Goal: Task Accomplishment & Management: Manage account settings

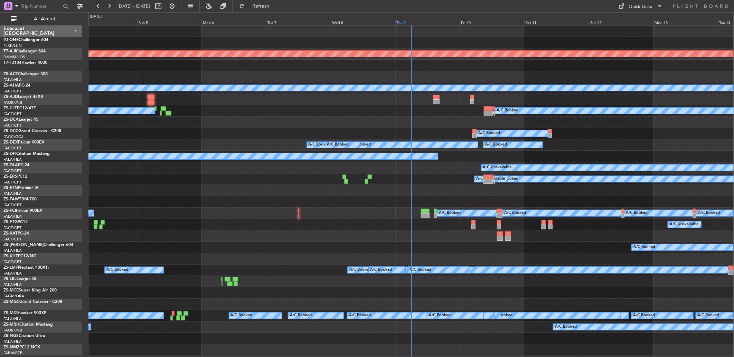
click at [410, 23] on div "Thu 9" at bounding box center [427, 22] width 65 height 6
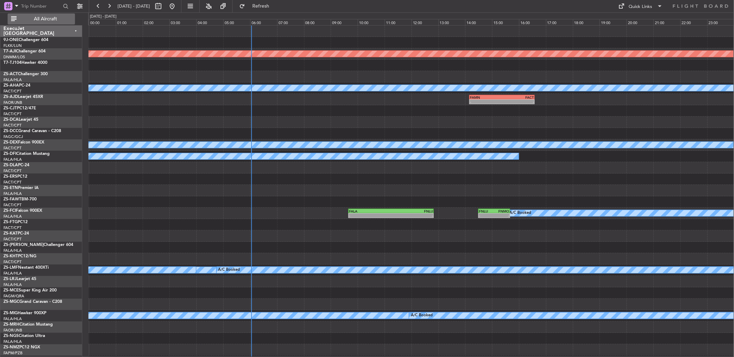
click at [60, 18] on span "All Aircraft" at bounding box center [45, 19] width 55 height 5
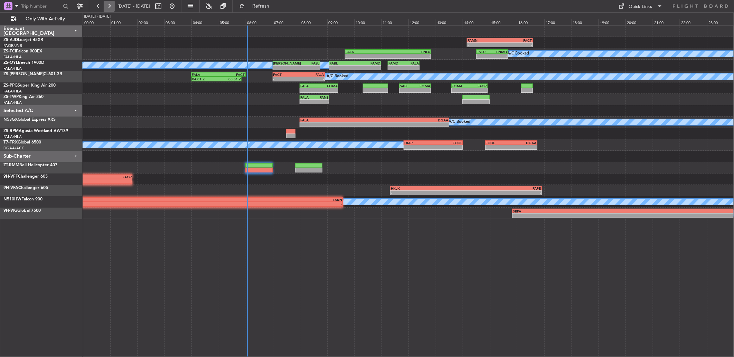
click at [106, 5] on button at bounding box center [109, 6] width 11 height 11
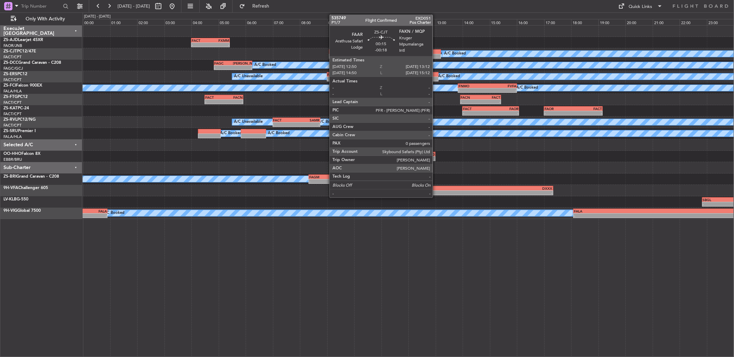
click at [436, 52] on div at bounding box center [436, 51] width 10 height 5
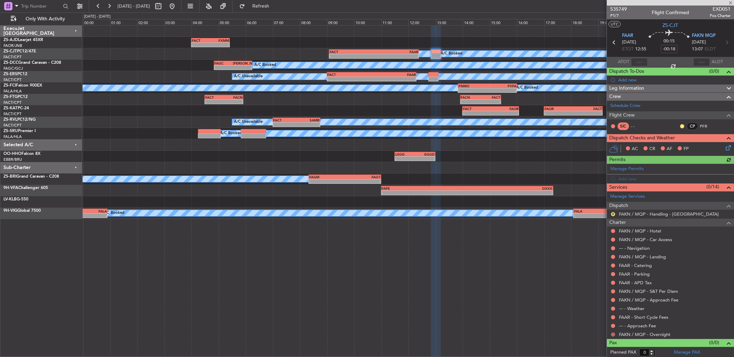
click at [612, 334] on button at bounding box center [613, 335] width 4 height 4
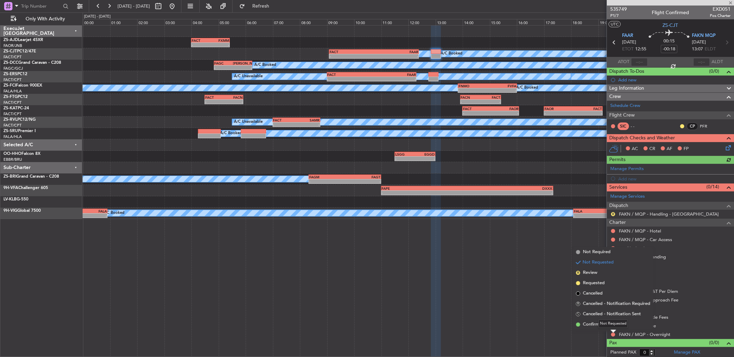
click at [612, 324] on div "Not Requested" at bounding box center [612, 324] width 29 height 9
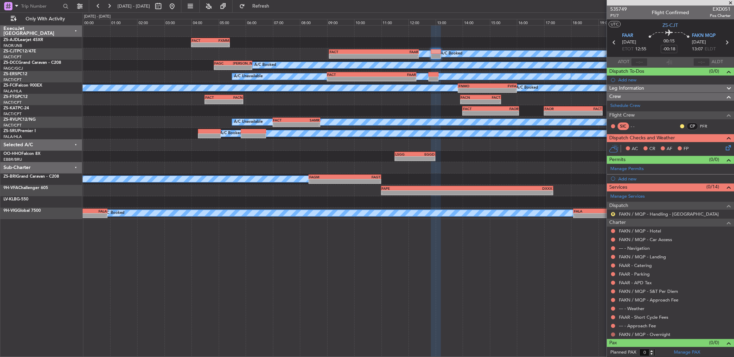
click at [612, 335] on button at bounding box center [613, 335] width 4 height 4
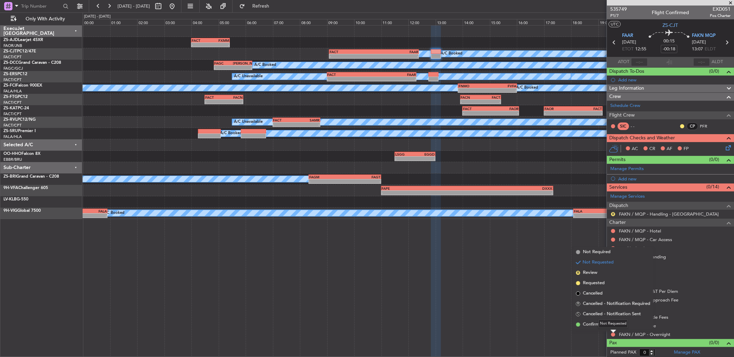
click at [595, 325] on mat-tooltip-component "Not Requested" at bounding box center [612, 324] width 39 height 18
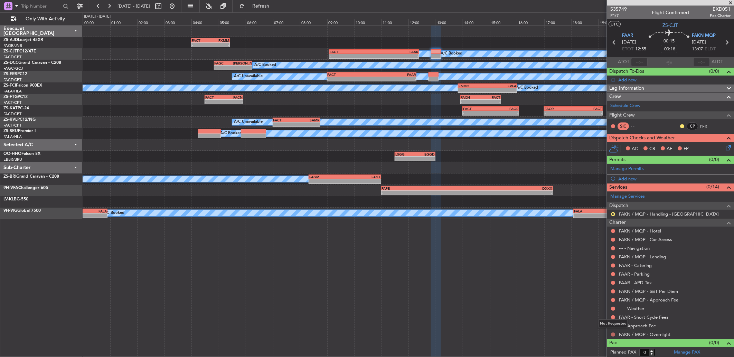
click at [613, 335] on button at bounding box center [613, 335] width 4 height 4
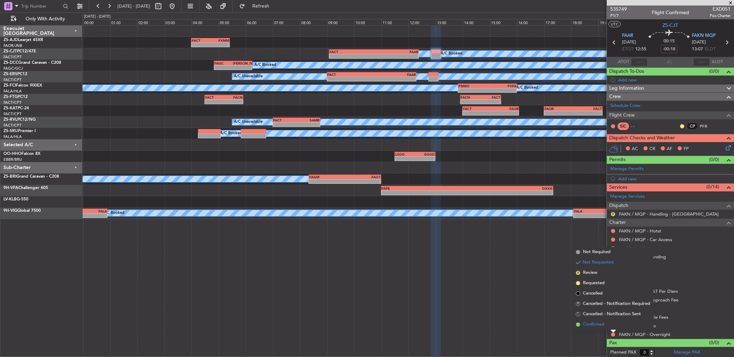
click at [593, 325] on span "Confirmed" at bounding box center [593, 325] width 21 height 7
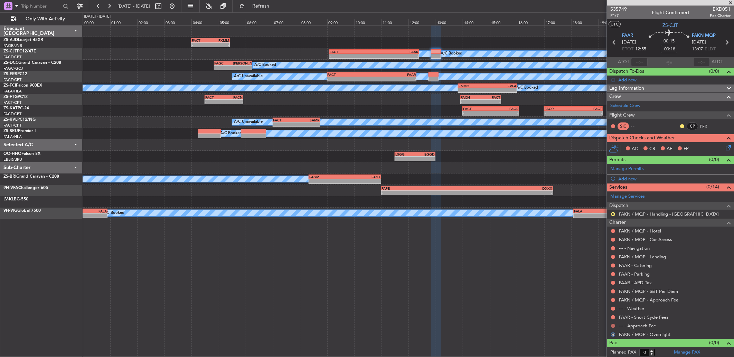
click at [614, 326] on button at bounding box center [613, 326] width 4 height 4
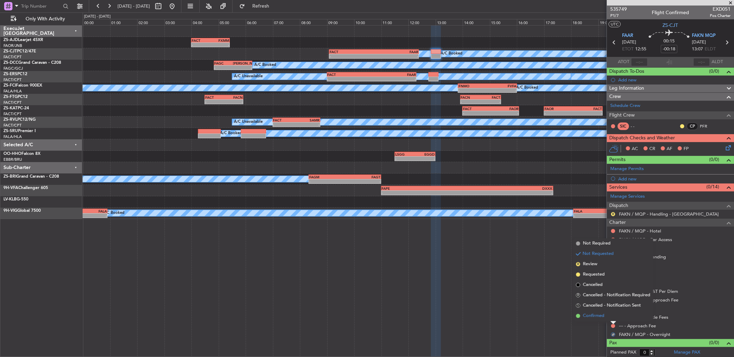
click at [610, 315] on li "Confirmed" at bounding box center [613, 316] width 80 height 10
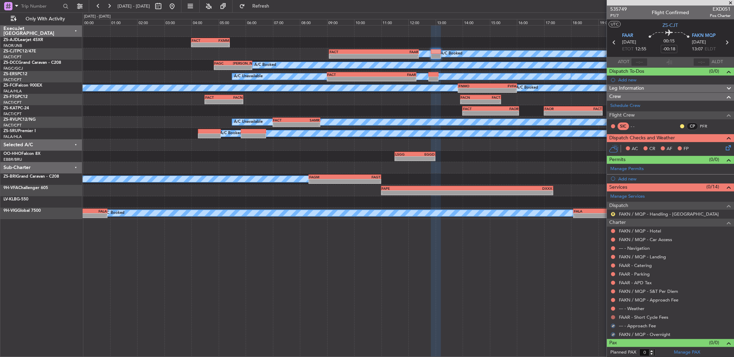
click at [613, 318] on button at bounding box center [613, 318] width 4 height 4
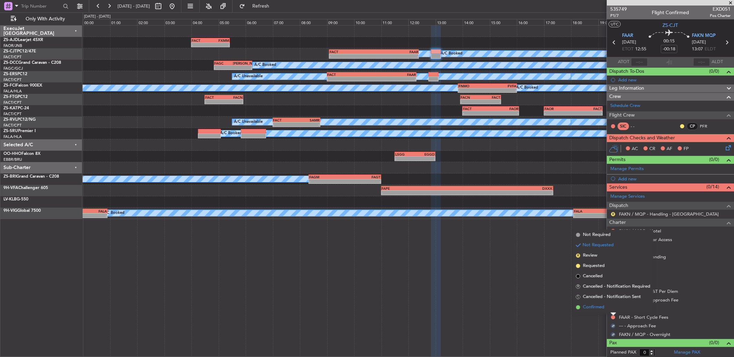
click at [610, 306] on li "Confirmed" at bounding box center [613, 308] width 80 height 10
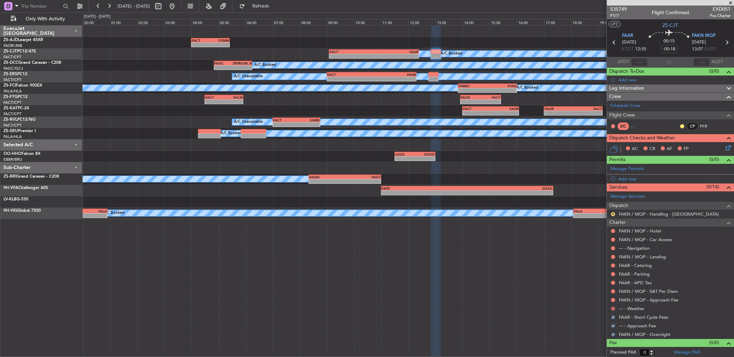
click at [612, 310] on button at bounding box center [613, 309] width 4 height 4
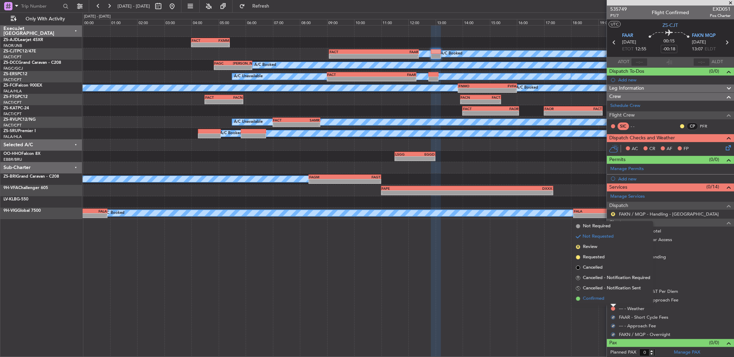
click at [613, 299] on li "Confirmed" at bounding box center [613, 299] width 80 height 10
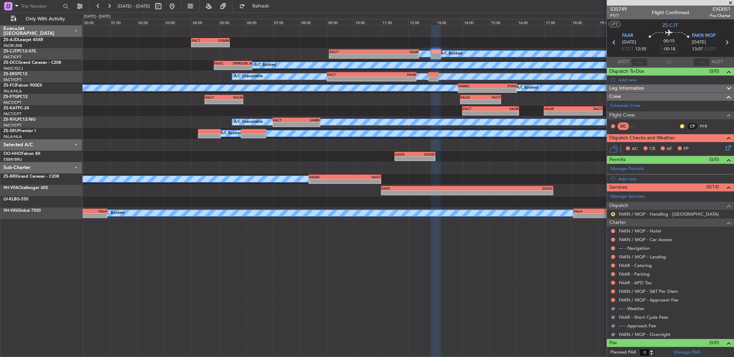
click at [612, 299] on button at bounding box center [613, 300] width 4 height 4
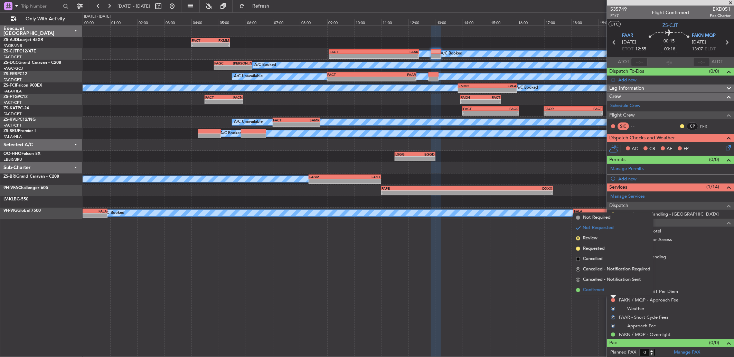
click at [608, 287] on li "Confirmed" at bounding box center [613, 290] width 80 height 10
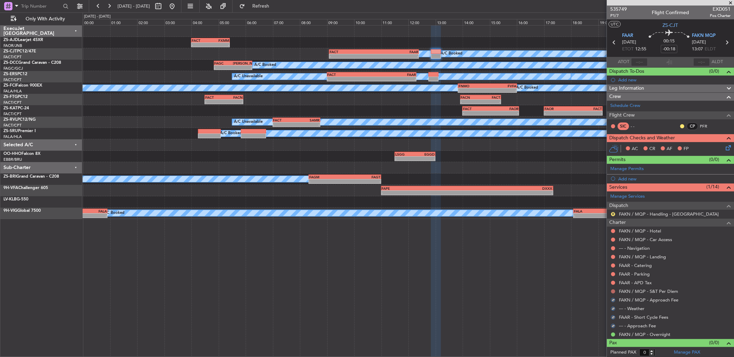
click at [613, 291] on button at bounding box center [613, 292] width 4 height 4
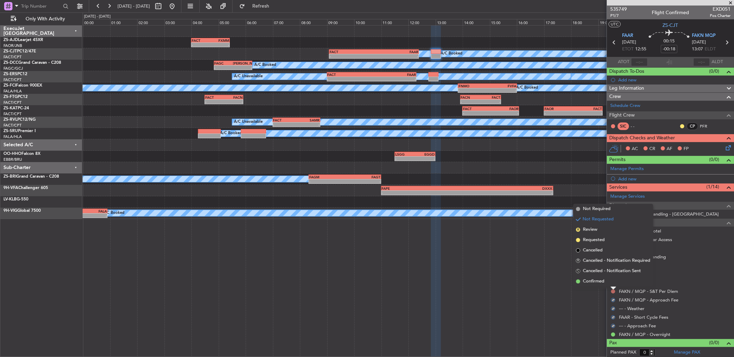
click at [614, 282] on li "Confirmed" at bounding box center [613, 282] width 80 height 10
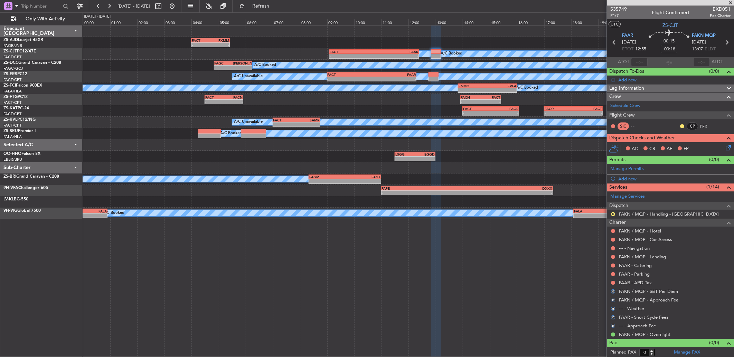
click at [614, 282] on button at bounding box center [613, 283] width 4 height 4
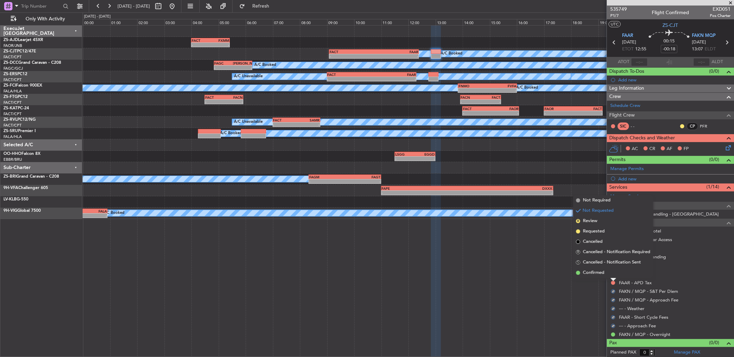
click at [608, 271] on li "Confirmed" at bounding box center [613, 273] width 80 height 10
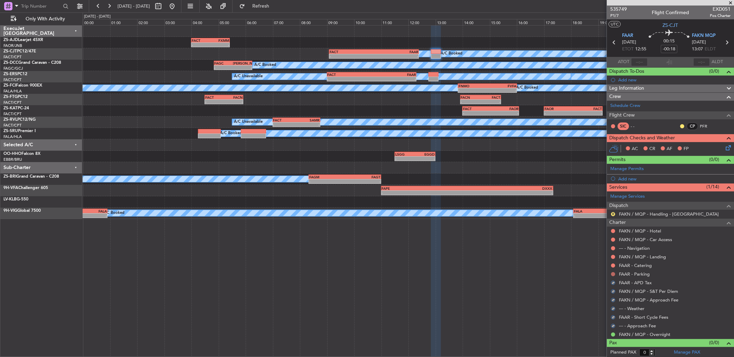
click at [614, 275] on button at bounding box center [613, 274] width 4 height 4
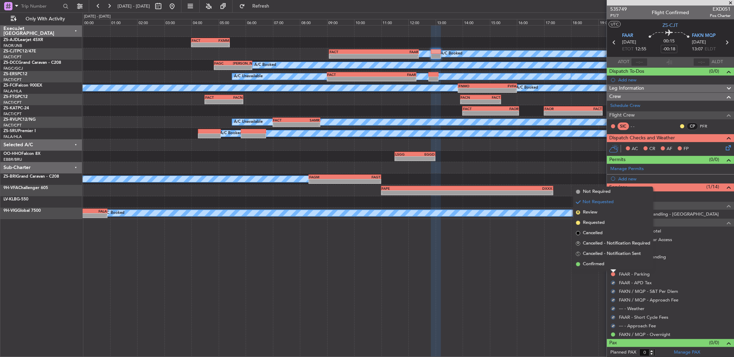
click at [611, 266] on li "Confirmed" at bounding box center [613, 264] width 80 height 10
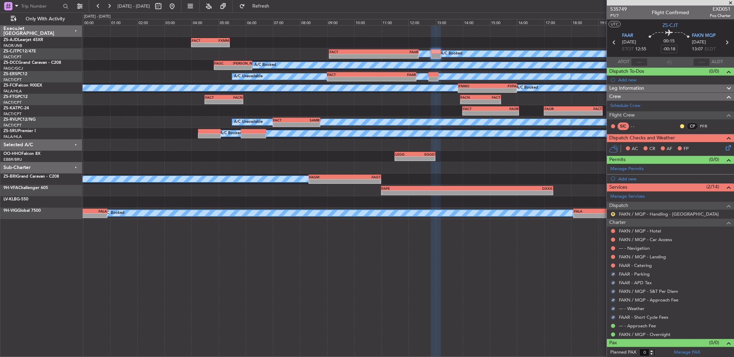
click at [612, 263] on div at bounding box center [613, 266] width 6 height 6
click at [611, 267] on button at bounding box center [613, 266] width 4 height 4
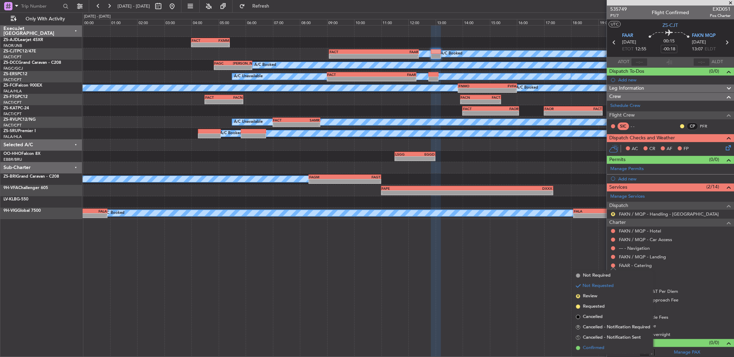
click at [609, 347] on li "Confirmed" at bounding box center [613, 348] width 80 height 10
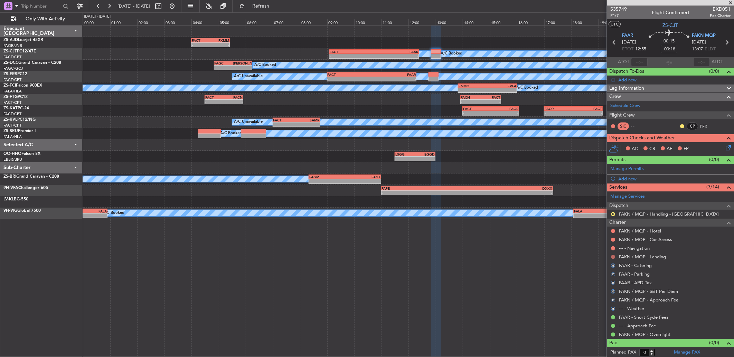
click at [613, 257] on button at bounding box center [613, 257] width 4 height 4
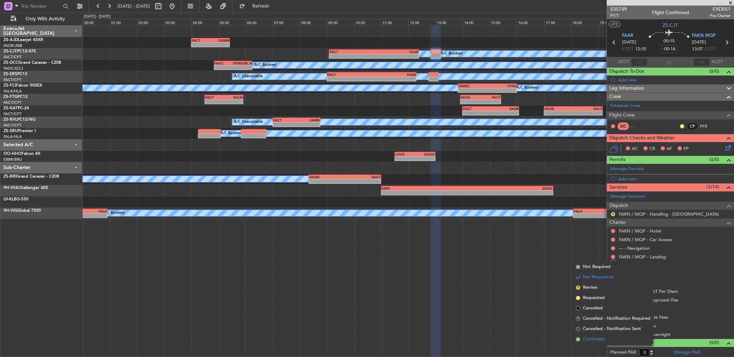
click at [600, 341] on span "Confirmed" at bounding box center [593, 339] width 21 height 7
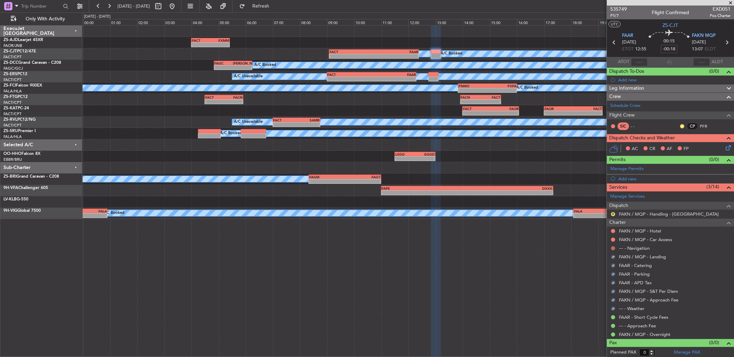
click at [612, 247] on button at bounding box center [613, 249] width 4 height 4
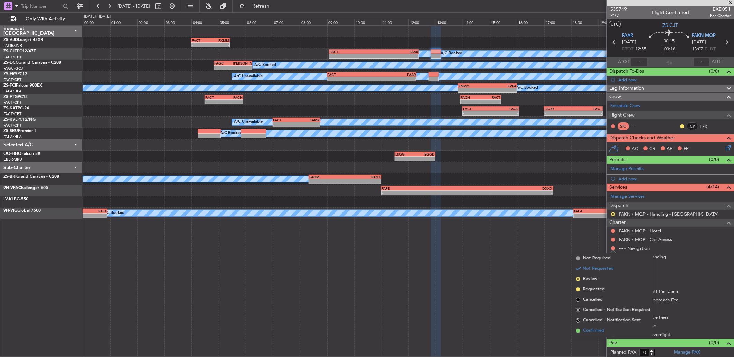
click at [608, 330] on li "Confirmed" at bounding box center [613, 331] width 80 height 10
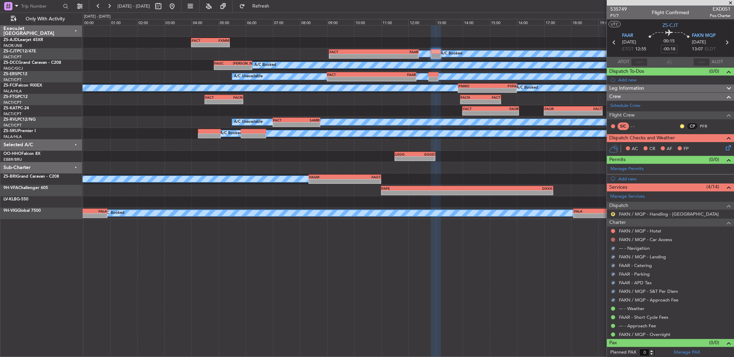
click at [613, 238] on button at bounding box center [613, 240] width 4 height 4
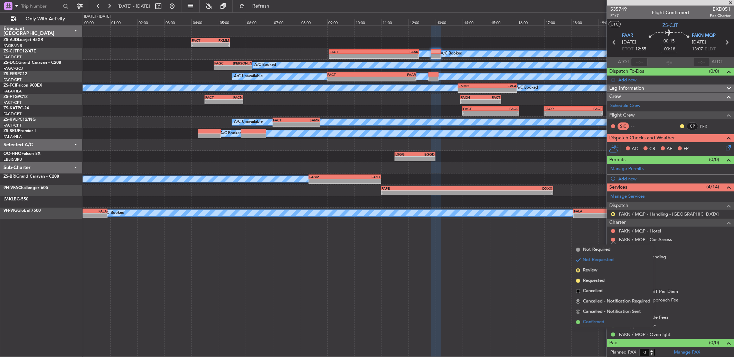
click at [610, 322] on li "Confirmed" at bounding box center [613, 322] width 80 height 10
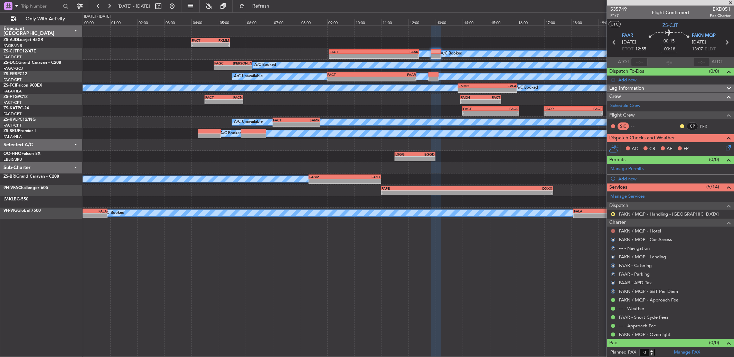
click at [612, 232] on button at bounding box center [613, 231] width 4 height 4
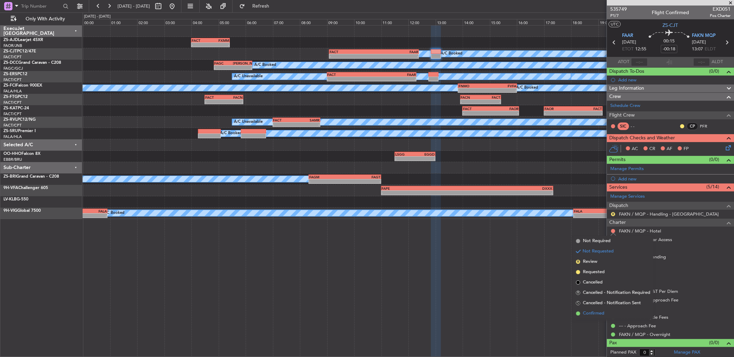
click at [588, 314] on span "Confirmed" at bounding box center [593, 313] width 21 height 7
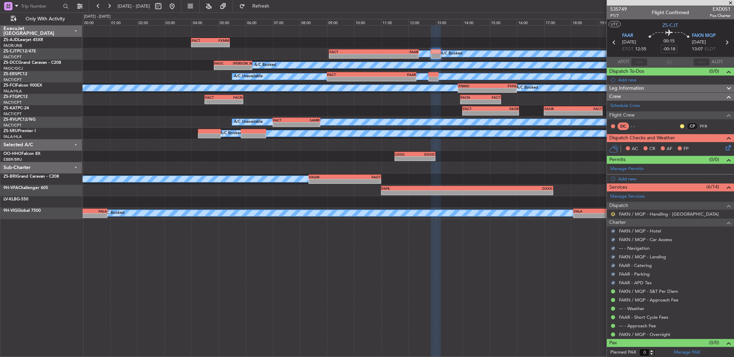
click at [613, 214] on button "R" at bounding box center [613, 214] width 4 height 4
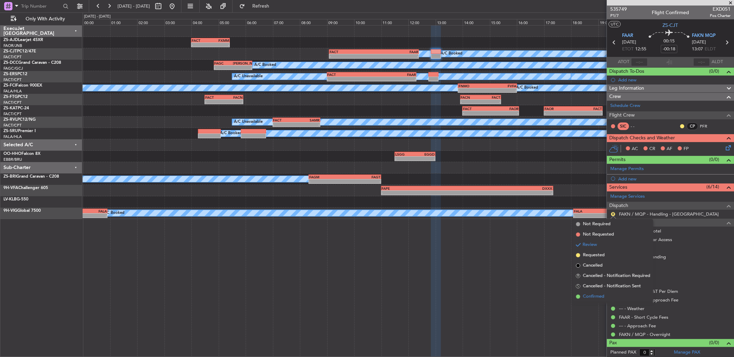
click at [599, 301] on li "Confirmed" at bounding box center [613, 297] width 80 height 10
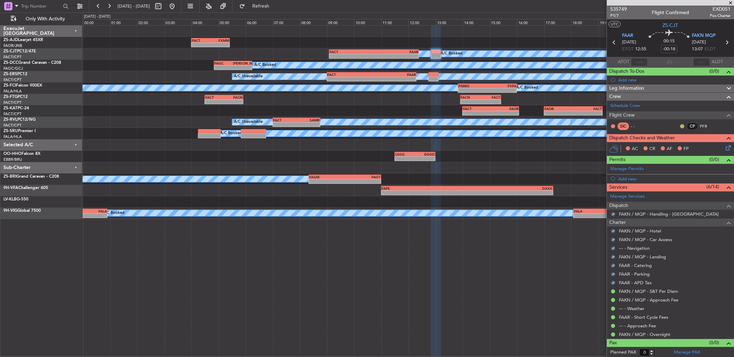
click at [680, 127] on button at bounding box center [682, 126] width 4 height 4
click at [669, 146] on span "Acknowledged" at bounding box center [678, 146] width 30 height 7
click at [724, 147] on icon at bounding box center [727, 147] width 6 height 6
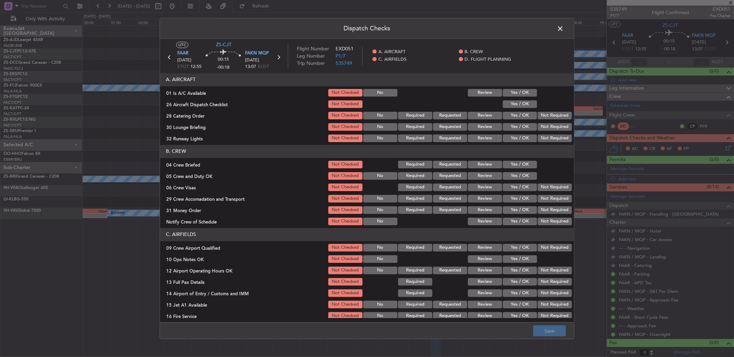
drag, startPoint x: 511, startPoint y: 91, endPoint x: 513, endPoint y: 111, distance: 20.4
click at [513, 91] on button "Yes / OK" at bounding box center [519, 93] width 34 height 8
click at [519, 105] on button "Yes / OK" at bounding box center [519, 104] width 34 height 8
drag, startPoint x: 545, startPoint y: 112, endPoint x: 547, endPoint y: 116, distance: 4.5
click at [546, 113] on button "Not Required" at bounding box center [554, 116] width 34 height 8
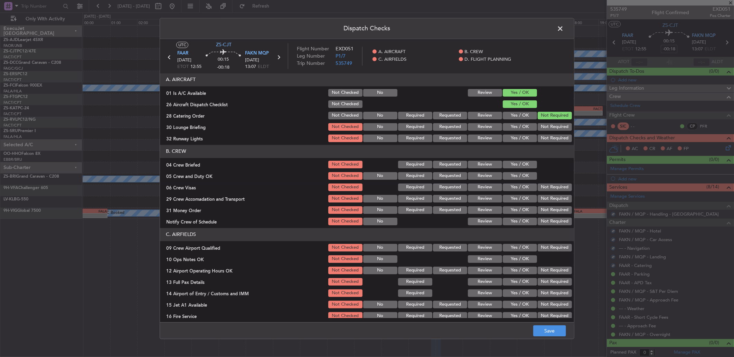
click at [547, 129] on button "Not Required" at bounding box center [554, 127] width 34 height 8
click at [545, 129] on button "Not Required" at bounding box center [554, 127] width 34 height 8
click at [545, 136] on button "Not Required" at bounding box center [554, 139] width 34 height 8
click at [521, 166] on button "Yes / OK" at bounding box center [519, 165] width 34 height 8
click at [520, 178] on button "Yes / OK" at bounding box center [519, 176] width 34 height 8
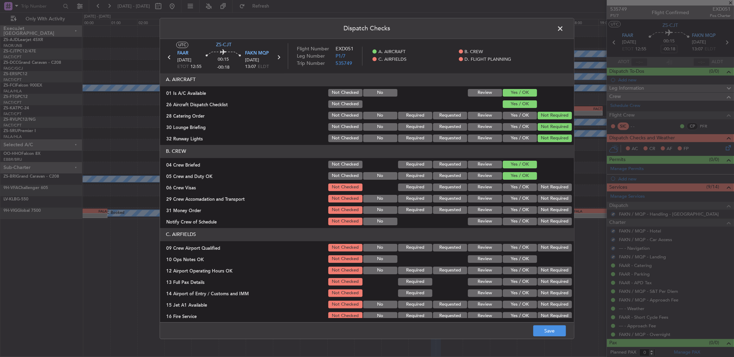
drag, startPoint x: 537, startPoint y: 186, endPoint x: 541, endPoint y: 201, distance: 15.0
click at [537, 186] on button "Not Required" at bounding box center [554, 188] width 34 height 8
click at [541, 200] on section "B. CREW 04 Crew Briefed Not Checked Required Requested Review Yes / OK 05 Crew …" at bounding box center [367, 186] width 414 height 82
click at [541, 201] on button "Not Required" at bounding box center [554, 199] width 34 height 8
drag, startPoint x: 541, startPoint y: 204, endPoint x: 537, endPoint y: 217, distance: 13.3
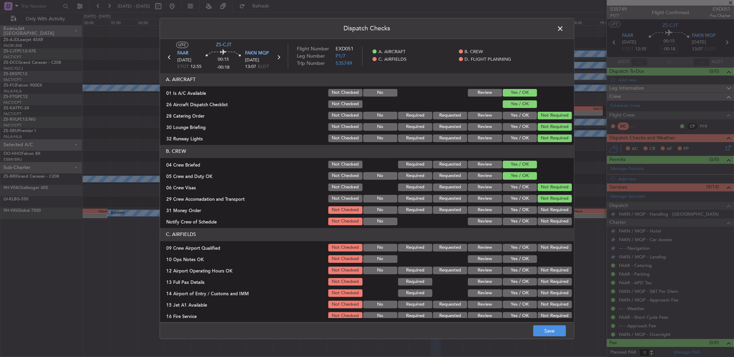
click at [538, 218] on section "B. CREW 04 Crew Briefed Not Checked Required Requested Review Yes / OK 05 Crew …" at bounding box center [367, 186] width 414 height 82
click at [537, 216] on section "B. CREW 04 Crew Briefed Not Checked Required Requested Review Yes / OK 05 Crew …" at bounding box center [367, 186] width 414 height 82
click at [539, 208] on button "Not Required" at bounding box center [554, 211] width 34 height 8
click at [541, 218] on section "B. CREW 04 Crew Briefed Not Checked Required Requested Review Yes / OK 05 Crew …" at bounding box center [367, 186] width 414 height 82
click at [541, 221] on button "Not Required" at bounding box center [554, 222] width 34 height 8
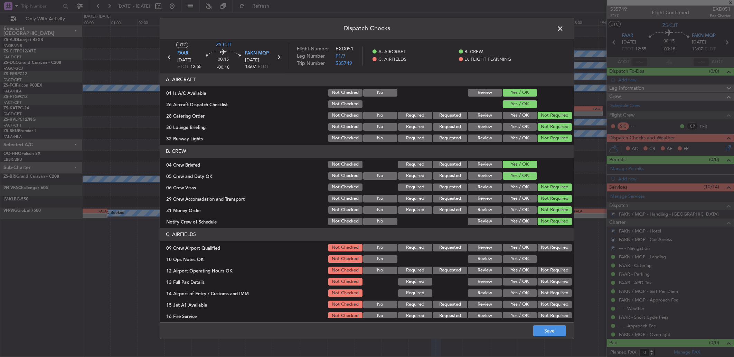
scroll to position [65, 0]
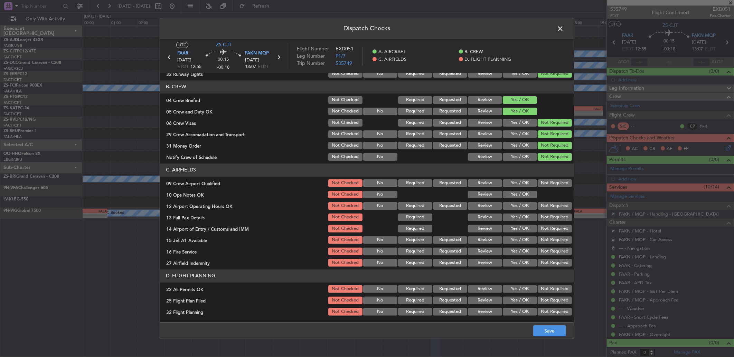
click at [540, 183] on button "Not Required" at bounding box center [554, 184] width 34 height 8
drag, startPoint x: 522, startPoint y: 194, endPoint x: 537, endPoint y: 201, distance: 16.4
click at [523, 195] on button "Yes / OK" at bounding box center [519, 195] width 34 height 8
click at [546, 210] on div "Not Required" at bounding box center [553, 206] width 35 height 10
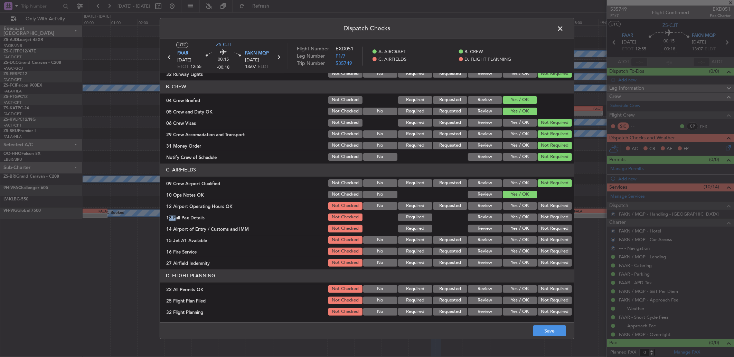
drag, startPoint x: 546, startPoint y: 210, endPoint x: 543, endPoint y: 205, distance: 5.7
click at [543, 205] on button "Not Required" at bounding box center [554, 206] width 34 height 8
drag, startPoint x: 544, startPoint y: 210, endPoint x: 544, endPoint y: 215, distance: 4.8
click at [544, 214] on section "C. AIRFIELDS 09 Crew Airport Qualified Not Checked No Required Requested Review…" at bounding box center [367, 216] width 414 height 104
drag, startPoint x: 544, startPoint y: 215, endPoint x: 543, endPoint y: 225, distance: 10.4
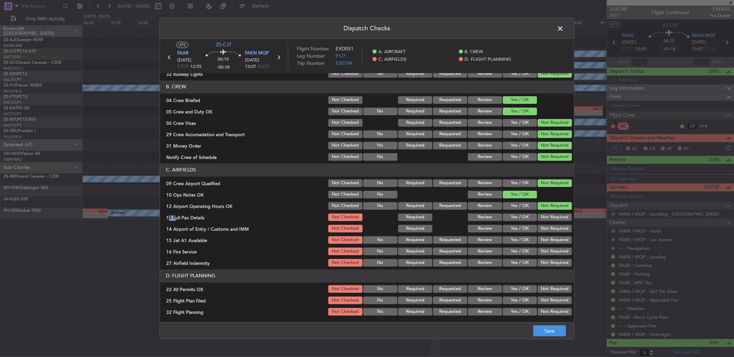
click at [544, 215] on button "Not Required" at bounding box center [554, 218] width 34 height 8
click at [543, 225] on section "C. AIRFIELDS 09 Crew Airport Qualified Not Checked No Required Requested Review…" at bounding box center [367, 216] width 414 height 104
click at [543, 228] on button "Not Required" at bounding box center [554, 229] width 34 height 8
click at [543, 239] on section "C. AIRFIELDS 09 Crew Airport Qualified Not Checked No Required Requested Review…" at bounding box center [367, 216] width 414 height 104
click at [543, 240] on button "Not Required" at bounding box center [554, 241] width 34 height 8
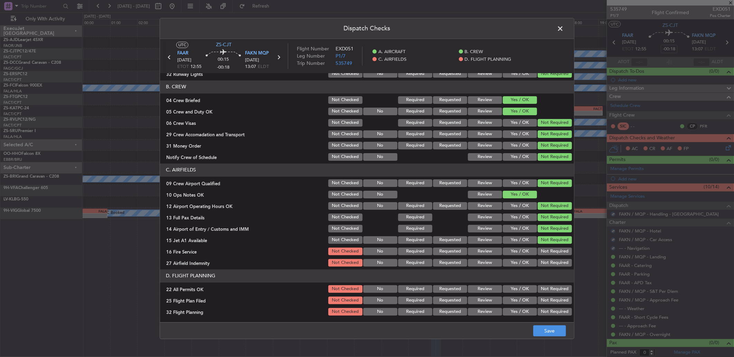
drag, startPoint x: 542, startPoint y: 237, endPoint x: 543, endPoint y: 244, distance: 7.0
click at [542, 240] on div "Not Required" at bounding box center [553, 241] width 35 height 10
drag, startPoint x: 543, startPoint y: 266, endPoint x: 541, endPoint y: 270, distance: 4.8
click at [543, 270] on article "A. AIRCRAFT 01 Is A/C Available Not Checked No Review Yes / OK 26 Aircraft Disp…" at bounding box center [367, 195] width 414 height 245
click at [543, 249] on button "Not Required" at bounding box center [554, 252] width 34 height 8
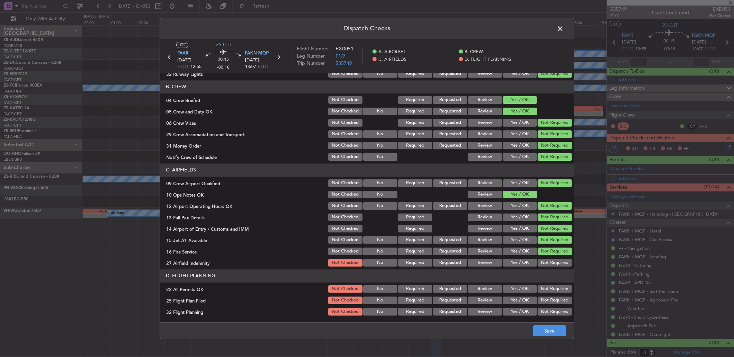
click at [543, 257] on section "C. AIRFIELDS 09 Crew Airport Qualified Not Checked No Required Requested Review…" at bounding box center [367, 216] width 414 height 104
drag, startPoint x: 543, startPoint y: 257, endPoint x: 543, endPoint y: 262, distance: 4.5
click at [543, 261] on section "C. AIRFIELDS 09 Crew Airport Qualified Not Checked No Required Requested Review…" at bounding box center [367, 216] width 414 height 104
click at [541, 262] on button "Not Required" at bounding box center [554, 263] width 34 height 8
drag, startPoint x: 538, startPoint y: 285, endPoint x: 532, endPoint y: 291, distance: 8.6
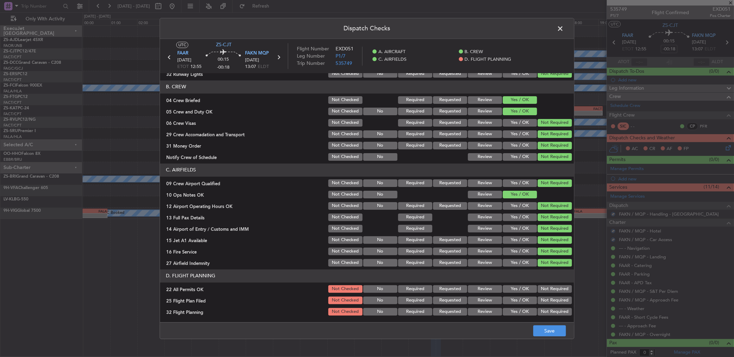
click at [539, 286] on button "Not Required" at bounding box center [554, 290] width 34 height 8
click at [478, 306] on section "D. FLIGHT PLANNING 22 All Permits OK Not Checked No Required Requested Review Y…" at bounding box center [367, 293] width 414 height 47
click at [480, 308] on div "Review" at bounding box center [484, 312] width 35 height 10
click at [481, 299] on button "Review" at bounding box center [485, 301] width 34 height 8
click at [482, 310] on div "Review" at bounding box center [484, 312] width 35 height 10
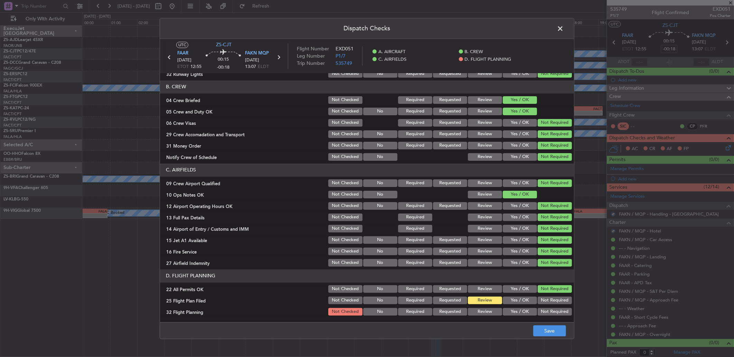
drag, startPoint x: 482, startPoint y: 310, endPoint x: 533, endPoint y: 323, distance: 52.3
click at [484, 312] on button "Review" at bounding box center [485, 312] width 34 height 8
click at [545, 332] on button "Save" at bounding box center [549, 331] width 33 height 11
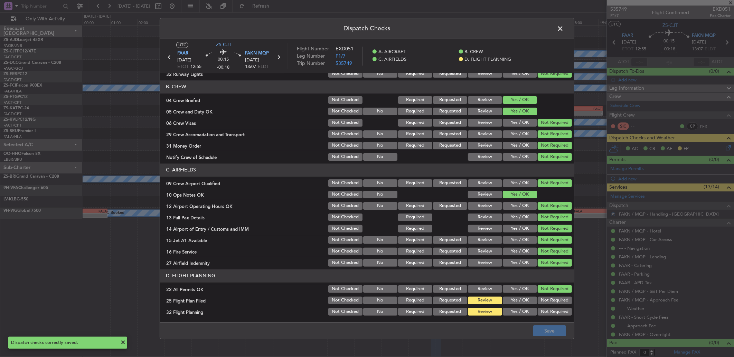
click at [563, 28] on span at bounding box center [563, 30] width 0 height 14
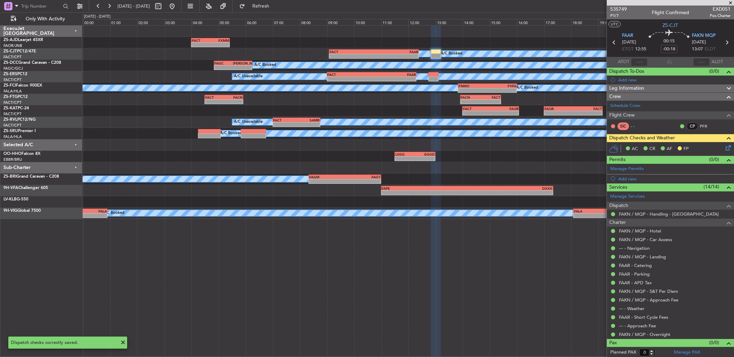
click at [612, 43] on icon at bounding box center [613, 42] width 9 height 9
type input "-00:32"
type input "3"
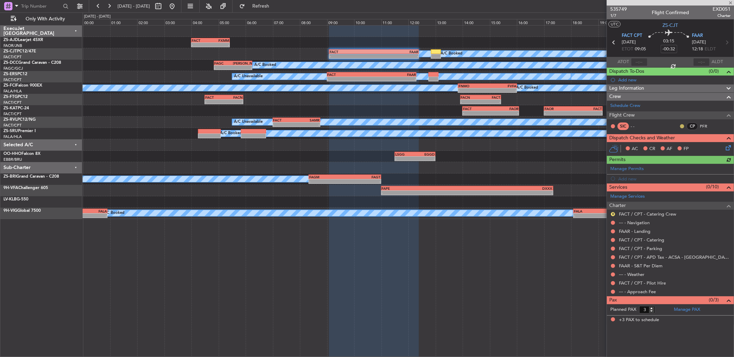
click at [681, 125] on button at bounding box center [682, 126] width 4 height 4
click at [669, 147] on span "Acknowledged" at bounding box center [683, 146] width 30 height 7
click at [613, 291] on button at bounding box center [613, 292] width 4 height 4
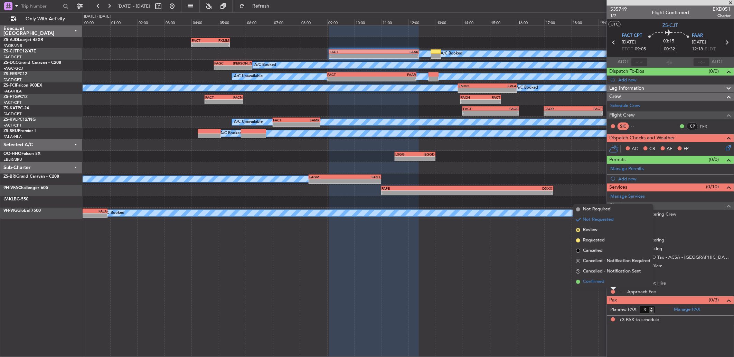
click at [613, 284] on li "Confirmed" at bounding box center [613, 282] width 80 height 10
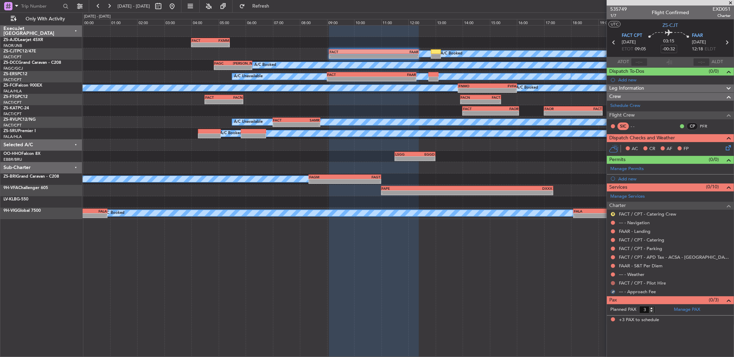
click at [612, 282] on button at bounding box center [613, 283] width 4 height 4
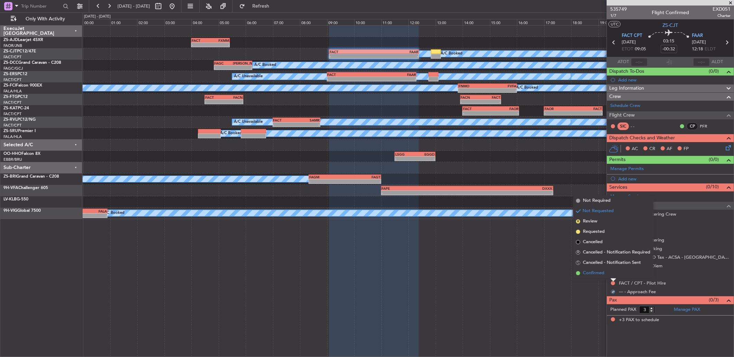
click at [612, 276] on li "Confirmed" at bounding box center [613, 273] width 80 height 10
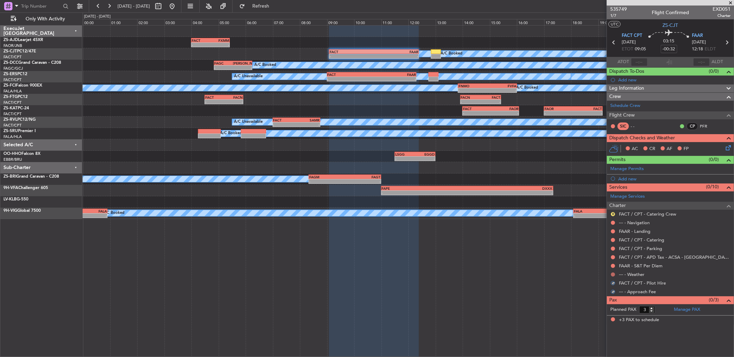
click at [613, 275] on button at bounding box center [613, 275] width 4 height 4
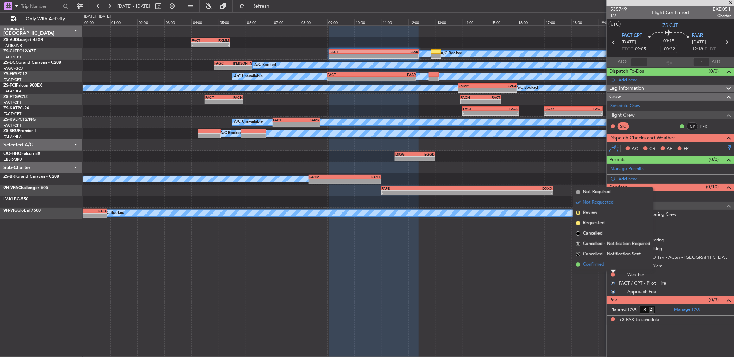
click at [612, 265] on li "Confirmed" at bounding box center [613, 265] width 80 height 10
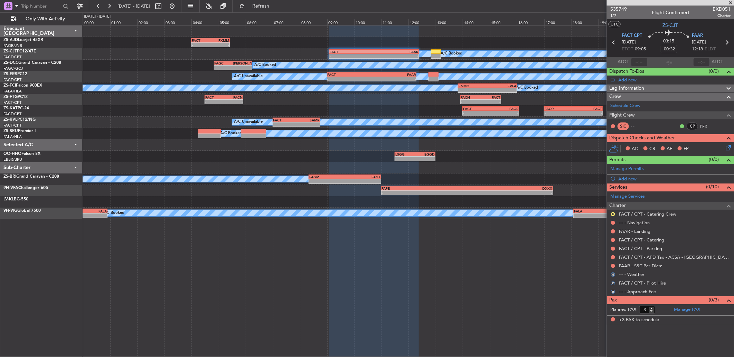
click at [612, 265] on button at bounding box center [613, 266] width 4 height 4
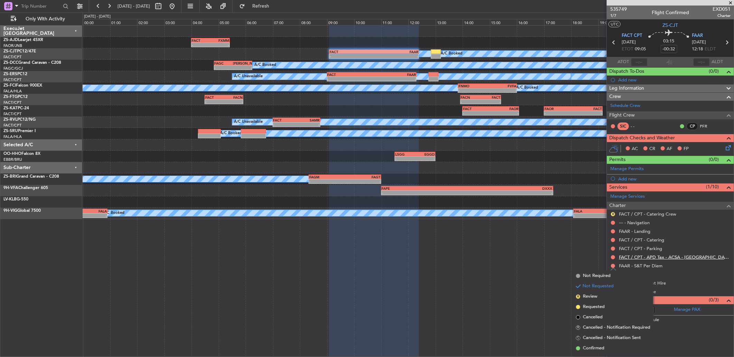
drag, startPoint x: 607, startPoint y: 347, endPoint x: 623, endPoint y: 259, distance: 89.5
click at [606, 346] on li "Confirmed" at bounding box center [613, 349] width 80 height 10
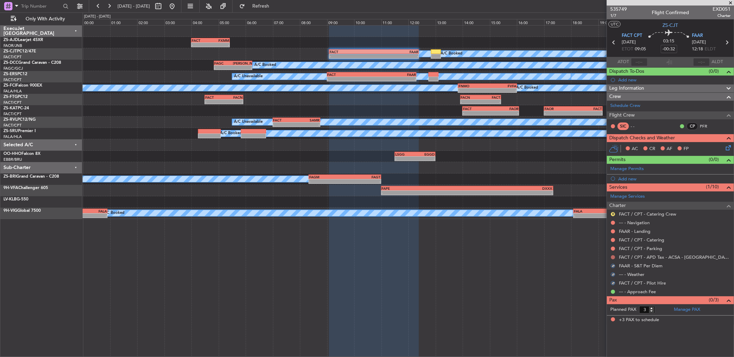
click at [612, 257] on button at bounding box center [613, 258] width 4 height 4
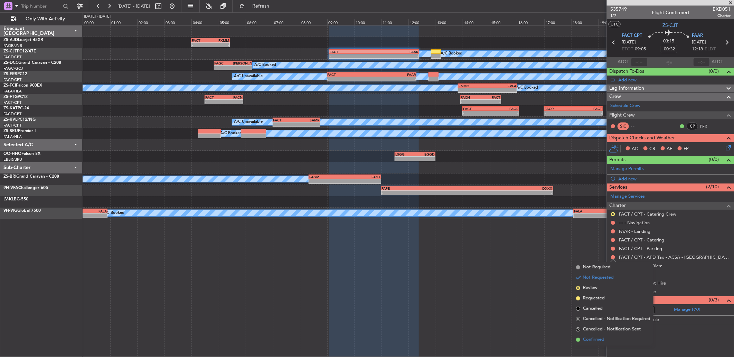
click at [594, 339] on span "Confirmed" at bounding box center [593, 340] width 21 height 7
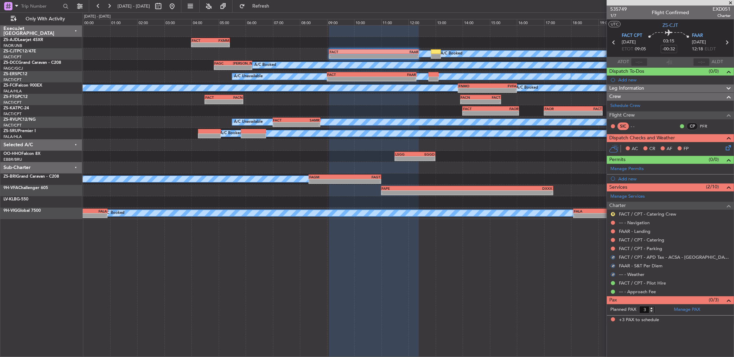
click at [611, 251] on nimbus-traffic-light at bounding box center [613, 249] width 6 height 6
click at [612, 249] on button at bounding box center [613, 249] width 4 height 4
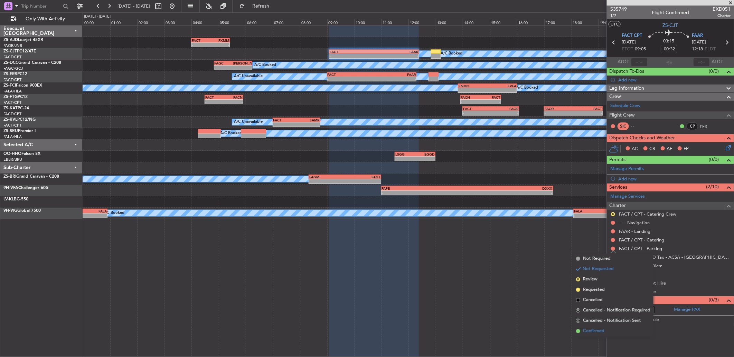
click at [593, 327] on li "Confirmed" at bounding box center [613, 331] width 80 height 10
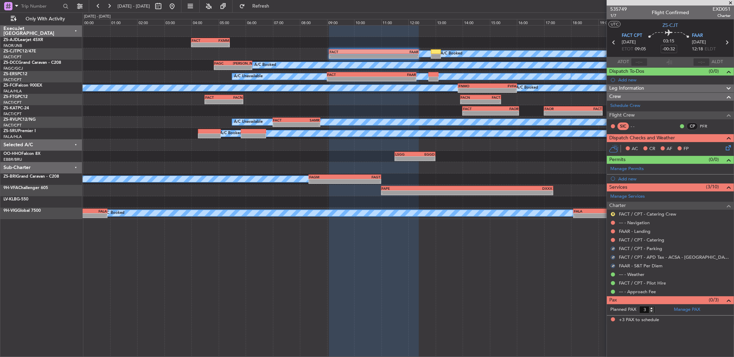
click at [610, 242] on div at bounding box center [613, 241] width 6 height 6
click at [611, 242] on button at bounding box center [613, 240] width 4 height 4
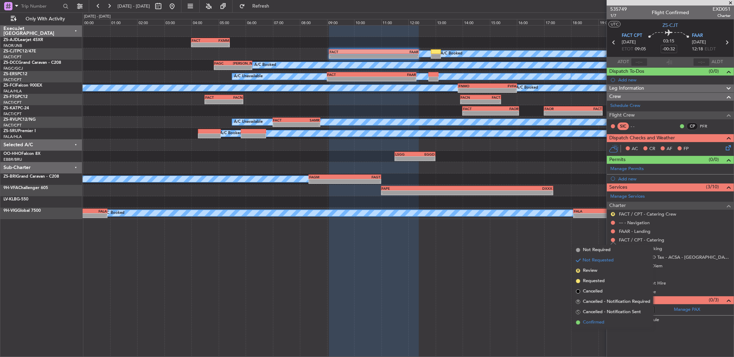
click at [591, 319] on li "Confirmed" at bounding box center [613, 323] width 80 height 10
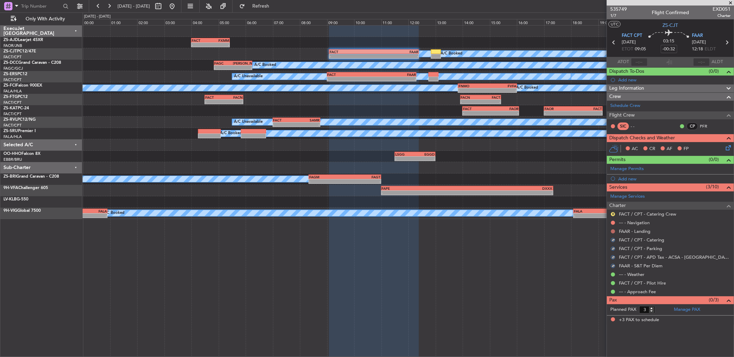
click at [611, 233] on button at bounding box center [613, 232] width 4 height 4
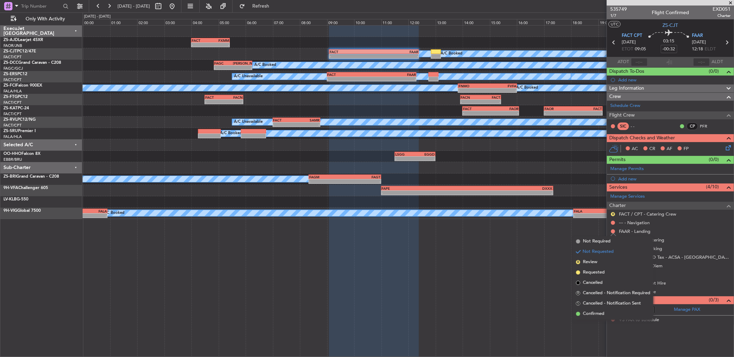
drag, startPoint x: 606, startPoint y: 314, endPoint x: 611, endPoint y: 246, distance: 68.2
click at [605, 311] on li "Confirmed" at bounding box center [613, 314] width 80 height 10
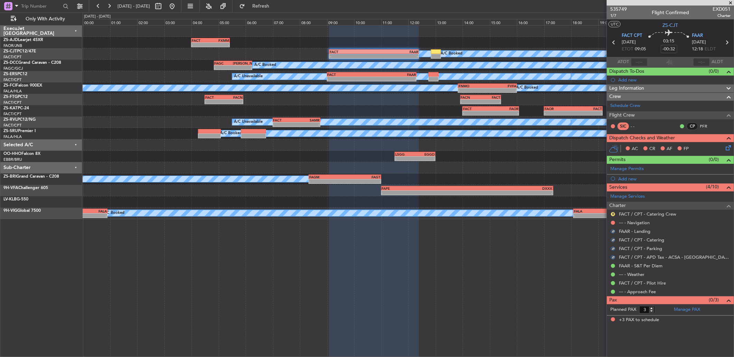
drag, startPoint x: 611, startPoint y: 222, endPoint x: 611, endPoint y: 231, distance: 9.3
click at [611, 223] on button at bounding box center [613, 223] width 4 height 4
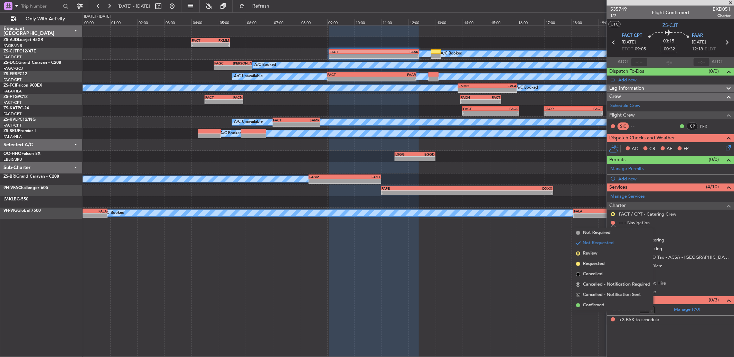
drag, startPoint x: 610, startPoint y: 302, endPoint x: 613, endPoint y: 246, distance: 56.4
click at [607, 300] on li "Confirmed" at bounding box center [613, 305] width 80 height 10
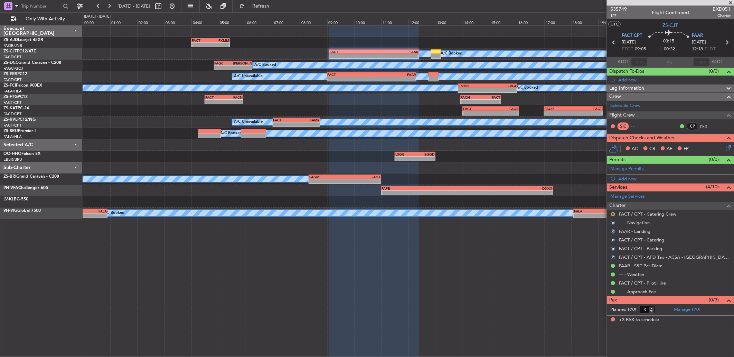
click at [611, 216] on button "R" at bounding box center [613, 214] width 4 height 4
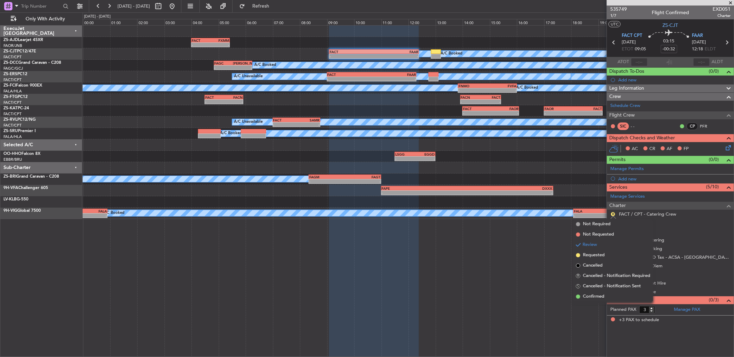
click at [602, 297] on span "Confirmed" at bounding box center [593, 297] width 21 height 7
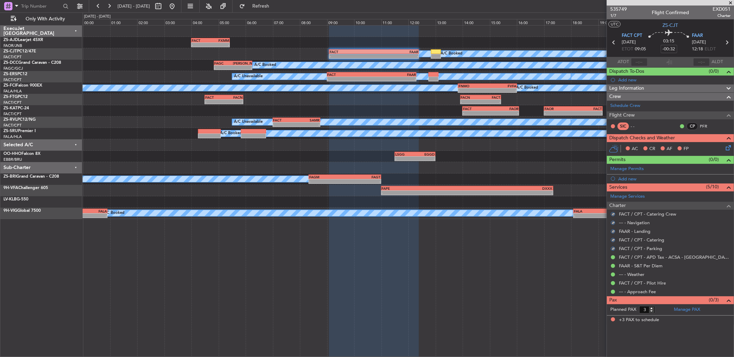
click at [728, 150] on icon at bounding box center [727, 147] width 6 height 6
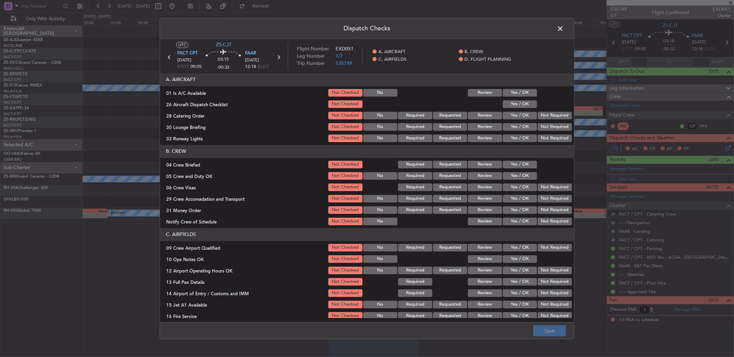
click at [526, 93] on button "Yes / OK" at bounding box center [519, 93] width 34 height 8
click at [536, 104] on div at bounding box center [553, 104] width 35 height 10
click at [526, 104] on button "Yes / OK" at bounding box center [519, 104] width 34 height 8
click at [544, 118] on button "Not Required" at bounding box center [554, 116] width 34 height 8
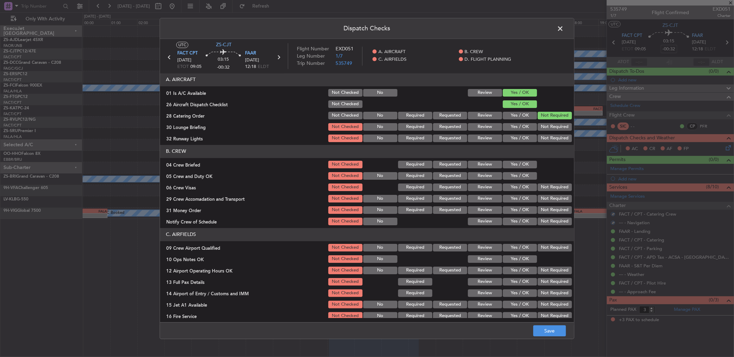
click at [542, 126] on button "Not Required" at bounding box center [554, 127] width 34 height 8
click at [493, 142] on button "Review" at bounding box center [485, 139] width 34 height 8
click at [524, 137] on button "Yes / OK" at bounding box center [519, 139] width 34 height 8
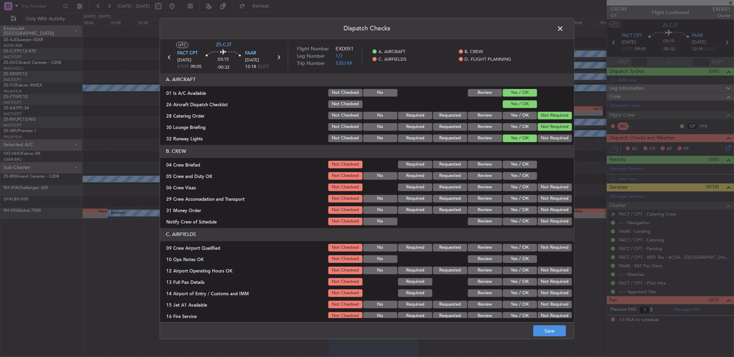
click at [477, 163] on button "Review" at bounding box center [485, 165] width 34 height 8
click at [505, 177] on button "Yes / OK" at bounding box center [519, 176] width 34 height 8
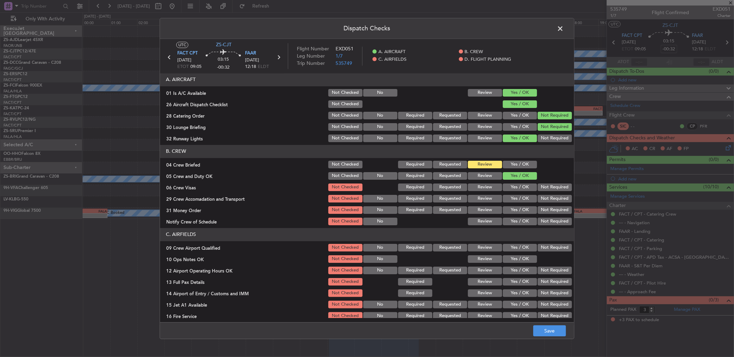
click at [515, 188] on button "Yes / OK" at bounding box center [519, 188] width 34 height 8
click at [545, 188] on button "Not Required" at bounding box center [554, 188] width 34 height 8
click at [546, 202] on button "Not Required" at bounding box center [554, 199] width 34 height 8
click at [474, 198] on button "Review" at bounding box center [485, 199] width 34 height 8
click at [543, 212] on button "Not Required" at bounding box center [554, 211] width 34 height 8
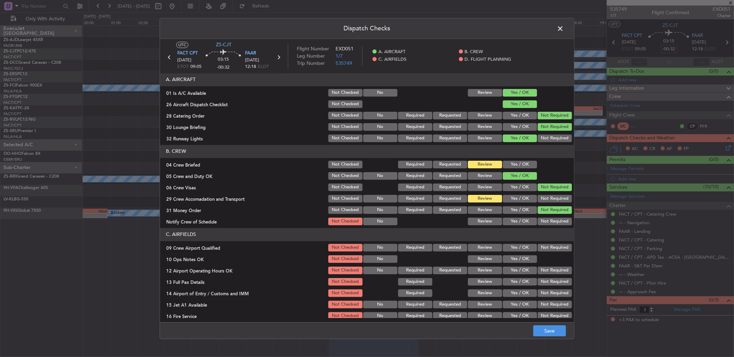
click at [510, 225] on button "Yes / OK" at bounding box center [519, 222] width 34 height 8
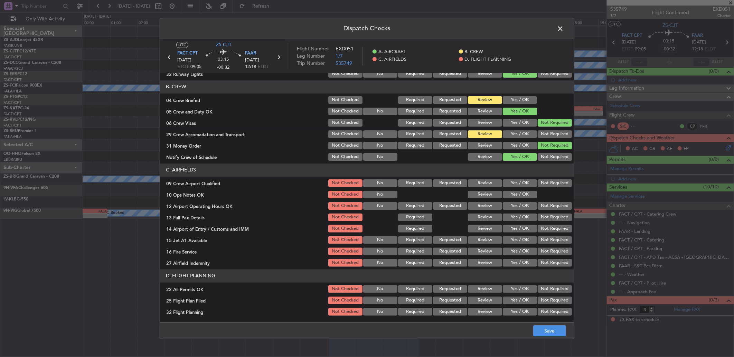
click at [512, 183] on button "Yes / OK" at bounding box center [519, 184] width 34 height 8
click at [513, 194] on button "Yes / OK" at bounding box center [519, 195] width 34 height 8
click at [524, 204] on button "Yes / OK" at bounding box center [519, 206] width 34 height 8
click at [520, 218] on button "Yes / OK" at bounding box center [519, 218] width 34 height 8
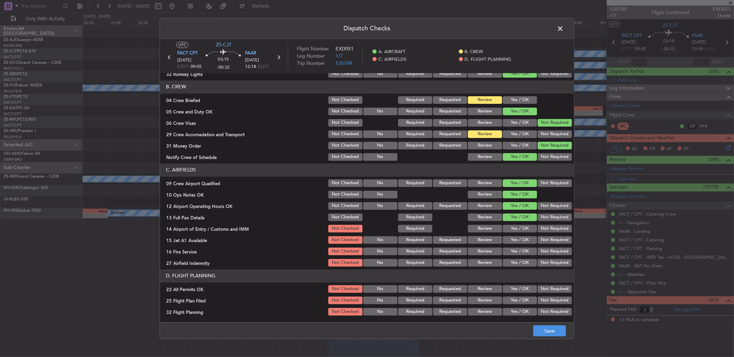
click at [547, 226] on button "Not Required" at bounding box center [554, 229] width 34 height 8
click at [549, 237] on button "Not Required" at bounding box center [554, 241] width 34 height 8
drag, startPoint x: 538, startPoint y: 253, endPoint x: 530, endPoint y: 260, distance: 10.3
click at [539, 254] on button "Not Required" at bounding box center [554, 252] width 34 height 8
click at [482, 265] on button "Review" at bounding box center [485, 263] width 34 height 8
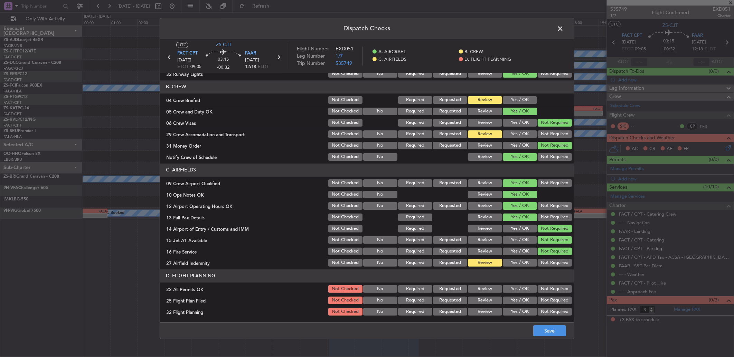
click at [540, 291] on button "Not Required" at bounding box center [554, 290] width 34 height 8
click at [472, 302] on button "Review" at bounding box center [485, 301] width 34 height 8
click at [472, 312] on button "Review" at bounding box center [485, 312] width 34 height 8
click at [538, 328] on button "Save" at bounding box center [549, 331] width 33 height 11
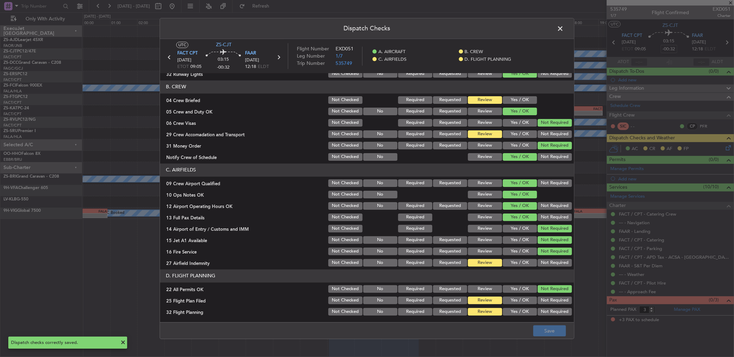
click at [563, 27] on span at bounding box center [563, 30] width 0 height 14
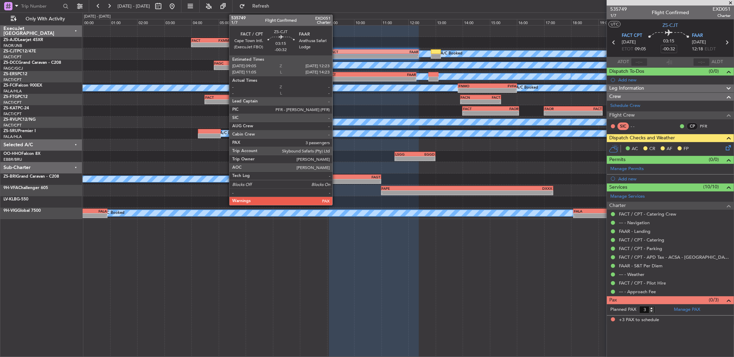
click at [336, 49] on div "FACT 09:05 Z FAAR 12:23 Z" at bounding box center [374, 51] width 90 height 5
click at [334, 50] on div "FACT" at bounding box center [351, 52] width 44 height 4
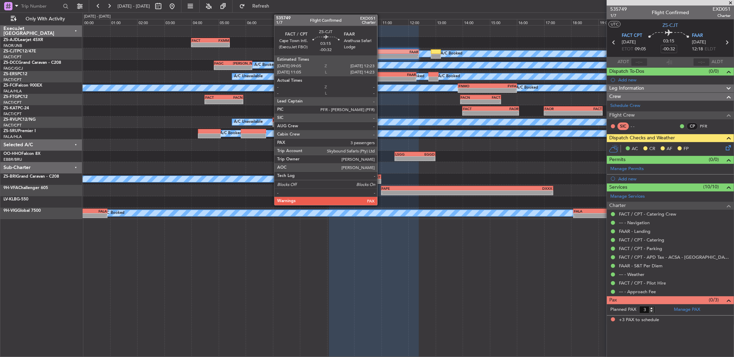
click at [382, 54] on div "12:23 Z" at bounding box center [396, 56] width 44 height 4
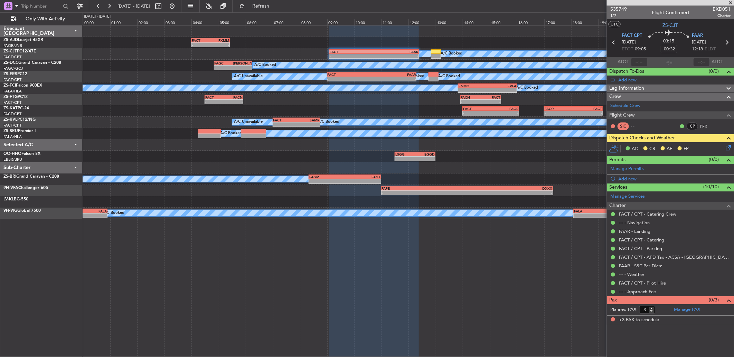
click at [729, 149] on icon at bounding box center [727, 147] width 6 height 6
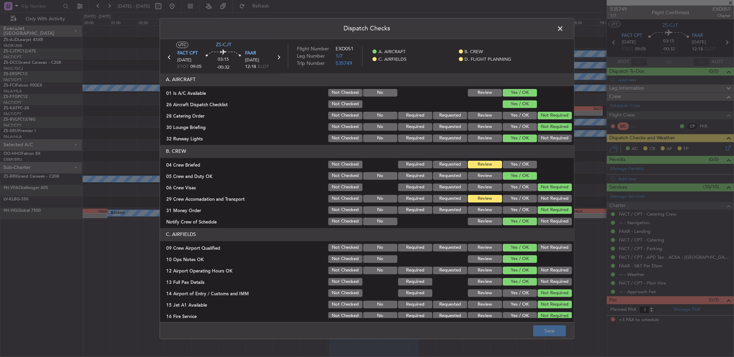
click at [514, 165] on button "Yes / OK" at bounding box center [519, 165] width 34 height 8
click at [563, 25] on span at bounding box center [563, 30] width 0 height 14
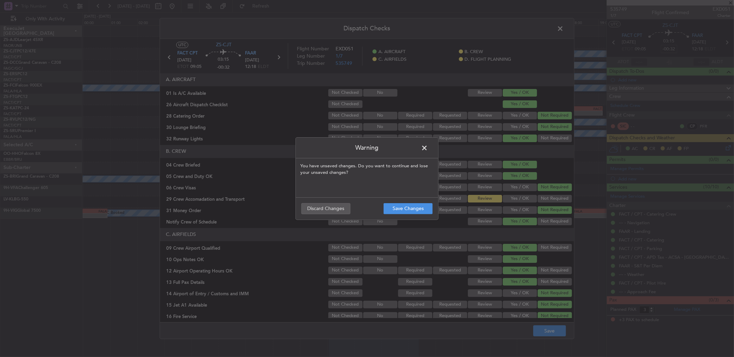
click at [424, 201] on footer "Save Changes Discard Changes" at bounding box center [367, 209] width 142 height 22
click at [423, 201] on footer "Save Changes Discard Changes" at bounding box center [367, 209] width 142 height 22
click at [421, 205] on button "Save Changes" at bounding box center [407, 208] width 49 height 11
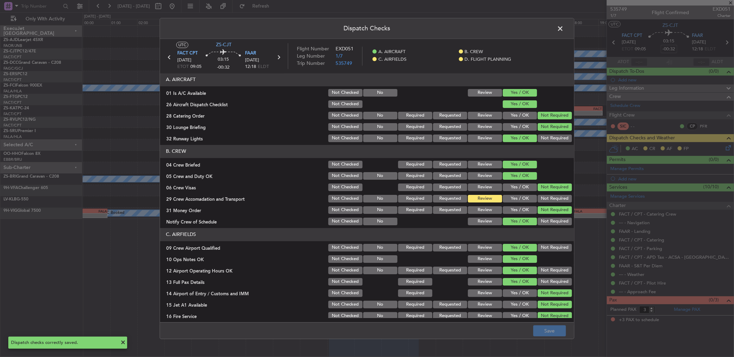
click at [614, 7] on div "Dispatch Checks UTC ZS-CJT FACT CPT 10/10/2025 ETOT 09:05 03:15 -00:32 FAAR 10/…" at bounding box center [367, 178] width 734 height 357
click at [563, 32] on span at bounding box center [563, 30] width 0 height 14
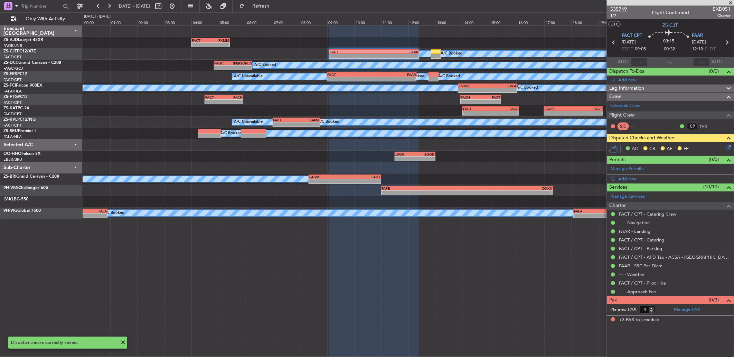
click at [622, 6] on span "535749" at bounding box center [618, 9] width 17 height 7
click at [728, 149] on icon at bounding box center [727, 147] width 6 height 6
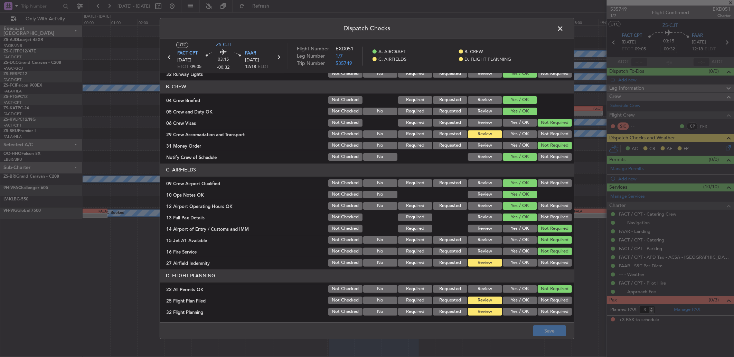
click at [563, 28] on span at bounding box center [563, 30] width 0 height 14
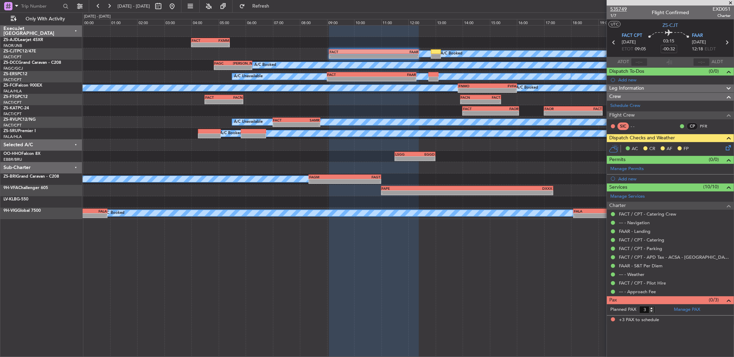
click at [622, 6] on span "535749" at bounding box center [618, 9] width 17 height 7
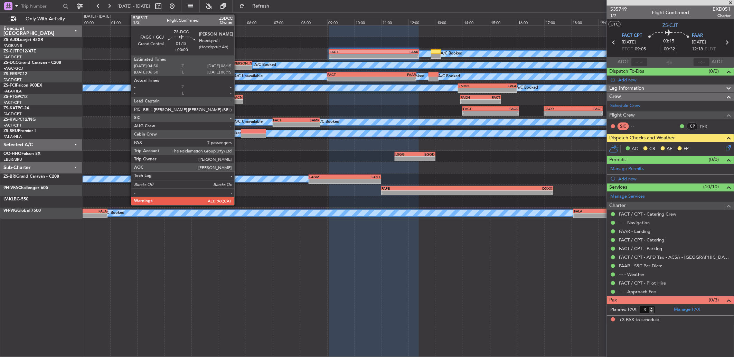
click at [238, 65] on div "- -" at bounding box center [233, 67] width 39 height 5
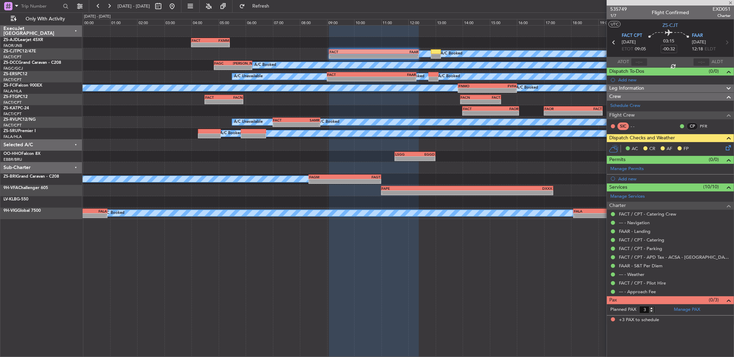
type input "7"
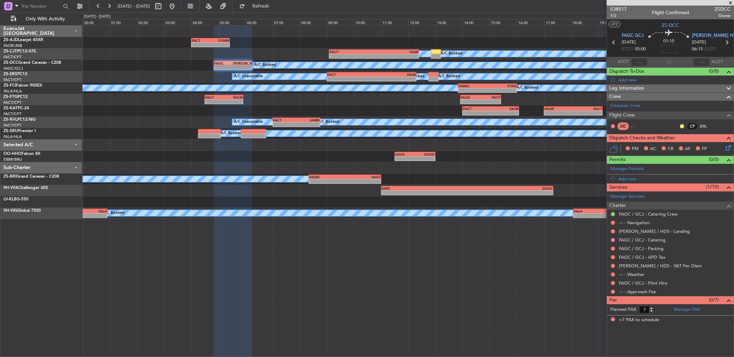
click at [683, 124] on div at bounding box center [682, 127] width 6 height 6
click at [681, 126] on button at bounding box center [682, 126] width 4 height 4
click at [677, 146] on span "Acknowledged" at bounding box center [683, 146] width 30 height 7
click at [612, 289] on div at bounding box center [613, 292] width 6 height 6
click at [615, 291] on div at bounding box center [613, 292] width 6 height 6
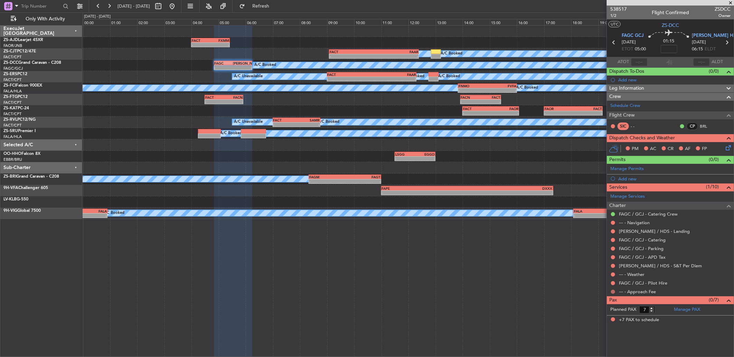
click at [612, 291] on button at bounding box center [613, 292] width 4 height 4
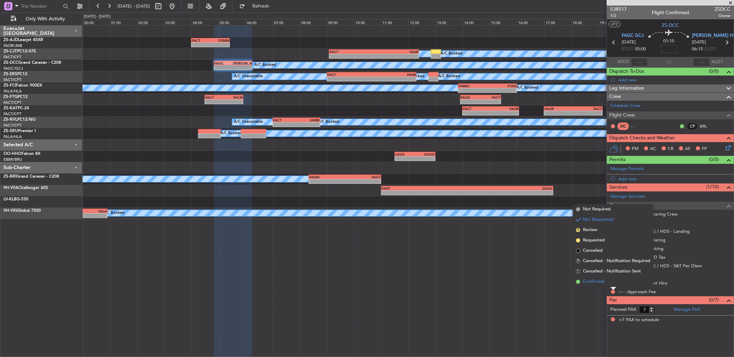
click at [611, 284] on li "Confirmed" at bounding box center [613, 282] width 80 height 10
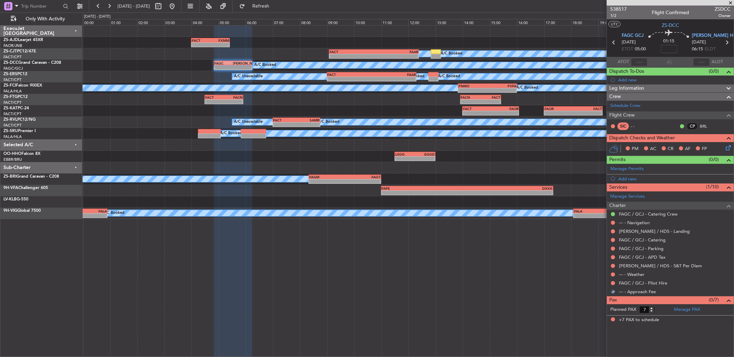
click at [611, 284] on button at bounding box center [613, 283] width 4 height 4
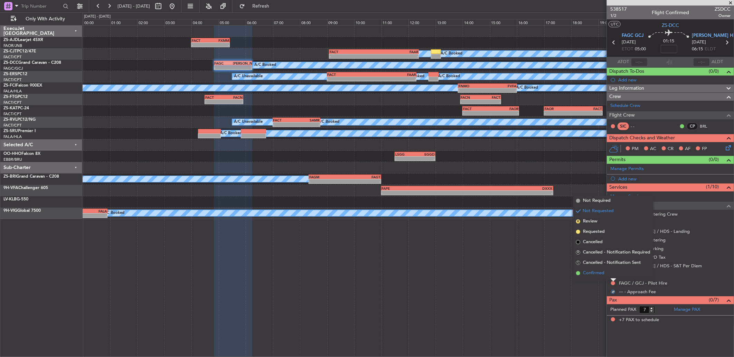
click at [610, 276] on li "Confirmed" at bounding box center [613, 273] width 80 height 10
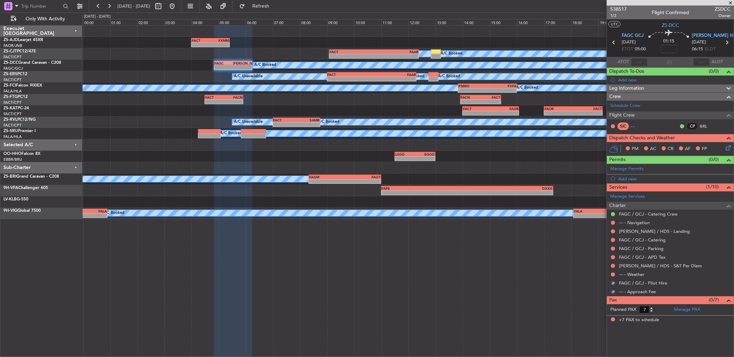
click at [610, 276] on div at bounding box center [613, 275] width 6 height 6
click at [611, 275] on button at bounding box center [613, 275] width 4 height 4
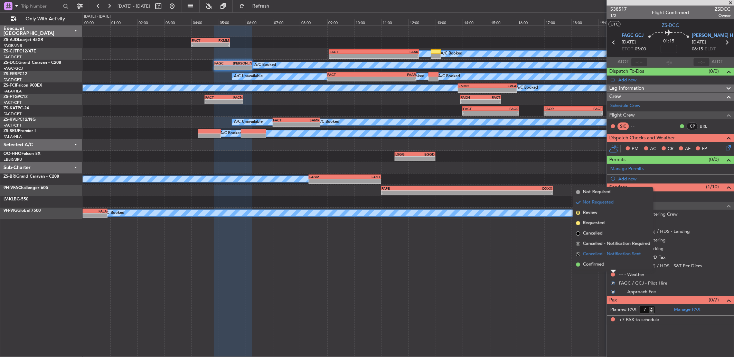
click at [610, 259] on li "S Cancelled - Notification Sent" at bounding box center [613, 254] width 80 height 10
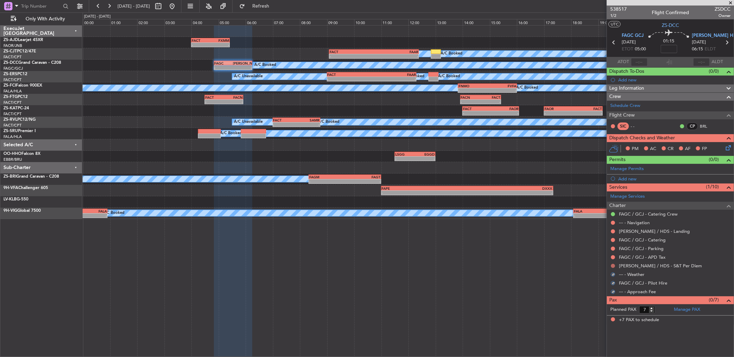
click at [613, 266] on button at bounding box center [613, 266] width 4 height 4
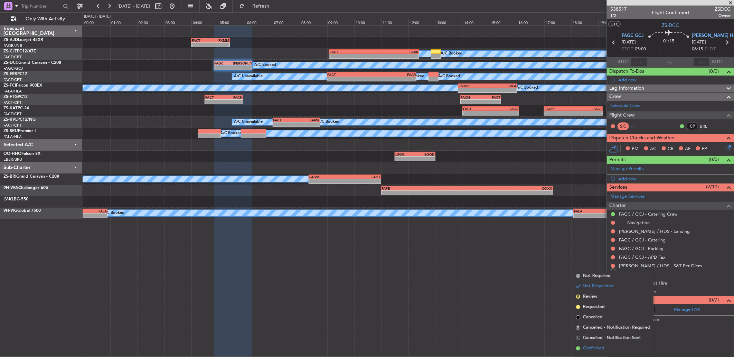
click at [610, 346] on li "Confirmed" at bounding box center [613, 349] width 80 height 10
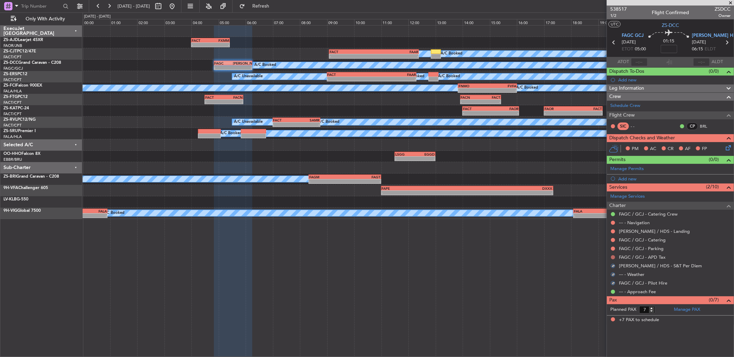
click at [612, 259] on button at bounding box center [613, 258] width 4 height 4
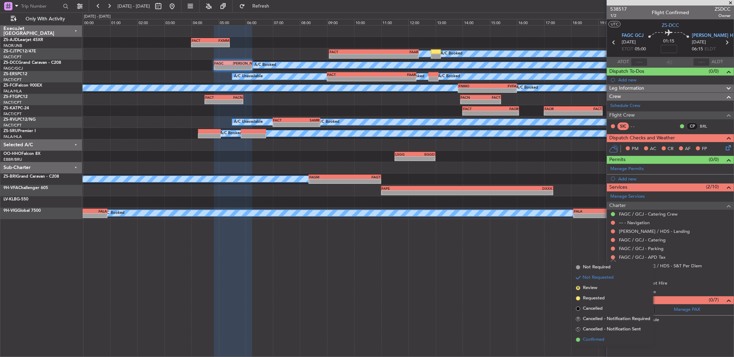
click at [598, 335] on li "Confirmed" at bounding box center [613, 340] width 80 height 10
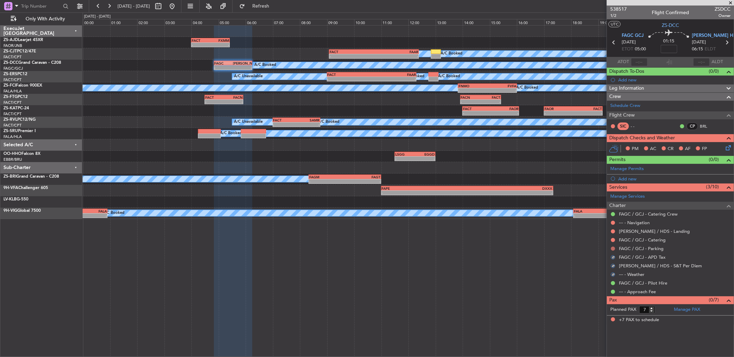
click at [613, 250] on button at bounding box center [613, 249] width 4 height 4
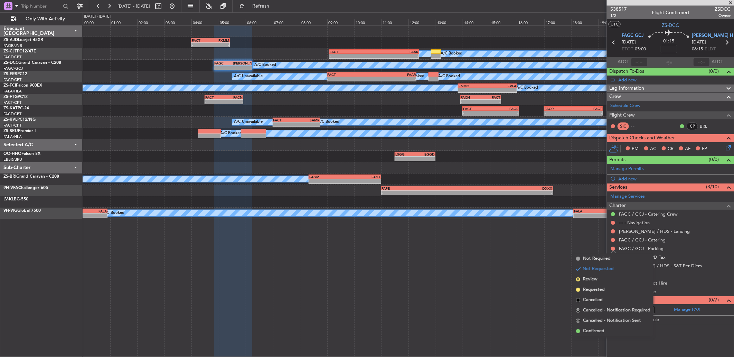
click at [592, 329] on span "Confirmed" at bounding box center [593, 331] width 21 height 7
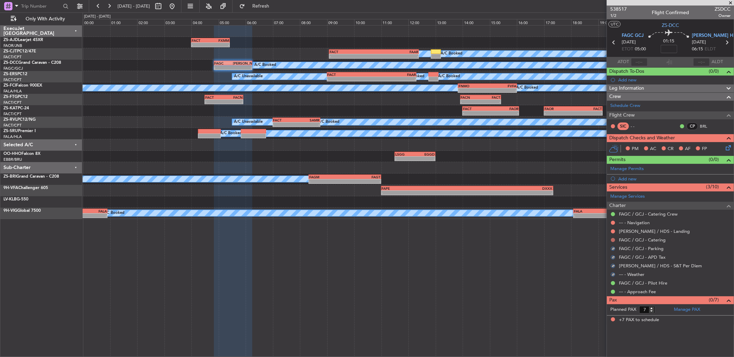
click at [612, 240] on button at bounding box center [613, 240] width 4 height 4
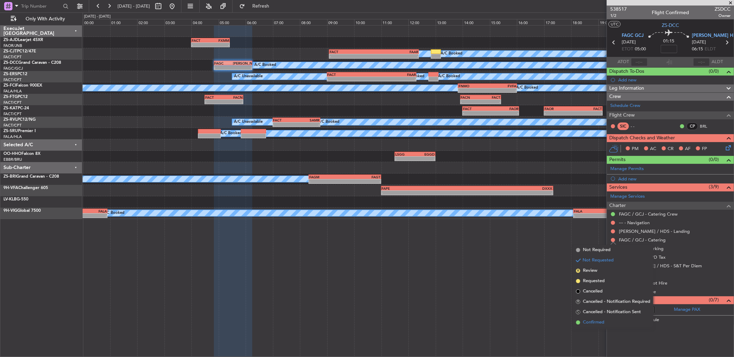
click at [609, 323] on li "Confirmed" at bounding box center [613, 323] width 80 height 10
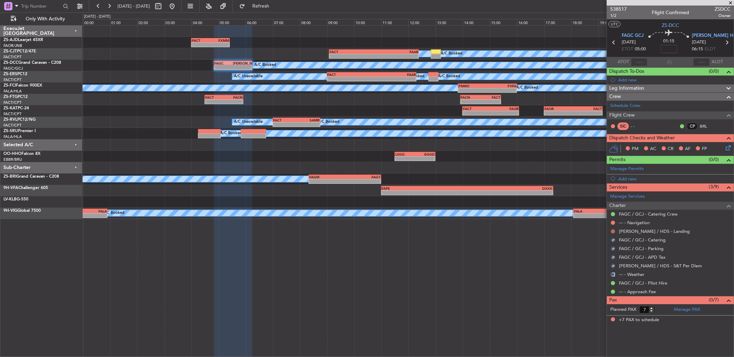
click at [613, 230] on button at bounding box center [613, 232] width 4 height 4
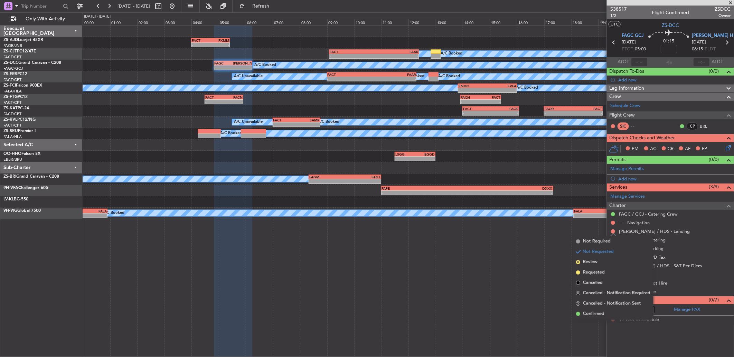
drag, startPoint x: 606, startPoint y: 314, endPoint x: 604, endPoint y: 227, distance: 87.8
click at [606, 314] on li "Confirmed" at bounding box center [613, 314] width 80 height 10
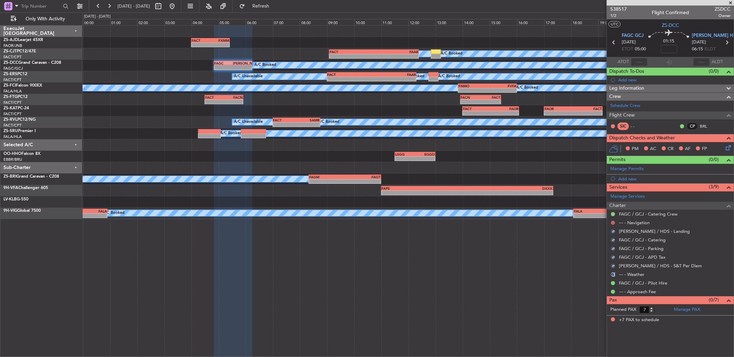
click at [612, 222] on button at bounding box center [613, 223] width 4 height 4
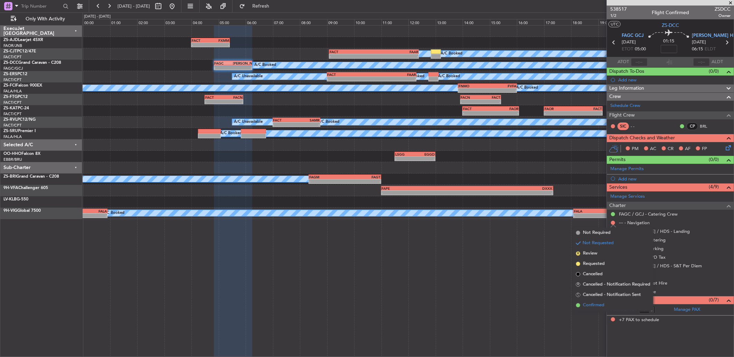
click at [612, 303] on li "Confirmed" at bounding box center [613, 305] width 80 height 10
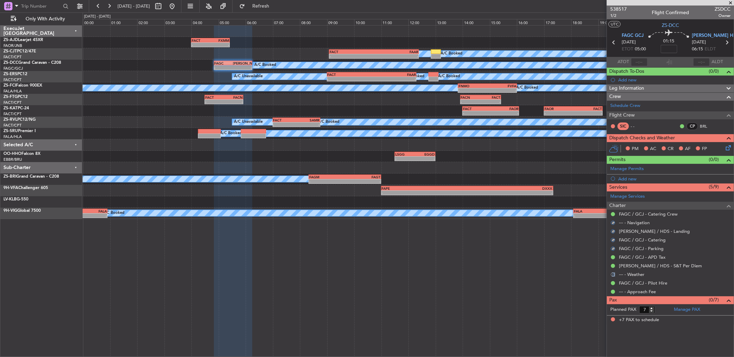
click at [612, 275] on button "S" at bounding box center [613, 275] width 4 height 4
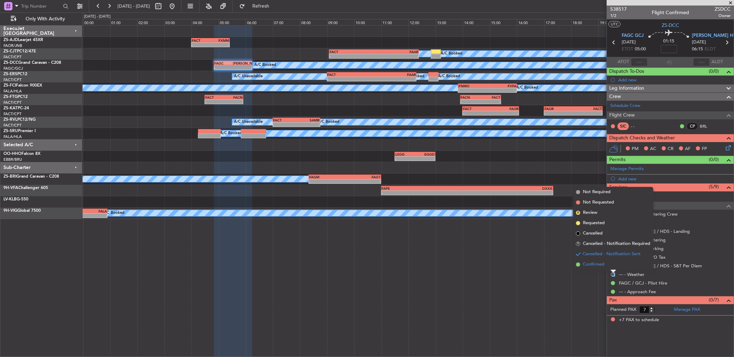
click at [609, 267] on li "Confirmed" at bounding box center [613, 265] width 80 height 10
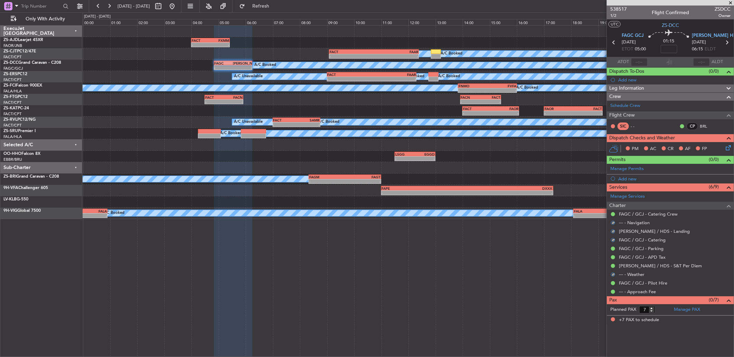
click at [729, 147] on icon at bounding box center [727, 147] width 6 height 6
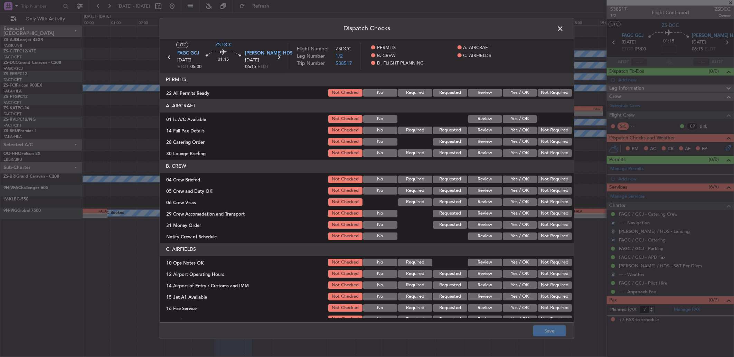
click at [515, 91] on button "Yes / OK" at bounding box center [519, 93] width 34 height 8
click at [516, 113] on section "A. AIRCRAFT 01 Is A/C Available Not Checked No Review Yes / OK 14 Full Pax Deta…" at bounding box center [367, 128] width 414 height 59
click at [515, 118] on button "Yes / OK" at bounding box center [519, 119] width 34 height 8
click at [516, 135] on section "A. AIRCRAFT 01 Is A/C Available Not Checked No Review Yes / OK 14 Full Pax Deta…" at bounding box center [367, 128] width 414 height 59
click at [516, 131] on button "Yes / OK" at bounding box center [519, 131] width 34 height 8
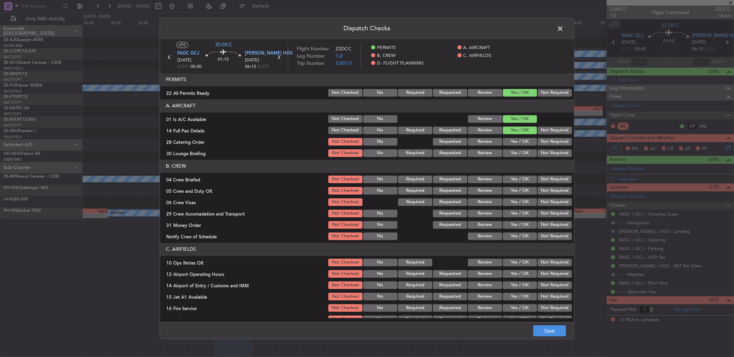
click at [550, 132] on button "Not Required" at bounding box center [554, 131] width 34 height 8
click at [547, 136] on section "A. AIRCRAFT 01 Is A/C Available Not Checked No Review Yes / OK 14 Full Pax Deta…" at bounding box center [367, 128] width 414 height 59
click at [548, 144] on button "Not Required" at bounding box center [554, 142] width 34 height 8
click at [546, 153] on button "Not Required" at bounding box center [554, 154] width 34 height 8
click at [543, 171] on header "B. CREW" at bounding box center [367, 166] width 414 height 13
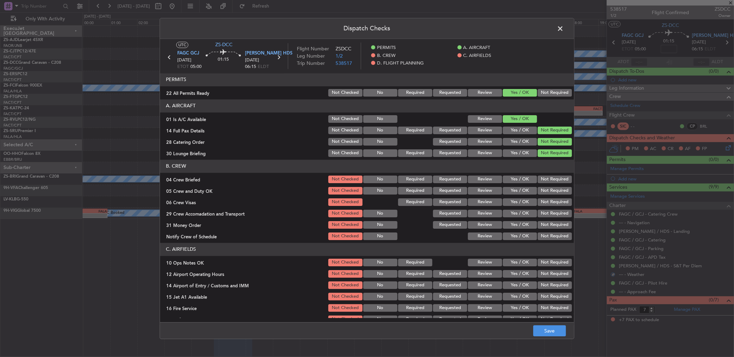
click at [557, 179] on button "Not Required" at bounding box center [554, 180] width 34 height 8
click at [556, 184] on section "B. CREW 04 Crew Briefed Not Checked No Required Requested Review Yes / OK Not R…" at bounding box center [367, 201] width 414 height 82
drag, startPoint x: 555, startPoint y: 187, endPoint x: 554, endPoint y: 192, distance: 5.4
click at [554, 191] on button "Not Required" at bounding box center [554, 191] width 34 height 8
drag, startPoint x: 554, startPoint y: 192, endPoint x: 552, endPoint y: 197, distance: 5.3
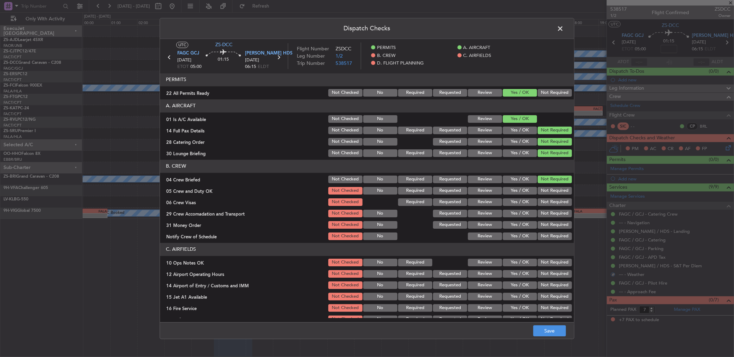
click at [554, 194] on button "Not Required" at bounding box center [554, 191] width 34 height 8
click at [550, 206] on div "Not Required" at bounding box center [553, 203] width 35 height 10
click at [549, 210] on section "B. CREW 04 Crew Briefed Not Checked No Required Requested Review Yes / OK Not R…" at bounding box center [367, 201] width 414 height 82
click at [548, 213] on button "Not Required" at bounding box center [554, 214] width 34 height 8
click at [549, 215] on button "Not Required" at bounding box center [554, 214] width 34 height 8
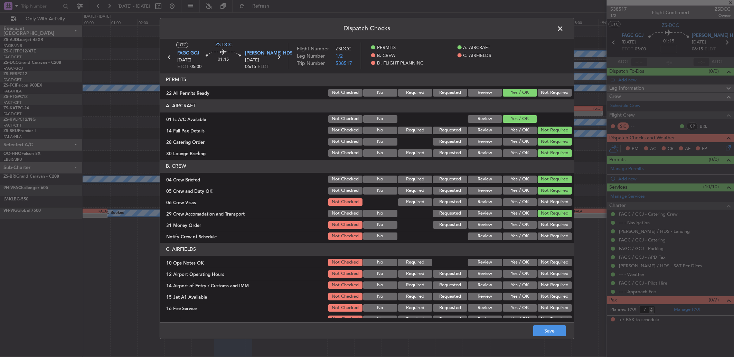
click at [548, 202] on button "Not Required" at bounding box center [554, 203] width 34 height 8
click at [548, 217] on button "Not Required" at bounding box center [554, 214] width 34 height 8
click at [546, 223] on section "B. CREW 04 Crew Briefed Not Checked No Required Requested Review Yes / OK Not R…" at bounding box center [367, 201] width 414 height 82
click at [545, 226] on button "Not Required" at bounding box center [554, 225] width 34 height 8
drag, startPoint x: 545, startPoint y: 226, endPoint x: 545, endPoint y: 232, distance: 6.6
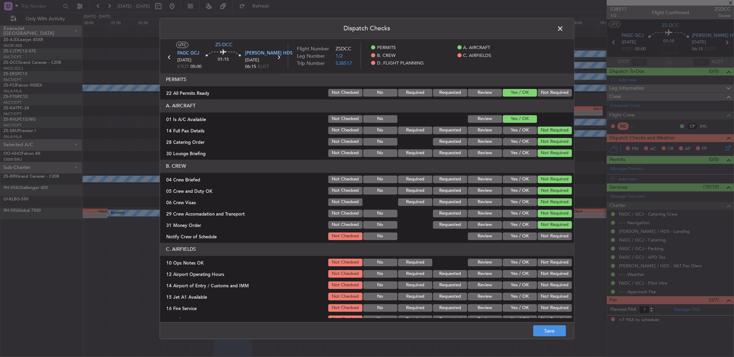
click at [545, 227] on button "Not Required" at bounding box center [554, 225] width 34 height 8
click at [545, 233] on div "Not Required" at bounding box center [553, 237] width 35 height 10
click at [545, 234] on button "Not Required" at bounding box center [554, 237] width 34 height 8
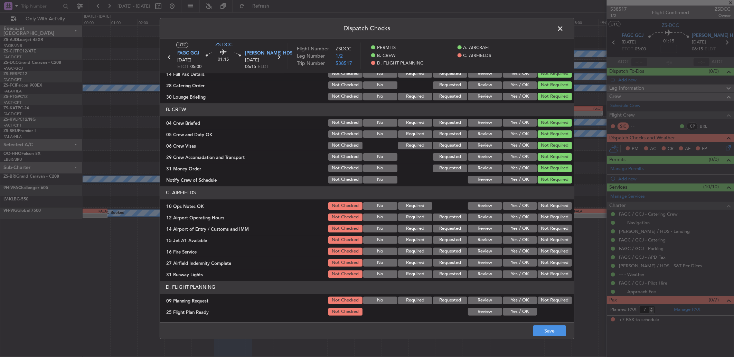
click at [562, 204] on button "Not Required" at bounding box center [554, 206] width 34 height 8
click at [559, 213] on div "Not Required" at bounding box center [553, 218] width 35 height 10
click at [558, 221] on button "Not Required" at bounding box center [554, 218] width 34 height 8
click at [557, 225] on div "Not Required" at bounding box center [553, 229] width 35 height 10
click at [553, 233] on div "Not Required" at bounding box center [553, 229] width 35 height 10
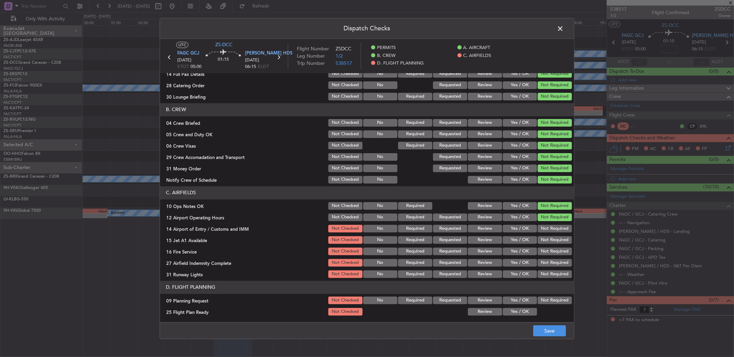
click at [553, 233] on div "Not Required" at bounding box center [553, 229] width 35 height 10
click at [553, 236] on div "Not Required" at bounding box center [553, 241] width 35 height 10
click at [550, 228] on button "Not Required" at bounding box center [554, 229] width 34 height 8
click at [550, 239] on button "Not Required" at bounding box center [554, 241] width 34 height 8
drag, startPoint x: 550, startPoint y: 239, endPoint x: 548, endPoint y: 246, distance: 6.4
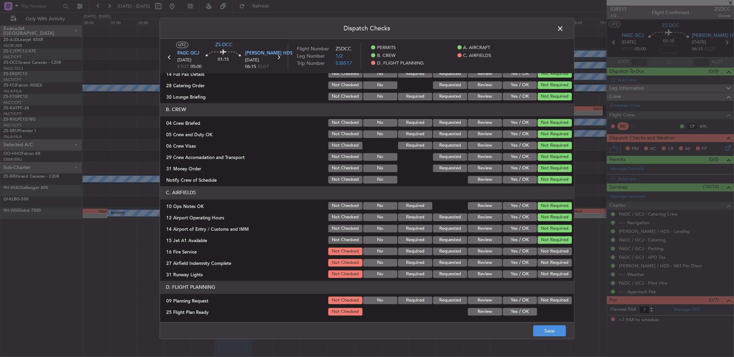
click at [550, 241] on button "Not Required" at bounding box center [554, 241] width 34 height 8
drag, startPoint x: 548, startPoint y: 246, endPoint x: 548, endPoint y: 249, distance: 3.9
click at [548, 249] on section "C. AIRFIELDS 10 Ops Notes OK Not Checked No Required Review Yes / OK Not Requir…" at bounding box center [367, 232] width 414 height 93
click at [546, 263] on button "Not Required" at bounding box center [554, 263] width 34 height 8
click at [545, 253] on button "Not Required" at bounding box center [554, 252] width 34 height 8
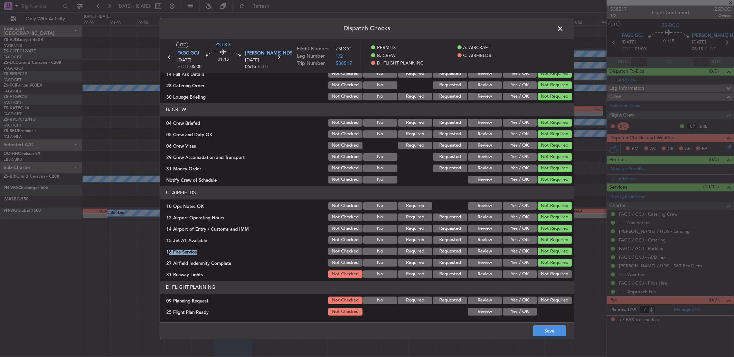
click at [553, 271] on button "Not Required" at bounding box center [554, 275] width 34 height 8
click at [549, 300] on button "Not Required" at bounding box center [554, 301] width 34 height 8
click at [522, 310] on button "Yes / OK" at bounding box center [519, 312] width 34 height 8
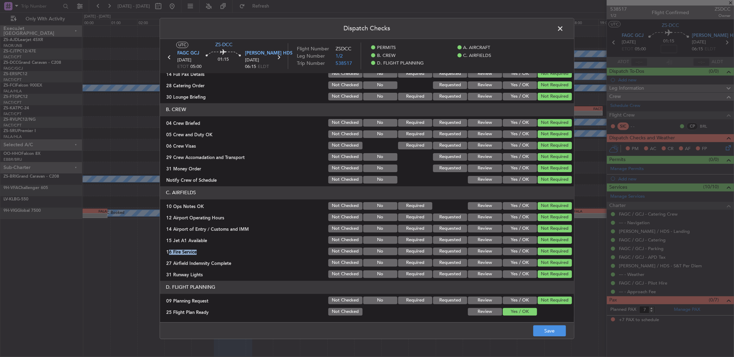
click at [517, 261] on button "Yes / OK" at bounding box center [519, 263] width 34 height 8
click at [563, 26] on span at bounding box center [563, 30] width 0 height 14
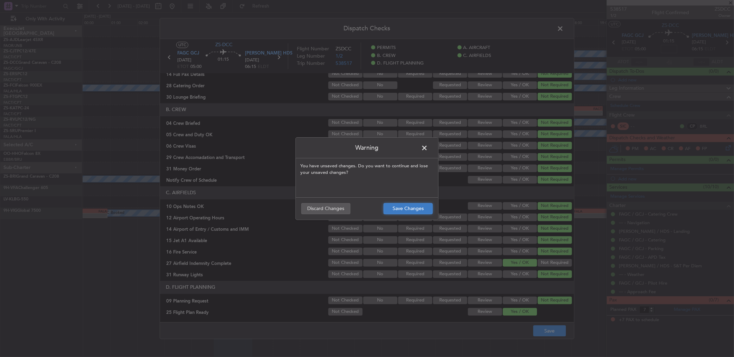
click at [420, 208] on button "Save Changes" at bounding box center [407, 208] width 49 height 11
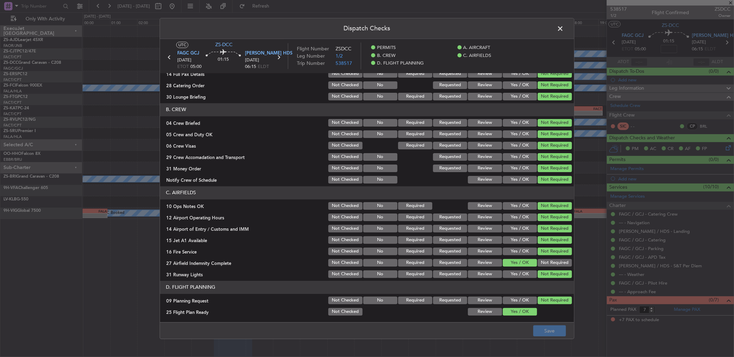
drag, startPoint x: 557, startPoint y: 28, endPoint x: 561, endPoint y: 28, distance: 3.5
click at [563, 28] on span at bounding box center [563, 30] width 0 height 14
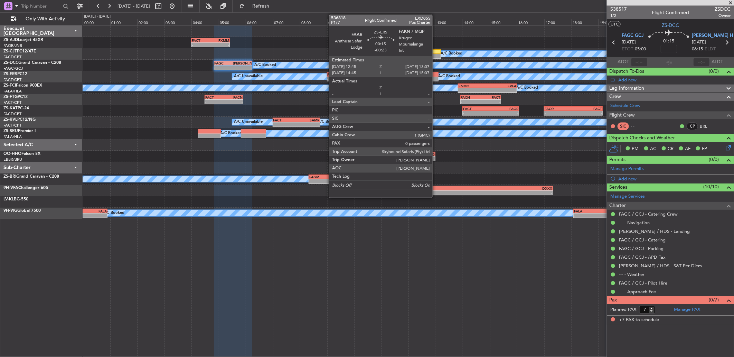
click at [435, 77] on div at bounding box center [433, 79] width 10 height 5
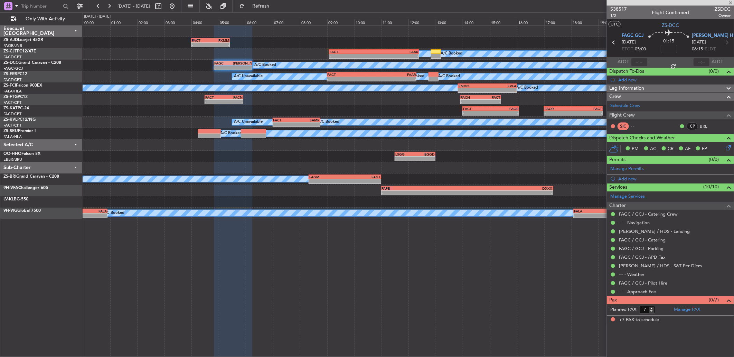
type input "-00:23"
type input "0"
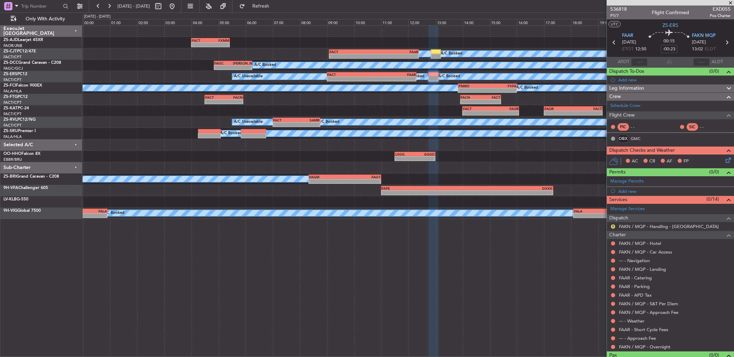
scroll to position [14, 0]
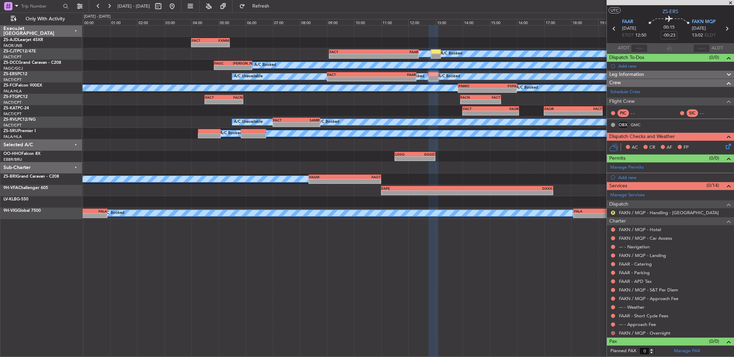
click at [613, 335] on button at bounding box center [613, 334] width 4 height 4
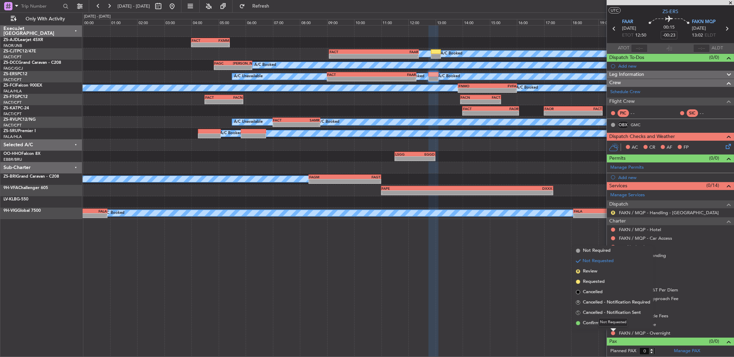
click at [607, 325] on div "Not Requested" at bounding box center [612, 322] width 29 height 9
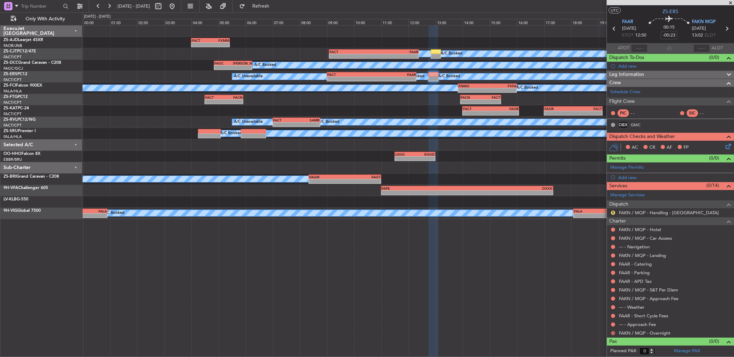
click at [613, 334] on button at bounding box center [613, 334] width 4 height 4
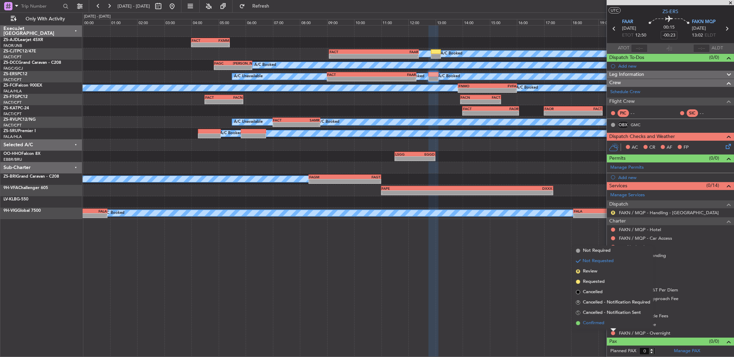
click at [597, 323] on span "Confirmed" at bounding box center [593, 323] width 21 height 7
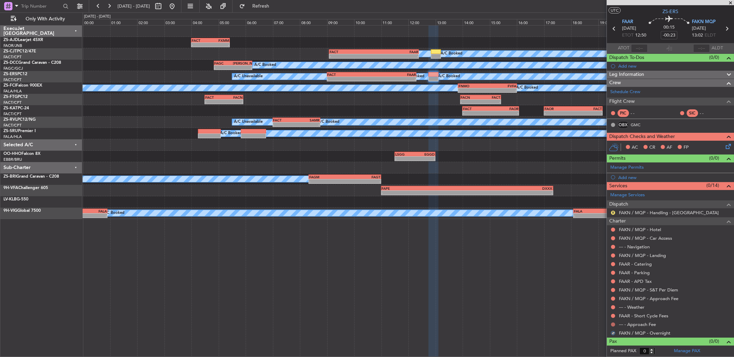
click at [614, 325] on button at bounding box center [613, 325] width 4 height 4
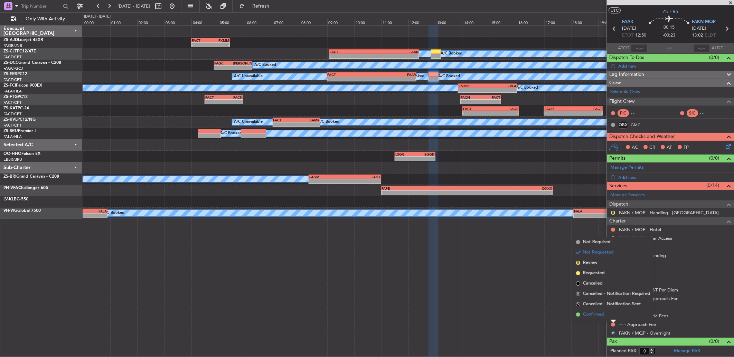
click at [612, 316] on li "Confirmed" at bounding box center [613, 315] width 80 height 10
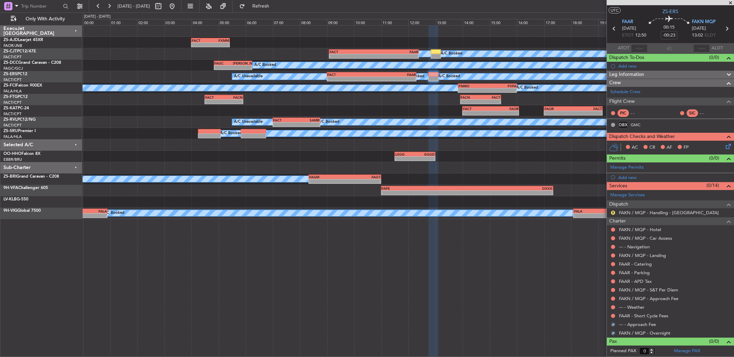
click at [612, 316] on button at bounding box center [613, 316] width 4 height 4
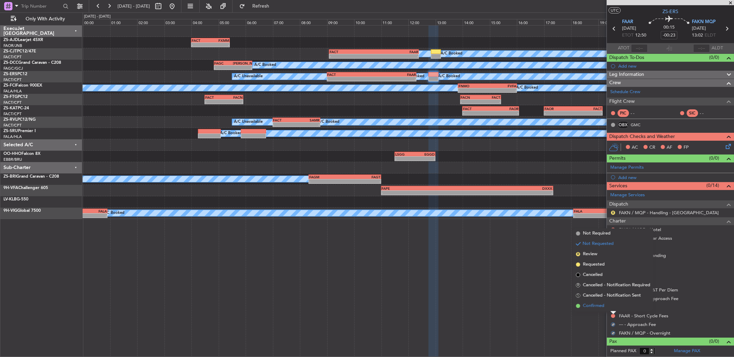
click at [612, 309] on li "Confirmed" at bounding box center [613, 306] width 80 height 10
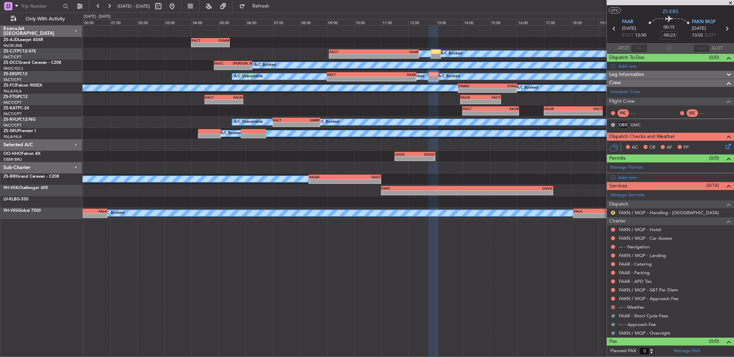
click at [614, 307] on button at bounding box center [613, 308] width 4 height 4
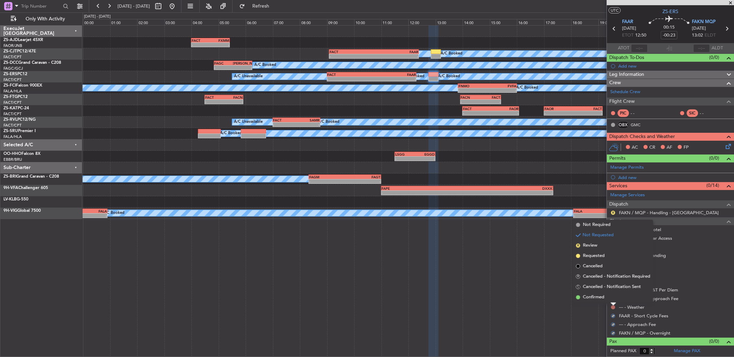
click at [611, 301] on li "Confirmed" at bounding box center [613, 298] width 80 height 10
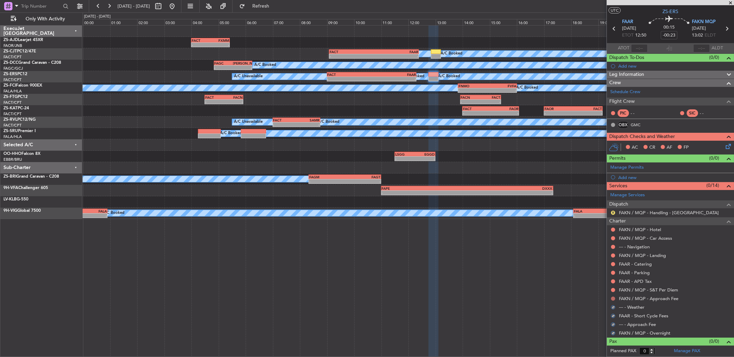
click at [611, 298] on button at bounding box center [613, 299] width 4 height 4
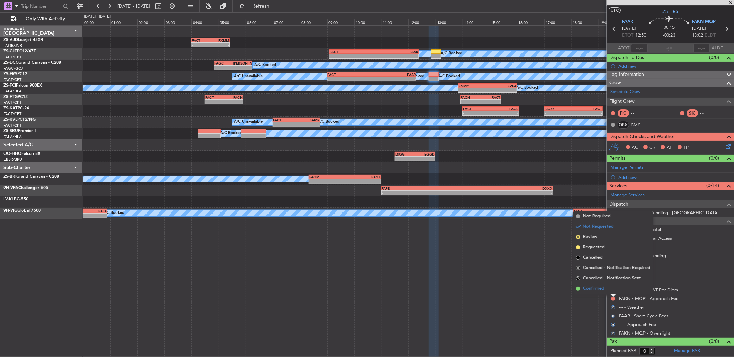
click at [612, 288] on li "Confirmed" at bounding box center [613, 289] width 80 height 10
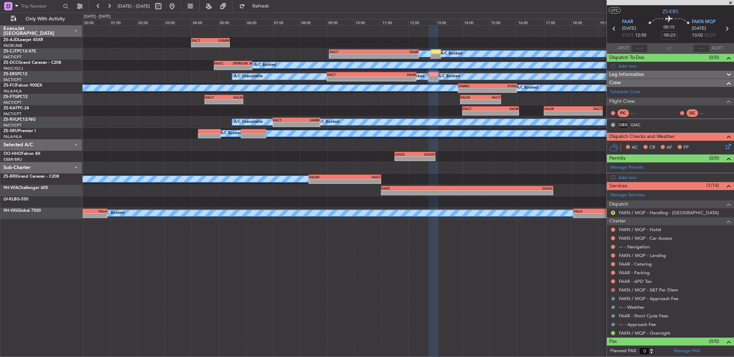
click at [612, 291] on button at bounding box center [613, 290] width 4 height 4
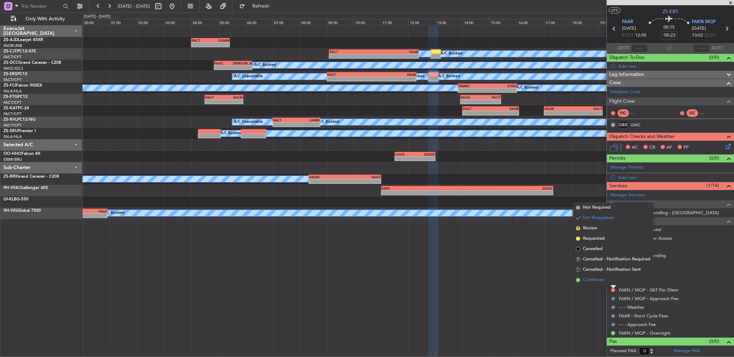
click at [615, 280] on li "Confirmed" at bounding box center [613, 280] width 80 height 10
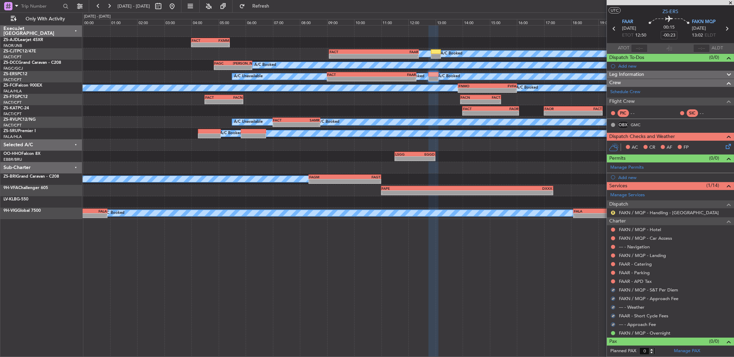
click at [615, 280] on div at bounding box center [613, 282] width 6 height 6
click at [613, 281] on button at bounding box center [613, 282] width 4 height 4
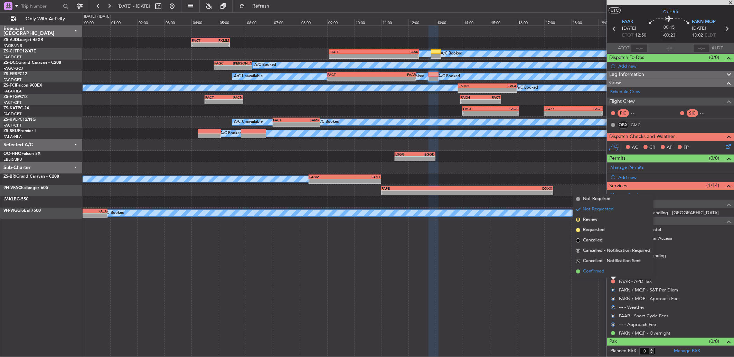
click at [605, 272] on li "Confirmed" at bounding box center [613, 272] width 80 height 10
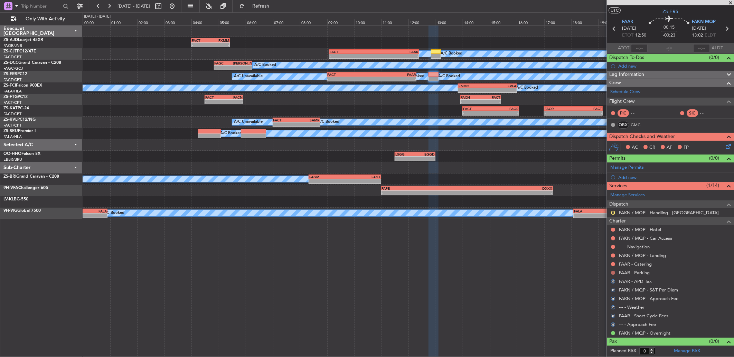
click at [612, 272] on button at bounding box center [613, 273] width 4 height 4
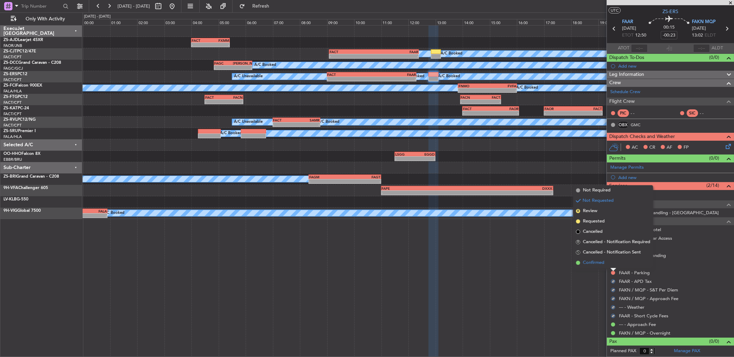
click at [612, 268] on li "Confirmed" at bounding box center [613, 263] width 80 height 10
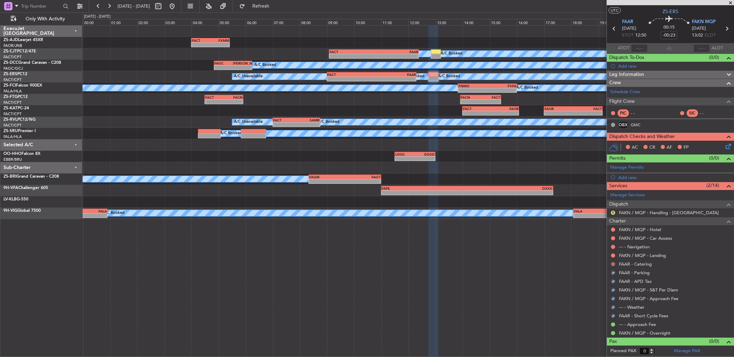
click at [613, 265] on button at bounding box center [613, 264] width 4 height 4
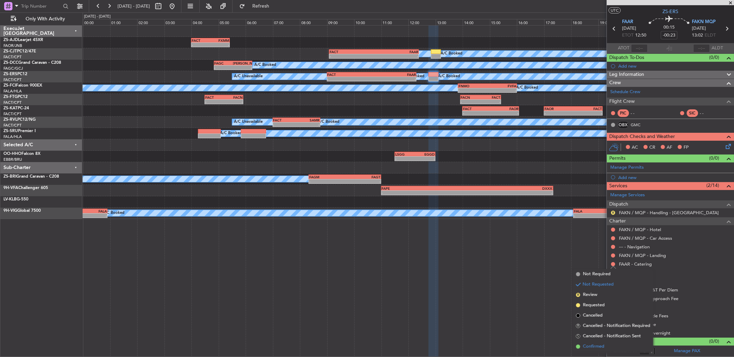
click at [600, 342] on li "Confirmed" at bounding box center [613, 347] width 80 height 10
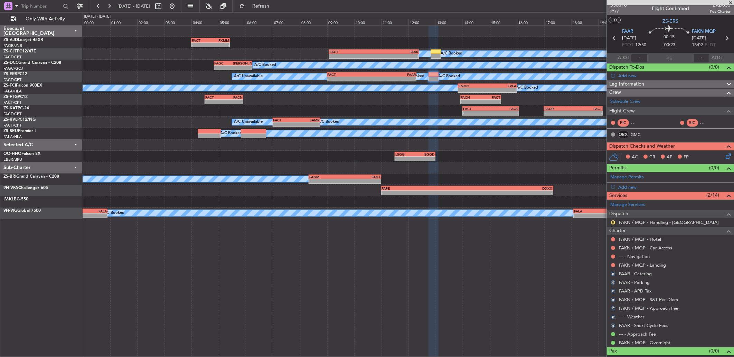
scroll to position [0, 0]
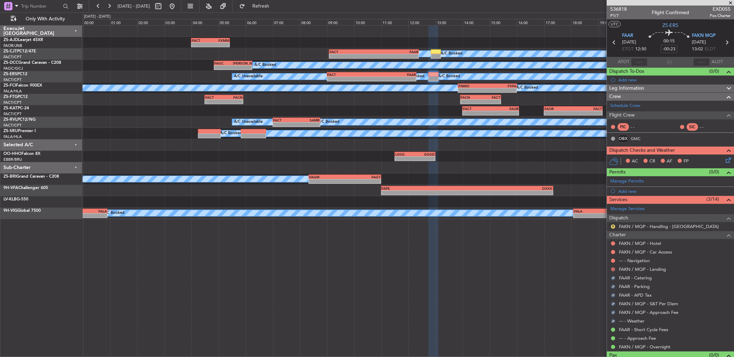
click at [613, 270] on button at bounding box center [613, 270] width 4 height 4
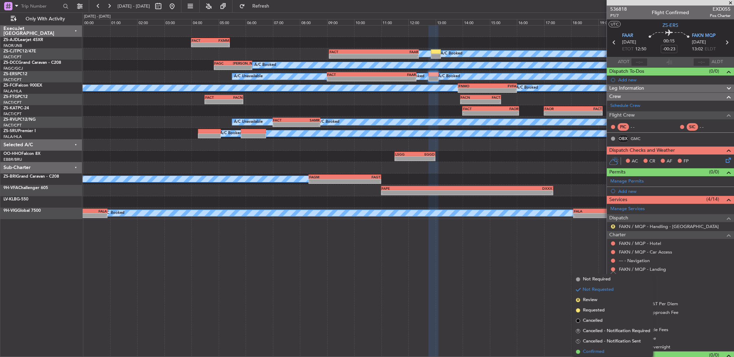
click at [597, 348] on li "Confirmed" at bounding box center [613, 352] width 80 height 10
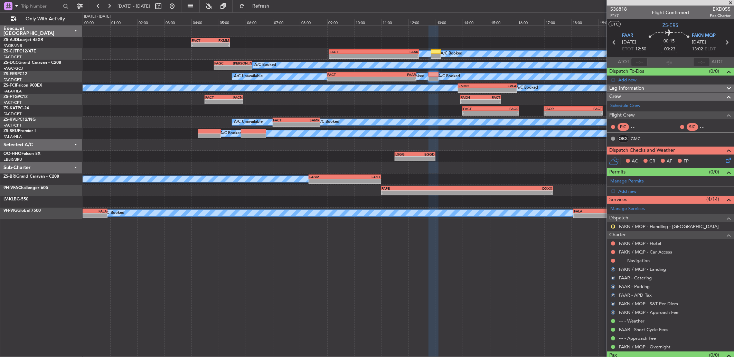
click at [610, 259] on div at bounding box center [613, 261] width 6 height 6
click at [614, 260] on button at bounding box center [613, 261] width 4 height 4
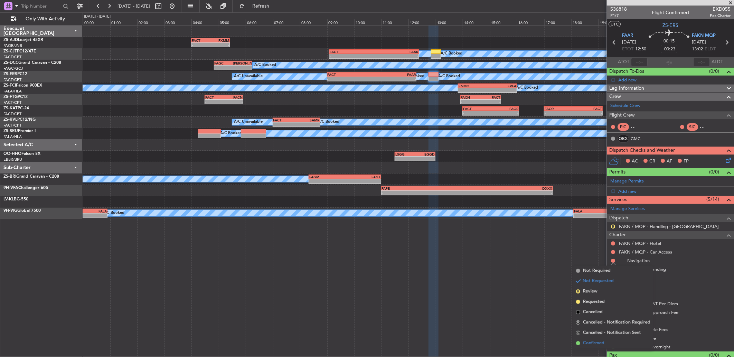
click at [602, 341] on span "Confirmed" at bounding box center [593, 343] width 21 height 7
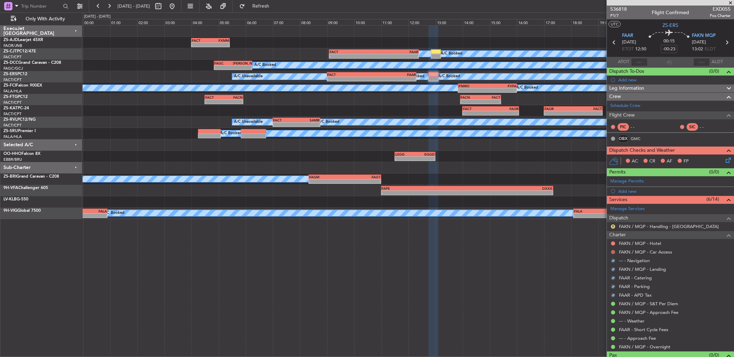
click at [612, 253] on button at bounding box center [613, 252] width 4 height 4
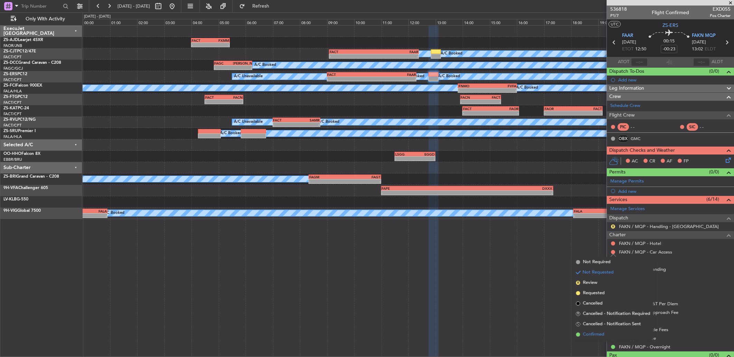
click at [602, 330] on li "Confirmed" at bounding box center [613, 335] width 80 height 10
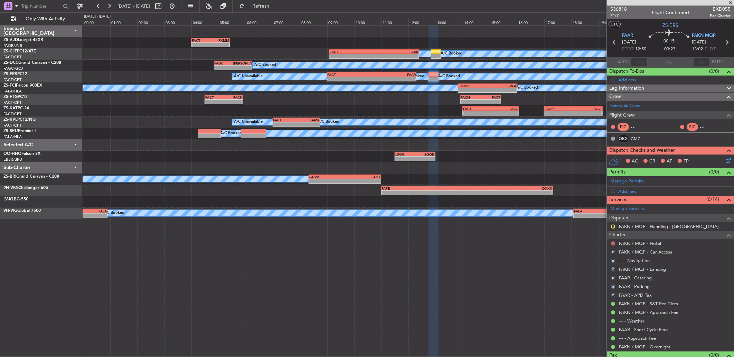
click at [614, 243] on button at bounding box center [613, 244] width 4 height 4
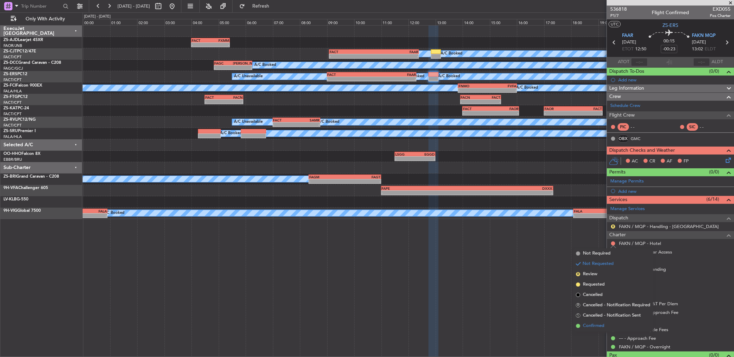
click at [602, 326] on span "Confirmed" at bounding box center [593, 326] width 21 height 7
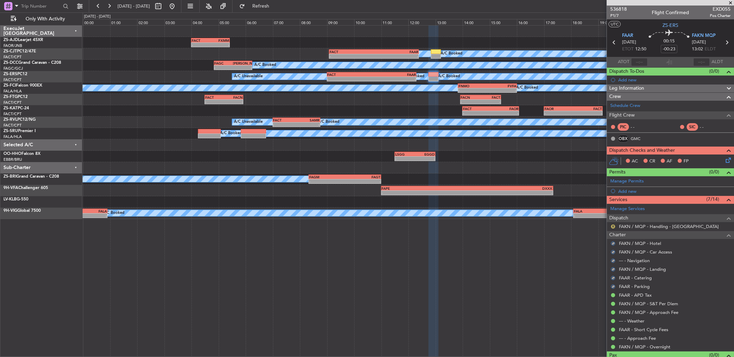
click at [612, 225] on button "R" at bounding box center [613, 227] width 4 height 4
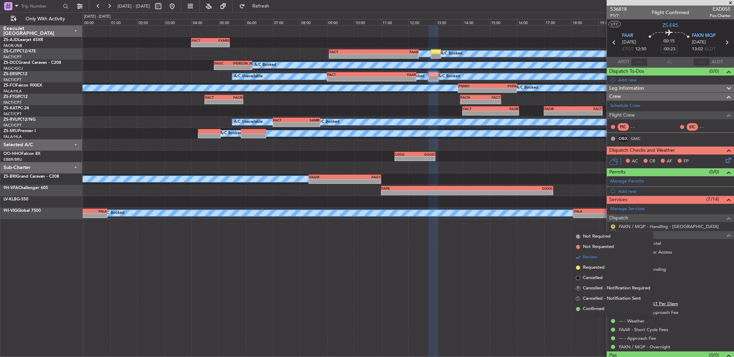
click at [620, 308] on li "Confirmed" at bounding box center [613, 309] width 80 height 10
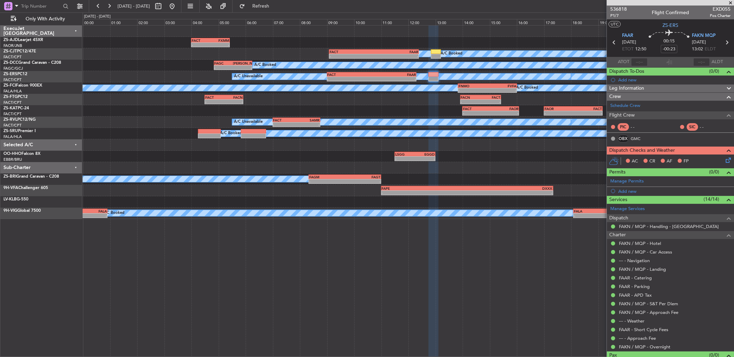
click at [724, 162] on icon at bounding box center [727, 159] width 6 height 6
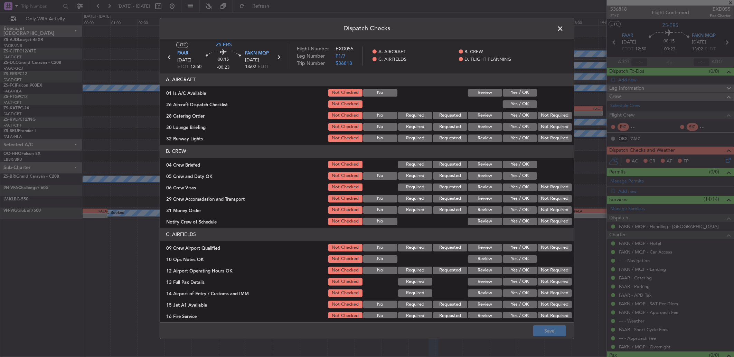
drag, startPoint x: 511, startPoint y: 88, endPoint x: 527, endPoint y: 126, distance: 41.4
click at [512, 90] on div "Yes / OK" at bounding box center [518, 93] width 35 height 10
click at [527, 126] on button "Yes / OK" at bounding box center [519, 127] width 34 height 8
click at [523, 92] on button "Yes / OK" at bounding box center [519, 93] width 34 height 8
click at [520, 101] on section "A. AIRCRAFT 01 Is A/C Available Not Checked No Review Yes / OK 26 Aircraft Disp…" at bounding box center [367, 108] width 414 height 70
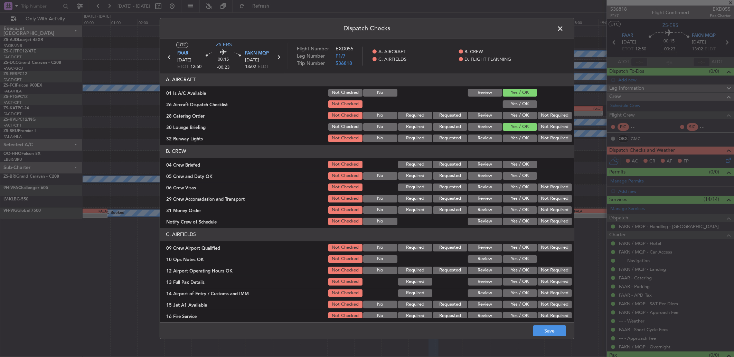
click at [520, 104] on button "Yes / OK" at bounding box center [519, 104] width 34 height 8
click at [536, 114] on div "Not Required" at bounding box center [553, 116] width 35 height 10
click at [537, 114] on button "Not Required" at bounding box center [554, 116] width 34 height 8
click at [540, 118] on button "Not Required" at bounding box center [554, 116] width 34 height 8
click at [542, 126] on button "Not Required" at bounding box center [554, 127] width 34 height 8
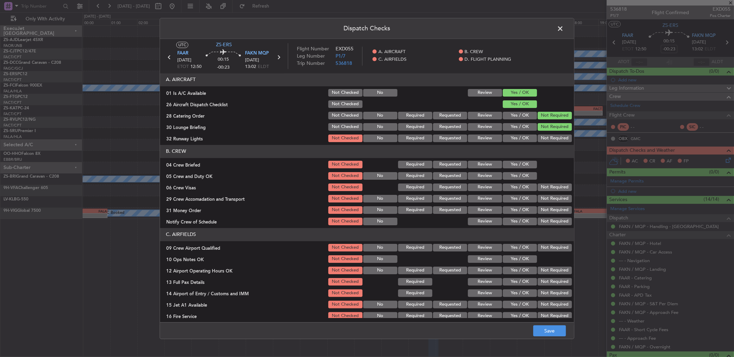
drag, startPoint x: 542, startPoint y: 126, endPoint x: 545, endPoint y: 145, distance: 19.9
click at [542, 129] on button "Not Required" at bounding box center [554, 127] width 34 height 8
click at [546, 142] on button "Not Required" at bounding box center [554, 139] width 34 height 8
click at [546, 143] on article "A. AIRCRAFT 01 Is A/C Available Not Checked No Review Yes / OK 26 Aircraft Disp…" at bounding box center [367, 195] width 414 height 245
click at [515, 166] on button "Yes / OK" at bounding box center [519, 165] width 34 height 8
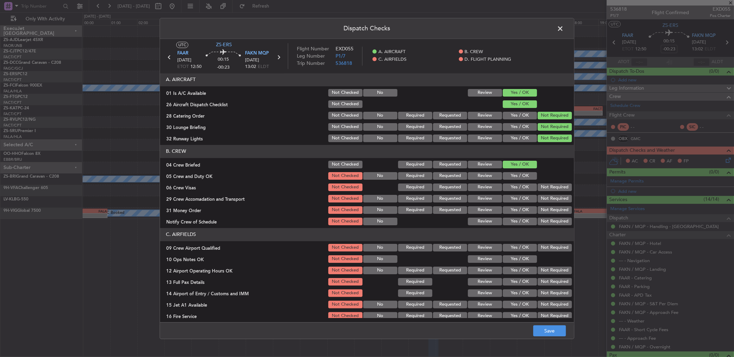
click at [516, 172] on div "Yes / OK" at bounding box center [518, 176] width 35 height 10
click at [527, 174] on button "Yes / OK" at bounding box center [519, 176] width 34 height 8
click at [581, 204] on div "Dispatch Checks UTC ZS-ERS FAAR 10/10/2025 ETOT 12:50 00:15 -00:23 FAKN MQP 10/…" at bounding box center [367, 178] width 734 height 357
click at [541, 188] on button "Not Required" at bounding box center [554, 188] width 34 height 8
click at [552, 230] on header "C. AIRFIELDS" at bounding box center [367, 234] width 414 height 13
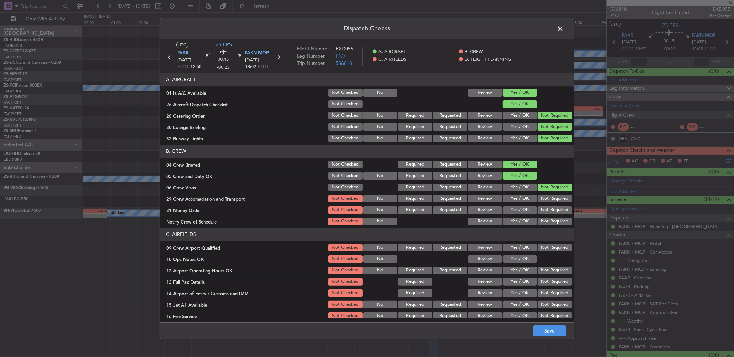
click at [541, 185] on button "Not Required" at bounding box center [554, 188] width 34 height 8
click at [541, 196] on button "Not Required" at bounding box center [554, 199] width 34 height 8
click at [541, 202] on button "Not Required" at bounding box center [554, 199] width 34 height 8
click at [541, 211] on div "Not Required" at bounding box center [553, 210] width 35 height 10
click at [541, 213] on button "Not Required" at bounding box center [554, 211] width 34 height 8
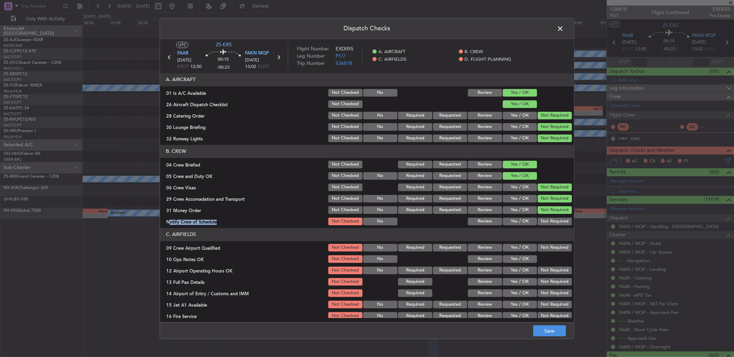
click at [541, 216] on section "B. CREW 04 Crew Briefed Not Checked Required Requested Review Yes / OK 05 Crew …" at bounding box center [367, 186] width 414 height 82
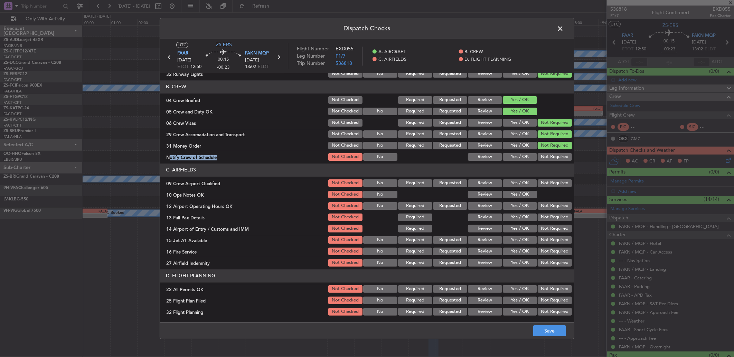
click at [544, 157] on button "Not Required" at bounding box center [554, 157] width 34 height 8
drag, startPoint x: 541, startPoint y: 179, endPoint x: 536, endPoint y: 188, distance: 10.5
click at [541, 182] on button "Not Required" at bounding box center [554, 184] width 34 height 8
click at [516, 188] on section "C. AIRFIELDS 09 Crew Airport Qualified Not Checked No Required Requested Review…" at bounding box center [367, 216] width 414 height 104
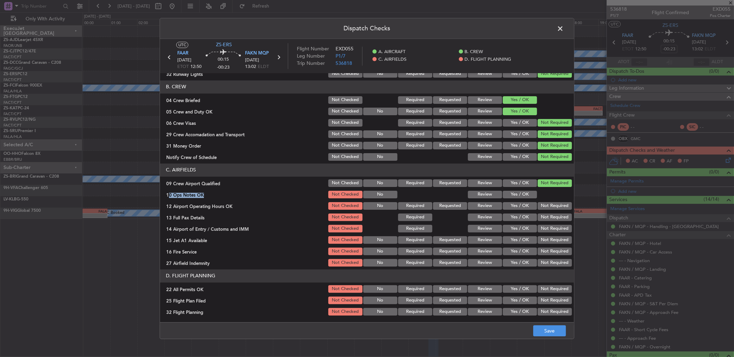
click at [524, 195] on button "Yes / OK" at bounding box center [519, 195] width 34 height 8
click at [548, 205] on button "Not Required" at bounding box center [554, 206] width 34 height 8
click at [548, 214] on button "Not Required" at bounding box center [554, 218] width 34 height 8
click at [548, 220] on button "Not Required" at bounding box center [554, 218] width 34 height 8
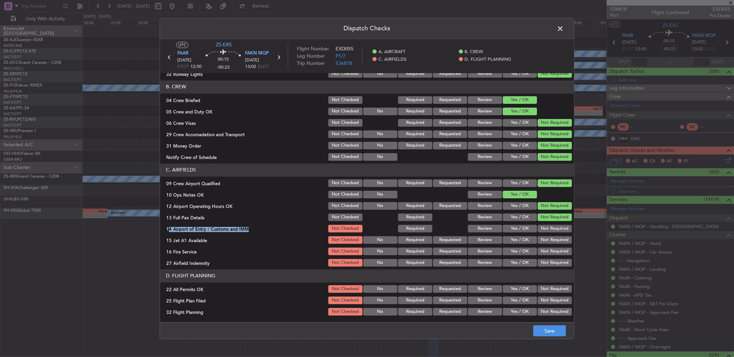
click at [547, 225] on section "C. AIRFIELDS 09 Crew Airport Qualified Not Checked No Required Requested Review…" at bounding box center [367, 216] width 414 height 104
click at [547, 227] on button "Not Required" at bounding box center [554, 229] width 34 height 8
click at [546, 232] on button "Not Required" at bounding box center [554, 229] width 34 height 8
click at [546, 247] on div "Not Required" at bounding box center [553, 252] width 35 height 10
click at [545, 243] on button "Not Required" at bounding box center [554, 241] width 34 height 8
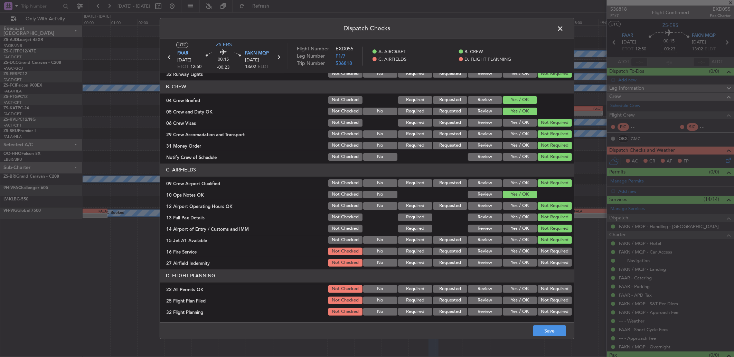
click at [548, 251] on button "Not Required" at bounding box center [554, 252] width 34 height 8
click at [550, 261] on button "Not Required" at bounding box center [554, 263] width 34 height 8
click at [550, 262] on button "Not Required" at bounding box center [554, 263] width 34 height 8
drag, startPoint x: 549, startPoint y: 291, endPoint x: 536, endPoint y: 295, distance: 13.9
click at [549, 291] on button "Not Required" at bounding box center [554, 290] width 34 height 8
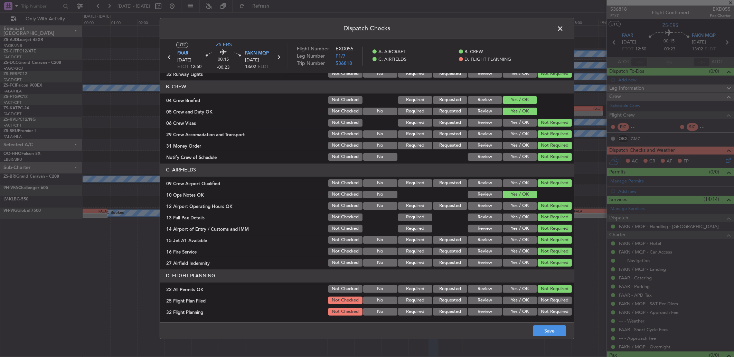
click at [505, 302] on button "Yes / OK" at bounding box center [519, 301] width 34 height 8
click at [493, 301] on button "Review" at bounding box center [485, 301] width 34 height 8
click at [489, 316] on div "Review" at bounding box center [484, 312] width 35 height 10
click at [448, 307] on div "Requested" at bounding box center [449, 312] width 35 height 10
click at [472, 312] on button "Review" at bounding box center [485, 312] width 34 height 8
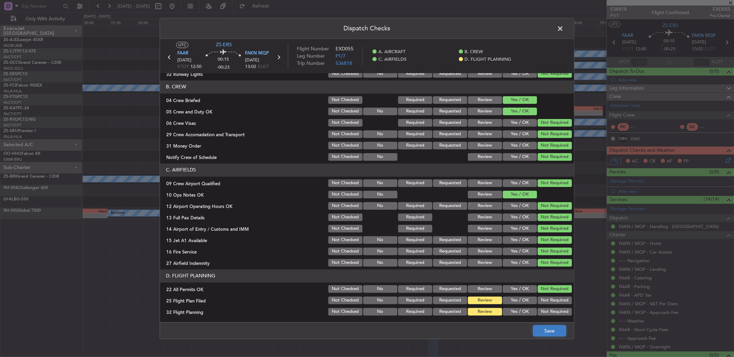
click at [551, 326] on button "Save" at bounding box center [549, 331] width 33 height 11
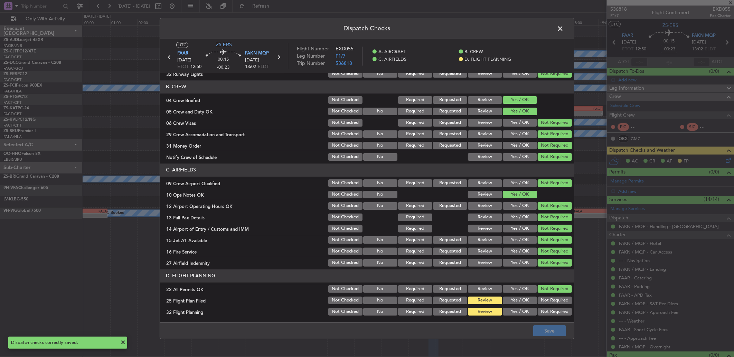
click at [563, 28] on span at bounding box center [563, 30] width 0 height 14
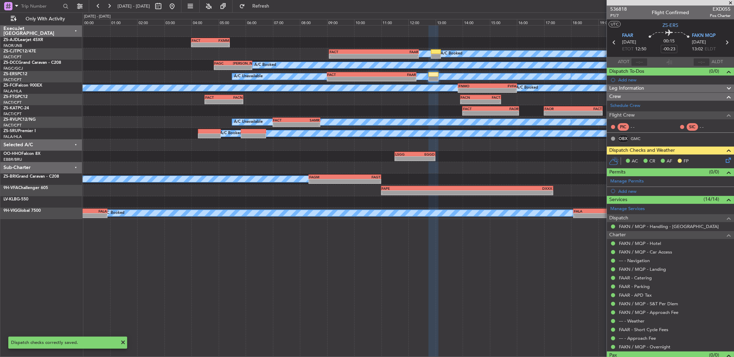
click at [611, 42] on icon at bounding box center [613, 42] width 9 height 9
type input "-00:42"
type input "3"
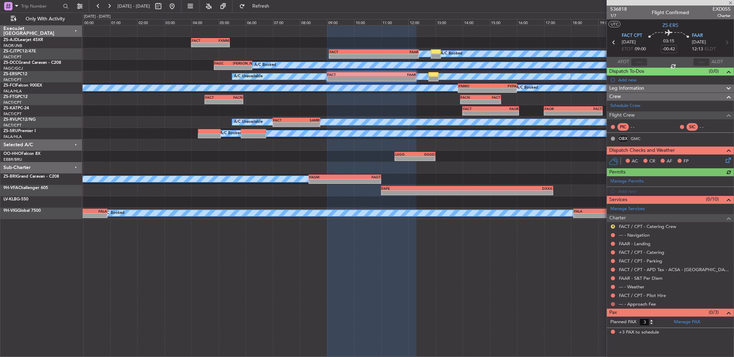
click at [614, 305] on button at bounding box center [613, 305] width 4 height 4
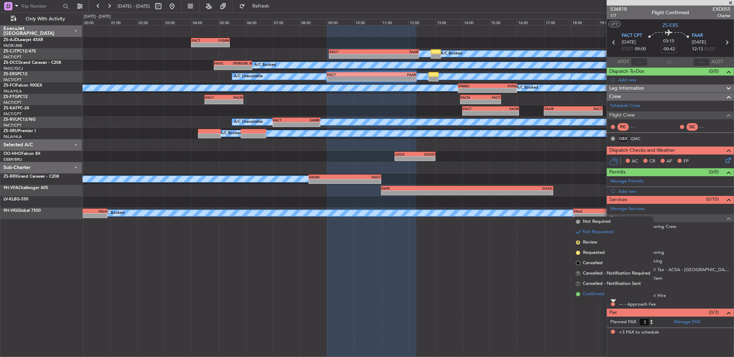
click at [607, 294] on li "Confirmed" at bounding box center [613, 294] width 80 height 10
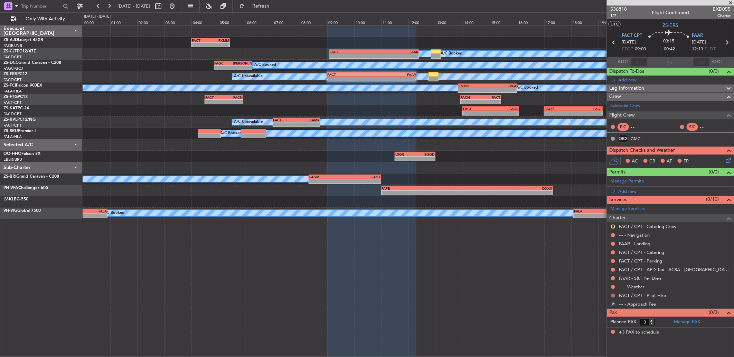
click at [612, 296] on button at bounding box center [613, 296] width 4 height 4
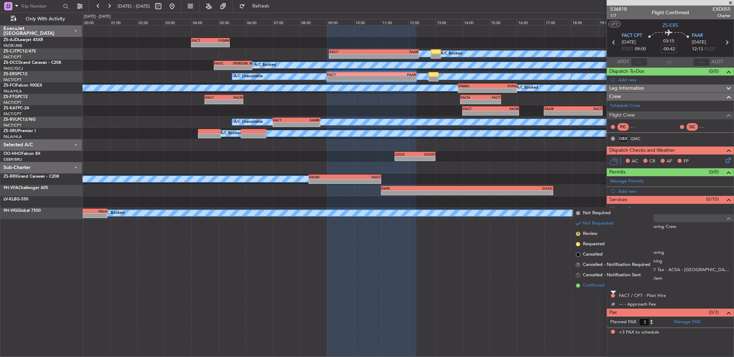
click at [612, 287] on li "Confirmed" at bounding box center [613, 286] width 80 height 10
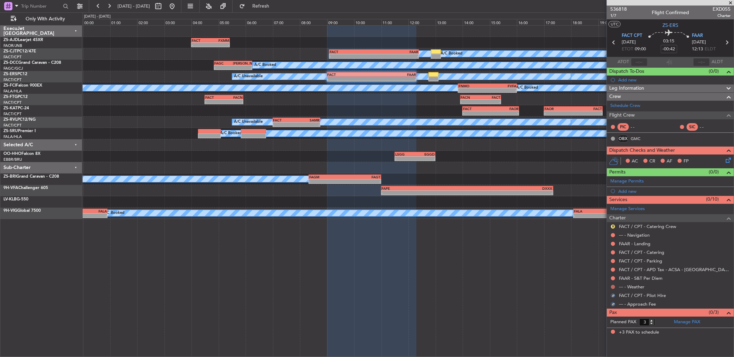
click at [612, 287] on button at bounding box center [613, 287] width 4 height 4
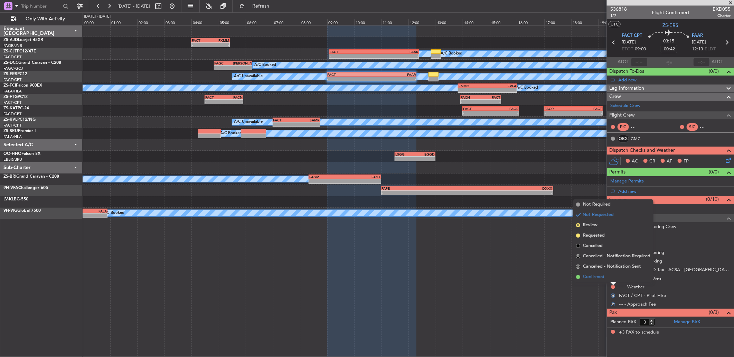
click at [611, 277] on li "Confirmed" at bounding box center [613, 277] width 80 height 10
click at [611, 277] on div at bounding box center [613, 279] width 6 height 6
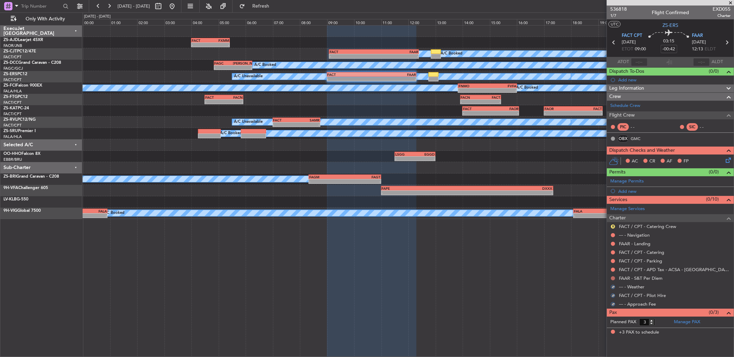
drag, startPoint x: 611, startPoint y: 277, endPoint x: 614, endPoint y: 280, distance: 4.6
click at [614, 280] on button at bounding box center [613, 279] width 4 height 4
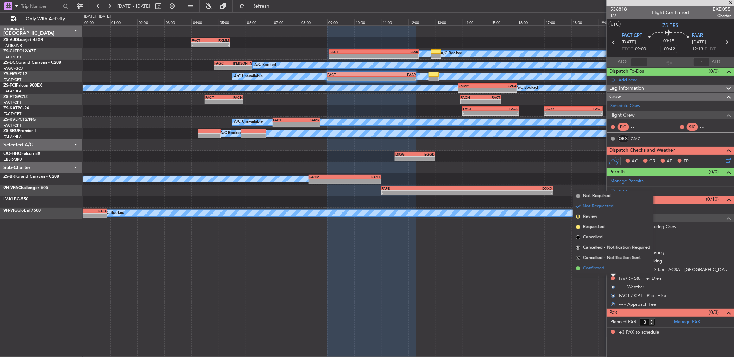
click at [611, 270] on li "Confirmed" at bounding box center [613, 268] width 80 height 10
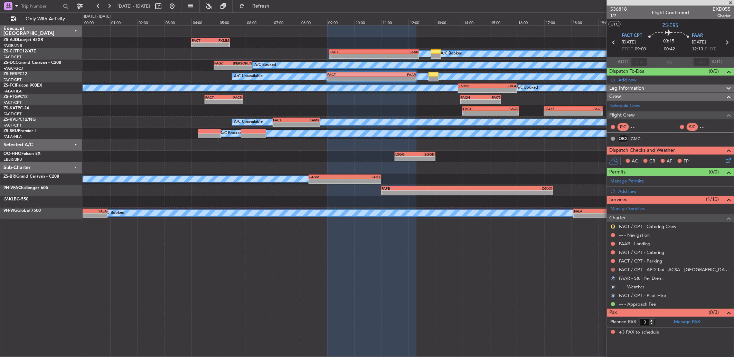
click at [612, 270] on button at bounding box center [613, 270] width 4 height 4
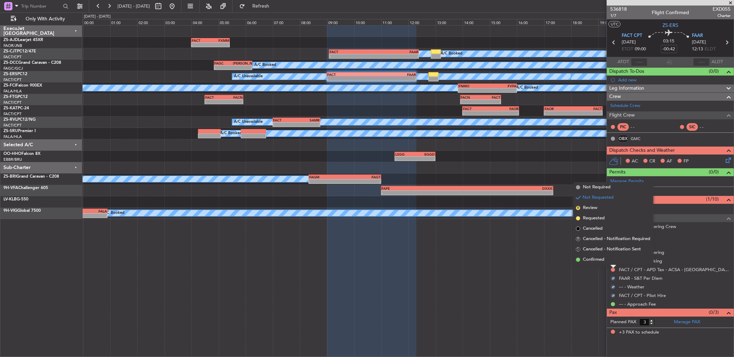
drag, startPoint x: 612, startPoint y: 270, endPoint x: 612, endPoint y: 260, distance: 10.7
click at [613, 261] on li "Confirmed" at bounding box center [613, 260] width 80 height 10
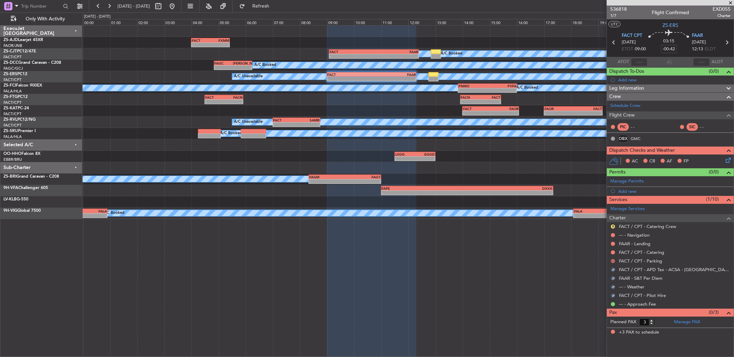
click at [612, 261] on button at bounding box center [613, 261] width 4 height 4
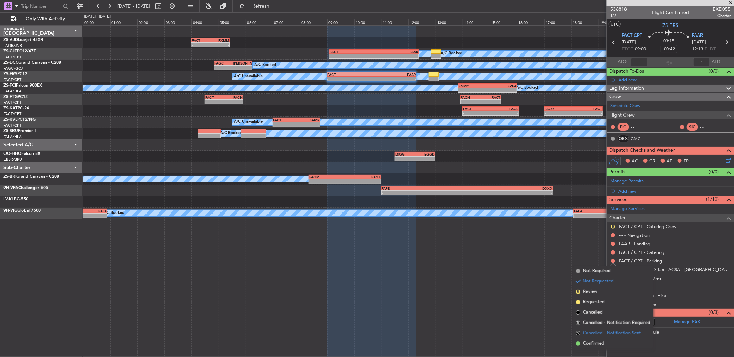
click at [593, 336] on span "Cancelled - Notification Sent" at bounding box center [612, 333] width 58 height 7
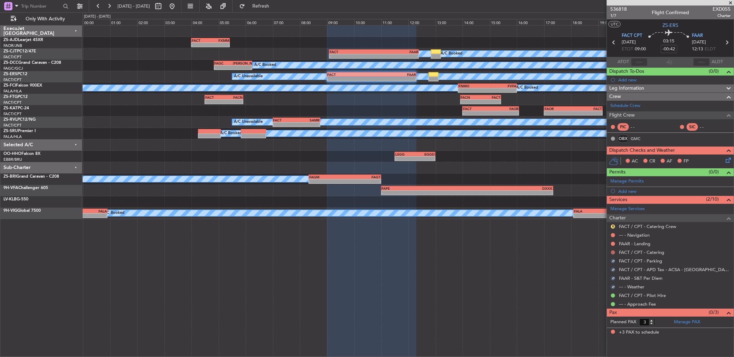
click at [613, 252] on button at bounding box center [613, 253] width 4 height 4
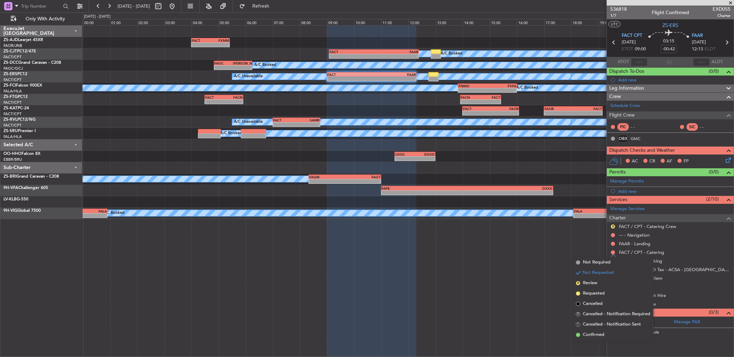
click at [592, 334] on span "Confirmed" at bounding box center [593, 335] width 21 height 7
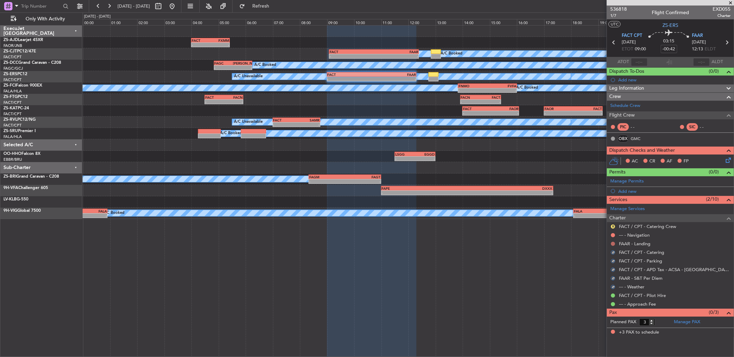
click at [611, 242] on button at bounding box center [613, 244] width 4 height 4
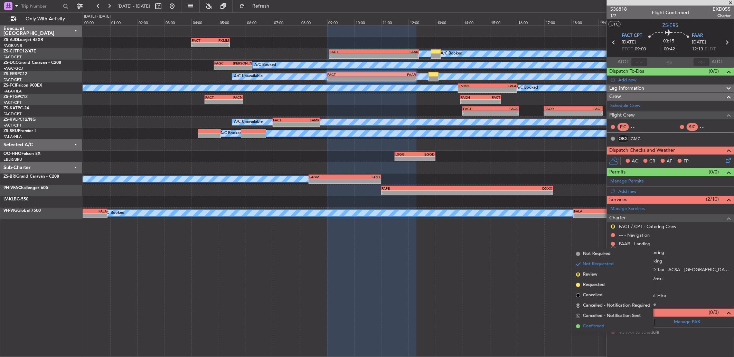
click at [603, 323] on span "Confirmed" at bounding box center [593, 326] width 21 height 7
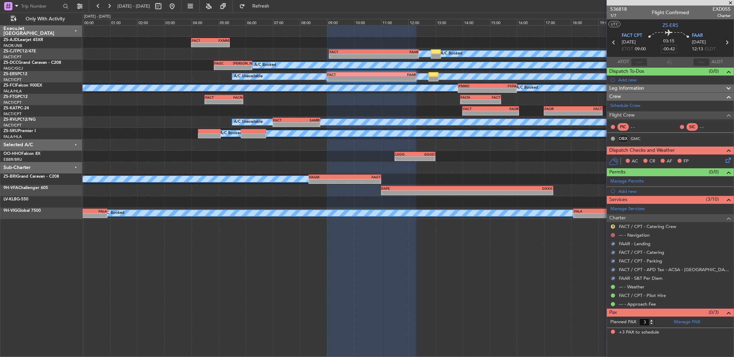
click at [612, 235] on button at bounding box center [613, 235] width 4 height 4
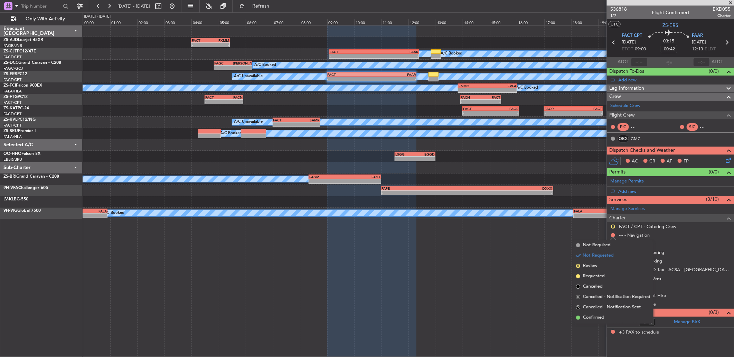
click at [601, 319] on span "Confirmed" at bounding box center [593, 318] width 21 height 7
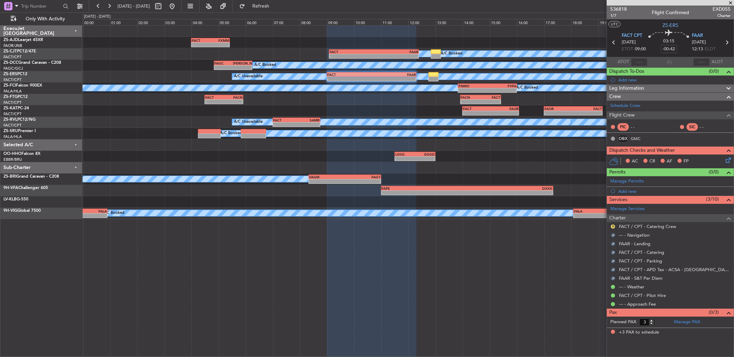
click at [610, 225] on nimbus-traffic-light "R" at bounding box center [613, 227] width 6 height 6
click at [613, 226] on button "R" at bounding box center [613, 227] width 4 height 4
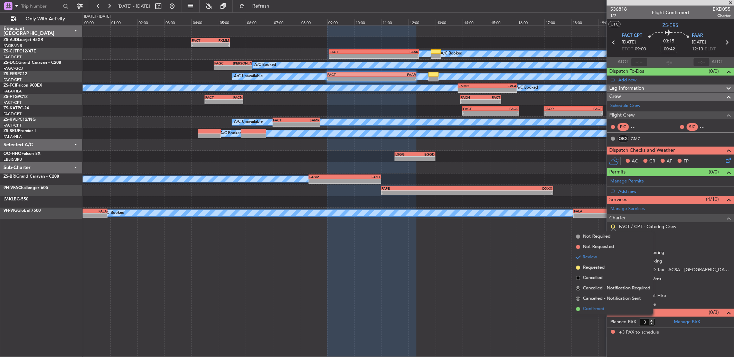
click at [606, 307] on li "Confirmed" at bounding box center [613, 309] width 80 height 10
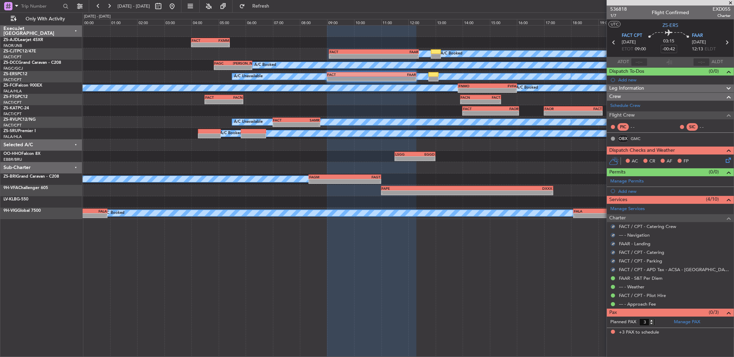
click at [729, 161] on icon at bounding box center [727, 159] width 6 height 6
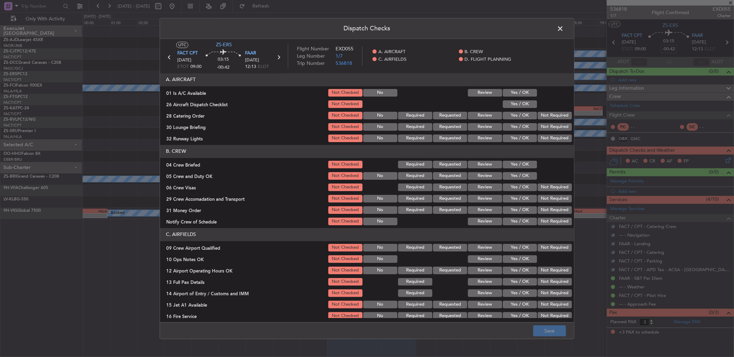
click at [513, 92] on button "Yes / OK" at bounding box center [519, 93] width 34 height 8
click at [514, 98] on section "A. AIRCRAFT 01 Is A/C Available Not Checked No Review Yes / OK 26 Aircraft Disp…" at bounding box center [367, 108] width 414 height 70
click at [514, 108] on div "Yes / OK" at bounding box center [518, 104] width 35 height 10
click at [519, 106] on button "Yes / OK" at bounding box center [519, 104] width 34 height 8
click at [544, 124] on button "Not Required" at bounding box center [554, 127] width 34 height 8
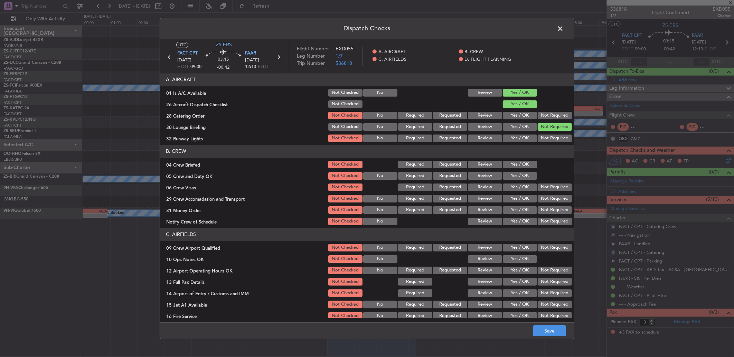
click at [540, 113] on button "Not Required" at bounding box center [554, 116] width 34 height 8
click at [521, 139] on button "Yes / OK" at bounding box center [519, 139] width 34 height 8
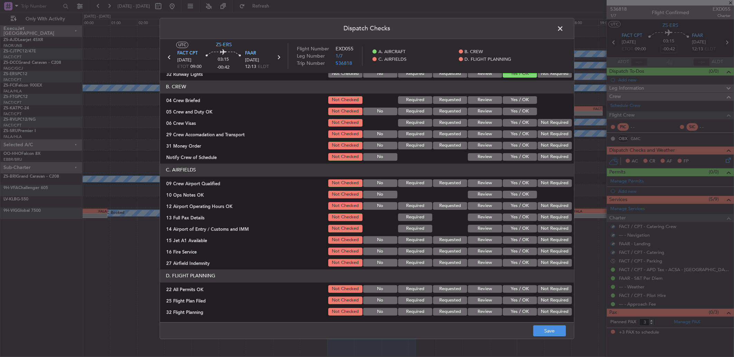
click at [475, 95] on div "Review" at bounding box center [484, 100] width 35 height 10
click at [488, 98] on button "Review" at bounding box center [485, 100] width 34 height 8
drag, startPoint x: 501, startPoint y: 108, endPoint x: 507, endPoint y: 112, distance: 6.4
click at [504, 111] on button "Yes / OK" at bounding box center [519, 112] width 34 height 8
drag, startPoint x: 545, startPoint y: 124, endPoint x: 546, endPoint y: 132, distance: 7.6
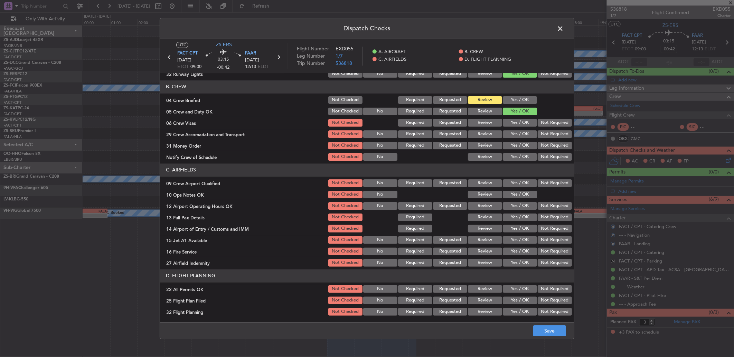
click at [545, 125] on button "Not Required" at bounding box center [554, 123] width 34 height 8
drag, startPoint x: 484, startPoint y: 129, endPoint x: 484, endPoint y: 133, distance: 3.8
click at [484, 133] on div "Review" at bounding box center [484, 135] width 35 height 10
click at [484, 133] on button "Review" at bounding box center [485, 135] width 34 height 8
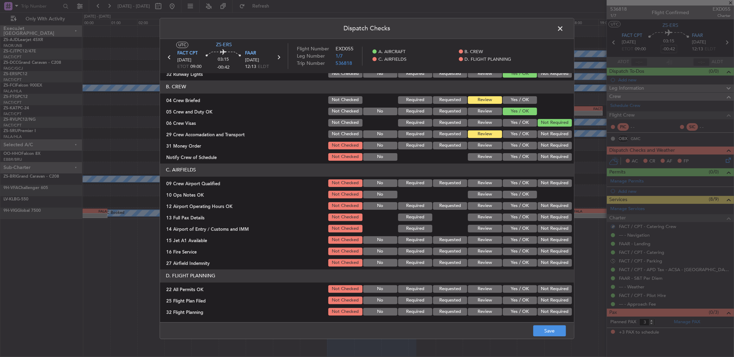
drag, startPoint x: 537, startPoint y: 148, endPoint x: 533, endPoint y: 150, distance: 4.8
click at [537, 148] on button "Not Required" at bounding box center [554, 146] width 34 height 8
click at [522, 158] on button "Yes / OK" at bounding box center [519, 157] width 34 height 8
click at [511, 183] on button "Yes / OK" at bounding box center [519, 184] width 34 height 8
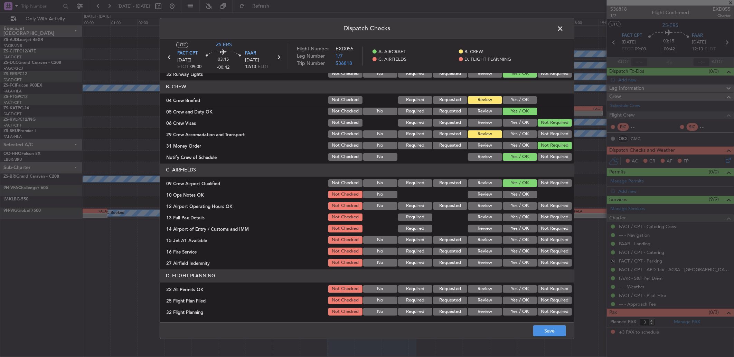
click at [511, 193] on button "Yes / OK" at bounding box center [519, 195] width 34 height 8
click at [546, 206] on button "Not Required" at bounding box center [554, 206] width 34 height 8
click at [542, 221] on div "Not Required" at bounding box center [553, 218] width 35 height 10
click at [546, 216] on button "Not Required" at bounding box center [554, 218] width 34 height 8
click at [554, 227] on button "Not Required" at bounding box center [554, 229] width 34 height 8
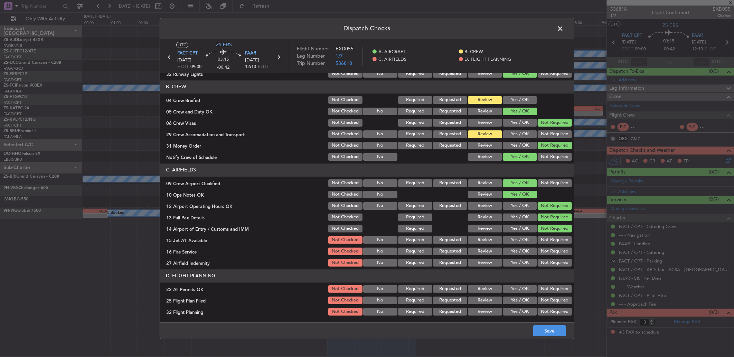
click at [549, 243] on button "Not Required" at bounding box center [554, 241] width 34 height 8
click at [515, 253] on button "Yes / OK" at bounding box center [519, 252] width 34 height 8
click at [489, 263] on button "Review" at bounding box center [485, 263] width 34 height 8
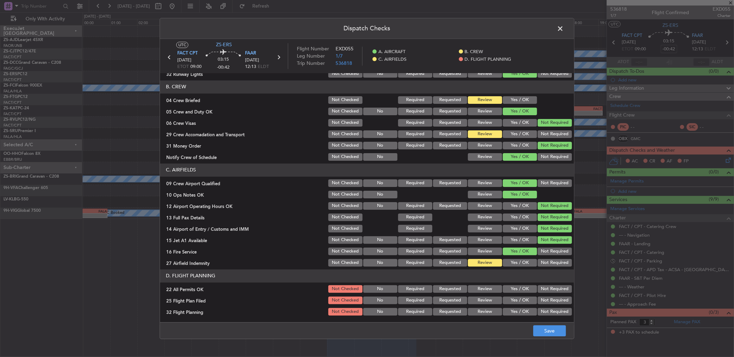
click at [543, 289] on button "Not Required" at bounding box center [554, 290] width 34 height 8
click at [492, 301] on button "Review" at bounding box center [485, 301] width 34 height 8
click at [492, 310] on button "Review" at bounding box center [485, 312] width 34 height 8
click at [492, 311] on button "Review" at bounding box center [485, 312] width 34 height 8
click at [548, 330] on button "Save" at bounding box center [549, 331] width 33 height 11
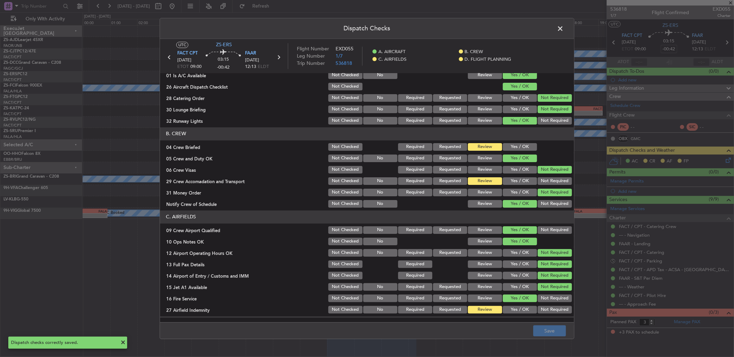
scroll to position [0, 0]
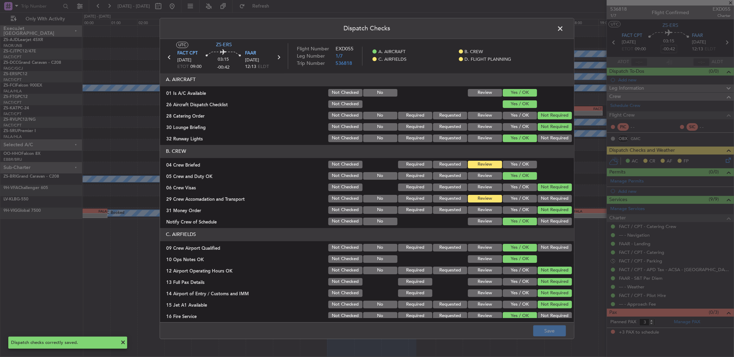
click at [563, 30] on span at bounding box center [563, 30] width 0 height 14
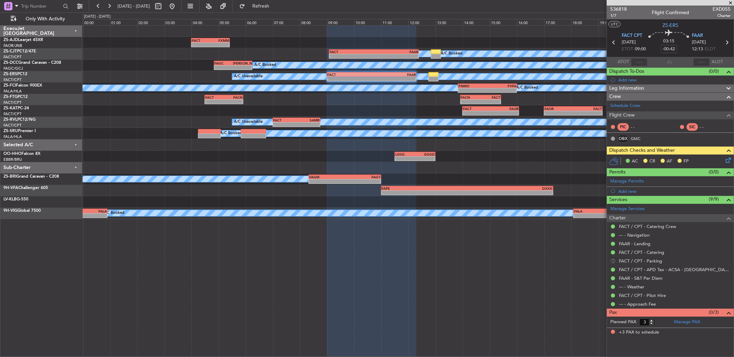
click at [613, 260] on button "S" at bounding box center [613, 261] width 4 height 4
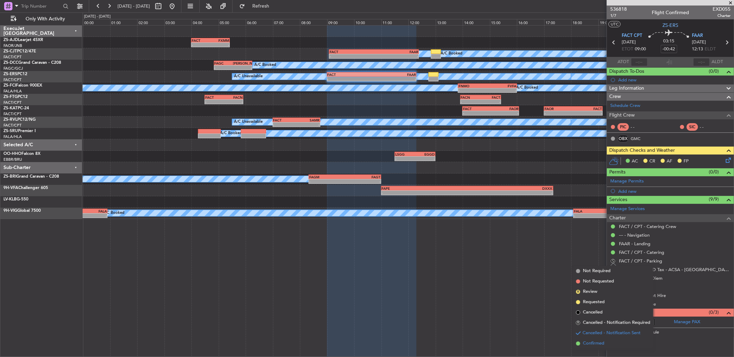
click at [592, 346] on span "Confirmed" at bounding box center [593, 344] width 21 height 7
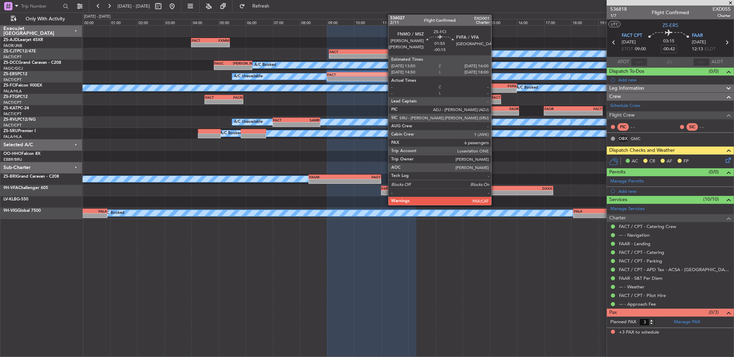
click at [495, 88] on div "- -" at bounding box center [487, 90] width 59 height 5
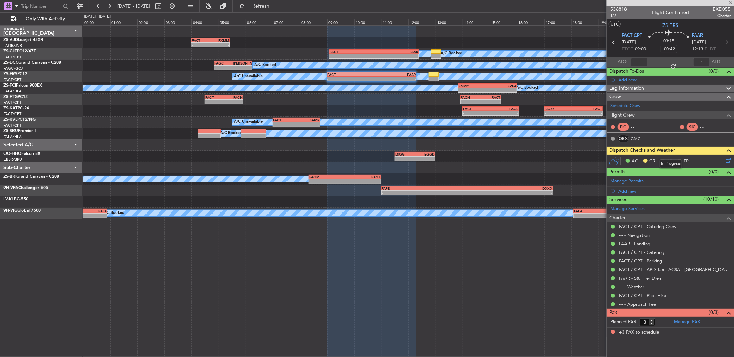
type input "-00:15"
type input "7"
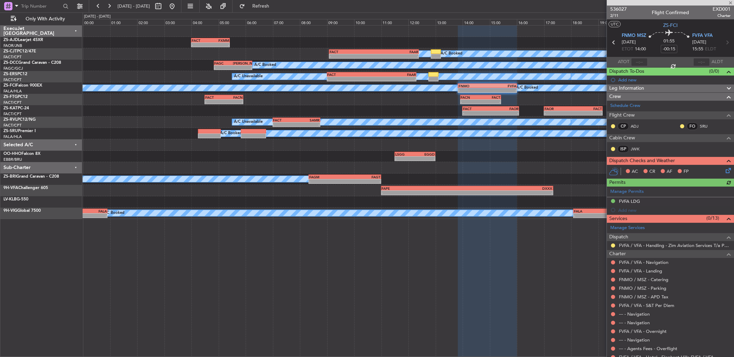
click at [612, 131] on mat-tooltip-component "Unread" at bounding box center [612, 137] width 25 height 18
click at [611, 125] on button at bounding box center [613, 126] width 4 height 4
drag, startPoint x: 608, startPoint y: 146, endPoint x: 684, endPoint y: 126, distance: 79.3
click at [608, 147] on span "Acknowledged" at bounding box center [614, 146] width 30 height 7
click at [680, 125] on button at bounding box center [682, 126] width 4 height 4
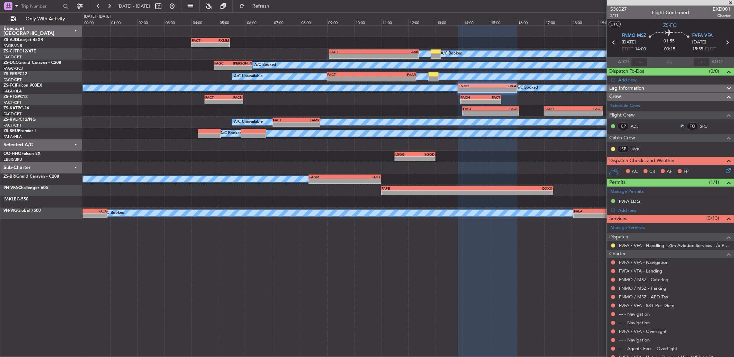
click at [610, 148] on div at bounding box center [613, 149] width 6 height 6
click at [613, 152] on div "ISP JWK" at bounding box center [628, 149] width 36 height 8
click at [612, 149] on button at bounding box center [613, 149] width 4 height 4
click at [602, 170] on span "Acknowledged" at bounding box center [614, 169] width 30 height 7
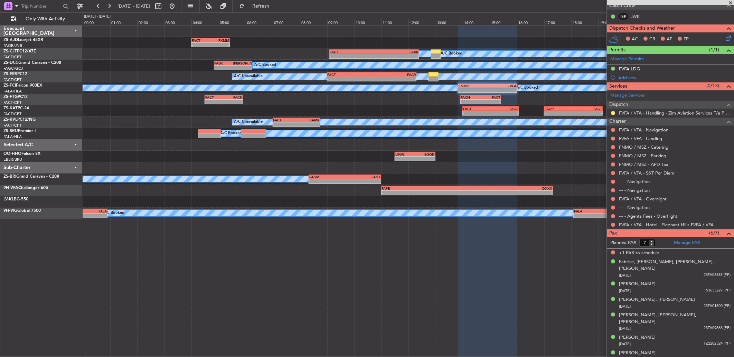
scroll to position [18, 0]
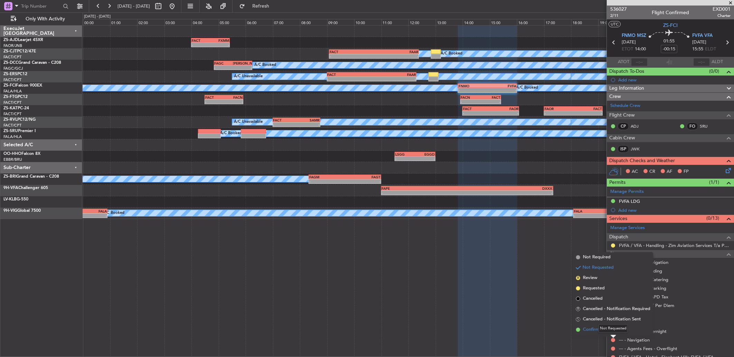
scroll to position [18, 0]
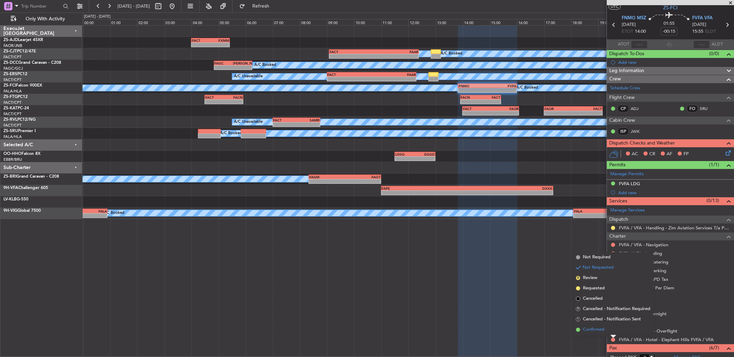
click at [586, 330] on span "Confirmed" at bounding box center [593, 330] width 21 height 7
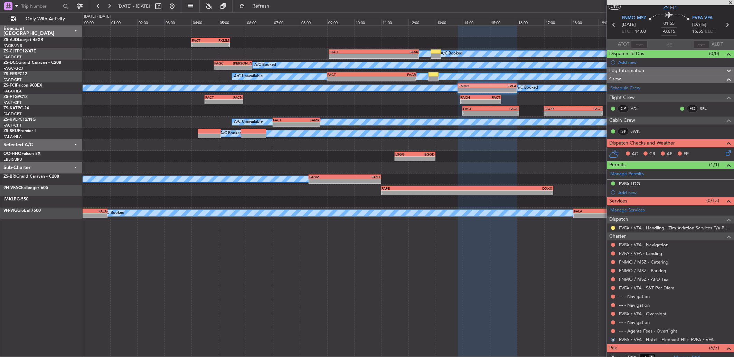
click at [612, 329] on nimbus-traffic-light at bounding box center [613, 332] width 6 height 6
click at [612, 329] on div at bounding box center [613, 332] width 6 height 6
click at [612, 331] on button at bounding box center [613, 331] width 4 height 4
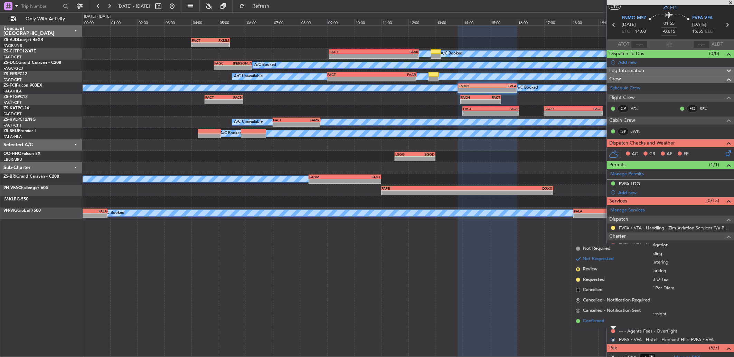
click at [609, 320] on li "Confirmed" at bounding box center [613, 321] width 80 height 10
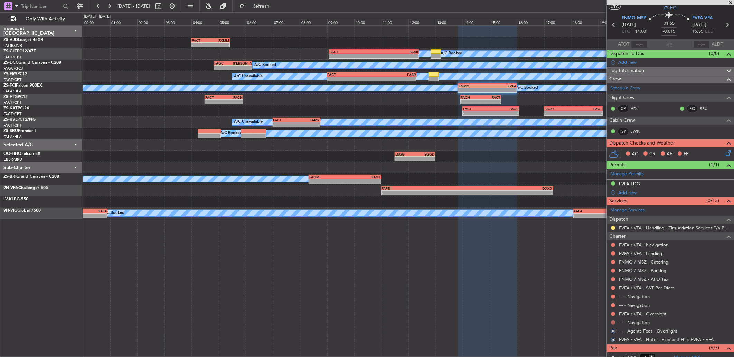
click at [613, 325] on mat-tooltip-component "Not Requested" at bounding box center [612, 334] width 39 height 18
click at [613, 321] on button at bounding box center [613, 323] width 4 height 4
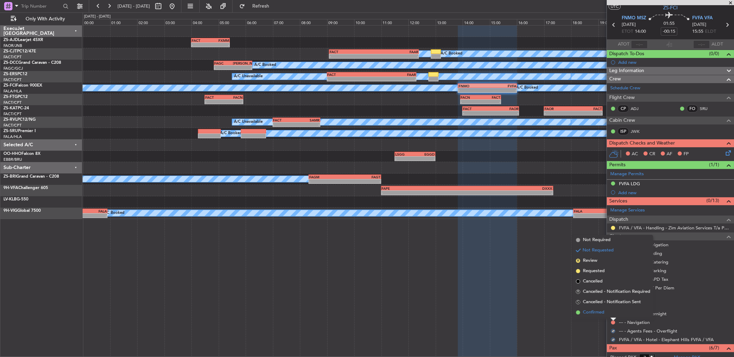
click at [613, 313] on li "Confirmed" at bounding box center [613, 313] width 80 height 10
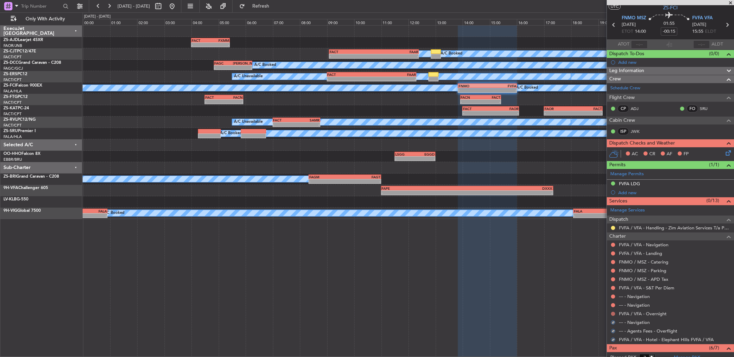
click at [613, 313] on button at bounding box center [613, 314] width 4 height 4
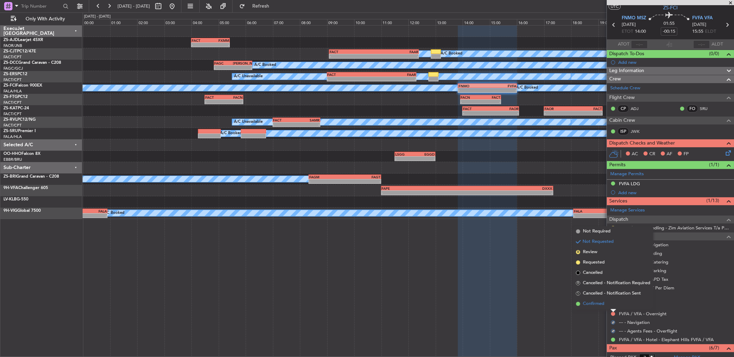
click at [610, 305] on li "Confirmed" at bounding box center [613, 304] width 80 height 10
click at [611, 305] on button at bounding box center [613, 306] width 4 height 4
click at [610, 296] on li "Confirmed" at bounding box center [613, 295] width 80 height 10
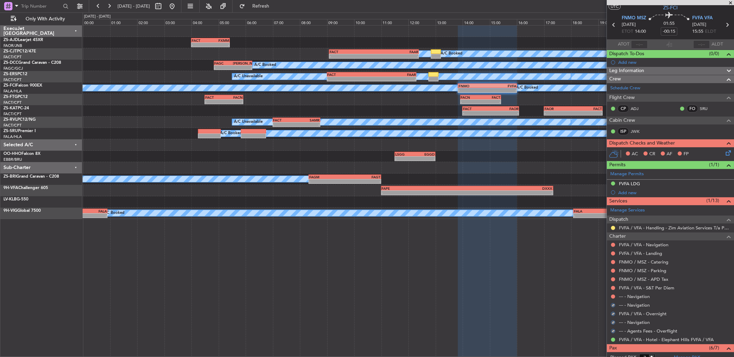
click at [610, 296] on nimbus-traffic-light at bounding box center [613, 297] width 6 height 6
click at [612, 296] on button at bounding box center [613, 297] width 4 height 4
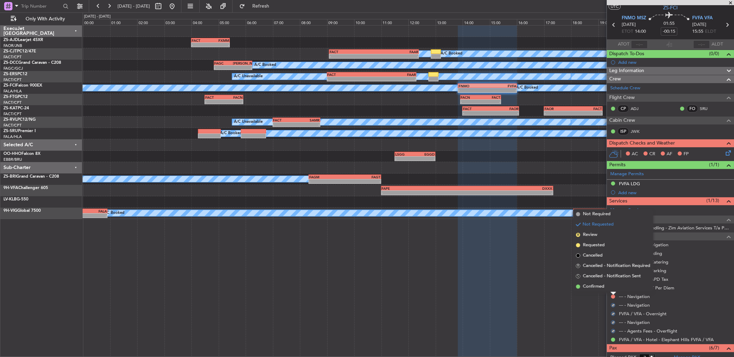
click at [612, 291] on li "Confirmed" at bounding box center [613, 287] width 80 height 10
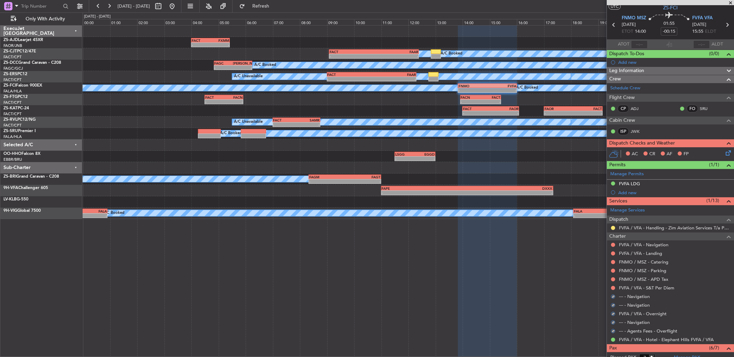
click at [615, 289] on div at bounding box center [613, 289] width 6 height 6
click at [614, 288] on button at bounding box center [613, 288] width 4 height 4
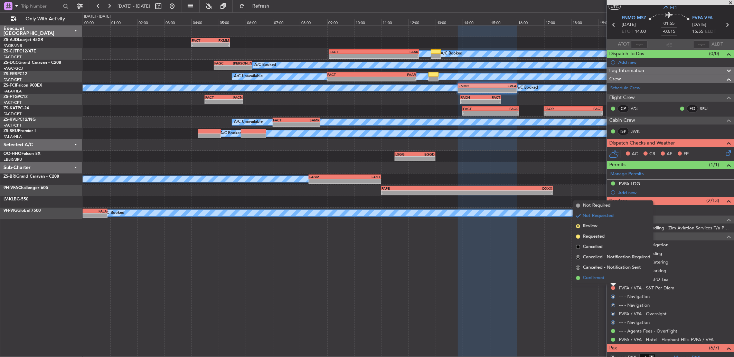
click at [610, 278] on li "Confirmed" at bounding box center [613, 278] width 80 height 10
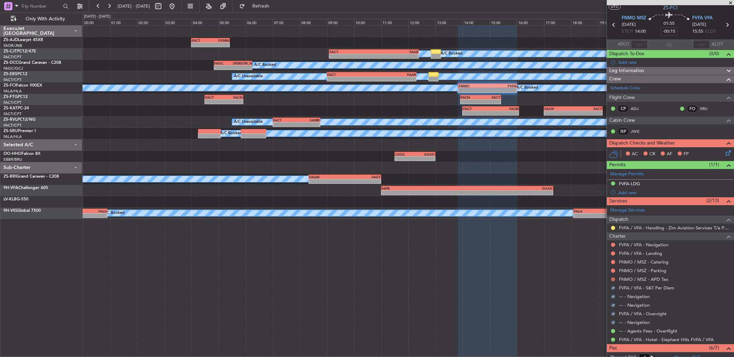
click at [612, 278] on button at bounding box center [613, 280] width 4 height 4
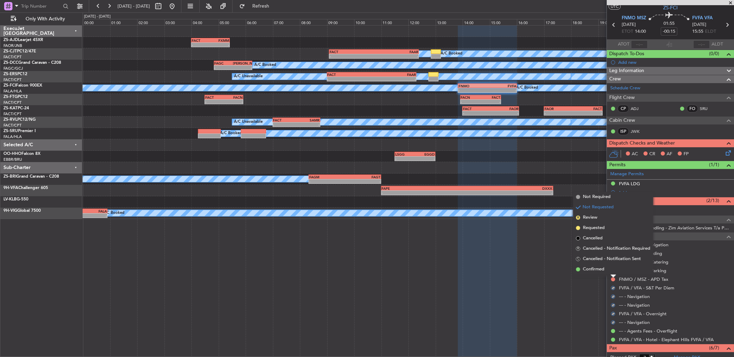
click at [610, 270] on li "Confirmed" at bounding box center [613, 270] width 80 height 10
click at [612, 272] on button at bounding box center [613, 271] width 4 height 4
click at [610, 260] on li "Confirmed" at bounding box center [613, 261] width 80 height 10
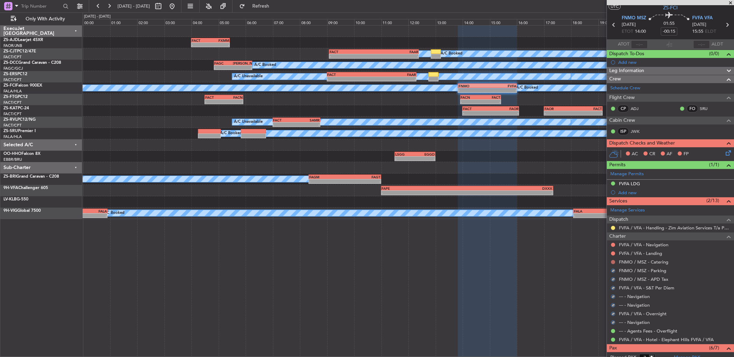
click at [612, 260] on button at bounding box center [613, 262] width 4 height 4
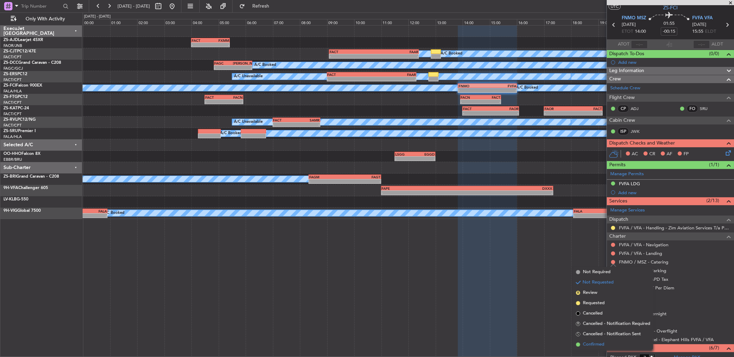
click at [611, 341] on li "Confirmed" at bounding box center [613, 345] width 80 height 10
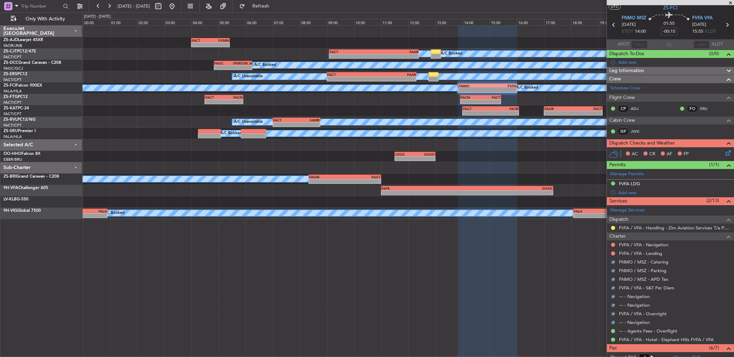
scroll to position [0, 0]
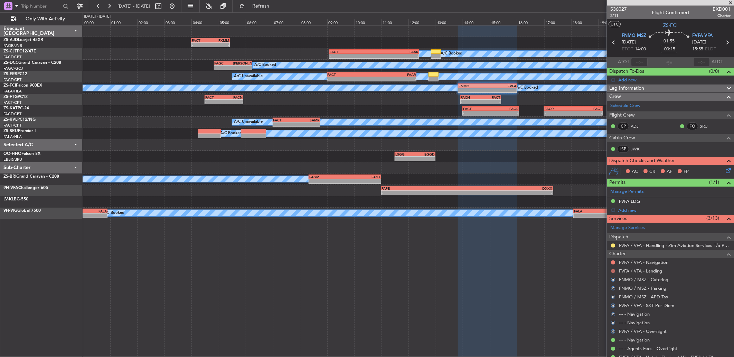
click at [614, 272] on button at bounding box center [613, 271] width 4 height 4
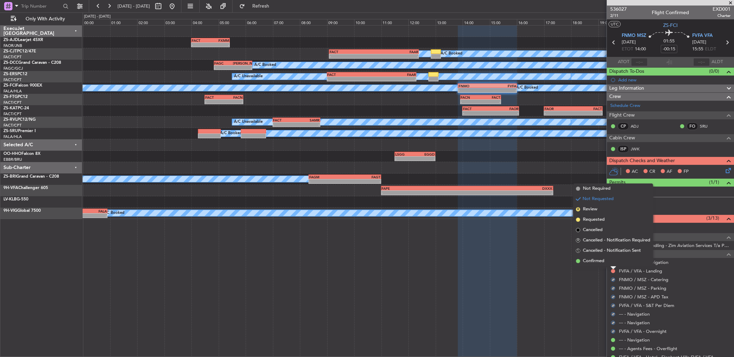
click at [605, 262] on li "Confirmed" at bounding box center [613, 261] width 80 height 10
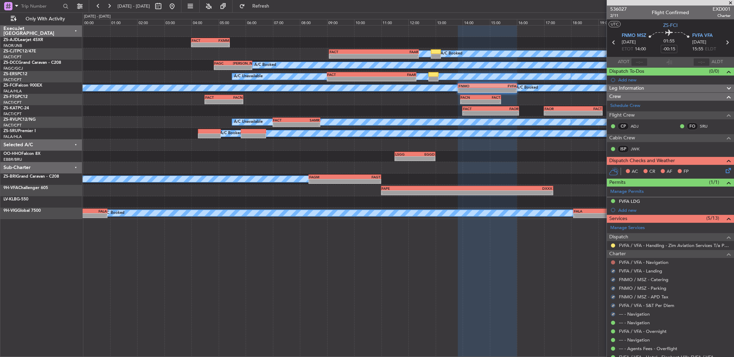
click at [612, 264] on button at bounding box center [613, 263] width 4 height 4
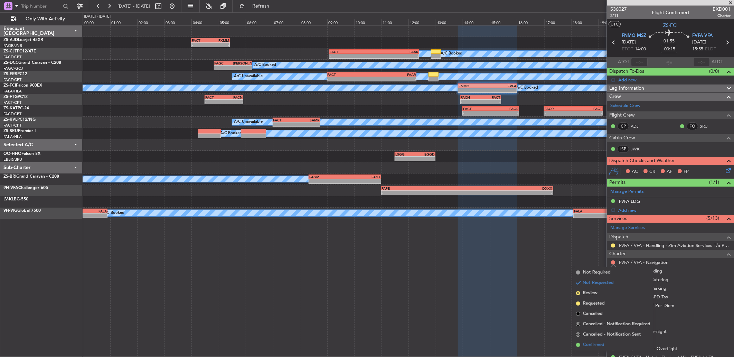
click at [608, 344] on li "Confirmed" at bounding box center [613, 345] width 80 height 10
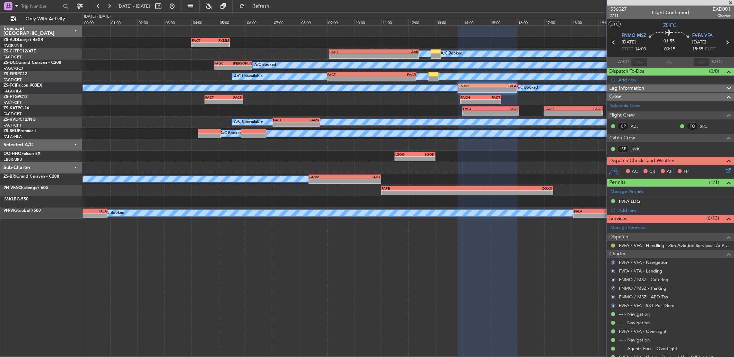
click at [611, 246] on button at bounding box center [613, 246] width 4 height 4
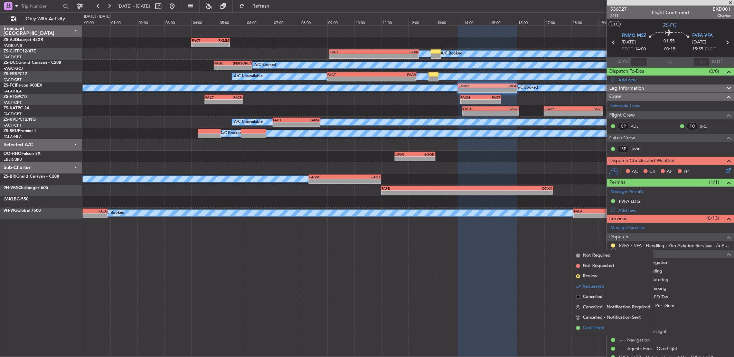
click at [581, 326] on li "Confirmed" at bounding box center [613, 328] width 80 height 10
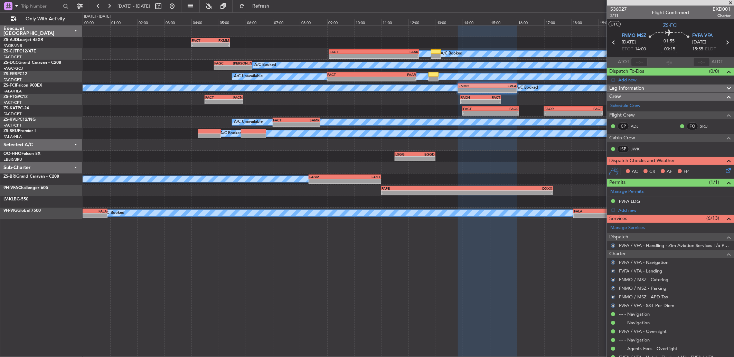
click at [724, 171] on icon at bounding box center [727, 170] width 6 height 6
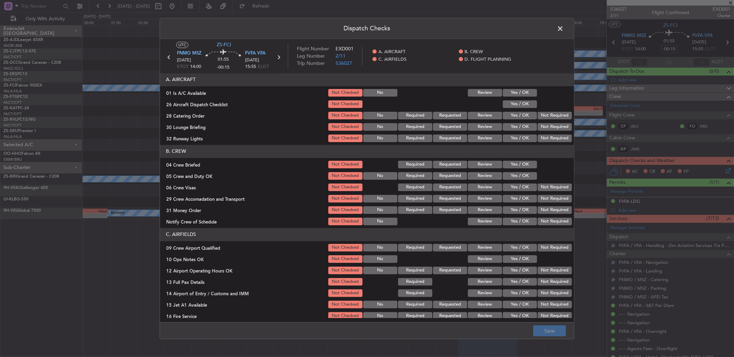
drag, startPoint x: 518, startPoint y: 92, endPoint x: 519, endPoint y: 100, distance: 8.4
click at [519, 98] on section "A. AIRCRAFT 01 Is A/C Available Not Checked No Review Yes / OK 26 Aircraft Disp…" at bounding box center [367, 108] width 414 height 70
click at [519, 101] on button "Yes / OK" at bounding box center [519, 104] width 34 height 8
click at [536, 111] on section "A. AIRCRAFT 01 Is A/C Available Not Checked No Review Yes / OK 26 Aircraft Disp…" at bounding box center [367, 108] width 414 height 70
click at [548, 114] on button "Not Required" at bounding box center [554, 116] width 34 height 8
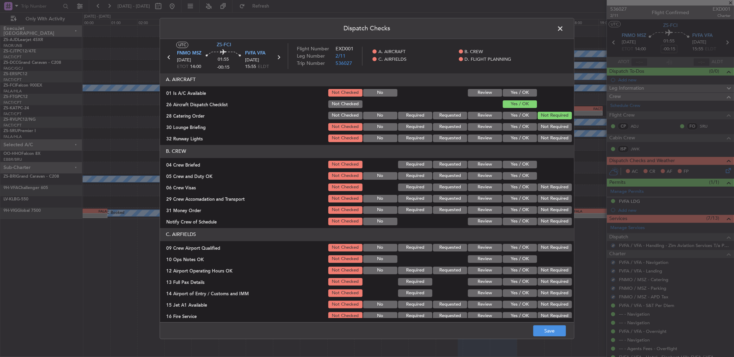
click at [505, 88] on div "Yes / OK" at bounding box center [518, 93] width 35 height 10
click at [522, 96] on button "Yes / OK" at bounding box center [519, 93] width 34 height 8
click at [512, 86] on header "A. AIRCRAFT" at bounding box center [367, 79] width 414 height 13
click at [544, 122] on section "A. AIRCRAFT 01 Is A/C Available Not Checked No Review Yes / OK 26 Aircraft Disp…" at bounding box center [367, 108] width 414 height 70
click at [559, 132] on div "Not Required" at bounding box center [553, 127] width 35 height 10
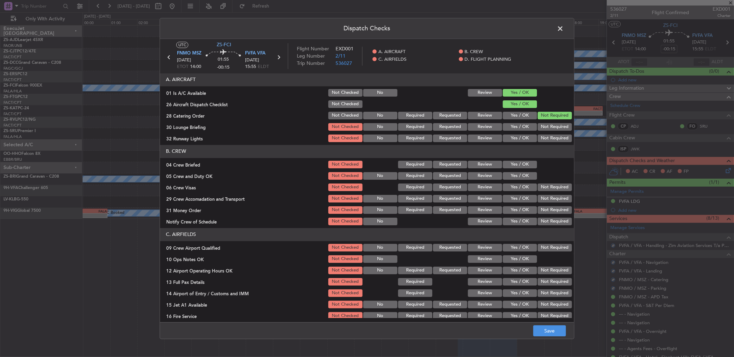
click at [557, 129] on button "Not Required" at bounding box center [554, 127] width 34 height 8
click at [550, 137] on section "A. AIRCRAFT 01 Is A/C Available Not Checked No Review Yes / OK 26 Aircraft Disp…" at bounding box center [367, 108] width 414 height 70
click at [550, 137] on button "Not Required" at bounding box center [554, 139] width 34 height 8
click at [521, 163] on button "Yes / OK" at bounding box center [519, 165] width 34 height 8
click at [523, 169] on div "Yes / OK" at bounding box center [518, 165] width 35 height 10
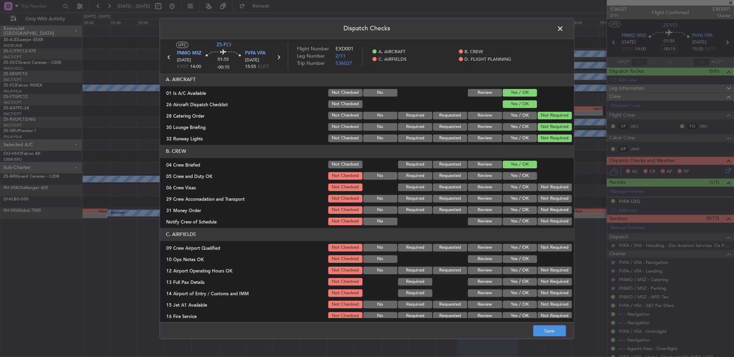
click at [523, 174] on div "Yes / OK" at bounding box center [518, 176] width 35 height 10
drag, startPoint x: 523, startPoint y: 175, endPoint x: 527, endPoint y: 180, distance: 6.9
click at [523, 177] on button "Yes / OK" at bounding box center [519, 176] width 34 height 8
click at [537, 184] on button "Not Required" at bounding box center [554, 188] width 34 height 8
drag, startPoint x: 533, startPoint y: 184, endPoint x: 539, endPoint y: 194, distance: 11.4
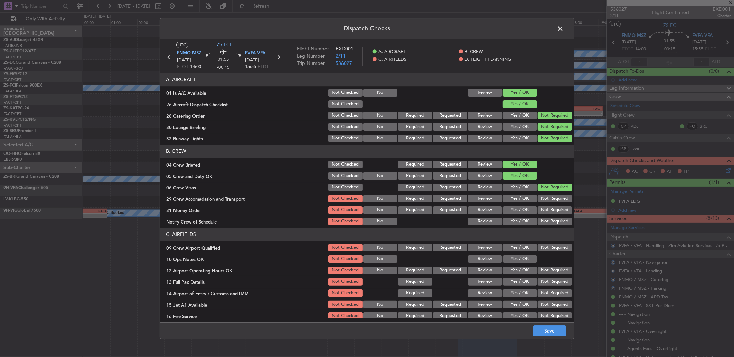
click at [537, 187] on button "Not Required" at bounding box center [554, 188] width 34 height 8
drag, startPoint x: 539, startPoint y: 194, endPoint x: 542, endPoint y: 203, distance: 9.7
click at [543, 203] on section "B. CREW 04 Crew Briefed Not Checked Required Requested Review Yes / OK 05 Crew …" at bounding box center [367, 186] width 414 height 82
click at [543, 203] on div "Not Required" at bounding box center [553, 199] width 35 height 10
click at [541, 203] on div "Not Required" at bounding box center [553, 199] width 35 height 10
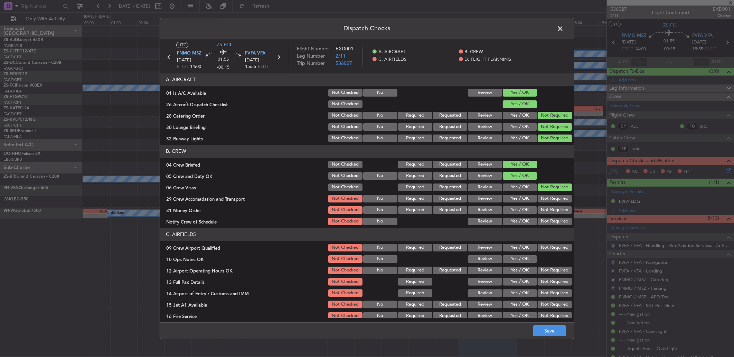
click at [539, 201] on button "Not Required" at bounding box center [554, 199] width 34 height 8
click at [542, 204] on section "B. CREW 04 Crew Briefed Not Checked Required Requested Review Yes / OK 05 Crew …" at bounding box center [367, 186] width 414 height 82
click at [544, 209] on button "Not Required" at bounding box center [554, 211] width 34 height 8
drag, startPoint x: 544, startPoint y: 211, endPoint x: 543, endPoint y: 214, distance: 3.9
click at [544, 213] on button "Not Required" at bounding box center [554, 211] width 34 height 8
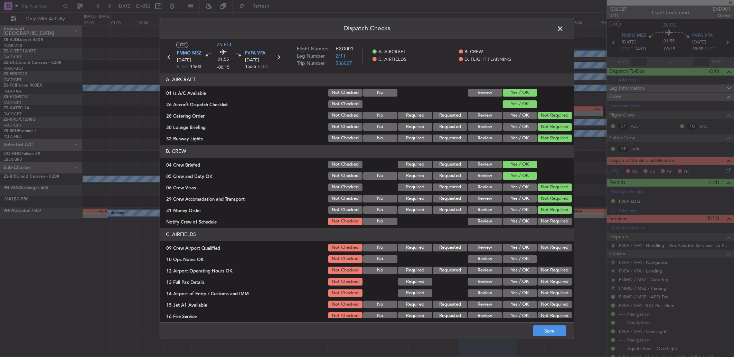
drag, startPoint x: 544, startPoint y: 216, endPoint x: 543, endPoint y: 223, distance: 7.3
click at [544, 218] on section "B. CREW 04 Crew Briefed Not Checked Required Requested Review Yes / OK 05 Crew …" at bounding box center [367, 186] width 414 height 82
click at [544, 224] on button "Not Required" at bounding box center [554, 222] width 34 height 8
drag, startPoint x: 548, startPoint y: 247, endPoint x: 539, endPoint y: 251, distance: 10.7
click at [548, 247] on button "Not Required" at bounding box center [554, 248] width 34 height 8
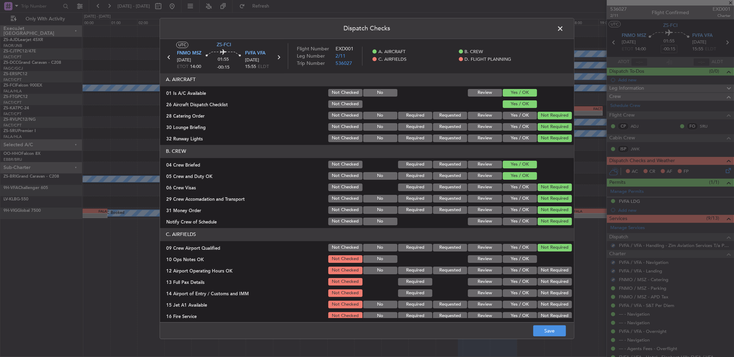
click at [526, 263] on div "Yes / OK" at bounding box center [518, 260] width 35 height 10
click at [527, 261] on button "Yes / OK" at bounding box center [519, 260] width 34 height 8
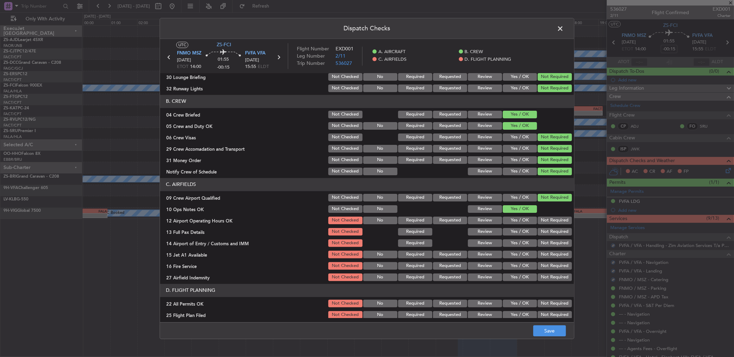
scroll to position [65, 0]
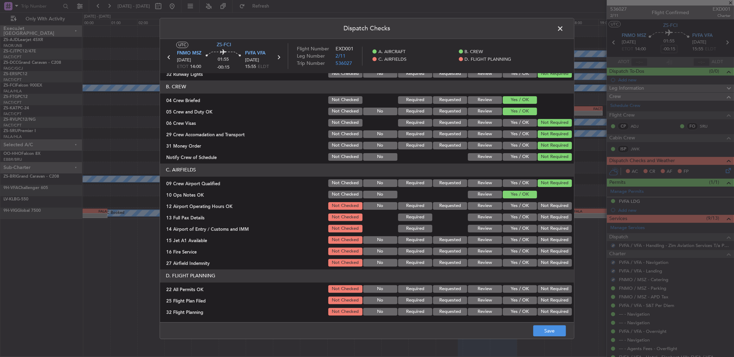
click at [547, 208] on button "Not Required" at bounding box center [554, 206] width 34 height 8
click at [547, 209] on button "Not Required" at bounding box center [554, 206] width 34 height 8
click at [547, 218] on button "Not Required" at bounding box center [554, 218] width 34 height 8
click at [547, 223] on section "C. AIRFIELDS 09 Crew Airport Qualified Not Checked No Required Requested Review…" at bounding box center [367, 216] width 414 height 104
click at [547, 229] on button "Not Required" at bounding box center [554, 229] width 34 height 8
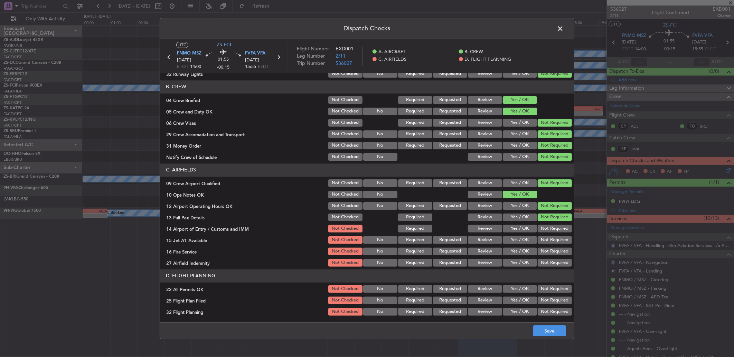
click at [547, 231] on button "Not Required" at bounding box center [554, 229] width 34 height 8
click at [547, 237] on div "Not Required" at bounding box center [553, 241] width 35 height 10
click at [547, 237] on button "Not Required" at bounding box center [554, 241] width 34 height 8
click at [547, 240] on button "Not Required" at bounding box center [554, 241] width 34 height 8
click at [547, 250] on div "Not Required" at bounding box center [553, 252] width 35 height 10
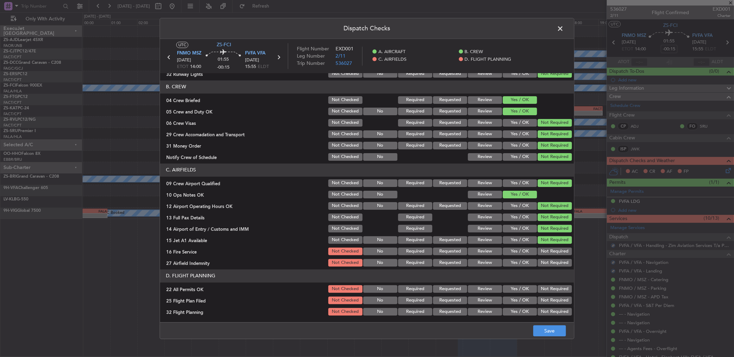
drag, startPoint x: 547, startPoint y: 250, endPoint x: 548, endPoint y: 257, distance: 7.3
click at [547, 250] on button "Not Required" at bounding box center [554, 252] width 34 height 8
click at [548, 257] on section "C. AIRFIELDS 09 Crew Airport Qualified Not Checked No Required Requested Review…" at bounding box center [367, 216] width 414 height 104
click at [548, 261] on section "C. AIRFIELDS 09 Crew Airport Qualified Not Checked No Required Requested Review…" at bounding box center [367, 216] width 414 height 104
click at [548, 262] on button "Not Required" at bounding box center [554, 263] width 34 height 8
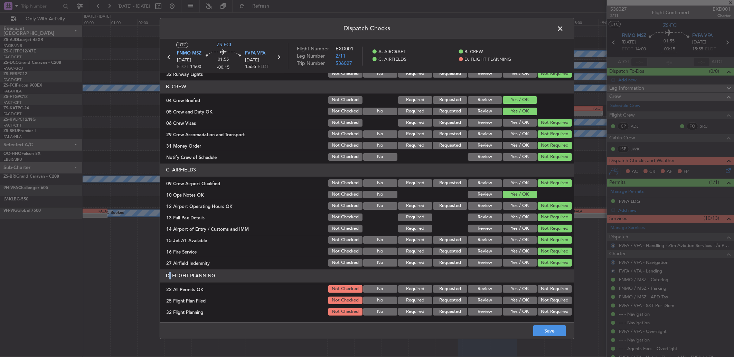
click at [544, 290] on button "Not Required" at bounding box center [554, 290] width 34 height 8
click at [481, 300] on button "Review" at bounding box center [485, 301] width 34 height 8
click at [481, 311] on button "Review" at bounding box center [485, 312] width 34 height 8
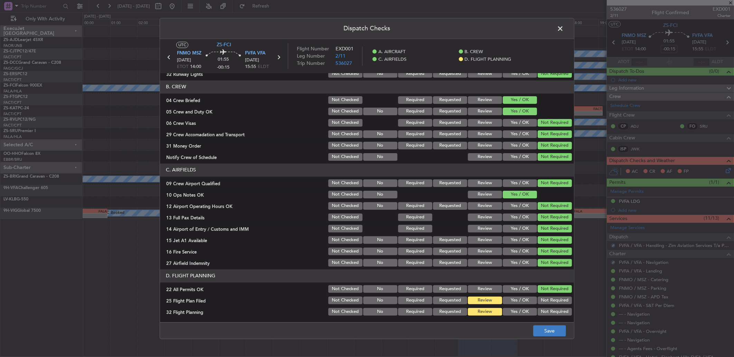
drag, startPoint x: 571, startPoint y: 338, endPoint x: 547, endPoint y: 328, distance: 25.1
click at [569, 338] on footer "Save" at bounding box center [367, 331] width 414 height 17
click at [547, 328] on button "Save" at bounding box center [549, 331] width 33 height 11
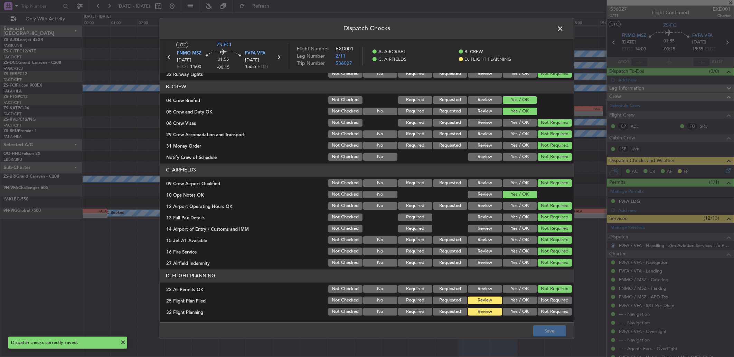
click at [563, 28] on span at bounding box center [563, 30] width 0 height 14
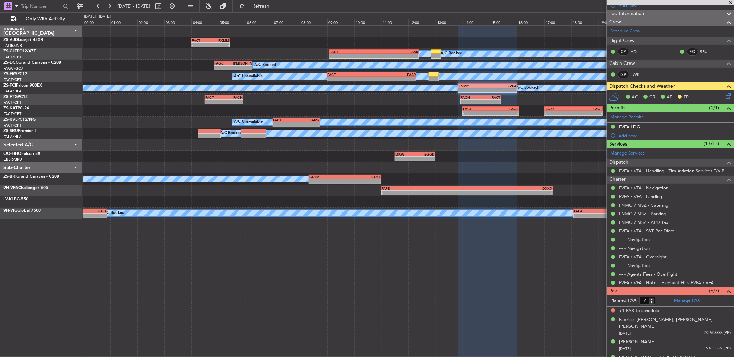
scroll to position [133, 0]
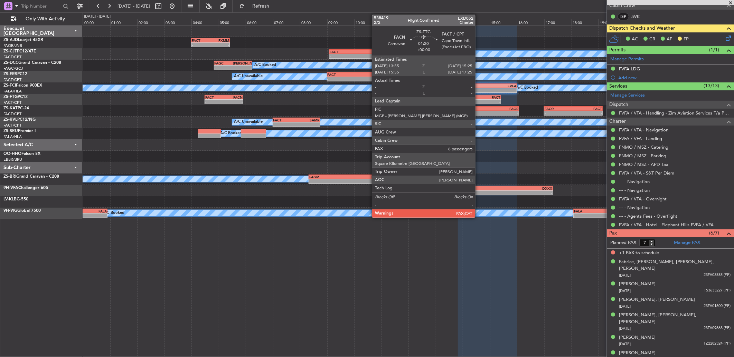
click at [478, 98] on div "FACN" at bounding box center [471, 97] width 20 height 4
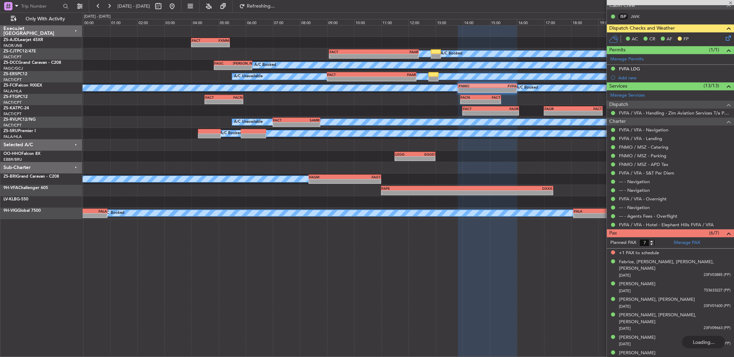
type input "8"
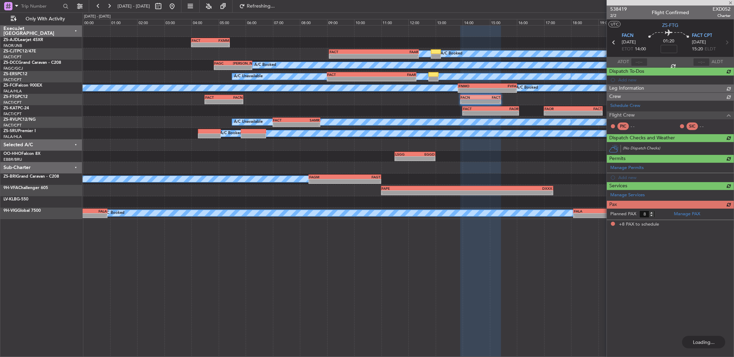
scroll to position [0, 0]
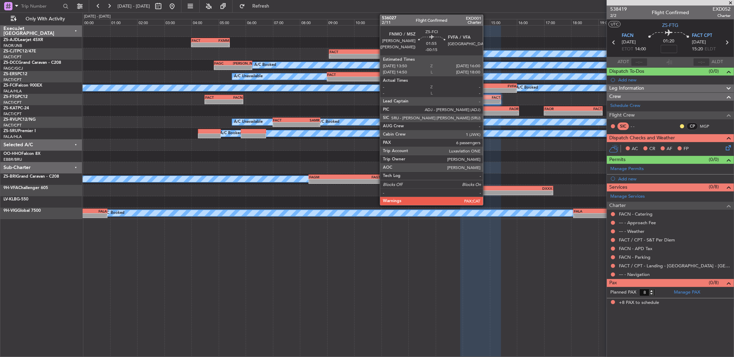
click at [486, 85] on div "FNMO" at bounding box center [472, 86] width 29 height 4
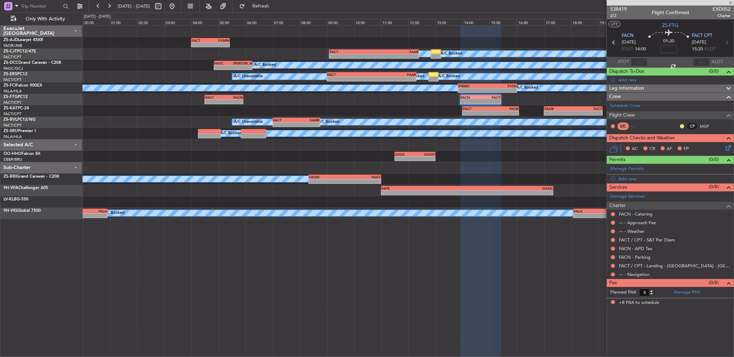
type input "-00:15"
type input "7"
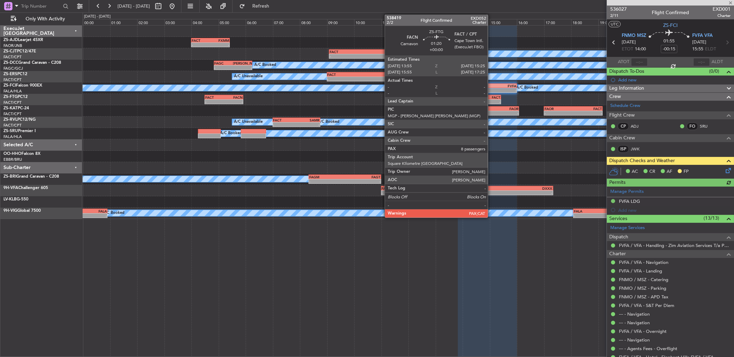
click at [490, 101] on div "-" at bounding box center [490, 102] width 20 height 4
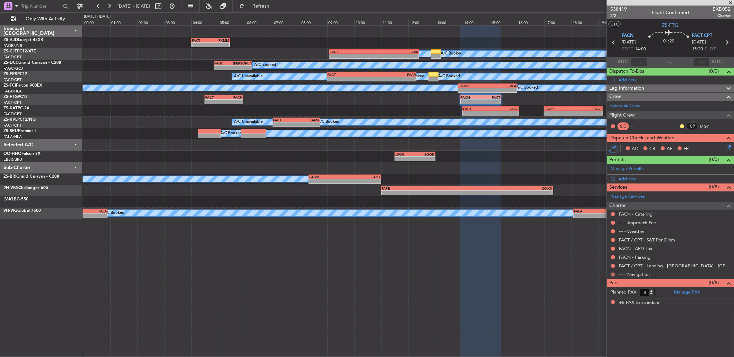
click at [612, 274] on button at bounding box center [613, 275] width 4 height 4
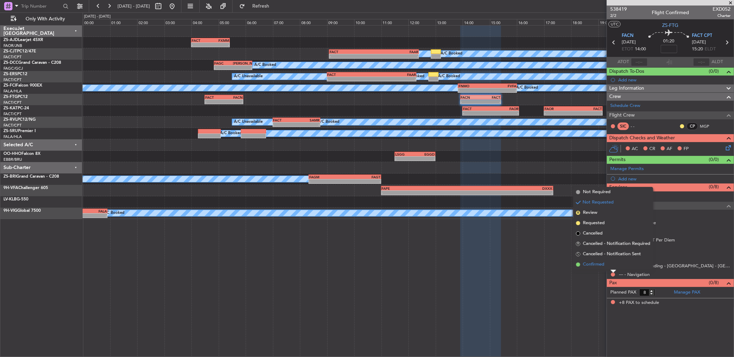
click at [612, 266] on li "Confirmed" at bounding box center [613, 265] width 80 height 10
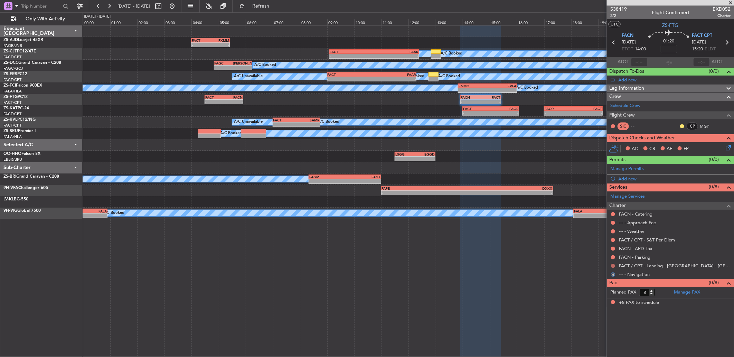
click at [613, 266] on button at bounding box center [613, 266] width 4 height 4
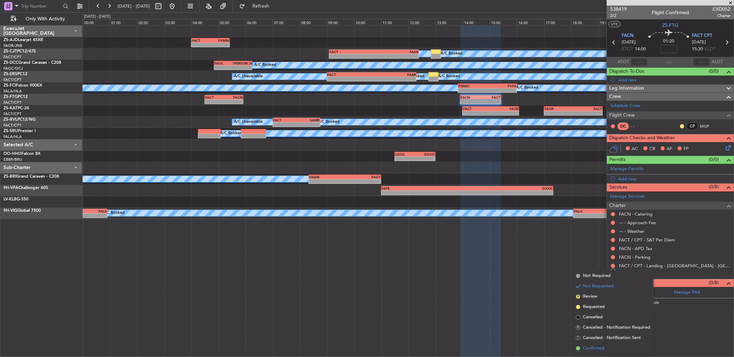
click at [596, 348] on span "Confirmed" at bounding box center [593, 348] width 21 height 7
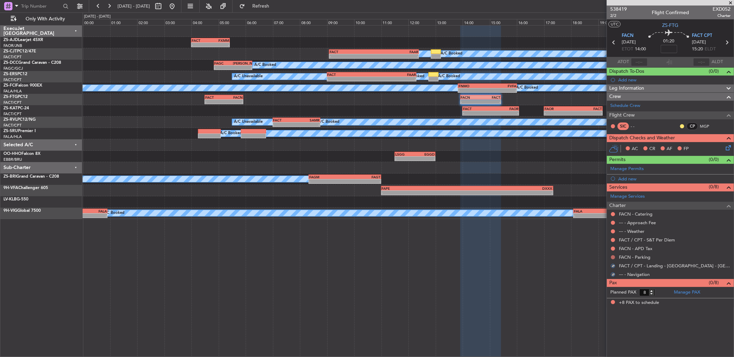
click at [613, 257] on button at bounding box center [613, 258] width 4 height 4
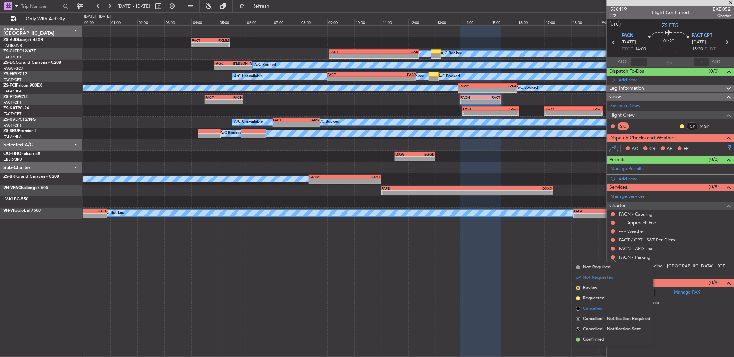
click at [582, 333] on ul "Not Required Not Requested R Review Requested Cancelled R Cancelled - Notificat…" at bounding box center [613, 303] width 80 height 83
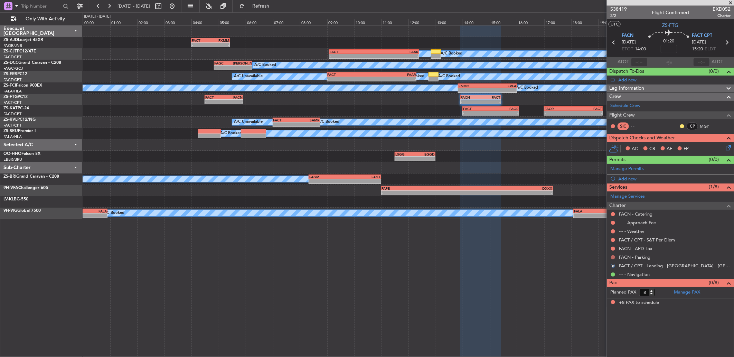
click at [611, 257] on button at bounding box center [613, 258] width 4 height 4
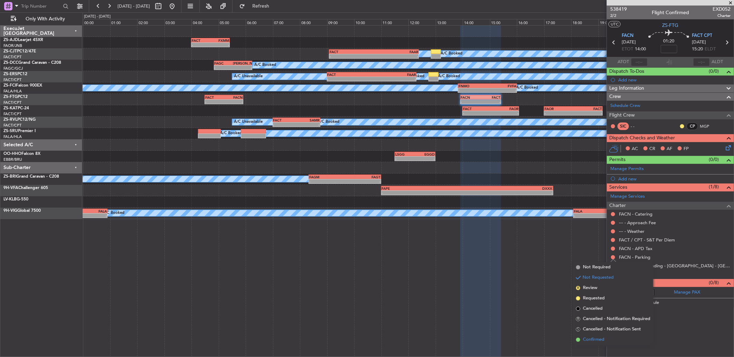
click at [605, 335] on li "Confirmed" at bounding box center [613, 340] width 80 height 10
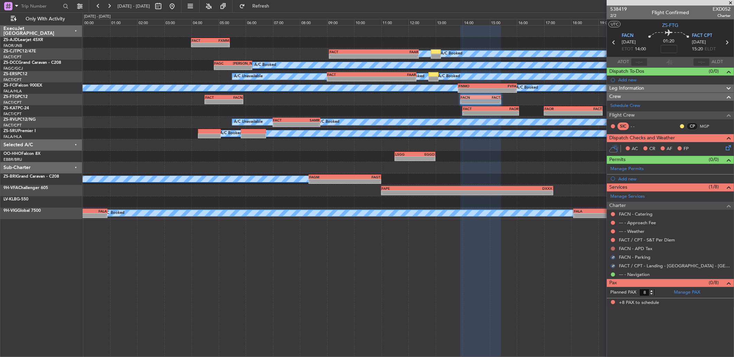
click at [613, 247] on button at bounding box center [613, 249] width 4 height 4
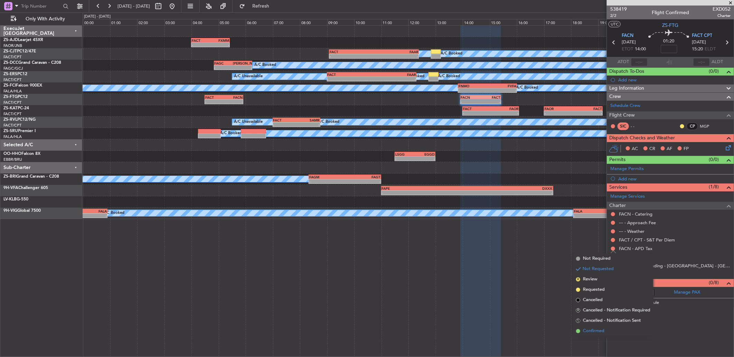
click at [602, 328] on span "Confirmed" at bounding box center [593, 331] width 21 height 7
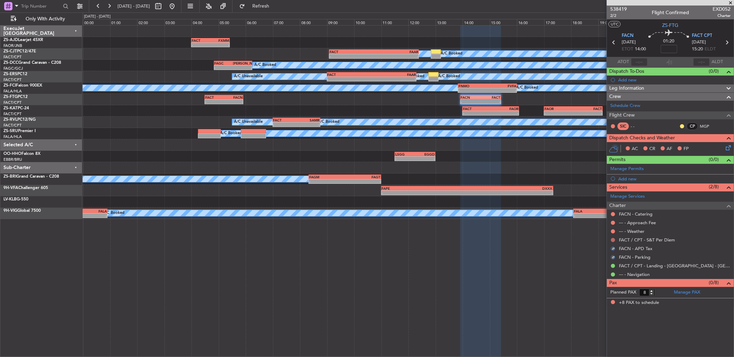
click at [614, 239] on button at bounding box center [613, 240] width 4 height 4
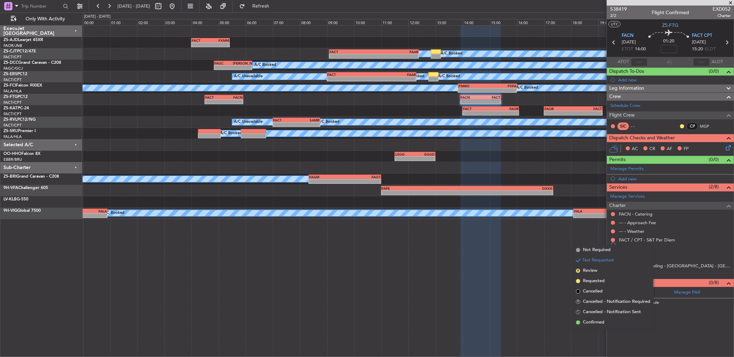
drag, startPoint x: 611, startPoint y: 322, endPoint x: 621, endPoint y: 236, distance: 86.2
click at [610, 315] on ul "Not Required Not Requested R Review Requested Cancelled R Cancelled - Notificat…" at bounding box center [613, 286] width 80 height 83
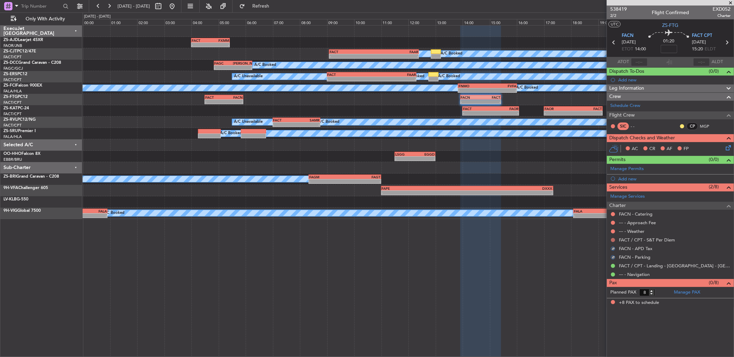
click at [612, 242] on button at bounding box center [613, 240] width 4 height 4
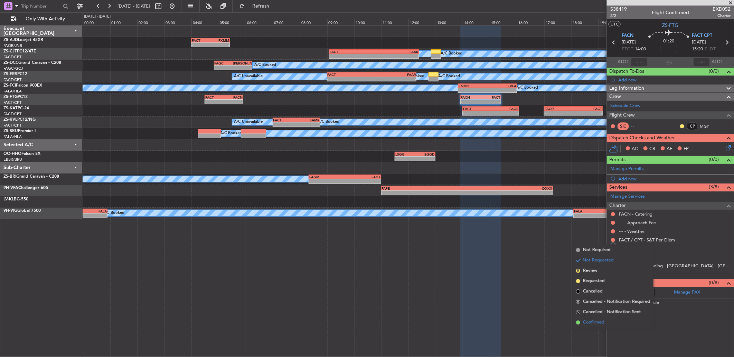
click at [596, 326] on span "Confirmed" at bounding box center [593, 322] width 21 height 7
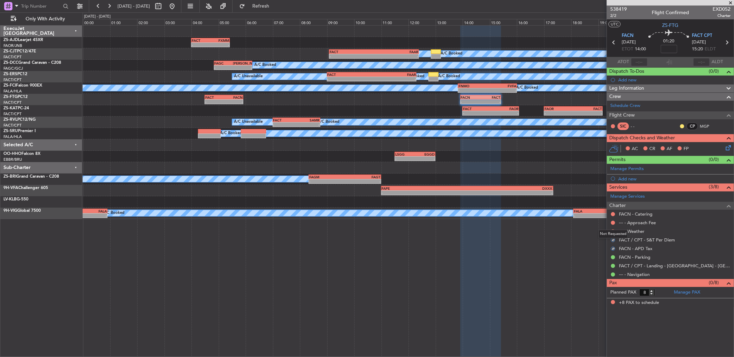
click at [613, 231] on div "Not Requested" at bounding box center [612, 234] width 29 height 9
click at [612, 233] on button at bounding box center [613, 232] width 4 height 4
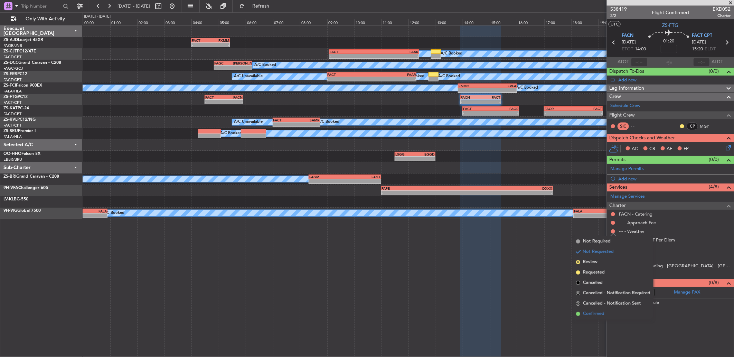
click at [603, 312] on span "Confirmed" at bounding box center [593, 314] width 21 height 7
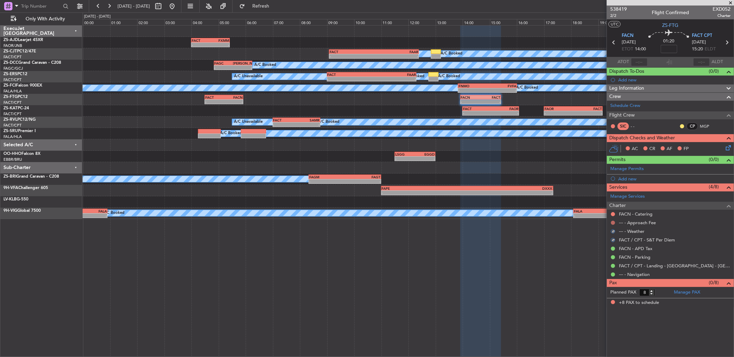
click at [611, 223] on button at bounding box center [613, 223] width 4 height 4
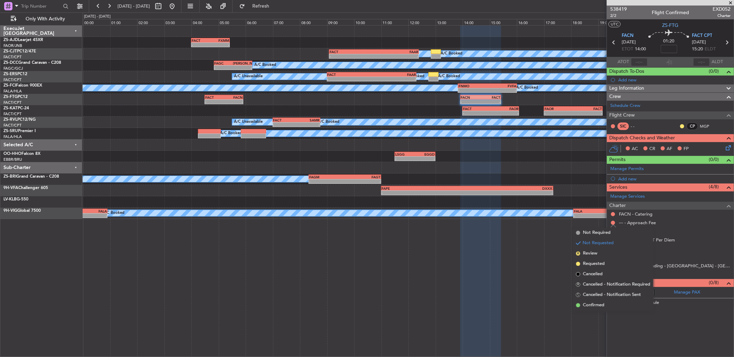
drag, startPoint x: 611, startPoint y: 306, endPoint x: 620, endPoint y: 235, distance: 72.1
click at [610, 306] on li "Confirmed" at bounding box center [613, 305] width 80 height 10
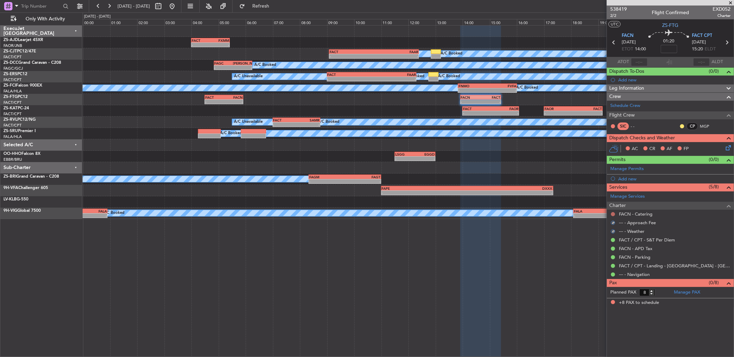
click at [612, 215] on button at bounding box center [613, 214] width 4 height 4
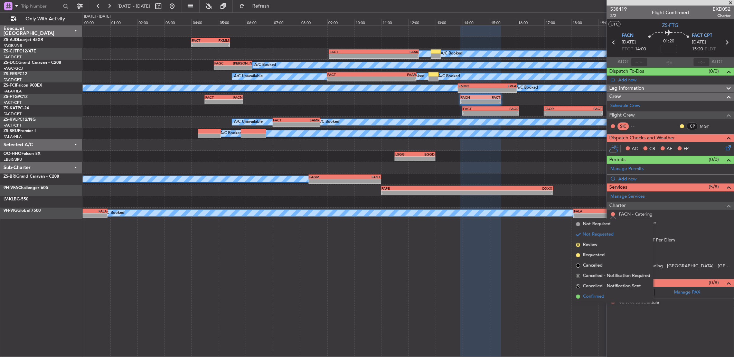
click at [619, 294] on li "Confirmed" at bounding box center [613, 297] width 80 height 10
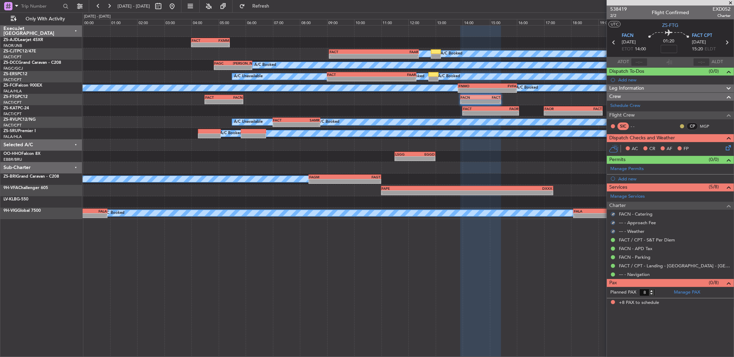
click at [682, 125] on button at bounding box center [682, 126] width 4 height 4
click at [670, 145] on span "Acknowledged" at bounding box center [683, 146] width 30 height 7
click at [726, 147] on icon at bounding box center [727, 147] width 6 height 6
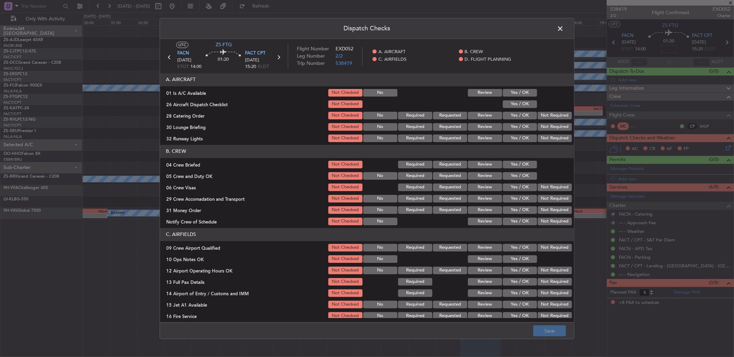
click at [519, 87] on section "A. AIRCRAFT 01 Is A/C Available Not Checked No Review Yes / OK 26 Aircraft Disp…" at bounding box center [367, 108] width 414 height 70
drag, startPoint x: 520, startPoint y: 88, endPoint x: 522, endPoint y: 92, distance: 4.2
click at [522, 91] on button "Yes / OK" at bounding box center [519, 93] width 34 height 8
click at [520, 102] on button "Yes / OK" at bounding box center [519, 104] width 34 height 8
drag, startPoint x: 520, startPoint y: 102, endPoint x: 529, endPoint y: 108, distance: 10.4
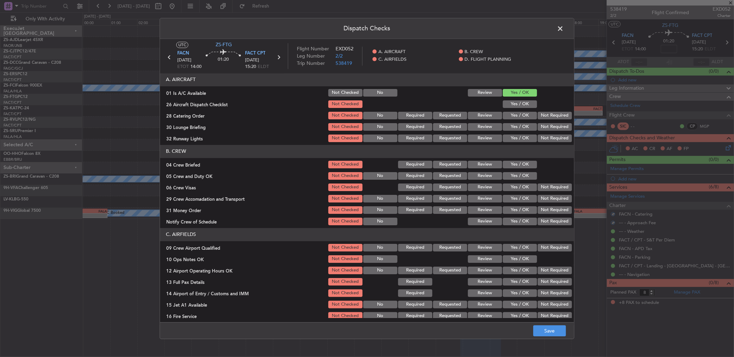
click at [521, 104] on button "Yes / OK" at bounding box center [519, 104] width 34 height 8
drag, startPoint x: 529, startPoint y: 108, endPoint x: 543, endPoint y: 117, distance: 16.5
click at [537, 113] on button "Not Required" at bounding box center [554, 116] width 34 height 8
click at [543, 117] on button "Not Required" at bounding box center [554, 116] width 34 height 8
click at [543, 125] on section "A. AIRCRAFT 01 Is A/C Available Not Checked No Review Yes / OK 26 Aircraft Disp…" at bounding box center [367, 108] width 414 height 70
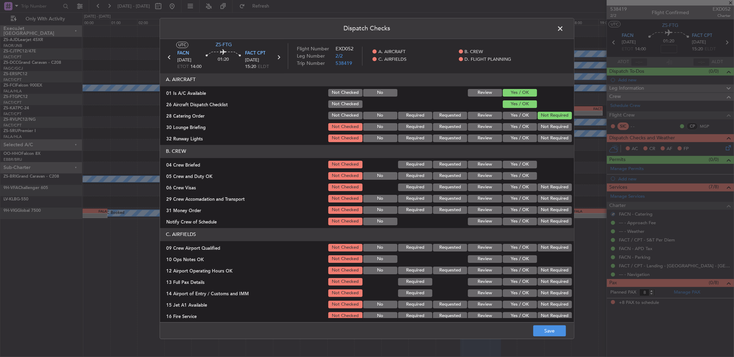
click at [544, 134] on section "A. AIRCRAFT 01 Is A/C Available Not Checked No Review Yes / OK 26 Aircraft Disp…" at bounding box center [367, 108] width 414 height 70
drag, startPoint x: 537, startPoint y: 153, endPoint x: 535, endPoint y: 157, distance: 4.0
click at [536, 156] on article "A. AIRCRAFT 01 Is A/C Available Not Checked No Review Yes / OK 26 Aircraft Disp…" at bounding box center [367, 195] width 414 height 245
click at [548, 127] on button "Not Required" at bounding box center [554, 127] width 34 height 8
click at [547, 132] on section "A. AIRCRAFT 01 Is A/C Available Not Checked No Review Yes / OK 26 Aircraft Disp…" at bounding box center [367, 108] width 414 height 70
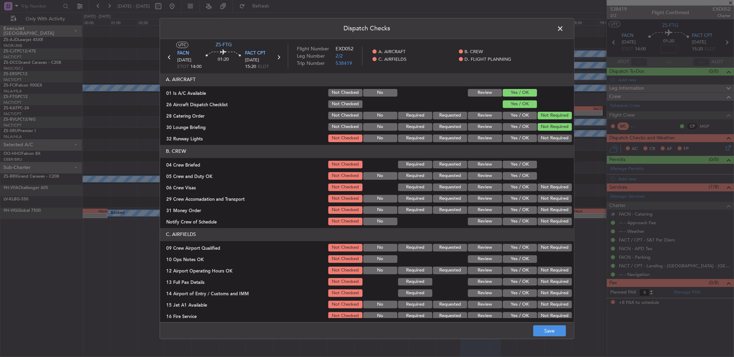
click at [547, 141] on button "Not Required" at bounding box center [554, 139] width 34 height 8
click at [522, 164] on button "Yes / OK" at bounding box center [519, 165] width 34 height 8
click at [524, 171] on section "B. CREW 04 Crew Briefed Not Checked Required Requested Review Yes / OK 05 Crew …" at bounding box center [367, 186] width 414 height 82
drag, startPoint x: 524, startPoint y: 176, endPoint x: 527, endPoint y: 182, distance: 7.1
click at [524, 181] on section "B. CREW 04 Crew Briefed Not Checked Required Requested Review Yes / OK 05 Crew …" at bounding box center [367, 186] width 414 height 82
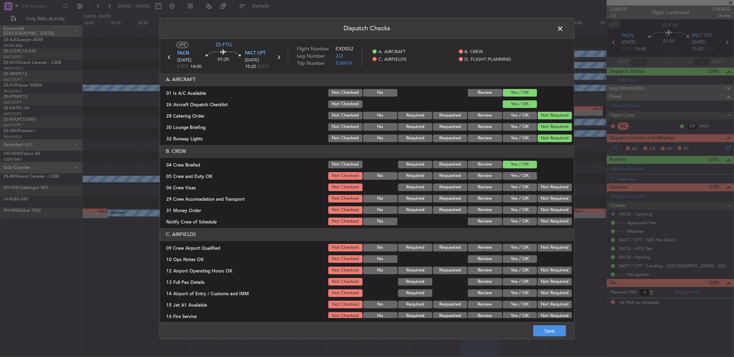
click at [560, 195] on button "Not Required" at bounding box center [554, 199] width 34 height 8
drag, startPoint x: 553, startPoint y: 188, endPoint x: 544, endPoint y: 187, distance: 9.0
click at [552, 189] on button "Not Required" at bounding box center [554, 188] width 34 height 8
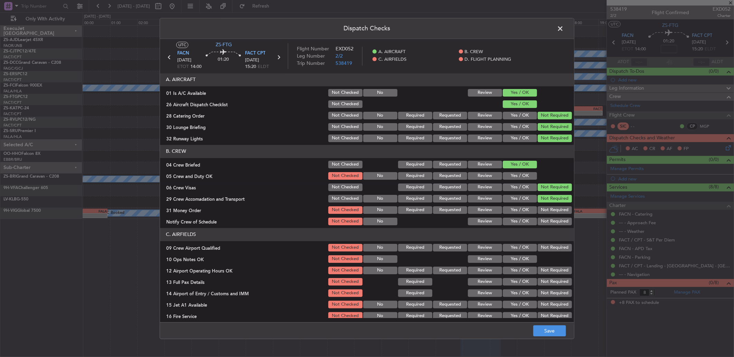
click at [516, 177] on button "Yes / OK" at bounding box center [519, 176] width 34 height 8
drag, startPoint x: 544, startPoint y: 205, endPoint x: 541, endPoint y: 210, distance: 5.6
click at [541, 208] on section "B. CREW 04 Crew Briefed Not Checked Required Requested Review Yes / OK 05 Crew …" at bounding box center [367, 186] width 414 height 82
drag, startPoint x: 542, startPoint y: 211, endPoint x: 543, endPoint y: 219, distance: 8.3
click at [542, 211] on button "Not Required" at bounding box center [554, 211] width 34 height 8
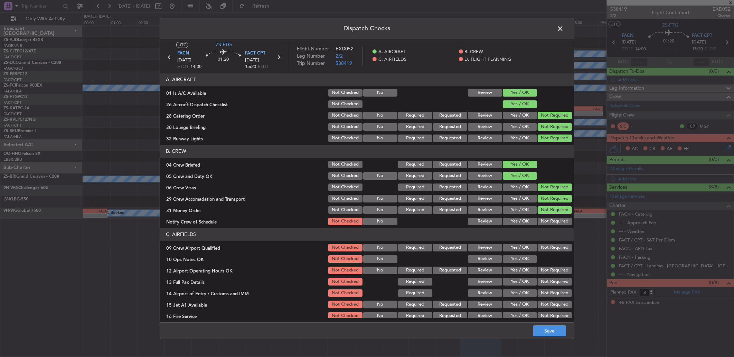
click at [543, 219] on button "Not Required" at bounding box center [554, 222] width 34 height 8
click at [543, 220] on button "Not Required" at bounding box center [554, 222] width 34 height 8
click at [545, 246] on button "Not Required" at bounding box center [554, 248] width 34 height 8
click at [521, 257] on button "Yes / OK" at bounding box center [519, 260] width 34 height 8
drag, startPoint x: 524, startPoint y: 262, endPoint x: 529, endPoint y: 265, distance: 6.6
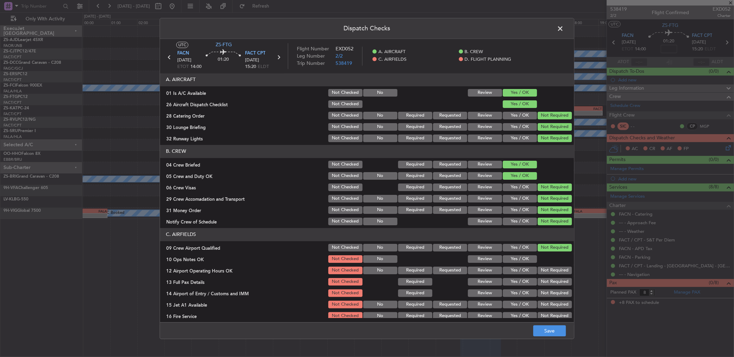
click at [524, 263] on button "Yes / OK" at bounding box center [519, 260] width 34 height 8
drag, startPoint x: 537, startPoint y: 267, endPoint x: 544, endPoint y: 275, distance: 10.0
click at [540, 269] on button "Not Required" at bounding box center [554, 271] width 34 height 8
click at [544, 275] on div "Not Required" at bounding box center [553, 271] width 35 height 10
drag, startPoint x: 544, startPoint y: 275, endPoint x: 544, endPoint y: 282, distance: 7.9
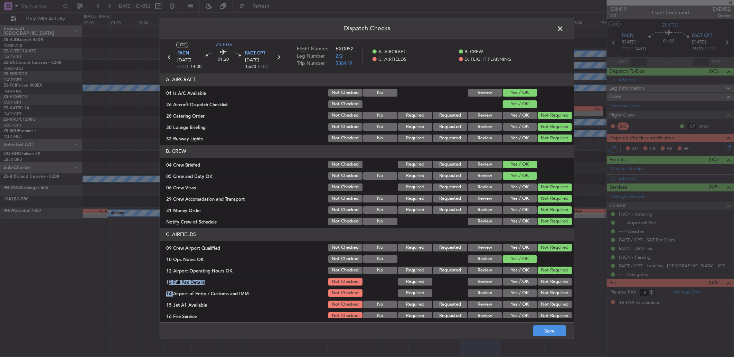
click at [544, 282] on section "C. AIRFIELDS 09 Crew Airport Qualified Not Checked No Required Requested Review…" at bounding box center [367, 280] width 414 height 104
click at [544, 282] on button "Not Required" at bounding box center [554, 282] width 34 height 8
click at [543, 285] on button "Not Required" at bounding box center [554, 282] width 34 height 8
click at [543, 310] on section "C. AIRFIELDS 09 Crew Airport Qualified Not Checked No Required Requested Review…" at bounding box center [367, 280] width 414 height 104
click at [543, 295] on button "Not Required" at bounding box center [554, 294] width 34 height 8
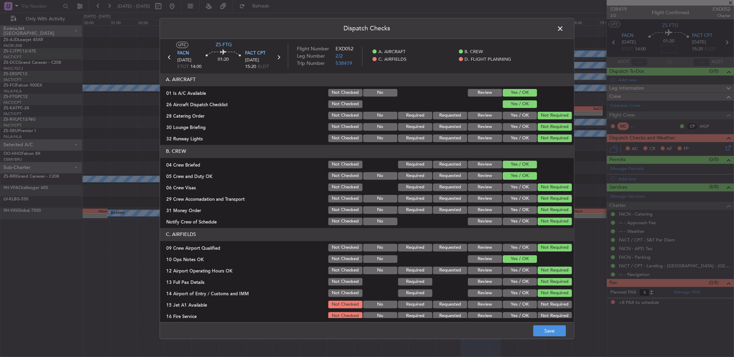
click at [543, 291] on button "Not Required" at bounding box center [554, 294] width 34 height 8
click at [543, 300] on div "Not Required" at bounding box center [553, 305] width 35 height 10
click at [543, 307] on button "Not Required" at bounding box center [554, 305] width 34 height 8
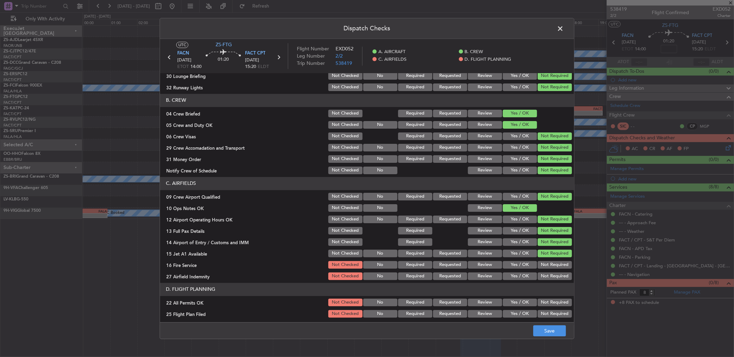
scroll to position [65, 0]
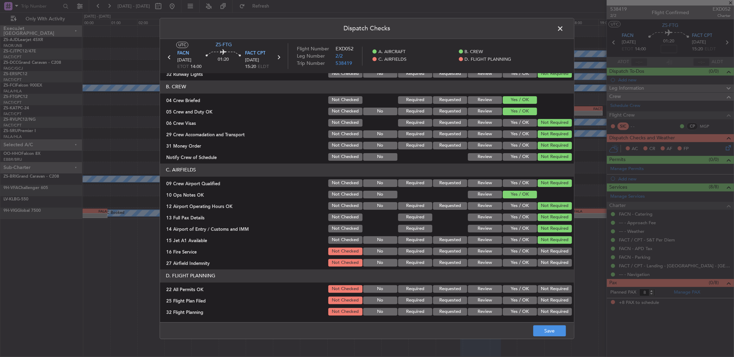
click at [539, 250] on button "Not Required" at bounding box center [554, 252] width 34 height 8
click at [539, 264] on section "C. AIRFIELDS 09 Crew Airport Qualified Not Checked No Required Requested Review…" at bounding box center [367, 216] width 414 height 104
drag, startPoint x: 539, startPoint y: 264, endPoint x: 543, endPoint y: 273, distance: 10.1
click at [539, 267] on div "Not Required" at bounding box center [553, 263] width 35 height 10
click at [544, 257] on section "C. AIRFIELDS 09 Crew Airport Qualified Not Checked No Required Requested Review…" at bounding box center [367, 216] width 414 height 104
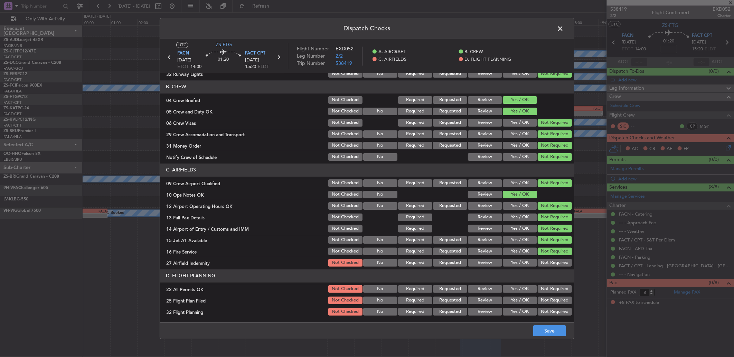
click at [544, 264] on button "Not Required" at bounding box center [554, 263] width 34 height 8
click at [549, 289] on button "Not Required" at bounding box center [554, 290] width 34 height 8
click at [481, 302] on button "Review" at bounding box center [485, 301] width 34 height 8
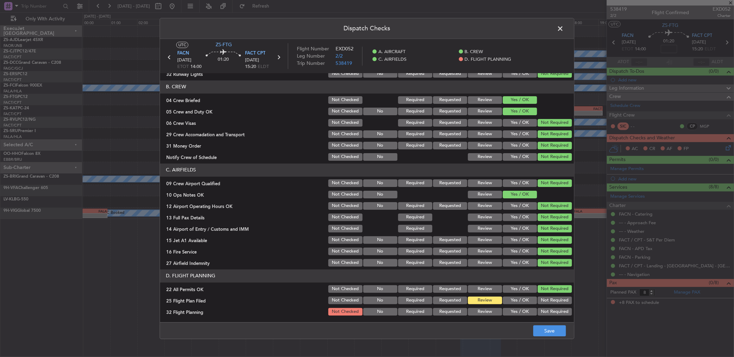
click at [481, 319] on main "UTC ZS-FTG FACN 10/10/2025 ETOT 14:00 01:20 FACT CPT 10/10/2025 15:20 ELDT Flig…" at bounding box center [367, 182] width 414 height 287
drag, startPoint x: 486, startPoint y: 311, endPoint x: 546, endPoint y: 317, distance: 60.7
click at [485, 312] on button "Review" at bounding box center [485, 312] width 34 height 8
click at [560, 334] on button "Save" at bounding box center [549, 331] width 33 height 11
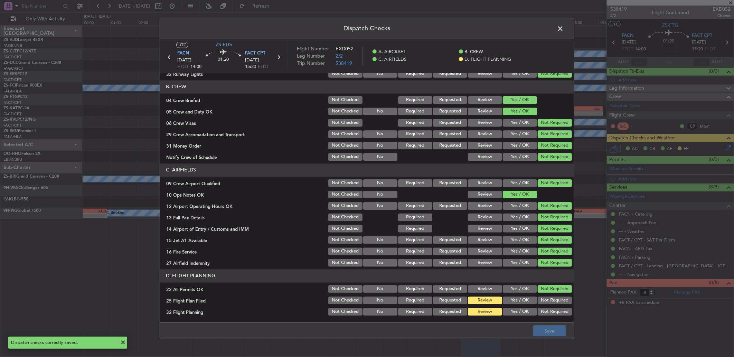
click at [563, 29] on span at bounding box center [563, 30] width 0 height 14
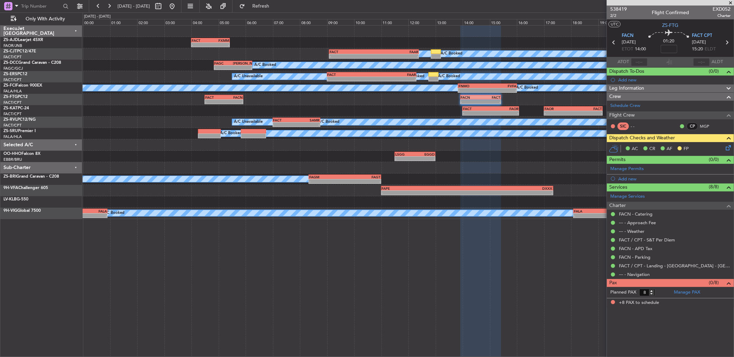
click at [613, 42] on icon at bounding box center [613, 42] width 9 height 9
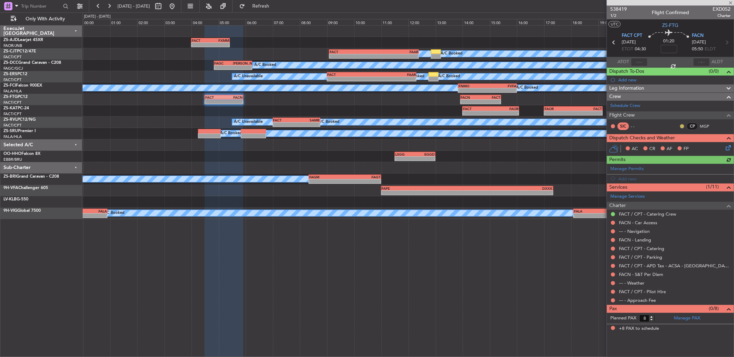
click at [682, 128] on button at bounding box center [682, 126] width 4 height 4
click at [671, 147] on span "Acknowledged" at bounding box center [683, 146] width 30 height 7
click at [613, 300] on button at bounding box center [613, 301] width 4 height 4
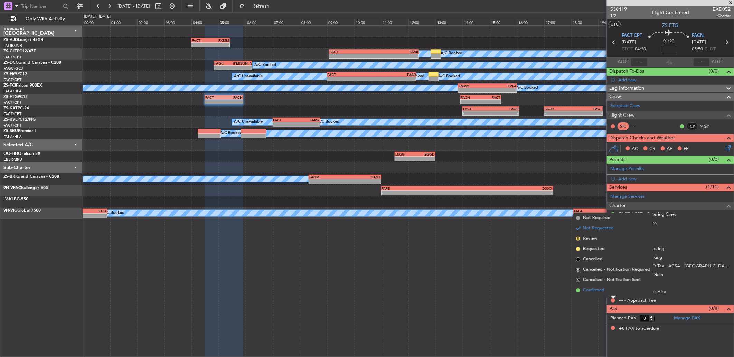
click at [608, 289] on li "Confirmed" at bounding box center [613, 291] width 80 height 10
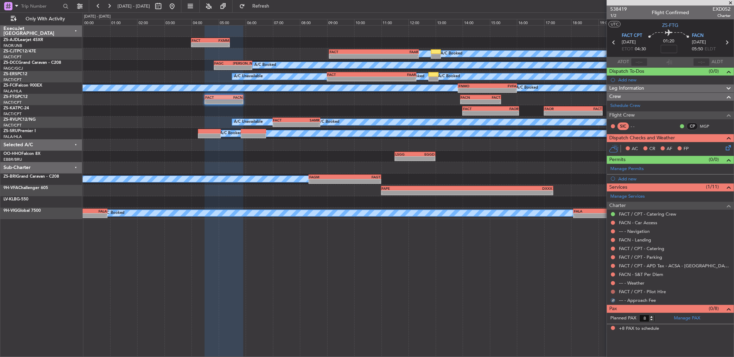
click at [613, 292] on button at bounding box center [613, 292] width 4 height 4
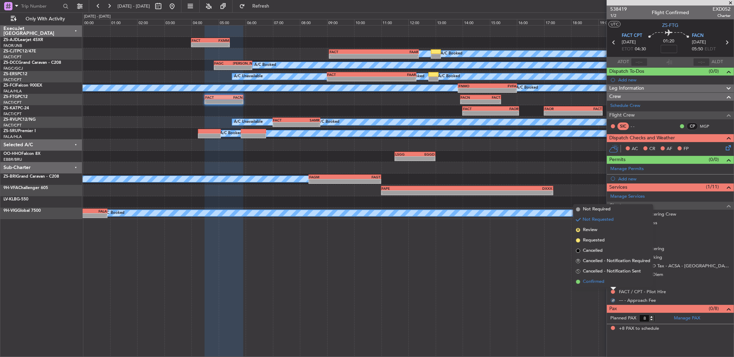
click at [613, 282] on li "Confirmed" at bounding box center [613, 282] width 80 height 10
click at [613, 282] on button at bounding box center [613, 283] width 4 height 4
click at [612, 276] on li "Confirmed" at bounding box center [613, 273] width 80 height 10
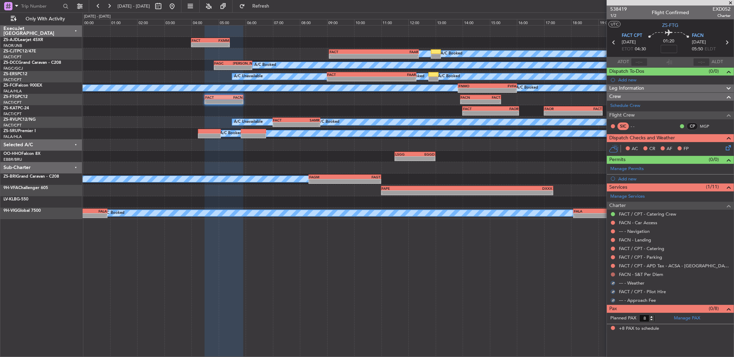
click at [613, 275] on button at bounding box center [613, 275] width 4 height 4
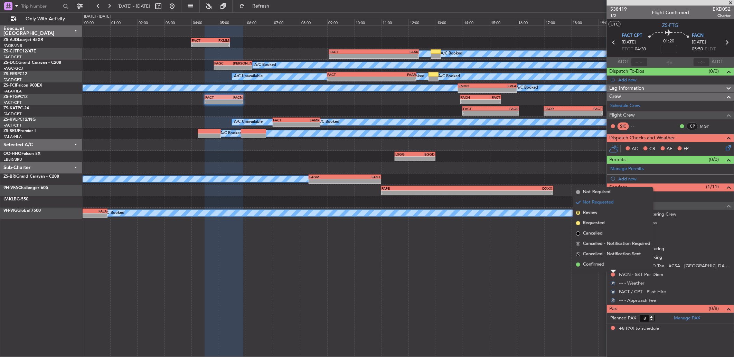
click at [609, 267] on li "Confirmed" at bounding box center [613, 265] width 80 height 10
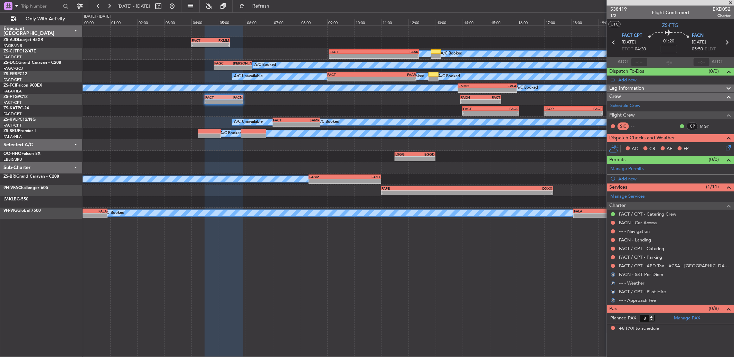
click at [609, 265] on div "FACT / CPT - APD Tax - ACSA - [GEOGRAPHIC_DATA] International FACT / CPT" at bounding box center [669, 266] width 127 height 9
drag, startPoint x: 609, startPoint y: 265, endPoint x: 613, endPoint y: 266, distance: 4.4
click at [613, 266] on button at bounding box center [613, 266] width 4 height 4
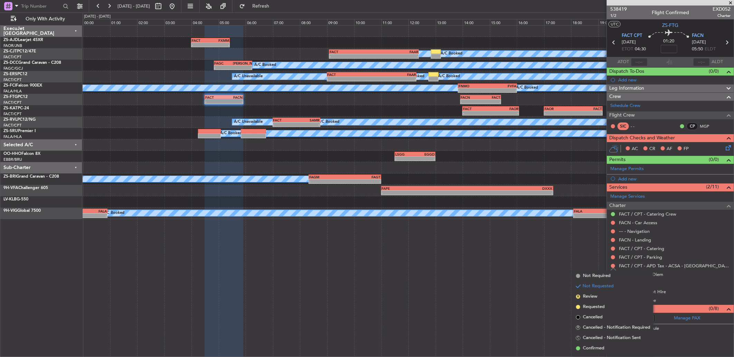
click at [600, 346] on span "Confirmed" at bounding box center [593, 348] width 21 height 7
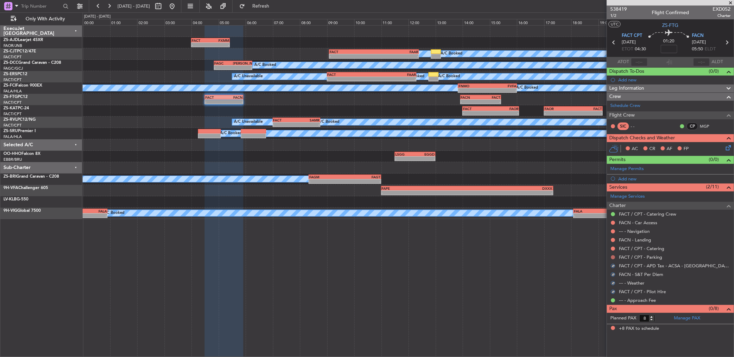
click at [611, 257] on button at bounding box center [613, 258] width 4 height 4
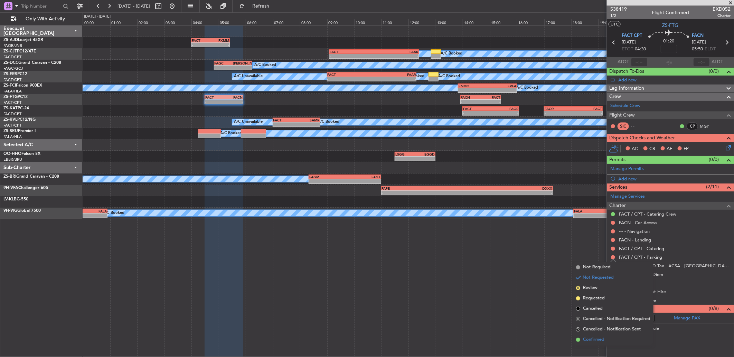
click at [608, 339] on li "Confirmed" at bounding box center [613, 340] width 80 height 10
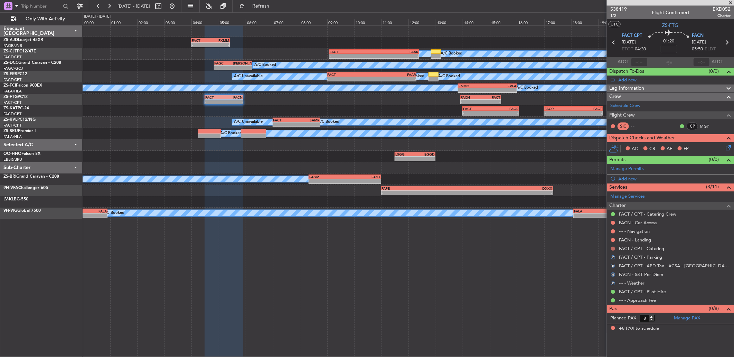
click at [612, 247] on button at bounding box center [613, 249] width 4 height 4
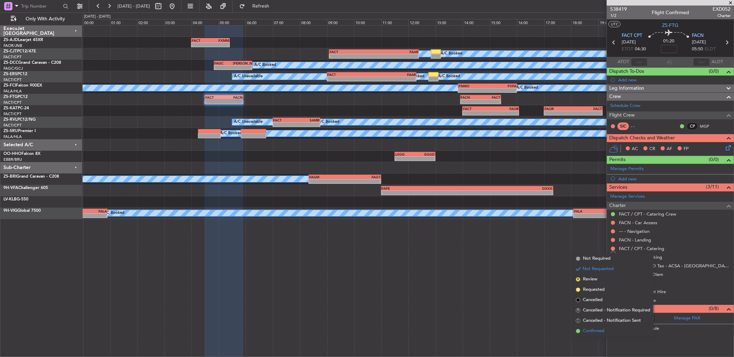
click at [599, 329] on span "Confirmed" at bounding box center [593, 331] width 21 height 7
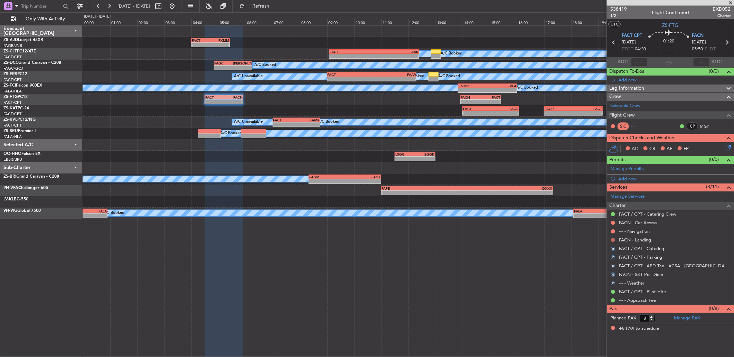
click at [612, 239] on button at bounding box center [613, 240] width 4 height 4
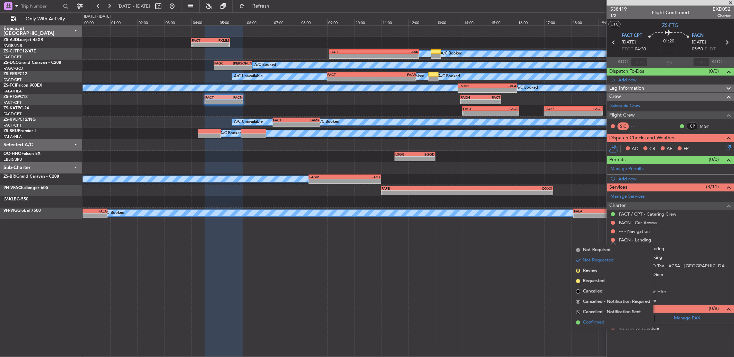
click at [605, 322] on li "Confirmed" at bounding box center [613, 323] width 80 height 10
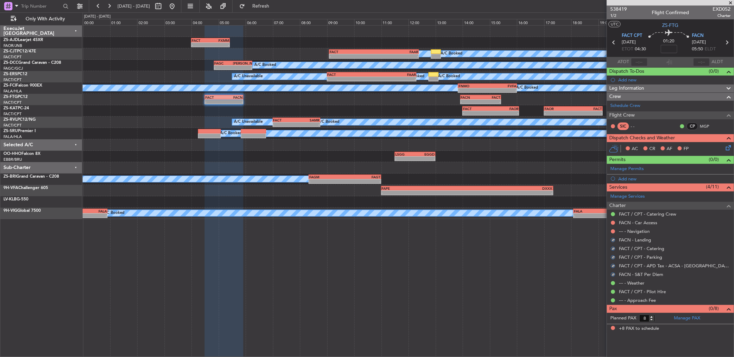
click at [610, 233] on div at bounding box center [613, 232] width 6 height 6
click at [611, 229] on div at bounding box center [613, 232] width 6 height 6
click at [612, 229] on div at bounding box center [613, 232] width 6 height 6
click at [612, 234] on mat-tooltip-component "Not Requested" at bounding box center [612, 243] width 39 height 18
click at [614, 232] on button at bounding box center [613, 232] width 4 height 4
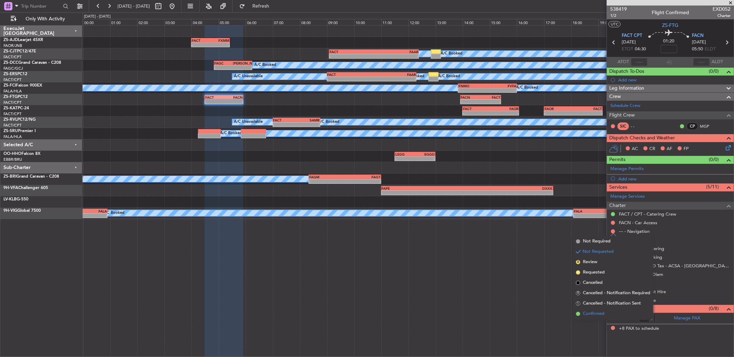
click at [608, 315] on li "Confirmed" at bounding box center [613, 314] width 80 height 10
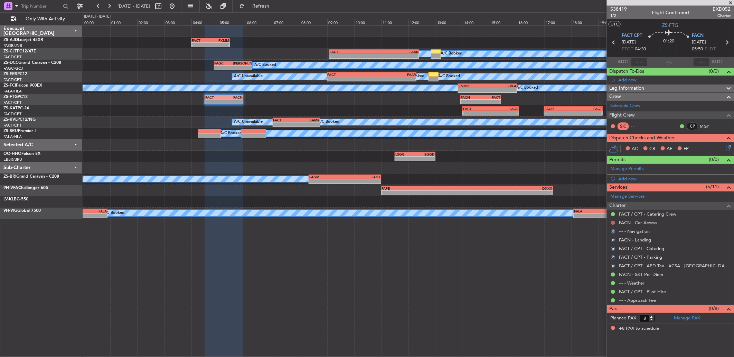
click at [612, 222] on button at bounding box center [613, 223] width 4 height 4
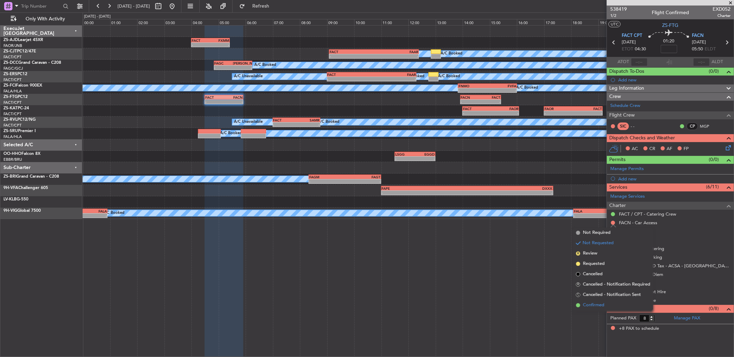
click at [605, 305] on li "Confirmed" at bounding box center [613, 305] width 80 height 10
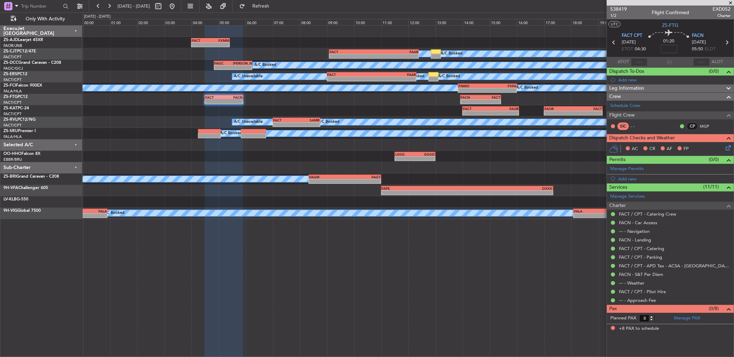
click at [727, 147] on icon at bounding box center [727, 147] width 6 height 6
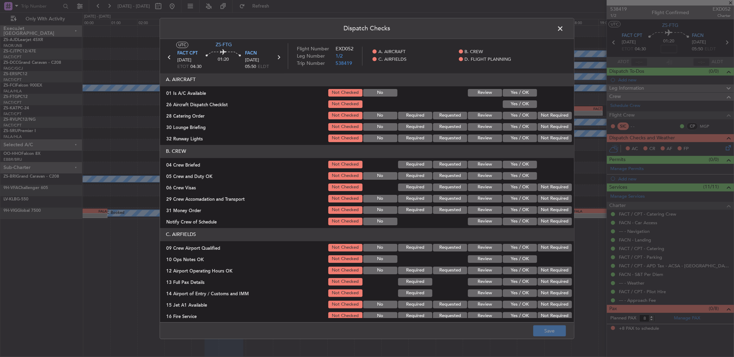
click at [517, 90] on button "Yes / OK" at bounding box center [519, 93] width 34 height 8
click at [519, 112] on button "Yes / OK" at bounding box center [519, 116] width 34 height 8
click at [519, 101] on button "Yes / OK" at bounding box center [519, 104] width 34 height 8
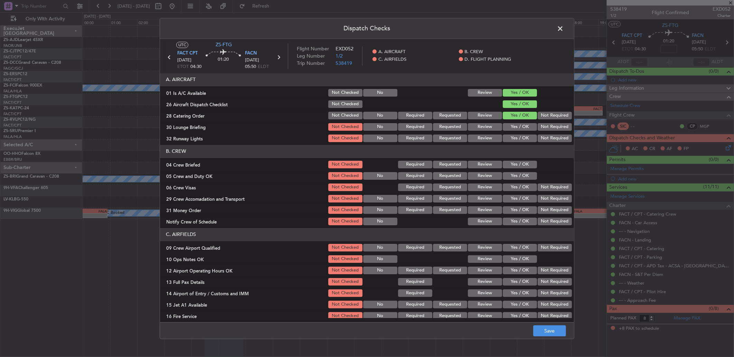
click at [544, 108] on div at bounding box center [553, 104] width 35 height 10
click at [543, 116] on button "Not Required" at bounding box center [554, 116] width 34 height 8
click at [541, 124] on button "Not Required" at bounding box center [554, 127] width 34 height 8
click at [506, 137] on button "Yes / OK" at bounding box center [519, 139] width 34 height 8
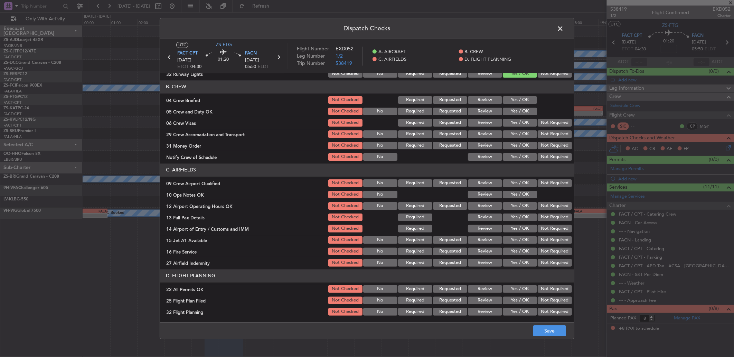
click at [478, 99] on button "Review" at bounding box center [485, 100] width 34 height 8
drag, startPoint x: 515, startPoint y: 112, endPoint x: 516, endPoint y: 125, distance: 13.1
click at [516, 114] on button "Yes / OK" at bounding box center [519, 112] width 34 height 8
click at [555, 120] on button "Not Required" at bounding box center [554, 123] width 34 height 8
click at [471, 136] on button "Review" at bounding box center [485, 135] width 34 height 8
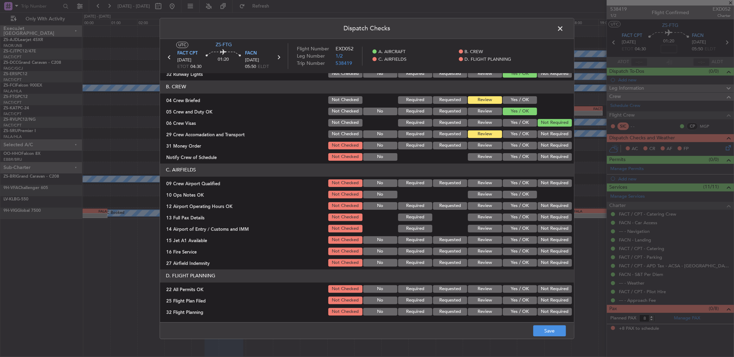
click at [540, 144] on button "Not Required" at bounding box center [554, 146] width 34 height 8
drag, startPoint x: 514, startPoint y: 156, endPoint x: 514, endPoint y: 172, distance: 15.5
click at [514, 156] on button "Yes / OK" at bounding box center [519, 157] width 34 height 8
click at [515, 179] on div "Yes / OK" at bounding box center [518, 184] width 35 height 10
click at [515, 183] on button "Yes / OK" at bounding box center [519, 184] width 34 height 8
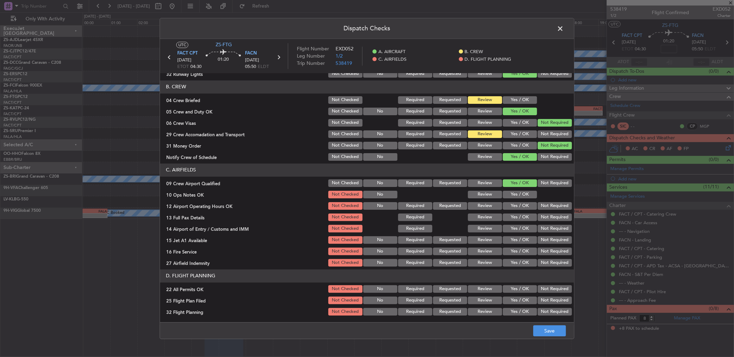
click at [502, 197] on button "Yes / OK" at bounding box center [519, 195] width 34 height 8
click at [554, 208] on button "Not Required" at bounding box center [554, 206] width 34 height 8
click at [551, 220] on button "Not Required" at bounding box center [554, 218] width 34 height 8
click at [550, 229] on button "Not Required" at bounding box center [554, 229] width 34 height 8
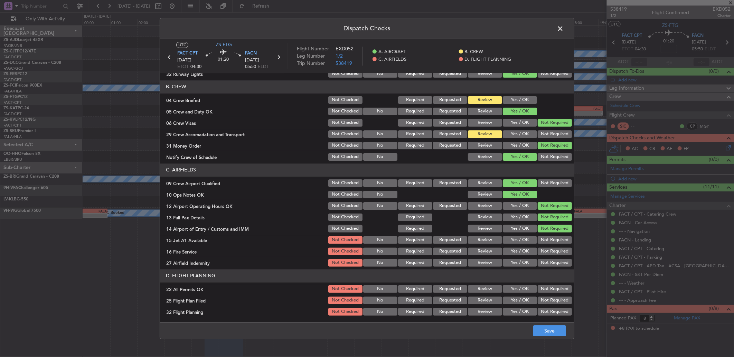
click at [545, 242] on button "Not Required" at bounding box center [554, 241] width 34 height 8
click at [546, 253] on button "Not Required" at bounding box center [554, 252] width 34 height 8
click at [468, 261] on button "Review" at bounding box center [485, 263] width 34 height 8
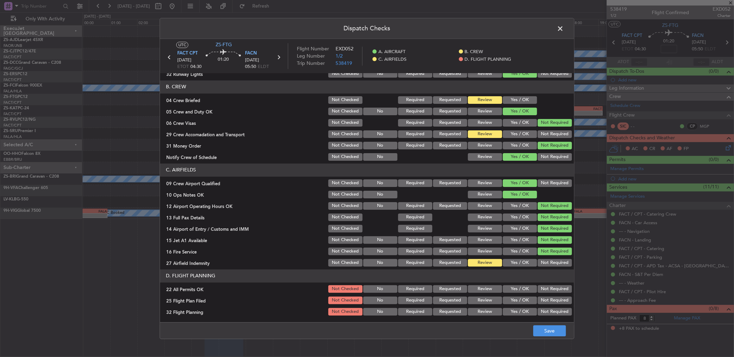
click at [549, 291] on button "Not Required" at bounding box center [554, 290] width 34 height 8
click at [476, 302] on button "Review" at bounding box center [485, 301] width 34 height 8
click at [480, 326] on footer "Save" at bounding box center [367, 331] width 414 height 17
click at [481, 315] on button "Review" at bounding box center [485, 312] width 34 height 8
click at [555, 330] on button "Save" at bounding box center [549, 331] width 33 height 11
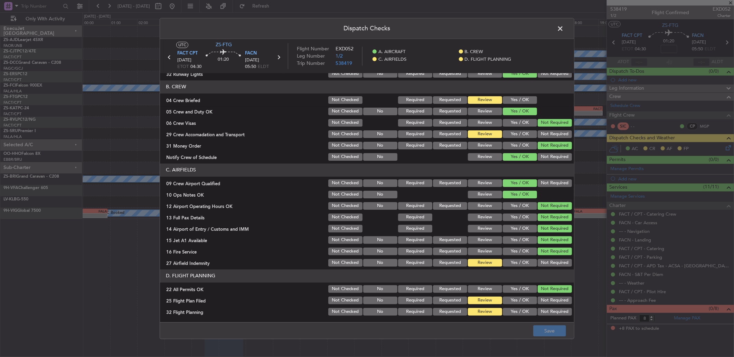
scroll to position [0, 0]
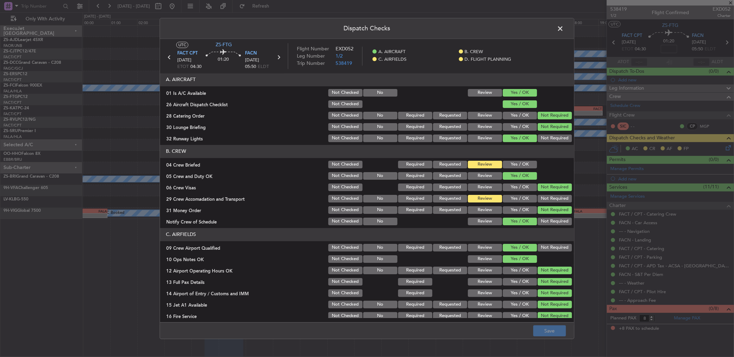
click at [563, 29] on span at bounding box center [563, 30] width 0 height 14
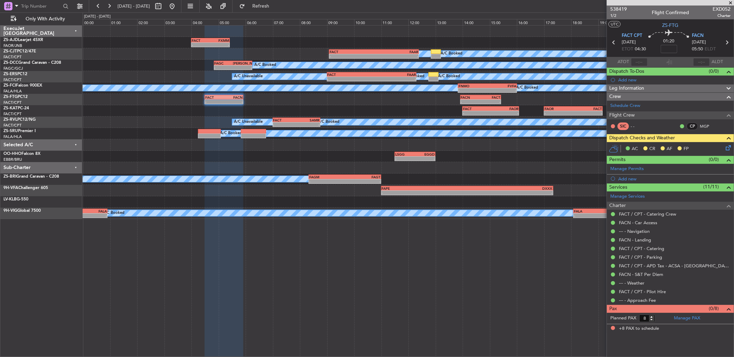
click at [729, 150] on icon at bounding box center [727, 147] width 6 height 6
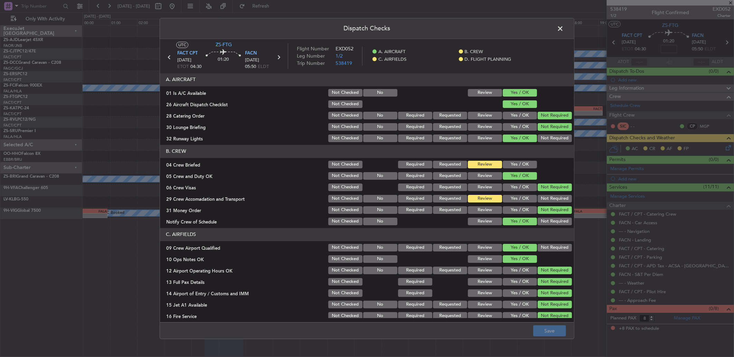
click at [563, 26] on span at bounding box center [563, 30] width 0 height 14
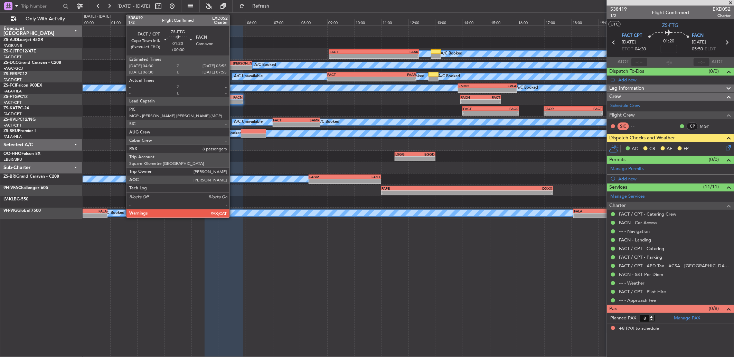
click at [233, 98] on div "FACN" at bounding box center [233, 97] width 19 height 4
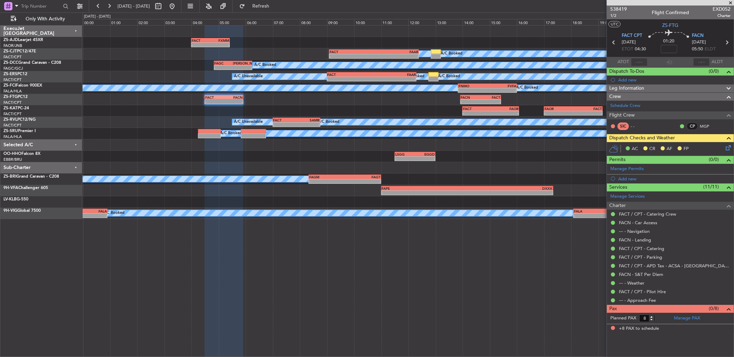
click at [728, 145] on icon at bounding box center [727, 147] width 6 height 6
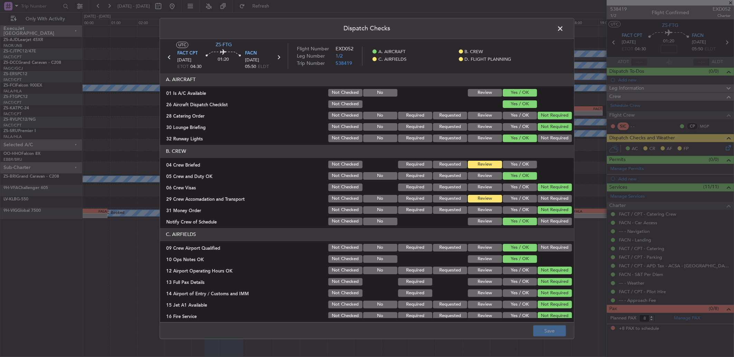
click at [511, 164] on button "Yes / OK" at bounding box center [519, 165] width 34 height 8
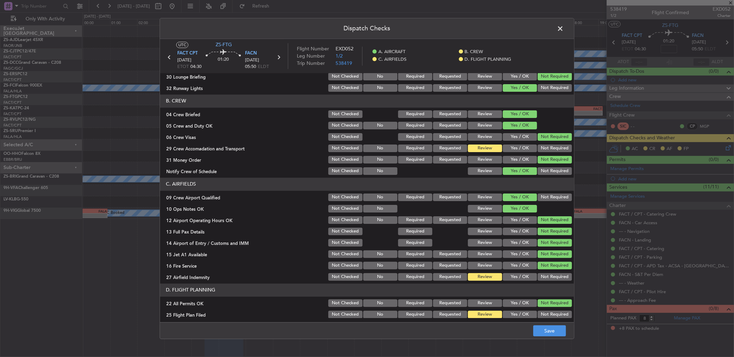
scroll to position [65, 0]
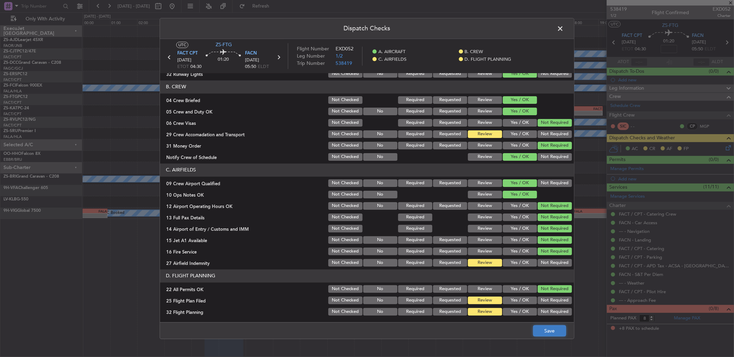
click at [548, 333] on button "Save" at bounding box center [549, 331] width 33 height 11
click at [563, 28] on span at bounding box center [563, 30] width 0 height 14
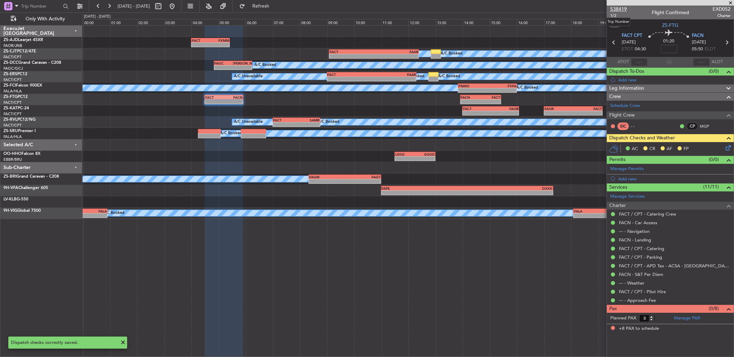
click at [616, 8] on span "538419" at bounding box center [618, 9] width 17 height 7
click at [98, 5] on button at bounding box center [98, 6] width 11 height 11
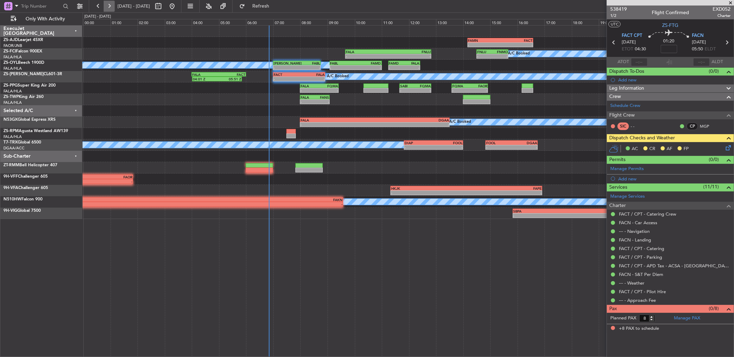
click at [108, 6] on button at bounding box center [109, 6] width 11 height 11
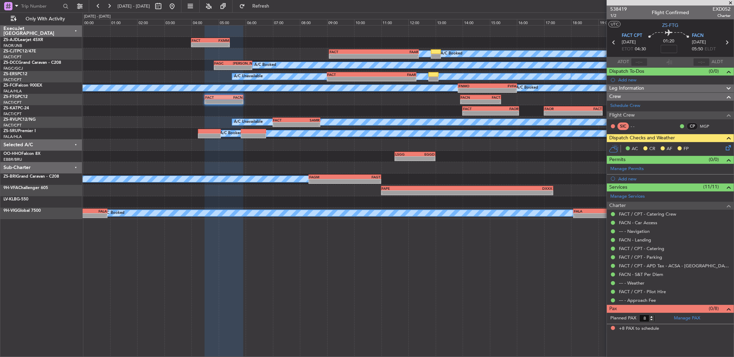
click at [729, 148] on icon at bounding box center [727, 147] width 6 height 6
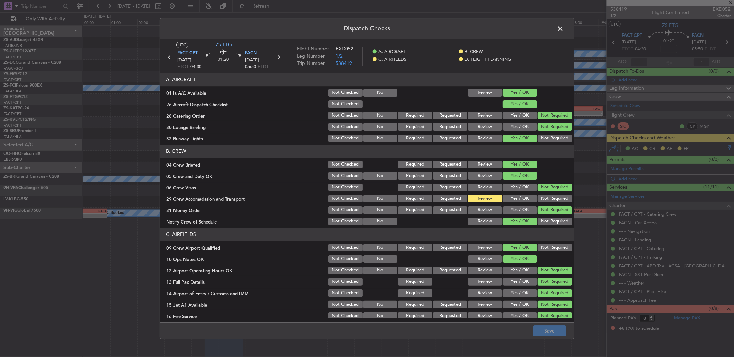
click at [524, 200] on button "Yes / OK" at bounding box center [519, 199] width 34 height 8
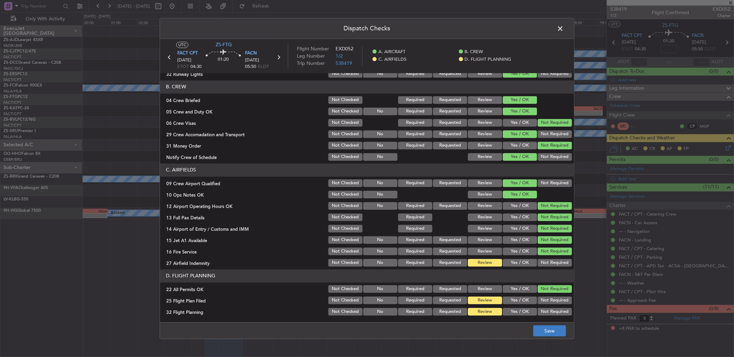
click at [537, 260] on button "Not Required" at bounding box center [554, 263] width 34 height 8
click at [558, 336] on button "Save" at bounding box center [549, 331] width 33 height 11
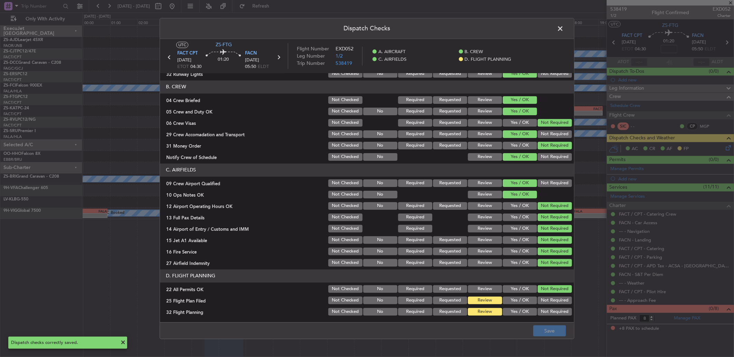
click at [563, 32] on span at bounding box center [563, 30] width 0 height 14
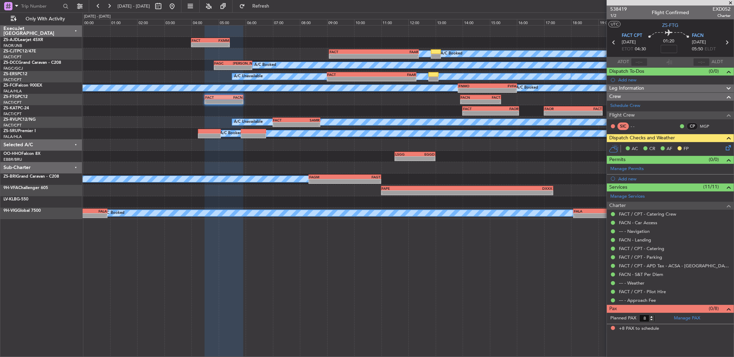
click at [729, 3] on span at bounding box center [730, 3] width 7 height 6
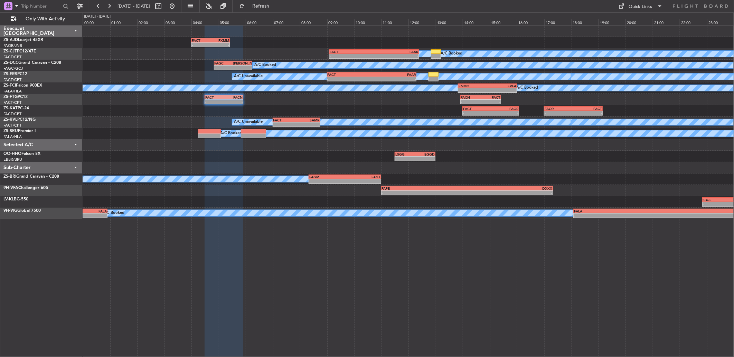
type input "0"
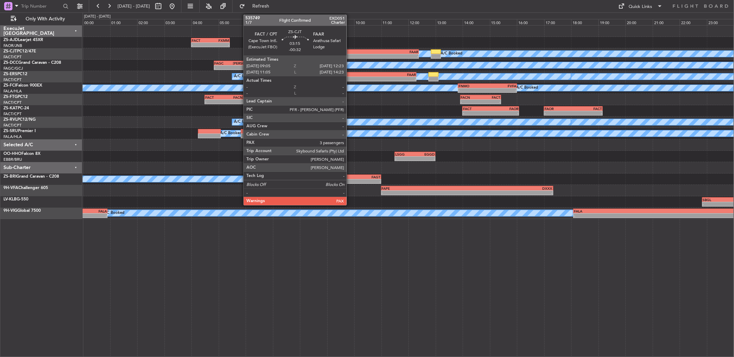
click at [350, 54] on div "-" at bounding box center [351, 56] width 44 height 4
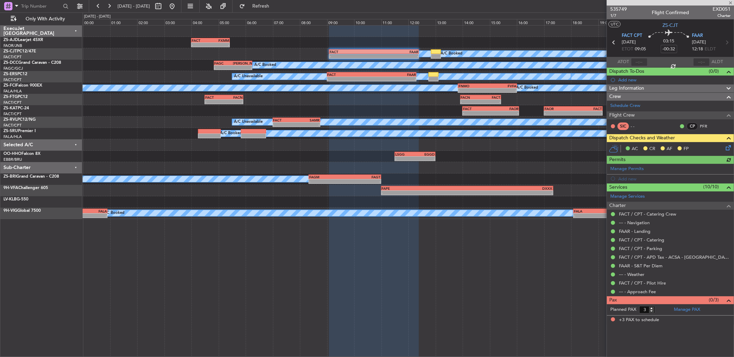
click at [726, 147] on icon at bounding box center [727, 147] width 6 height 6
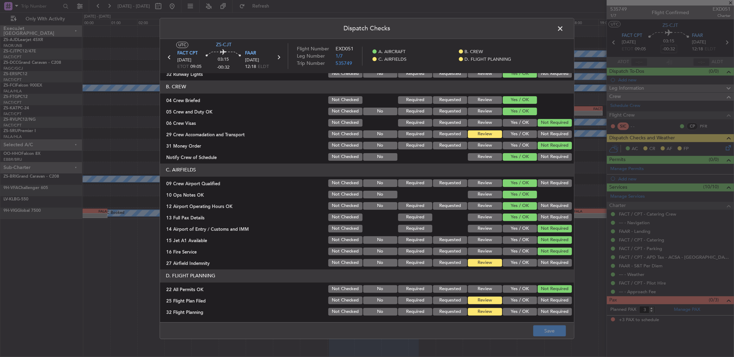
click at [512, 266] on button "Yes / OK" at bounding box center [519, 263] width 34 height 8
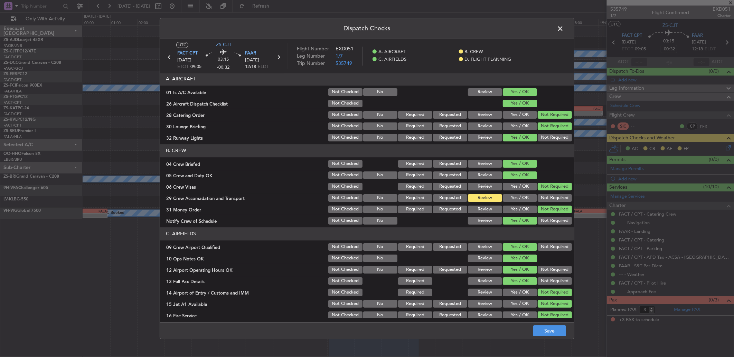
scroll to position [0, 0]
click at [563, 31] on span at bounding box center [563, 30] width 0 height 14
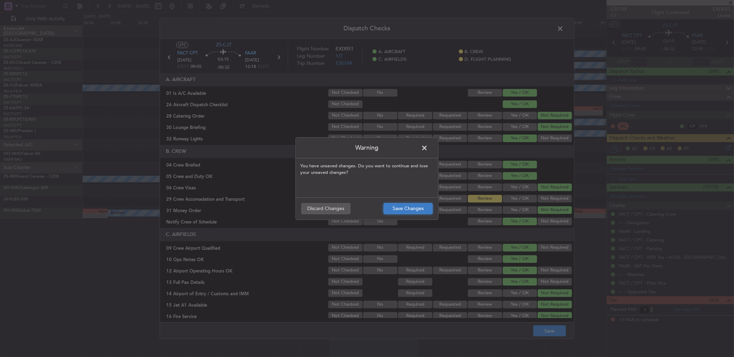
click at [403, 206] on button "Save Changes" at bounding box center [407, 208] width 49 height 11
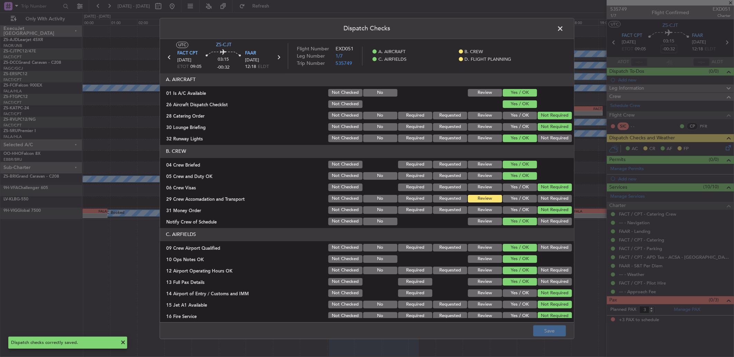
click at [563, 32] on span at bounding box center [563, 30] width 0 height 14
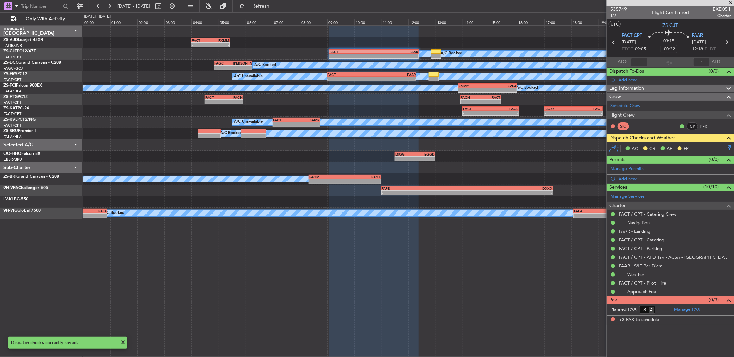
click at [622, 7] on span "535749" at bounding box center [618, 9] width 17 height 7
click at [724, 147] on icon at bounding box center [727, 147] width 6 height 6
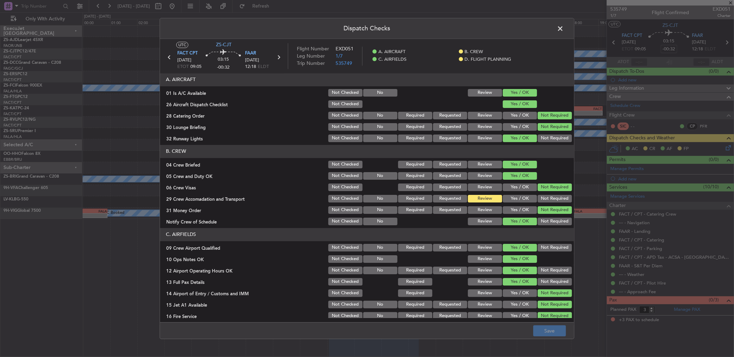
click at [516, 204] on section "B. CREW 04 Crew Briefed Not Checked Required Requested Review Yes / OK 05 Crew …" at bounding box center [367, 186] width 414 height 82
click at [519, 201] on button "Yes / OK" at bounding box center [519, 199] width 34 height 8
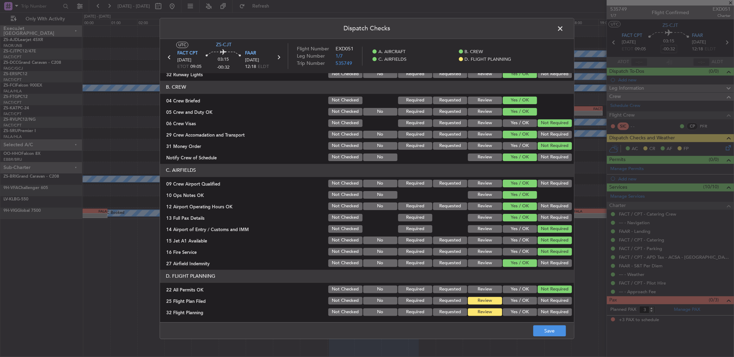
scroll to position [65, 0]
click at [563, 30] on span at bounding box center [563, 30] width 0 height 14
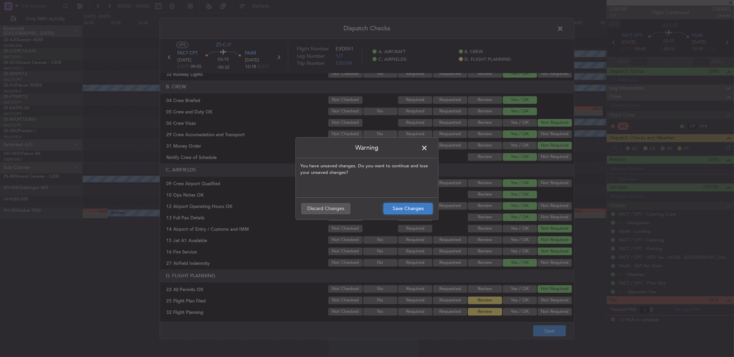
click at [418, 211] on button "Save Changes" at bounding box center [407, 208] width 49 height 11
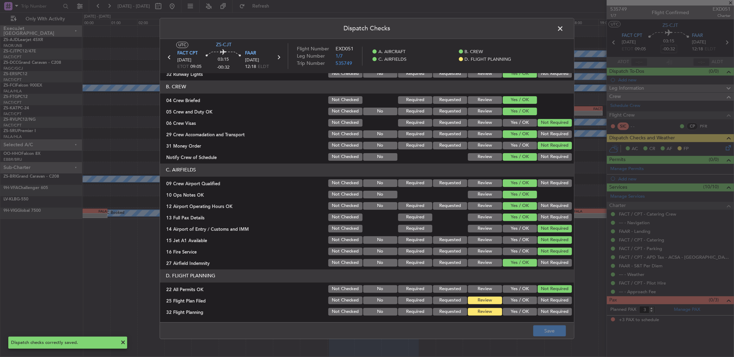
click at [563, 28] on span at bounding box center [563, 30] width 0 height 14
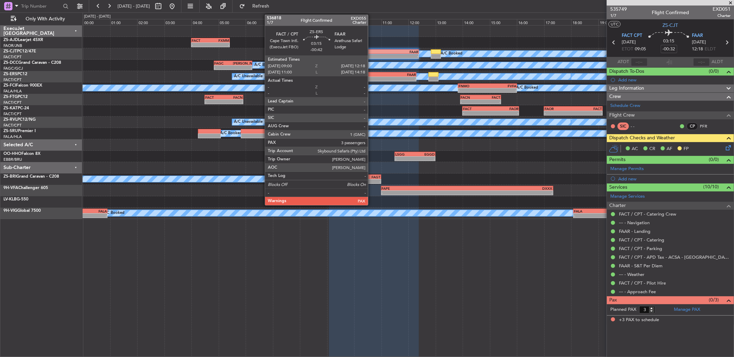
click at [371, 75] on div "FAAR" at bounding box center [393, 75] width 44 height 4
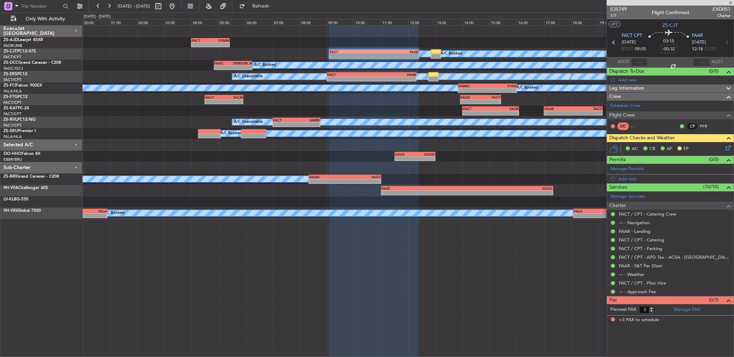
type input "-00:42"
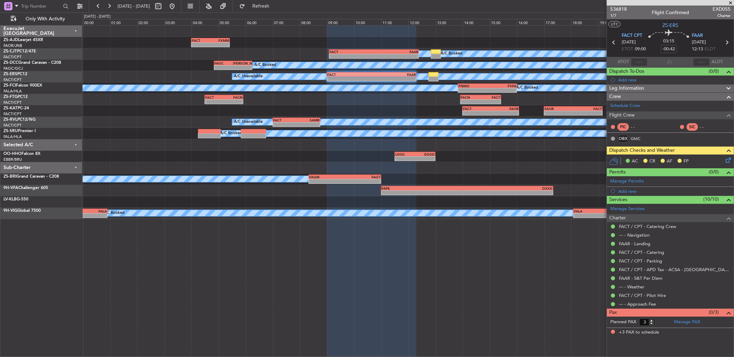
click at [726, 160] on icon at bounding box center [727, 159] width 6 height 6
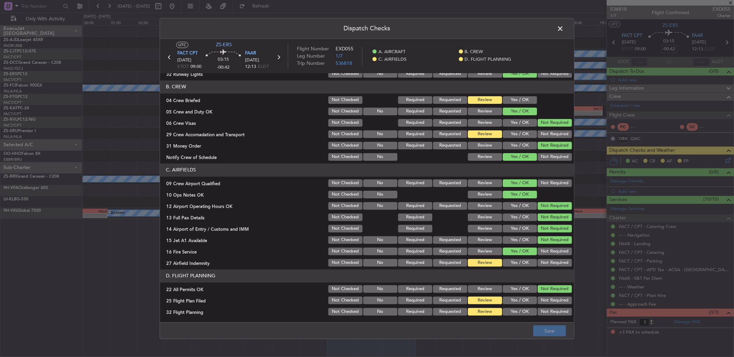
click at [563, 30] on span at bounding box center [563, 30] width 0 height 14
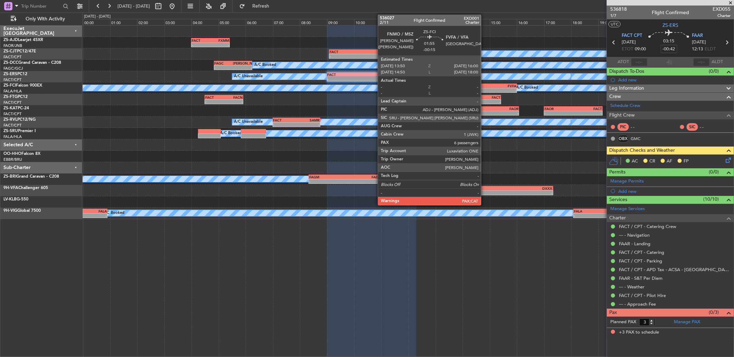
click at [469, 84] on div "FNMO" at bounding box center [472, 86] width 29 height 4
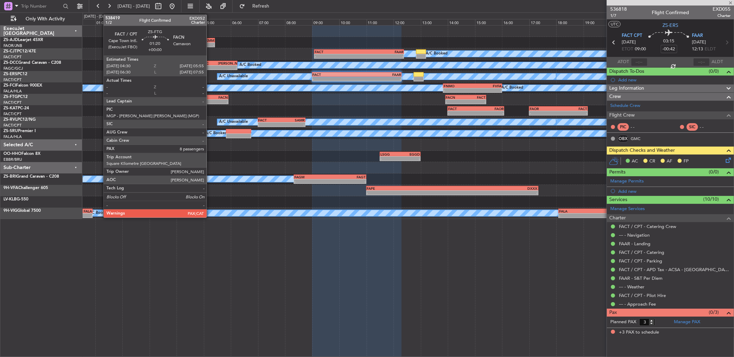
click at [216, 101] on div "-" at bounding box center [218, 102] width 19 height 4
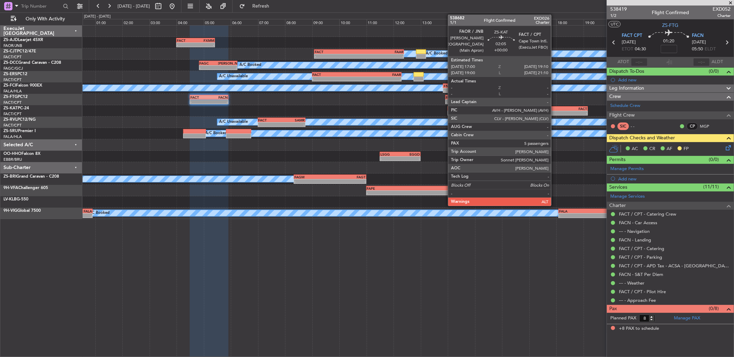
click at [554, 113] on div "-" at bounding box center [543, 113] width 29 height 4
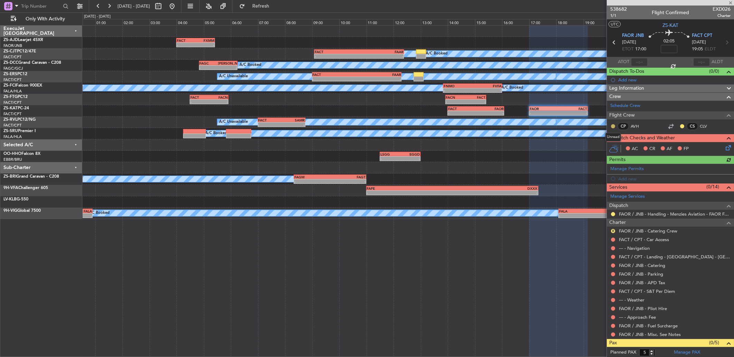
click at [611, 125] on button at bounding box center [613, 126] width 4 height 4
drag, startPoint x: 594, startPoint y: 145, endPoint x: 611, endPoint y: 137, distance: 18.5
click at [594, 145] on span at bounding box center [594, 146] width 4 height 4
drag, startPoint x: 675, startPoint y: 127, endPoint x: 676, endPoint y: 135, distance: 8.7
click at [680, 127] on button at bounding box center [682, 126] width 4 height 4
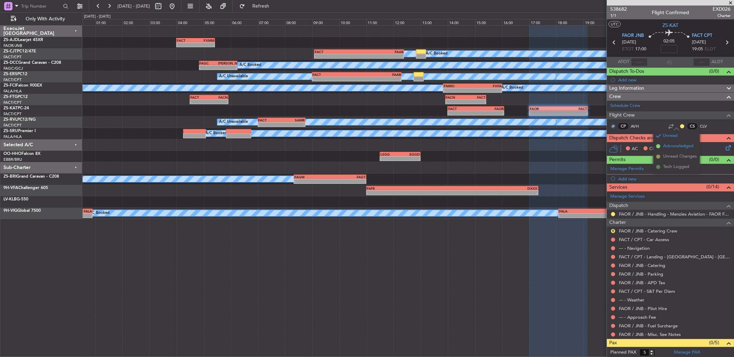
click at [660, 145] on span at bounding box center [658, 146] width 4 height 4
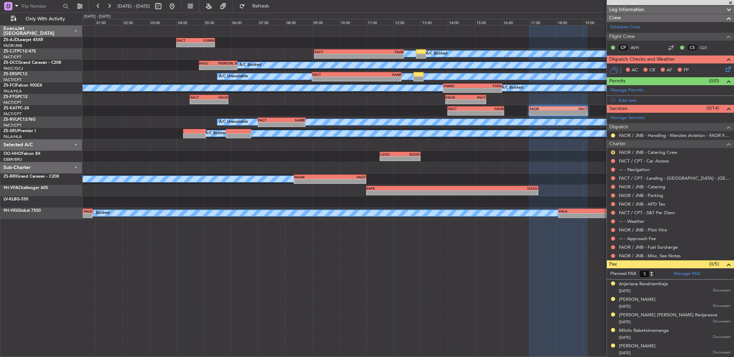
scroll to position [2, 0]
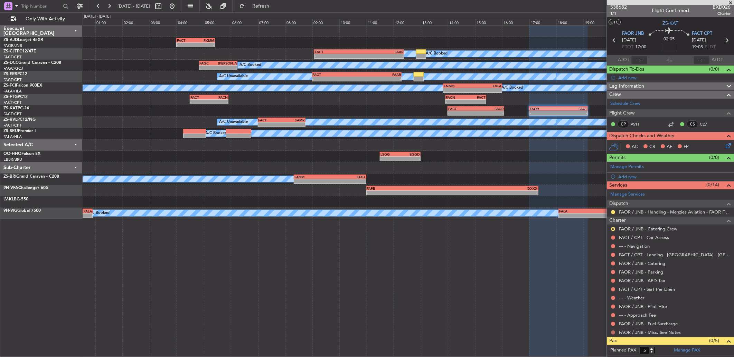
click at [613, 333] on button at bounding box center [613, 333] width 4 height 4
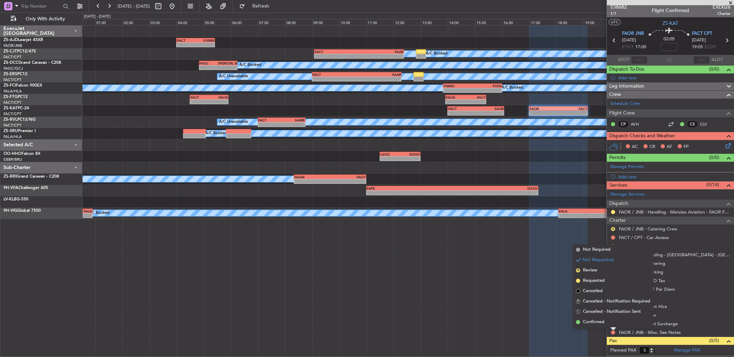
click at [583, 320] on span "Confirmed" at bounding box center [593, 322] width 21 height 7
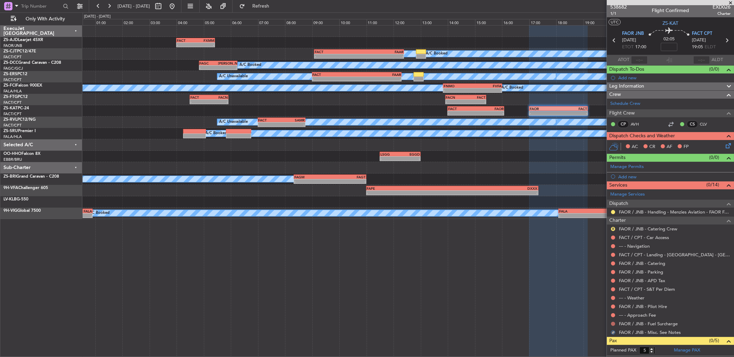
click at [613, 324] on button at bounding box center [613, 324] width 4 height 4
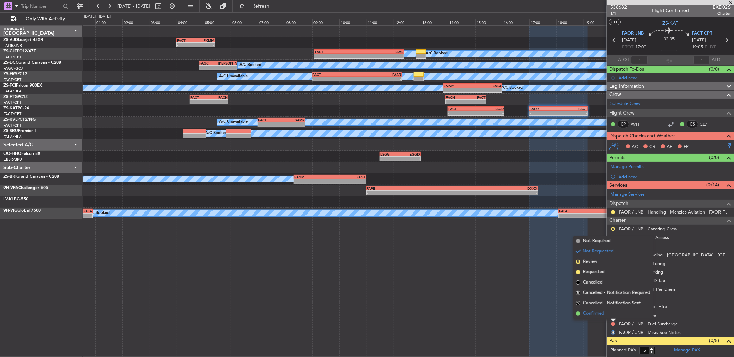
click at [611, 316] on li "Confirmed" at bounding box center [613, 314] width 80 height 10
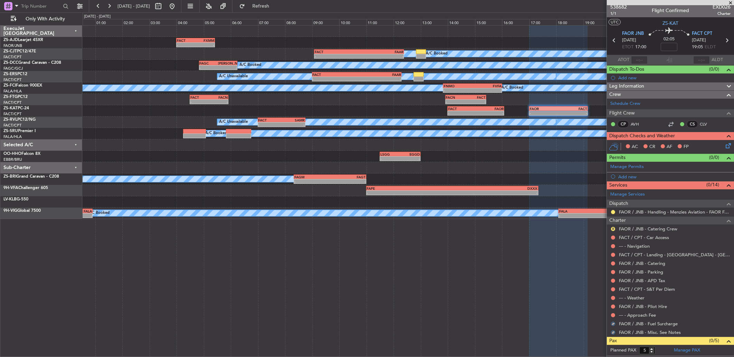
click at [611, 316] on button at bounding box center [613, 316] width 4 height 4
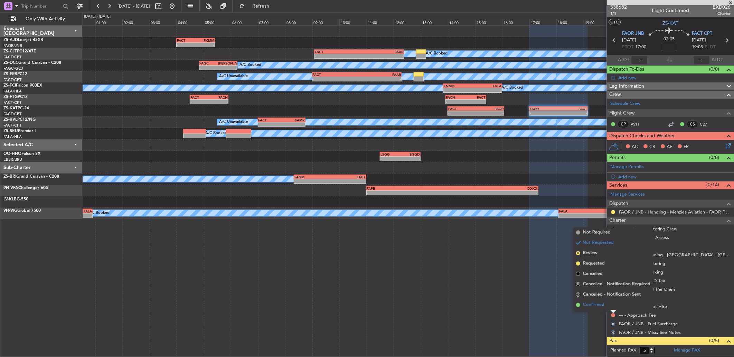
click at [609, 308] on li "Confirmed" at bounding box center [613, 305] width 80 height 10
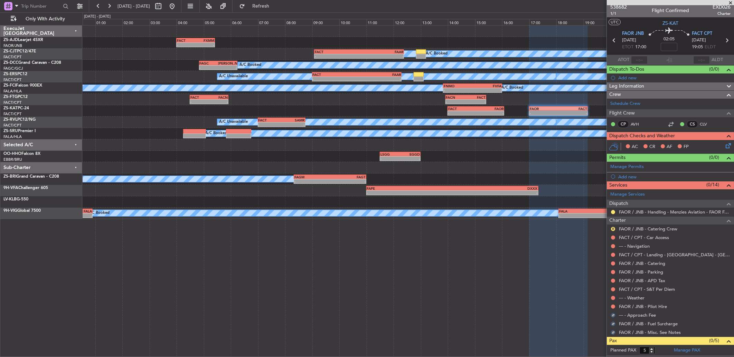
click at [610, 307] on nimbus-traffic-light at bounding box center [613, 307] width 6 height 6
click at [611, 307] on button at bounding box center [613, 307] width 4 height 4
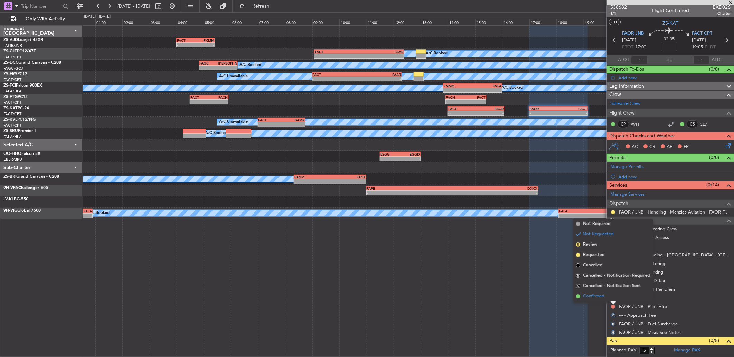
click at [611, 300] on li "Confirmed" at bounding box center [613, 296] width 80 height 10
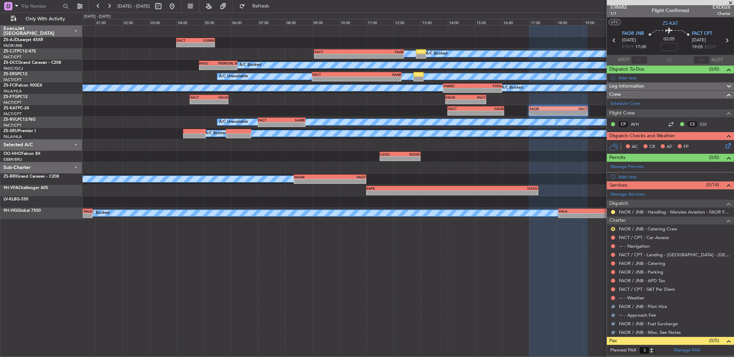
click at [615, 299] on div at bounding box center [613, 299] width 6 height 6
click at [613, 296] on button at bounding box center [613, 298] width 4 height 4
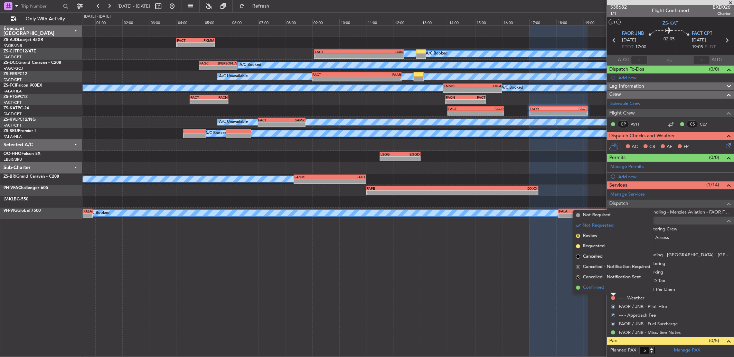
click at [604, 287] on li "Confirmed" at bounding box center [613, 288] width 80 height 10
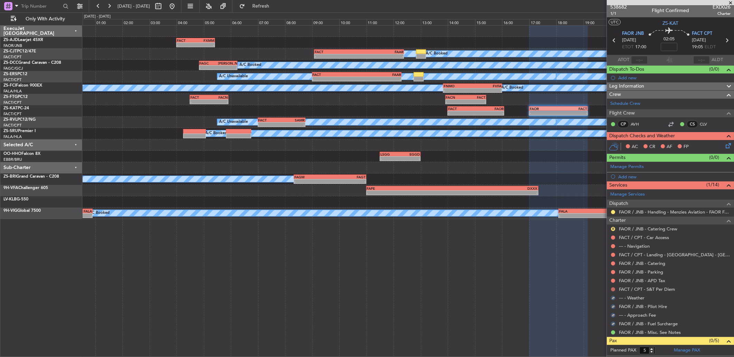
click at [611, 290] on button at bounding box center [613, 290] width 4 height 4
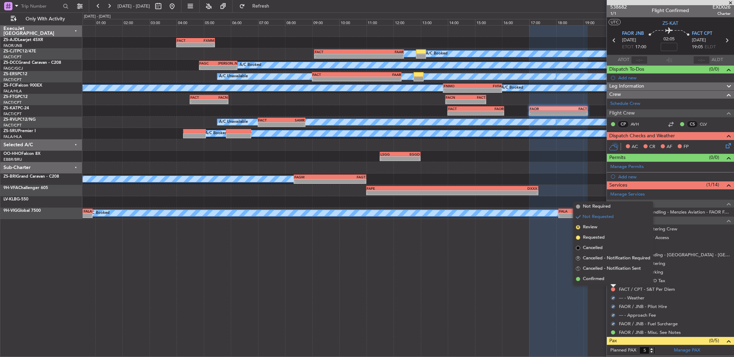
click at [612, 278] on li "Confirmed" at bounding box center [613, 279] width 80 height 10
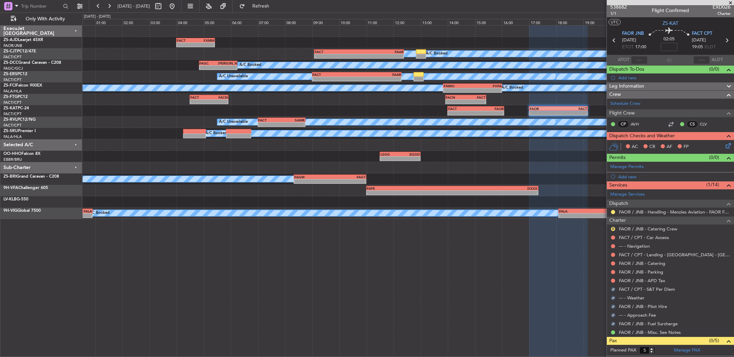
click at [612, 278] on div at bounding box center [613, 281] width 6 height 6
click at [612, 280] on button at bounding box center [613, 281] width 4 height 4
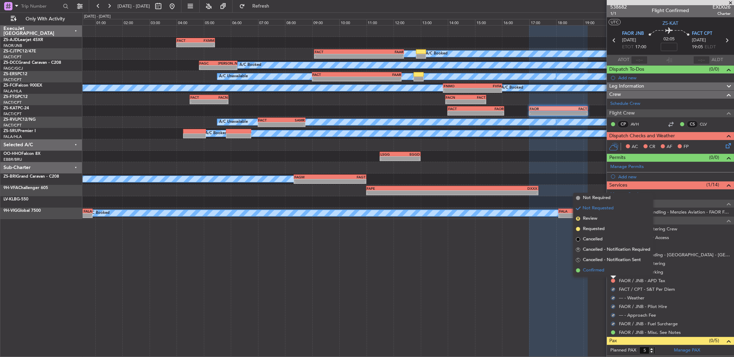
click at [612, 272] on li "Confirmed" at bounding box center [613, 271] width 80 height 10
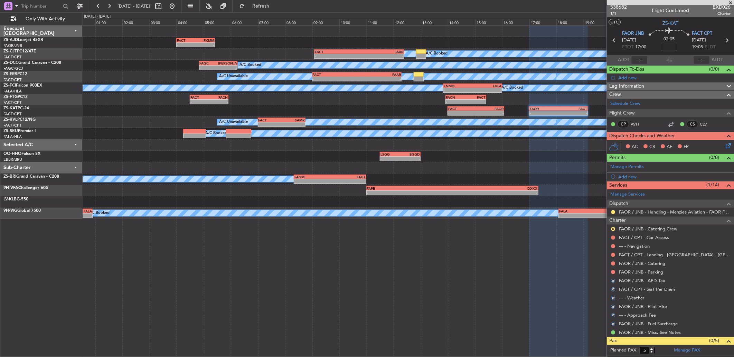
click at [612, 272] on button at bounding box center [613, 272] width 4 height 4
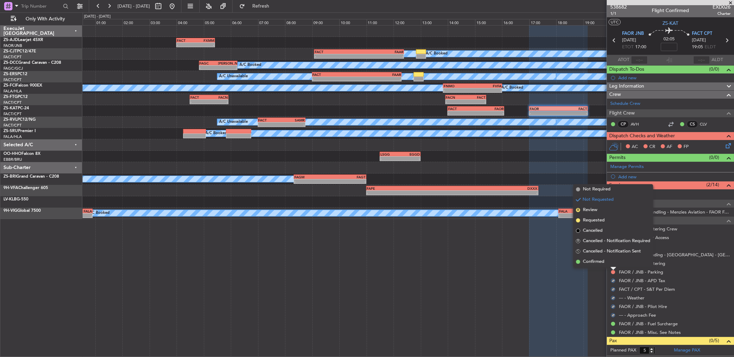
drag, startPoint x: 612, startPoint y: 272, endPoint x: 610, endPoint y: 263, distance: 8.5
click at [610, 263] on li "Confirmed" at bounding box center [613, 262] width 80 height 10
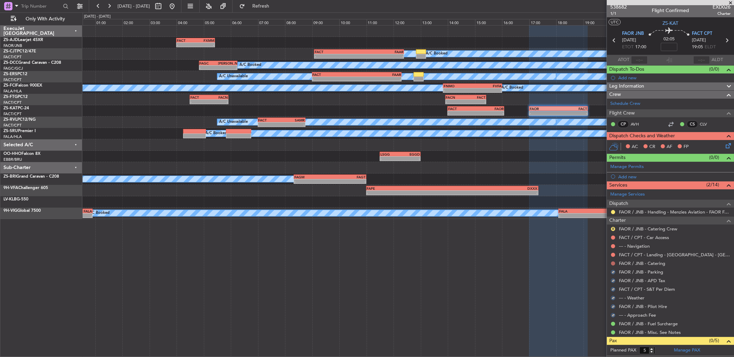
click at [611, 263] on button at bounding box center [613, 264] width 4 height 4
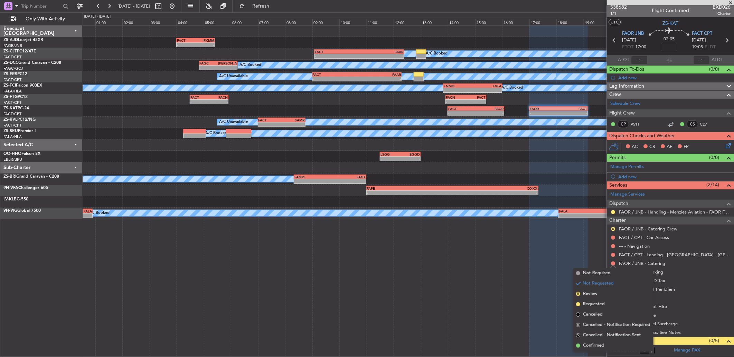
click at [613, 342] on li "Confirmed" at bounding box center [613, 346] width 80 height 10
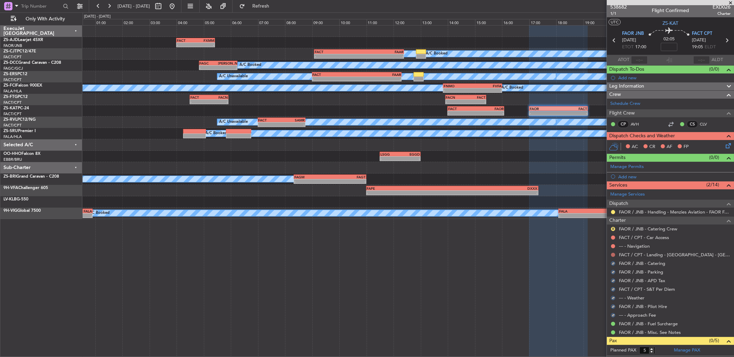
click at [611, 256] on button at bounding box center [613, 255] width 4 height 4
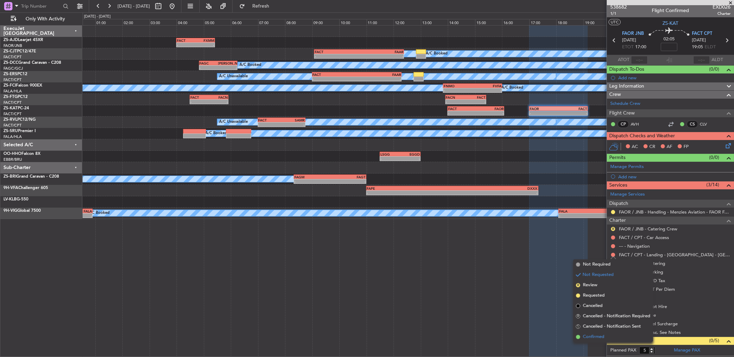
click at [594, 336] on span "Confirmed" at bounding box center [593, 337] width 21 height 7
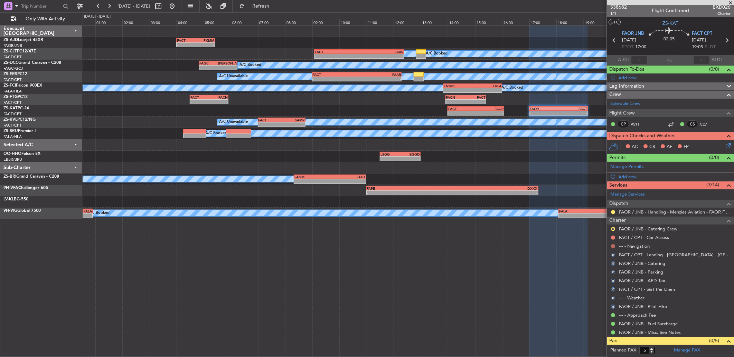
click at [611, 247] on button at bounding box center [613, 247] width 4 height 4
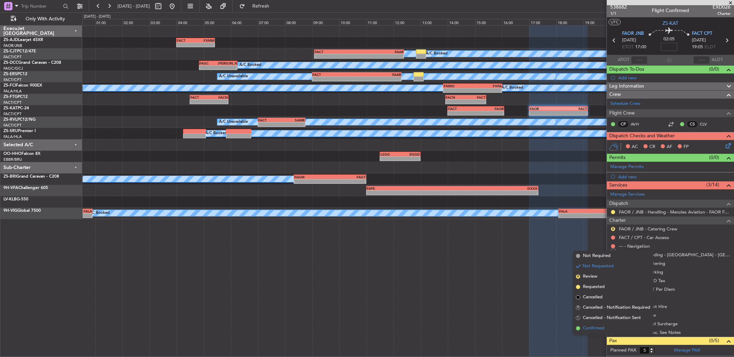
click at [592, 325] on span "Confirmed" at bounding box center [593, 328] width 21 height 7
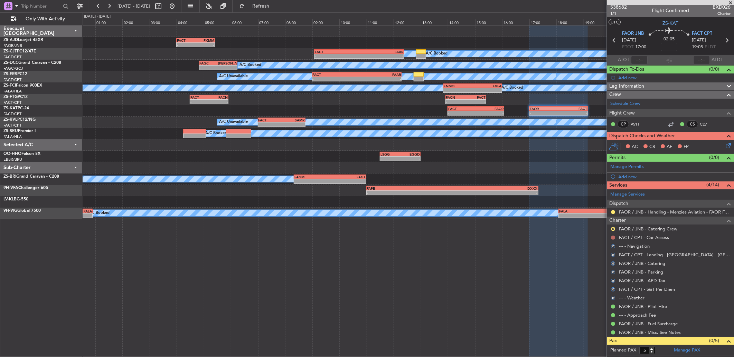
click at [613, 236] on button at bounding box center [613, 238] width 4 height 4
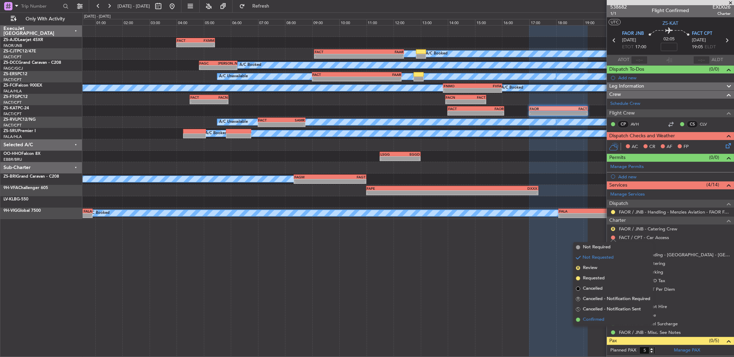
click at [617, 320] on li "Confirmed" at bounding box center [613, 320] width 80 height 10
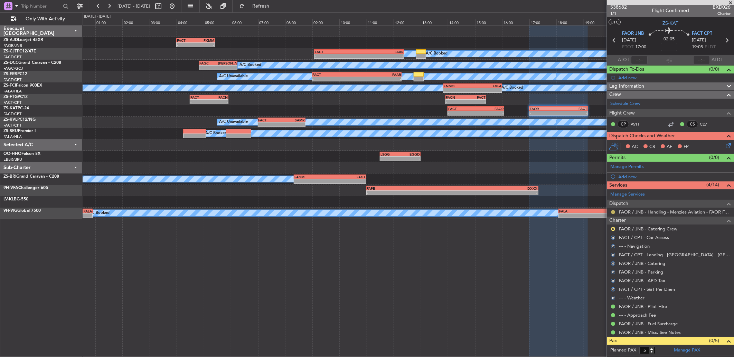
click at [612, 212] on button at bounding box center [613, 212] width 4 height 4
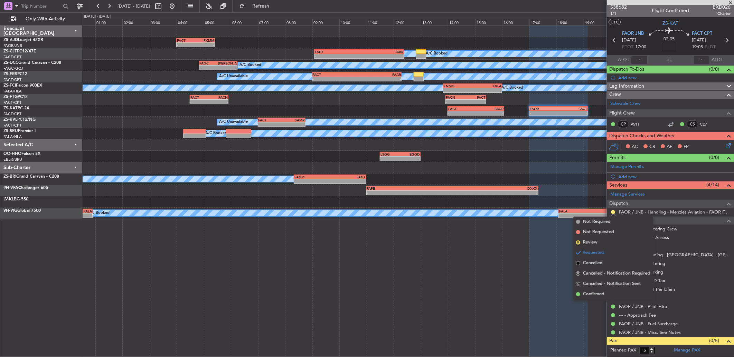
click at [605, 293] on li "Confirmed" at bounding box center [613, 294] width 80 height 10
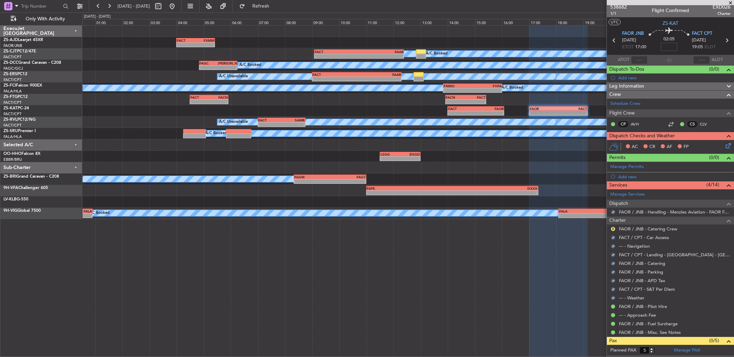
click at [615, 228] on div "R" at bounding box center [613, 230] width 6 height 6
click at [612, 228] on button "R" at bounding box center [613, 229] width 4 height 4
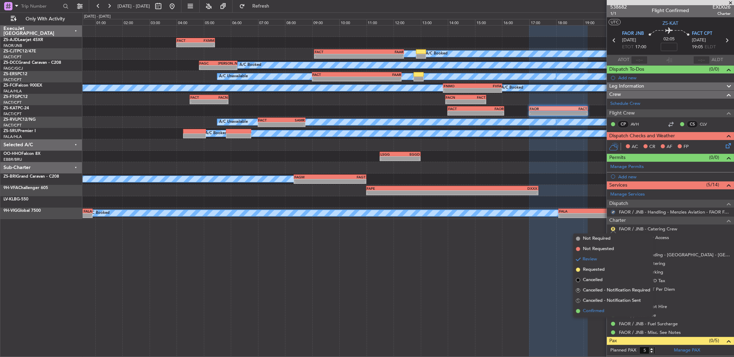
click at [607, 310] on li "Confirmed" at bounding box center [613, 311] width 80 height 10
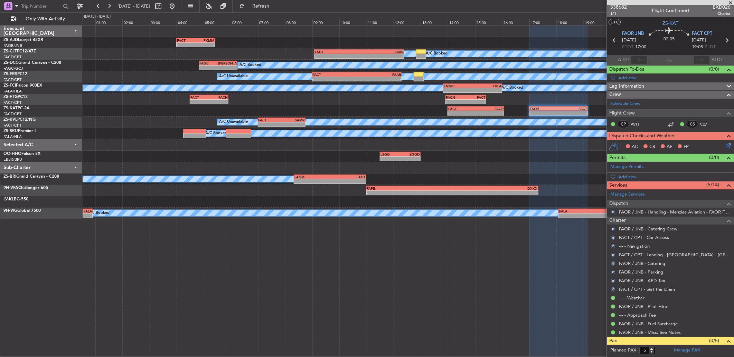
click at [724, 146] on icon at bounding box center [727, 145] width 6 height 6
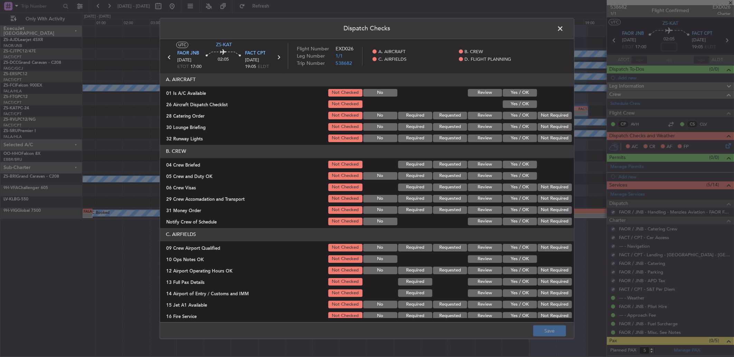
click at [512, 94] on button "Yes / OK" at bounding box center [519, 93] width 34 height 8
click at [515, 108] on div "Yes / OK" at bounding box center [518, 104] width 35 height 10
drag, startPoint x: 515, startPoint y: 106, endPoint x: 517, endPoint y: 116, distance: 9.9
click at [515, 107] on button "Yes / OK" at bounding box center [519, 104] width 34 height 8
click at [553, 117] on button "Not Required" at bounding box center [554, 116] width 34 height 8
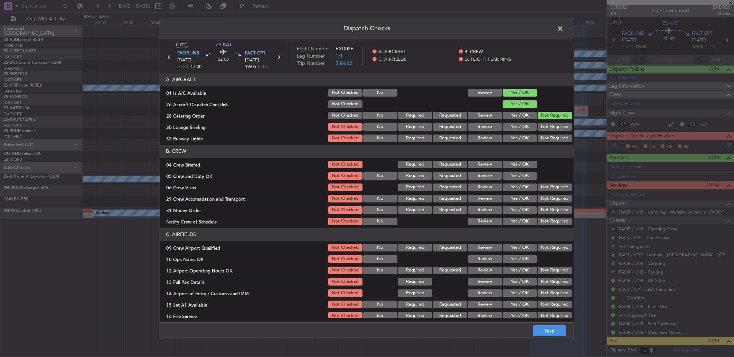
click at [553, 129] on button "Not Required" at bounding box center [554, 127] width 34 height 8
click at [552, 134] on section "A. AIRCRAFT 01 Is A/C Available Not Checked No Review Yes / OK 26 Aircraft Disp…" at bounding box center [367, 108] width 414 height 70
click at [552, 137] on button "Not Required" at bounding box center [554, 139] width 34 height 8
click at [552, 141] on button "Not Required" at bounding box center [554, 139] width 34 height 8
click at [521, 165] on button "Yes / OK" at bounding box center [519, 165] width 34 height 8
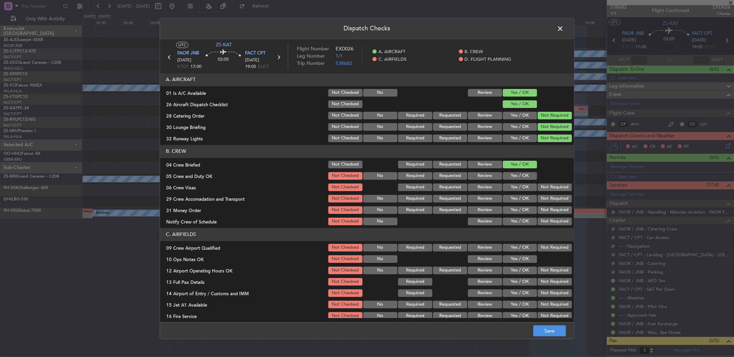
click at [520, 172] on section "B. CREW 04 Crew Briefed Not Checked Required Requested Review Yes / OK 05 Crew …" at bounding box center [367, 186] width 414 height 82
click at [520, 173] on button "Yes / OK" at bounding box center [519, 176] width 34 height 8
click at [531, 181] on section "B. CREW 04 Crew Briefed Not Checked Required Requested Review Yes / OK 05 Crew …" at bounding box center [367, 186] width 414 height 82
click at [539, 186] on button "Not Required" at bounding box center [554, 188] width 34 height 8
click at [540, 191] on button "Not Required" at bounding box center [554, 188] width 34 height 8
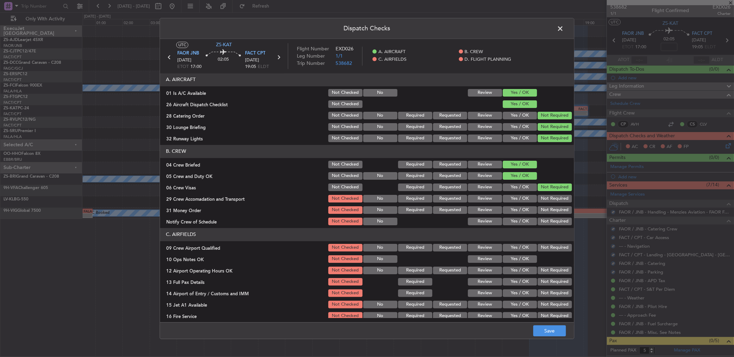
click at [540, 206] on section "B. CREW 04 Crew Briefed Not Checked Required Requested Review Yes / OK 05 Crew …" at bounding box center [367, 186] width 414 height 82
click at [540, 208] on button "Not Required" at bounding box center [554, 211] width 34 height 8
drag, startPoint x: 542, startPoint y: 187, endPoint x: 542, endPoint y: 194, distance: 7.6
click at [542, 191] on button "Not Required" at bounding box center [554, 188] width 34 height 8
click at [542, 194] on div "Not Required" at bounding box center [553, 199] width 35 height 10
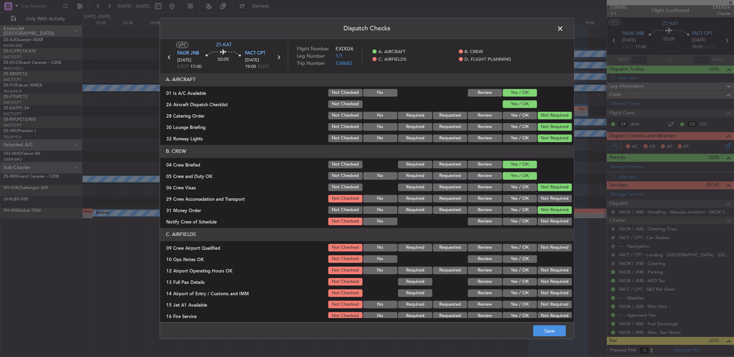
click at [546, 204] on section "B. CREW 04 Crew Briefed Not Checked Required Requested Review Yes / OK 05 Crew …" at bounding box center [367, 186] width 414 height 82
click at [544, 197] on button "Not Required" at bounding box center [554, 199] width 34 height 8
click at [543, 216] on section "B. CREW 04 Crew Briefed Not Checked Required Requested Review Yes / OK 05 Crew …" at bounding box center [367, 186] width 414 height 82
click at [543, 221] on button "Not Required" at bounding box center [554, 222] width 34 height 8
drag, startPoint x: 543, startPoint y: 222, endPoint x: 562, endPoint y: 289, distance: 70.0
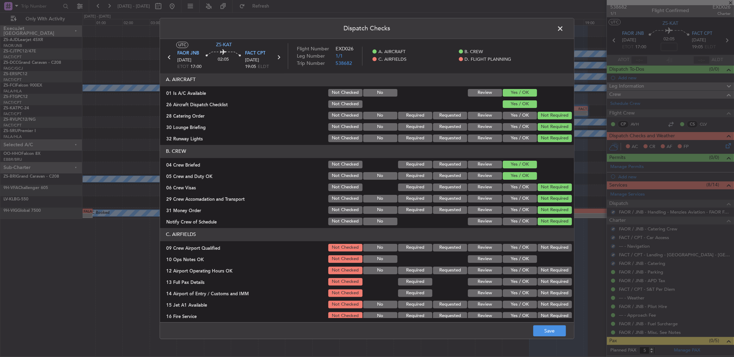
click at [543, 227] on article "A. AIRCRAFT 01 Is A/C Available Not Checked No Review Yes / OK 26 Aircraft Disp…" at bounding box center [367, 195] width 414 height 245
click at [540, 256] on section "C. AIRFIELDS 09 Crew Airport Qualified Not Checked No Required Requested Review…" at bounding box center [367, 280] width 414 height 104
drag, startPoint x: 532, startPoint y: 257, endPoint x: 526, endPoint y: 259, distance: 6.3
click at [530, 257] on div "10 Ops Notes OK Not Checked No Review Yes / OK" at bounding box center [367, 260] width 414 height 10
drag, startPoint x: 520, startPoint y: 260, endPoint x: 524, endPoint y: 260, distance: 3.8
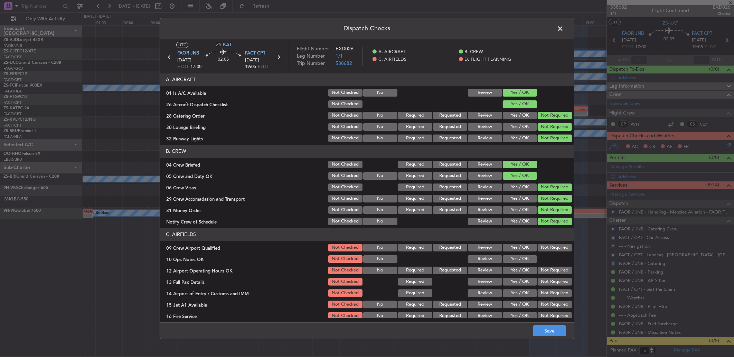
click at [520, 260] on button "Yes / OK" at bounding box center [519, 260] width 34 height 8
click at [537, 251] on div "Not Required" at bounding box center [553, 248] width 35 height 10
click at [544, 246] on button "Not Required" at bounding box center [554, 248] width 34 height 8
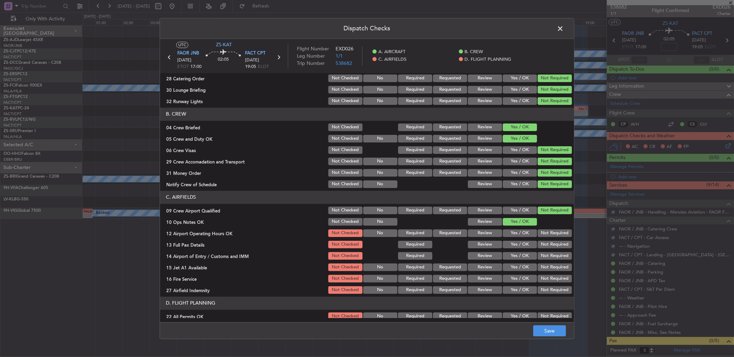
scroll to position [65, 0]
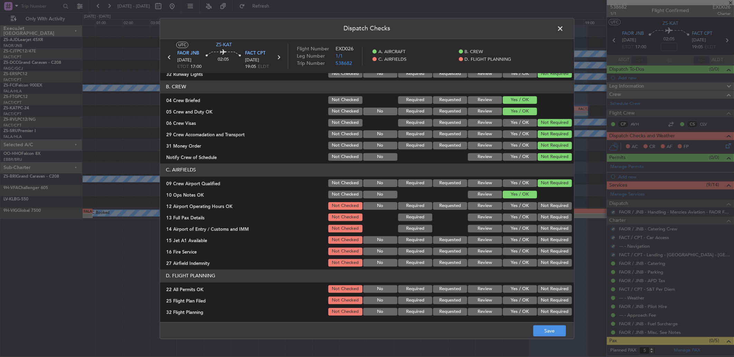
click at [547, 209] on button "Not Required" at bounding box center [554, 206] width 34 height 8
click at [547, 215] on button "Not Required" at bounding box center [554, 218] width 34 height 8
click at [547, 222] on section "C. AIRFIELDS 09 Crew Airport Qualified Not Checked No Required Requested Review…" at bounding box center [367, 216] width 414 height 104
click at [547, 225] on button "Not Required" at bounding box center [554, 229] width 34 height 8
click at [547, 232] on button "Not Required" at bounding box center [554, 229] width 34 height 8
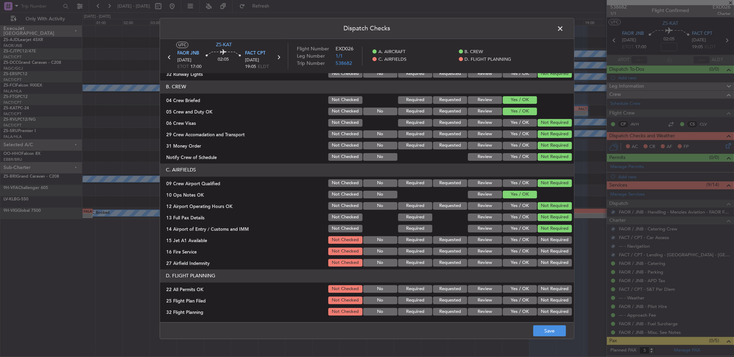
click at [546, 236] on section "C. AIRFIELDS 09 Crew Airport Qualified Not Checked No Required Requested Review…" at bounding box center [367, 216] width 414 height 104
drag, startPoint x: 546, startPoint y: 238, endPoint x: 544, endPoint y: 243, distance: 4.7
click at [544, 242] on button "Not Required" at bounding box center [554, 241] width 34 height 8
click at [544, 243] on button "Not Required" at bounding box center [554, 241] width 34 height 8
drag, startPoint x: 544, startPoint y: 243, endPoint x: 544, endPoint y: 248, distance: 5.2
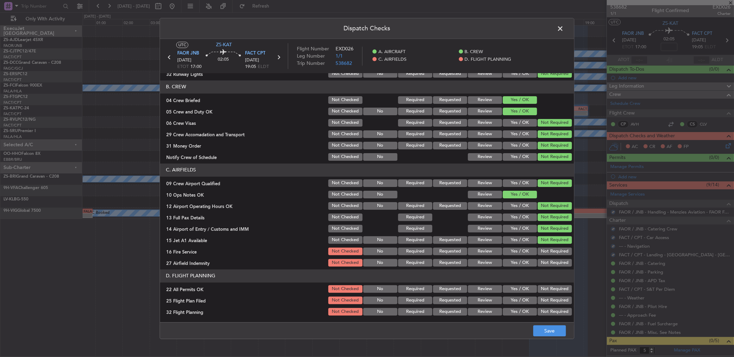
click at [544, 247] on section "C. AIRFIELDS 09 Crew Airport Qualified Not Checked No Required Requested Review…" at bounding box center [367, 216] width 414 height 104
click at [544, 250] on button "Not Required" at bounding box center [554, 252] width 34 height 8
click at [543, 257] on section "C. AIRFIELDS 09 Crew Airport Qualified Not Checked No Required Requested Review…" at bounding box center [367, 216] width 414 height 104
click at [542, 263] on button "Not Required" at bounding box center [554, 263] width 34 height 8
drag, startPoint x: 540, startPoint y: 287, endPoint x: 507, endPoint y: 295, distance: 34.3
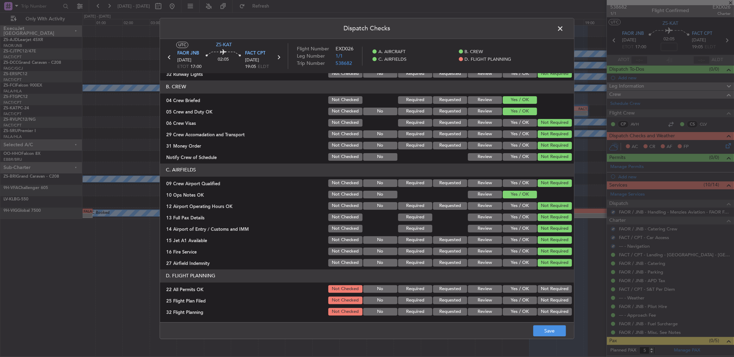
click at [540, 289] on button "Not Required" at bounding box center [554, 290] width 34 height 8
click at [468, 298] on button "Review" at bounding box center [485, 301] width 34 height 8
click at [472, 311] on div "Review" at bounding box center [484, 312] width 35 height 10
click at [472, 311] on button "Review" at bounding box center [485, 312] width 34 height 8
drag, startPoint x: 533, startPoint y: 329, endPoint x: 543, endPoint y: 330, distance: 10.8
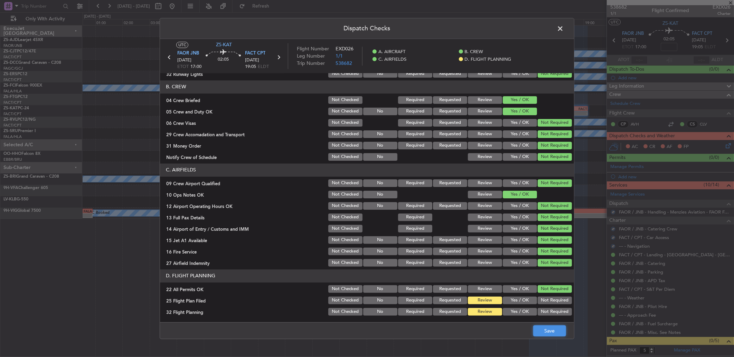
click at [534, 330] on button "Save" at bounding box center [549, 331] width 33 height 11
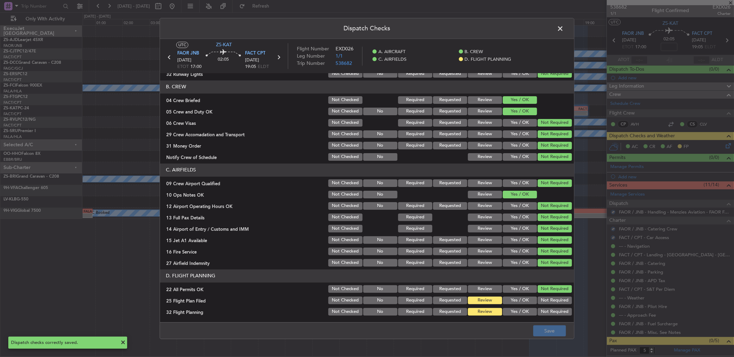
click at [563, 25] on span at bounding box center [563, 30] width 0 height 14
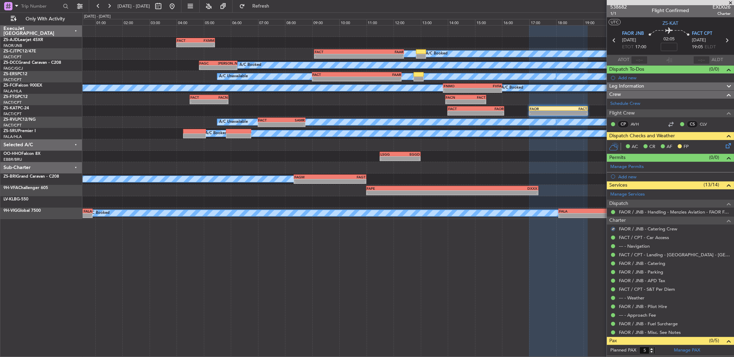
drag, startPoint x: 612, startPoint y: 40, endPoint x: 610, endPoint y: 50, distance: 9.9
click at [610, 49] on section "FAOR JNB 10/10/2025 ETOT 17:00 02:05 FACT CPT 10/10/2025 19:05 ELDT" at bounding box center [669, 41] width 127 height 27
click at [612, 39] on icon at bounding box center [613, 40] width 9 height 9
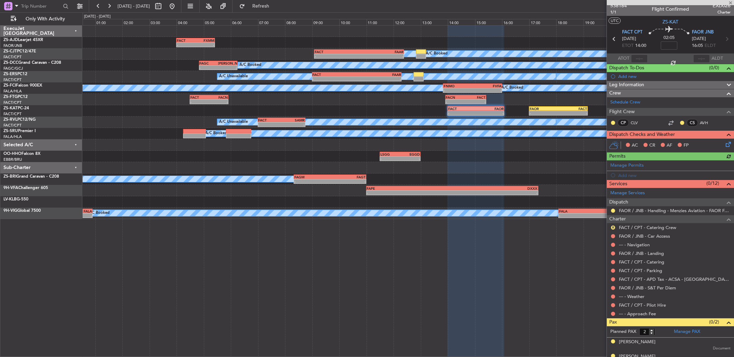
scroll to position [0, 0]
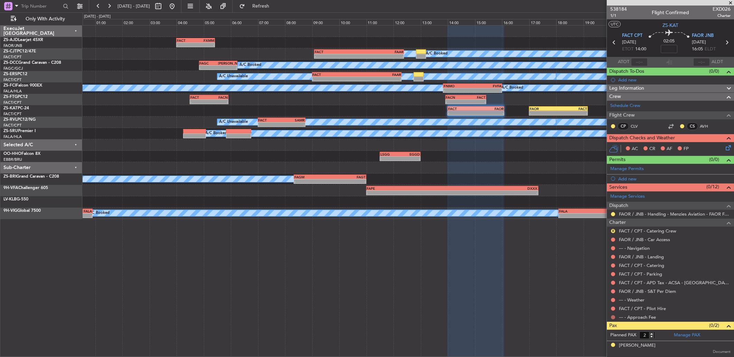
click at [614, 318] on button at bounding box center [613, 318] width 4 height 4
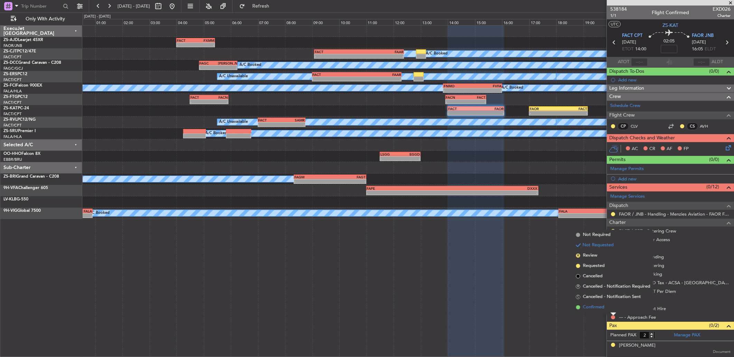
click at [598, 308] on span "Confirmed" at bounding box center [593, 307] width 21 height 7
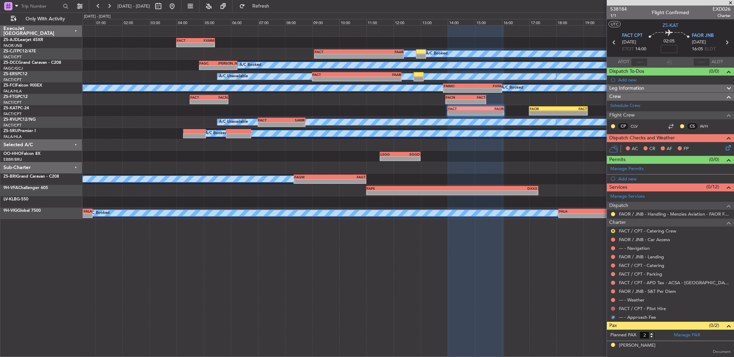
click at [613, 308] on button at bounding box center [613, 309] width 4 height 4
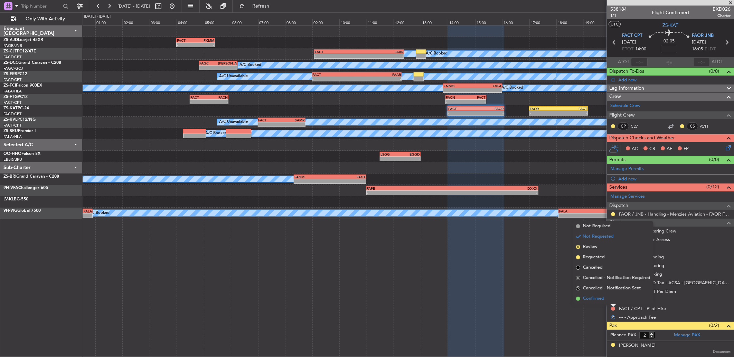
click at [612, 298] on li "Confirmed" at bounding box center [613, 299] width 80 height 10
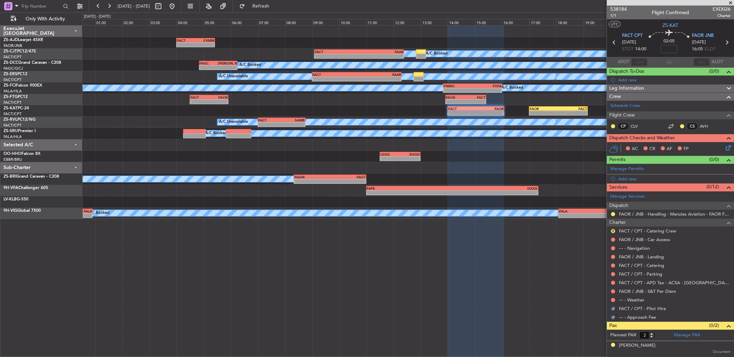
click at [612, 298] on button at bounding box center [613, 300] width 4 height 4
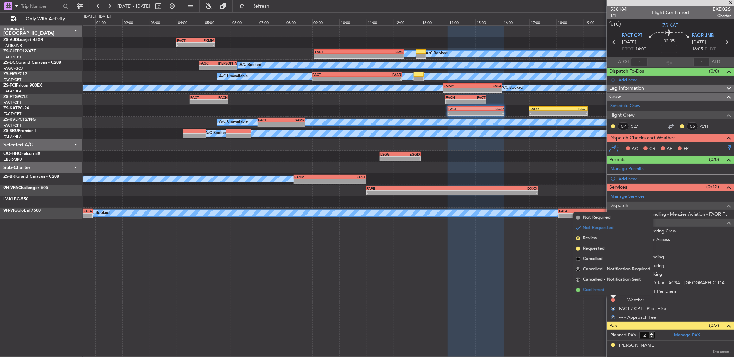
click at [611, 289] on li "Confirmed" at bounding box center [613, 290] width 80 height 10
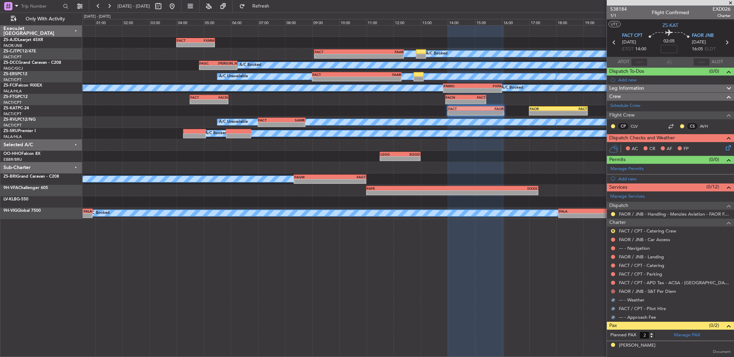
click at [614, 293] on button at bounding box center [613, 292] width 4 height 4
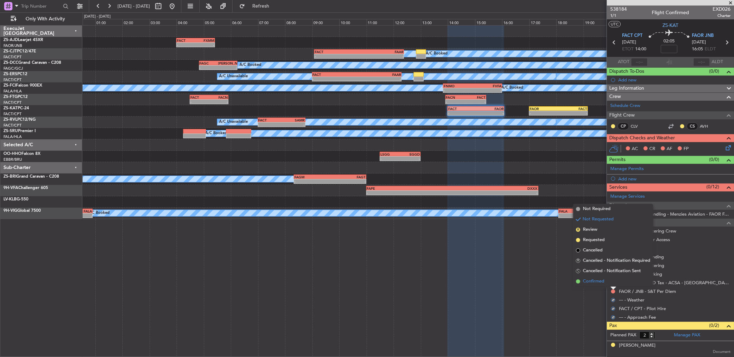
click at [611, 280] on li "Confirmed" at bounding box center [613, 282] width 80 height 10
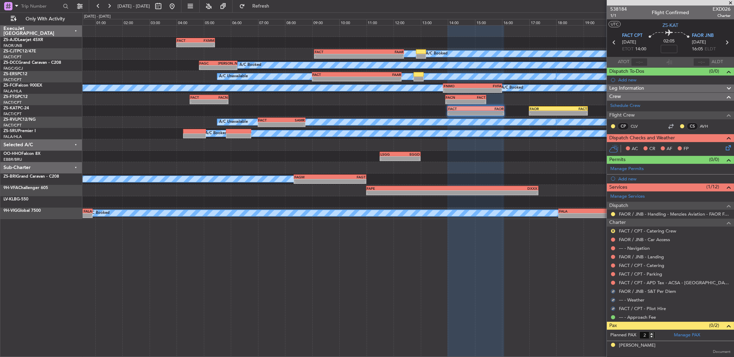
click at [615, 283] on div at bounding box center [613, 283] width 6 height 6
click at [613, 283] on button at bounding box center [613, 283] width 4 height 4
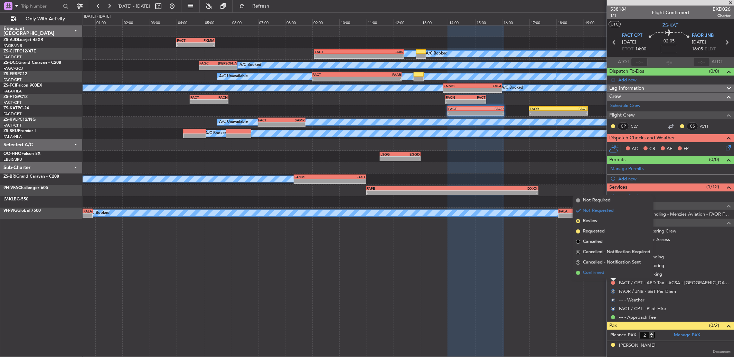
click at [612, 273] on li "Confirmed" at bounding box center [613, 273] width 80 height 10
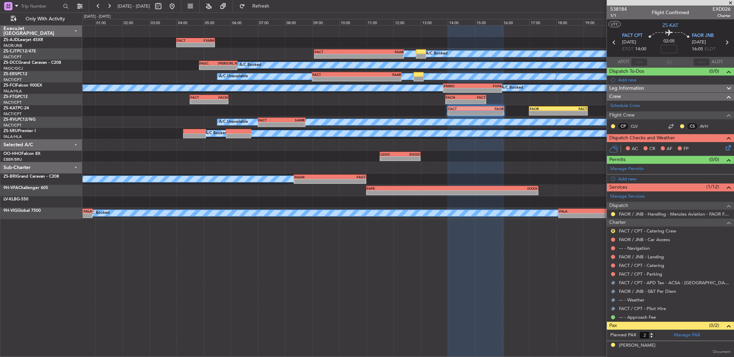
click at [612, 273] on button at bounding box center [613, 274] width 4 height 4
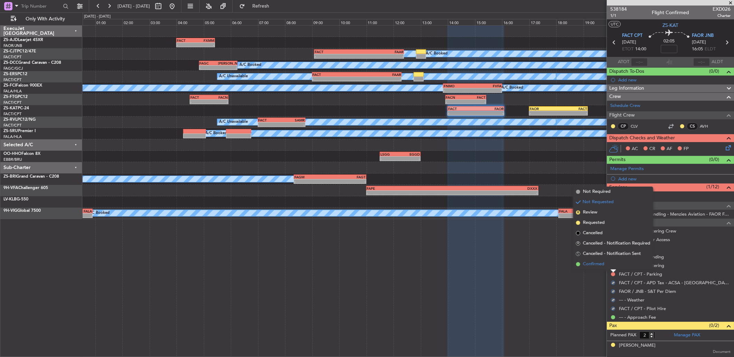
click at [611, 269] on li "Confirmed" at bounding box center [613, 264] width 80 height 10
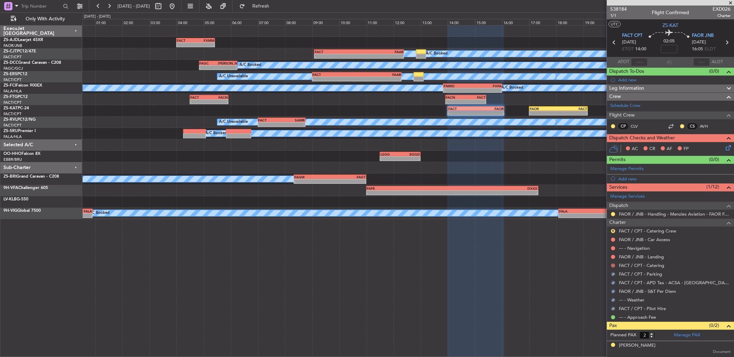
click at [612, 267] on button at bounding box center [613, 266] width 4 height 4
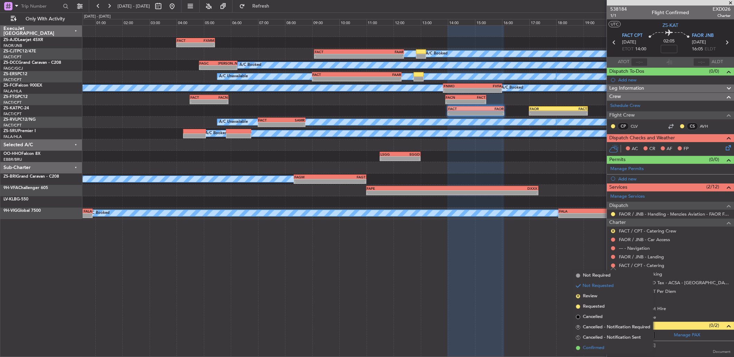
click at [594, 347] on span "Confirmed" at bounding box center [593, 348] width 21 height 7
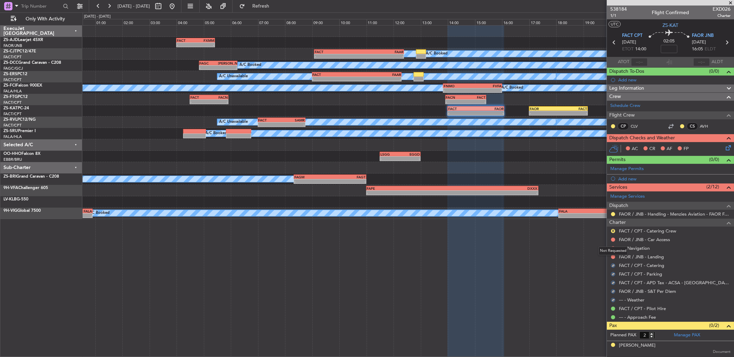
click at [612, 257] on mat-tooltip-component "Not Requested" at bounding box center [612, 251] width 39 height 18
click at [613, 259] on div at bounding box center [613, 258] width 6 height 6
click at [613, 257] on button at bounding box center [613, 257] width 4 height 4
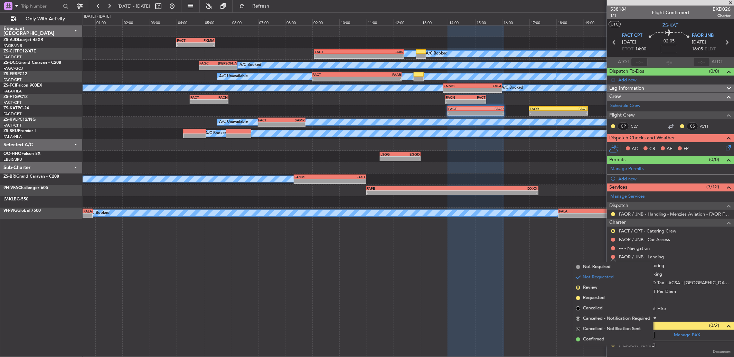
drag, startPoint x: 607, startPoint y: 339, endPoint x: 612, endPoint y: 320, distance: 19.6
click at [607, 340] on li "Confirmed" at bounding box center [613, 340] width 80 height 10
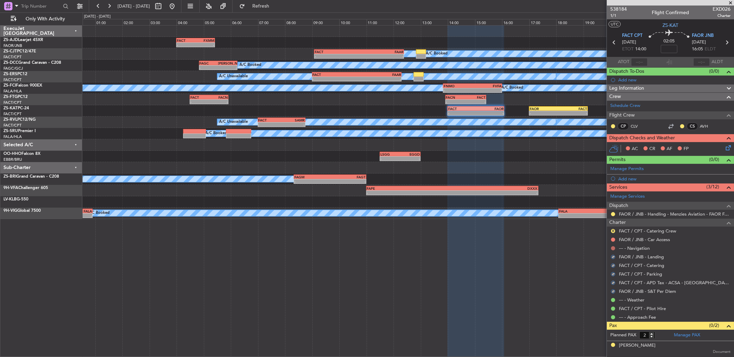
click at [612, 250] on button at bounding box center [613, 249] width 4 height 4
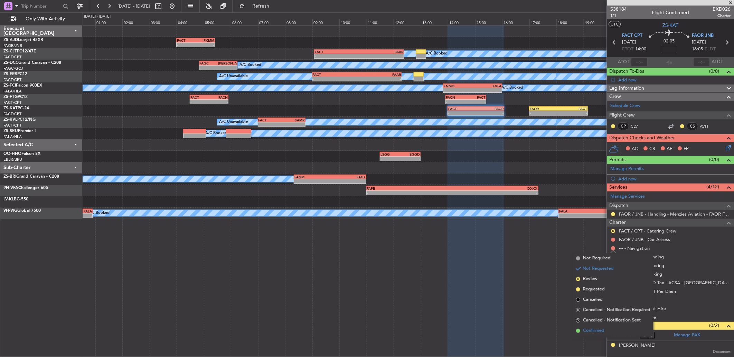
click at [614, 333] on li "Confirmed" at bounding box center [613, 331] width 80 height 10
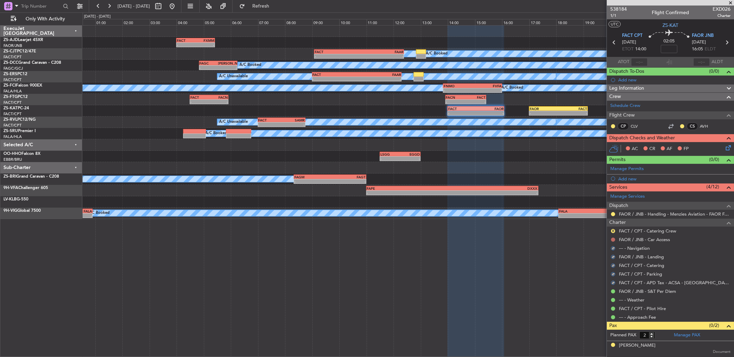
click at [614, 242] on mat-tooltip-component "Not Requested" at bounding box center [612, 251] width 39 height 18
click at [612, 241] on button at bounding box center [613, 240] width 4 height 4
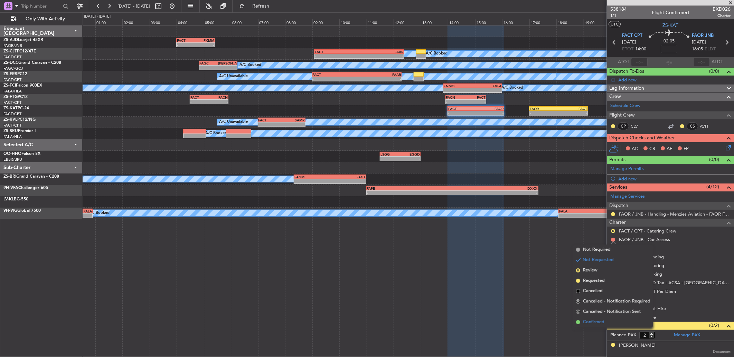
click at [596, 320] on span "Confirmed" at bounding box center [593, 322] width 21 height 7
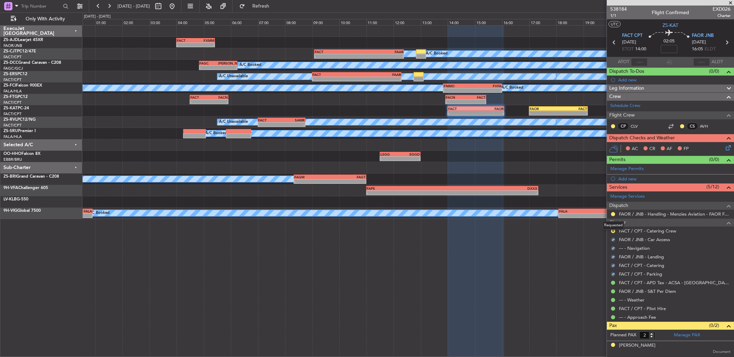
click at [614, 230] on mat-tooltip-component "Requested" at bounding box center [612, 226] width 31 height 18
click at [613, 230] on button "R" at bounding box center [613, 231] width 4 height 4
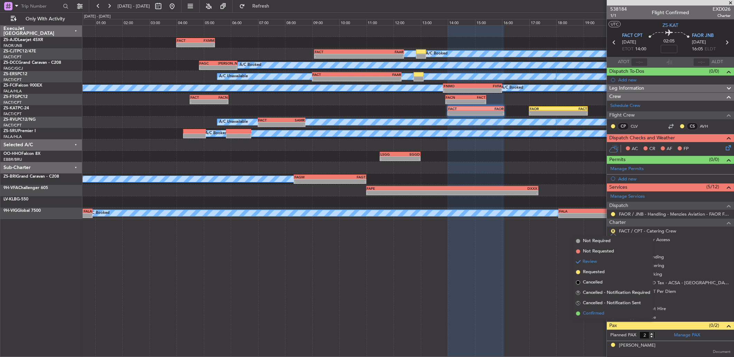
click at [611, 318] on li "Confirmed" at bounding box center [613, 314] width 80 height 10
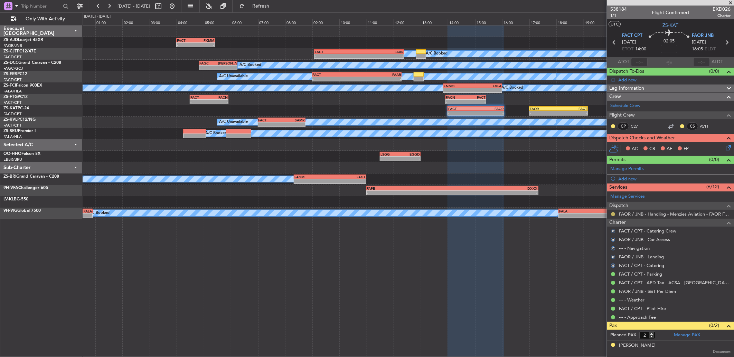
click at [612, 215] on button at bounding box center [613, 214] width 4 height 4
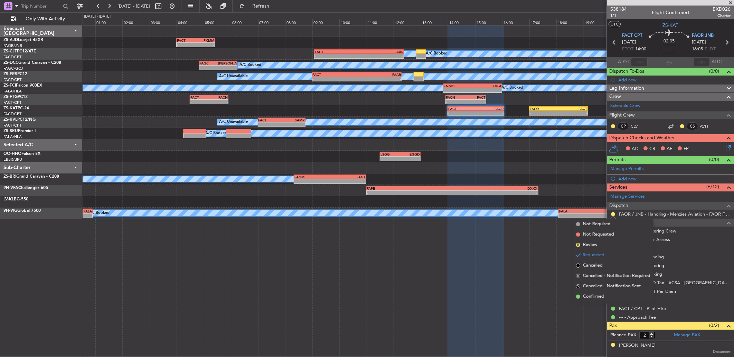
click at [593, 297] on span "Confirmed" at bounding box center [593, 297] width 21 height 7
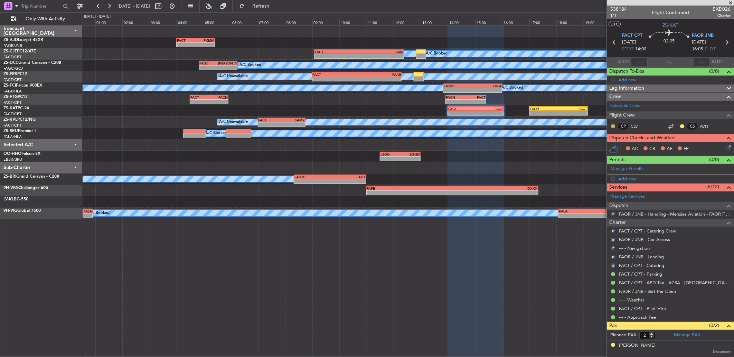
click at [612, 125] on button at bounding box center [613, 126] width 4 height 4
click at [599, 147] on span "Acknowledged" at bounding box center [614, 146] width 30 height 7
click at [679, 124] on nimbus-traffic-light at bounding box center [682, 127] width 6 height 6
click at [680, 125] on button at bounding box center [682, 126] width 4 height 4
click at [674, 143] on span "Acknowledged" at bounding box center [678, 146] width 30 height 7
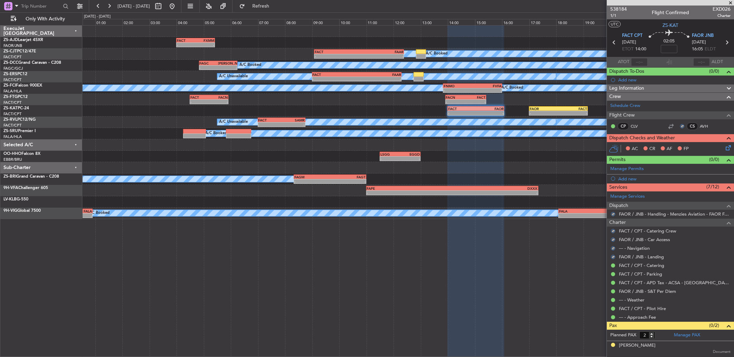
click at [724, 149] on icon at bounding box center [727, 147] width 6 height 6
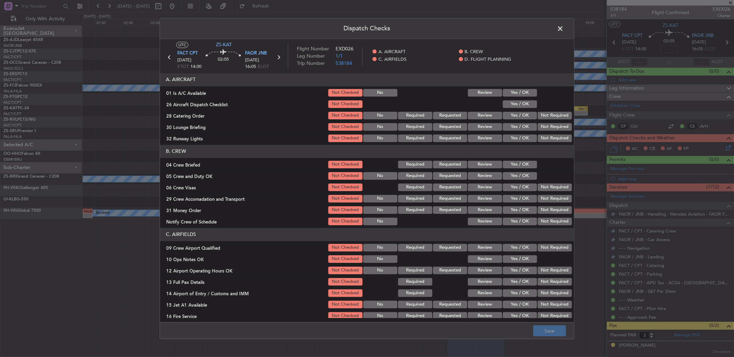
click at [520, 94] on button "Yes / OK" at bounding box center [519, 93] width 34 height 8
click at [520, 112] on button "Yes / OK" at bounding box center [519, 116] width 34 height 8
click at [516, 102] on button "Yes / OK" at bounding box center [519, 104] width 34 height 8
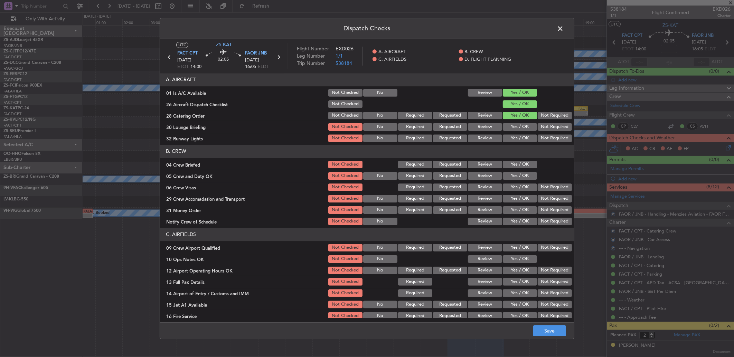
click at [543, 116] on button "Not Required" at bounding box center [554, 116] width 34 height 8
click at [541, 126] on button "Not Required" at bounding box center [554, 127] width 34 height 8
click at [517, 139] on button "Yes / OK" at bounding box center [519, 139] width 34 height 8
click at [478, 163] on button "Review" at bounding box center [485, 165] width 34 height 8
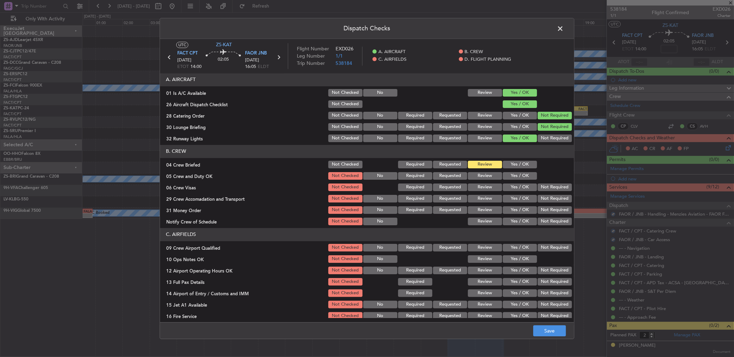
click at [506, 172] on button "Yes / OK" at bounding box center [519, 176] width 34 height 8
click at [546, 184] on button "Not Required" at bounding box center [554, 188] width 34 height 8
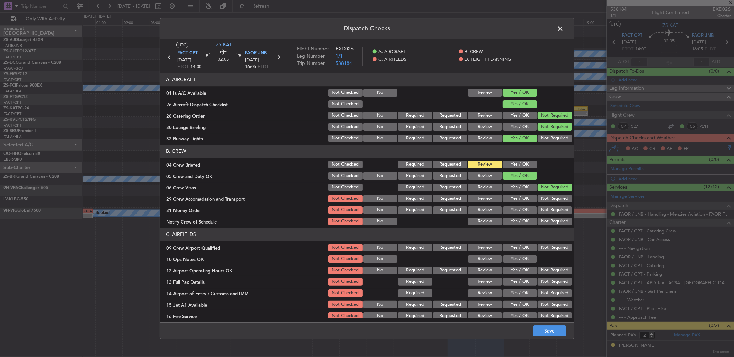
click at [551, 198] on button "Not Required" at bounding box center [554, 199] width 34 height 8
click at [549, 212] on button "Not Required" at bounding box center [554, 211] width 34 height 8
click at [506, 221] on button "Yes / OK" at bounding box center [519, 222] width 34 height 8
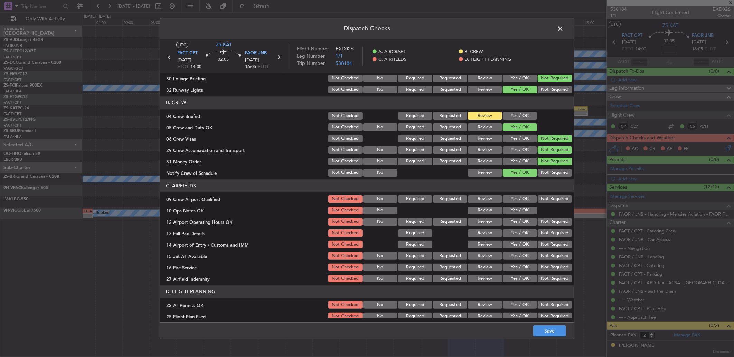
scroll to position [65, 0]
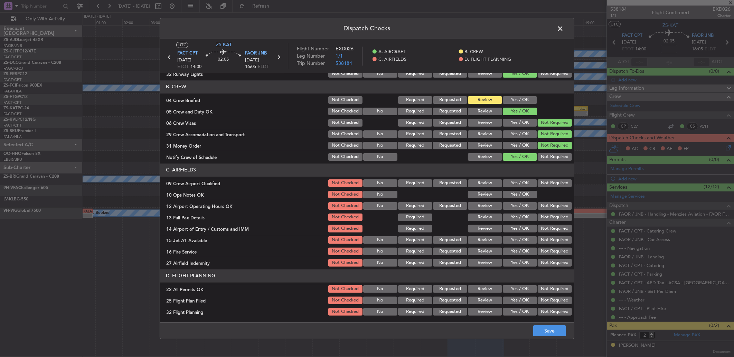
click at [512, 183] on button "Yes / OK" at bounding box center [519, 184] width 34 height 8
drag, startPoint x: 512, startPoint y: 184, endPoint x: 514, endPoint y: 192, distance: 8.1
click at [512, 185] on button "Yes / OK" at bounding box center [519, 184] width 34 height 8
click at [515, 194] on button "Yes / OK" at bounding box center [519, 195] width 34 height 8
click at [551, 211] on div "Not Required" at bounding box center [553, 206] width 35 height 10
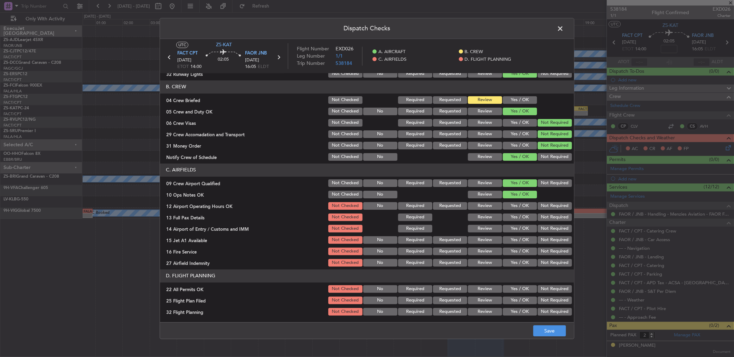
click at [552, 207] on button "Not Required" at bounding box center [554, 206] width 34 height 8
click at [551, 215] on button "Not Required" at bounding box center [554, 218] width 34 height 8
click at [550, 230] on button "Not Required" at bounding box center [554, 229] width 34 height 8
click at [546, 239] on button "Not Required" at bounding box center [554, 241] width 34 height 8
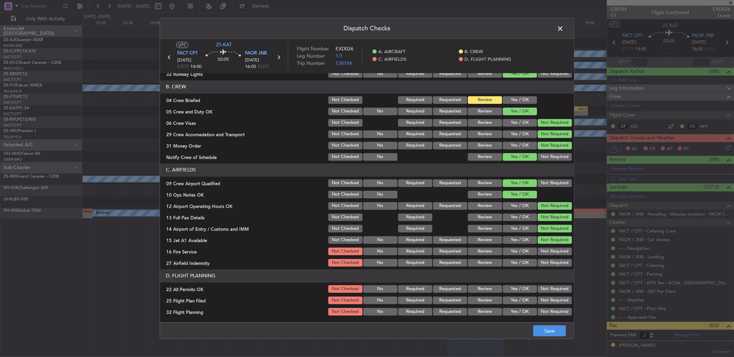
click at [519, 253] on button "Yes / OK" at bounding box center [519, 252] width 34 height 8
click at [517, 260] on button "Yes / OK" at bounding box center [519, 263] width 34 height 8
click at [539, 260] on button "Not Required" at bounding box center [554, 263] width 34 height 8
click at [542, 250] on button "Not Required" at bounding box center [554, 252] width 34 height 8
click at [549, 273] on header "D. FLIGHT PLANNING" at bounding box center [367, 276] width 414 height 13
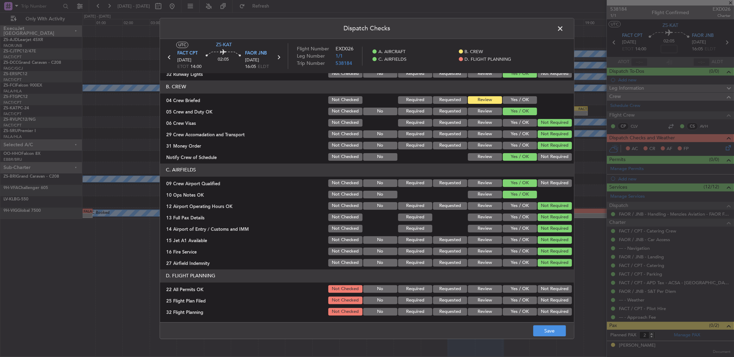
click at [547, 288] on button "Not Required" at bounding box center [554, 290] width 34 height 8
click at [482, 302] on button "Review" at bounding box center [485, 301] width 34 height 8
click at [479, 308] on button "Review" at bounding box center [485, 312] width 34 height 8
click at [565, 325] on footer "Save" at bounding box center [367, 331] width 414 height 17
click at [558, 331] on button "Save" at bounding box center [549, 331] width 33 height 11
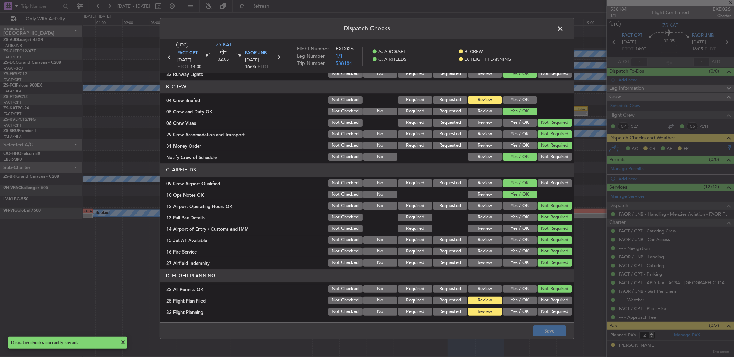
click at [563, 27] on span at bounding box center [563, 30] width 0 height 14
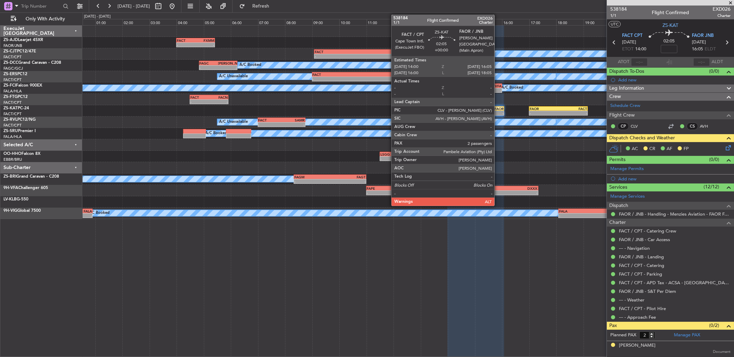
click at [498, 111] on div "16:05 Z" at bounding box center [490, 113] width 28 height 4
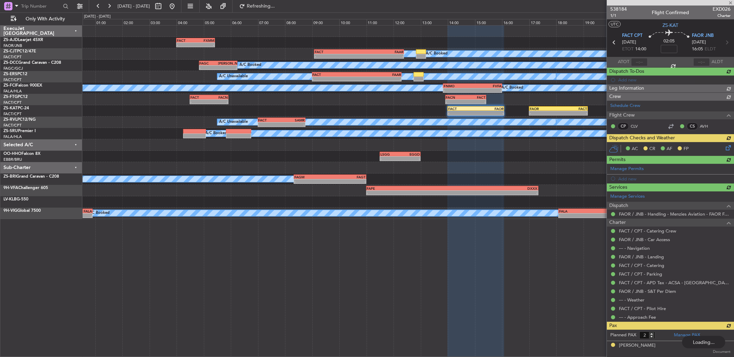
click at [722, 146] on div "AC CR AF FP" at bounding box center [669, 149] width 127 height 14
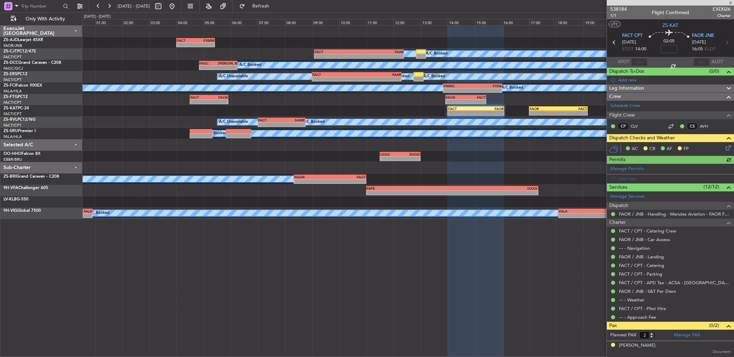
click at [725, 147] on icon at bounding box center [727, 147] width 6 height 6
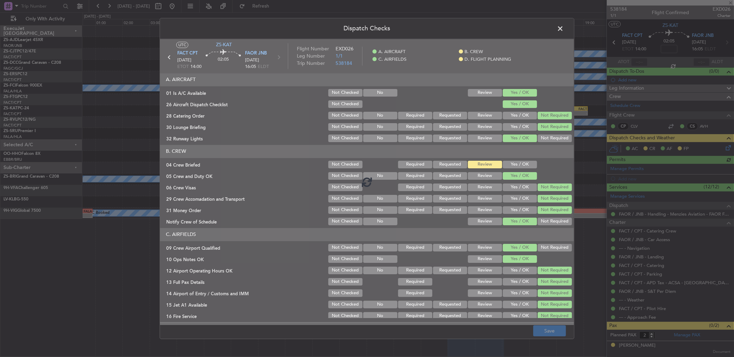
click at [515, 166] on div at bounding box center [367, 182] width 414 height 287
click at [514, 165] on div at bounding box center [367, 182] width 414 height 287
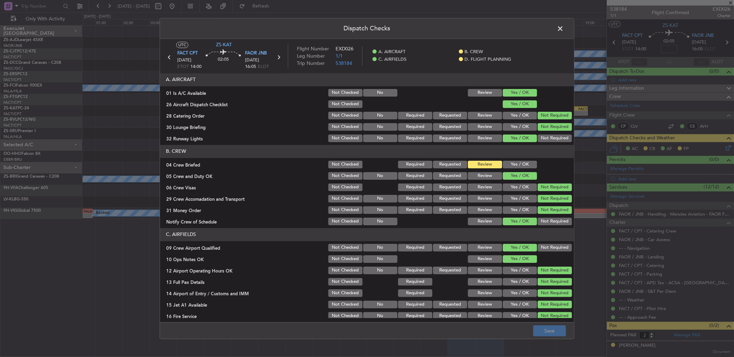
click at [515, 161] on button "Yes / OK" at bounding box center [519, 165] width 34 height 8
click at [511, 166] on button "Yes / OK" at bounding box center [519, 165] width 34 height 8
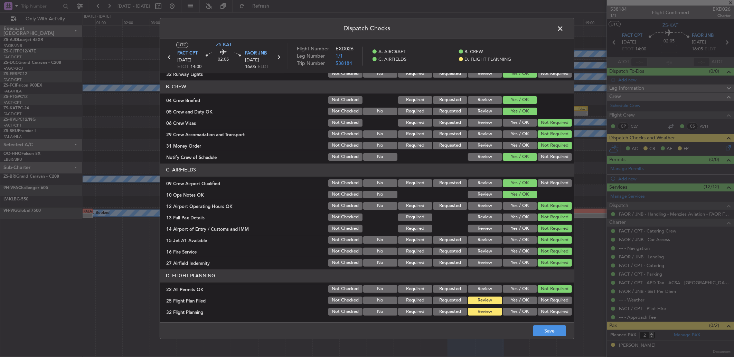
click at [563, 30] on span at bounding box center [563, 30] width 0 height 14
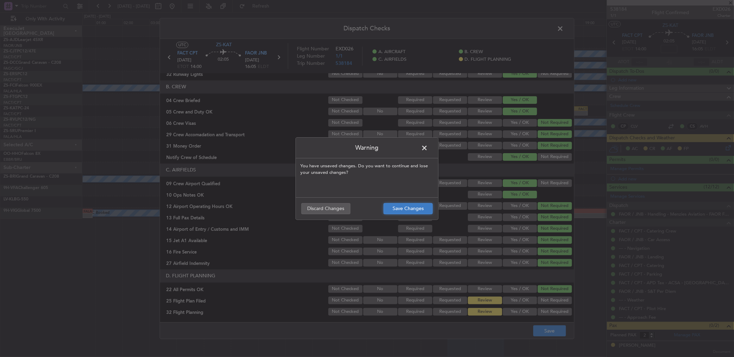
click at [392, 209] on button "Save Changes" at bounding box center [407, 208] width 49 height 11
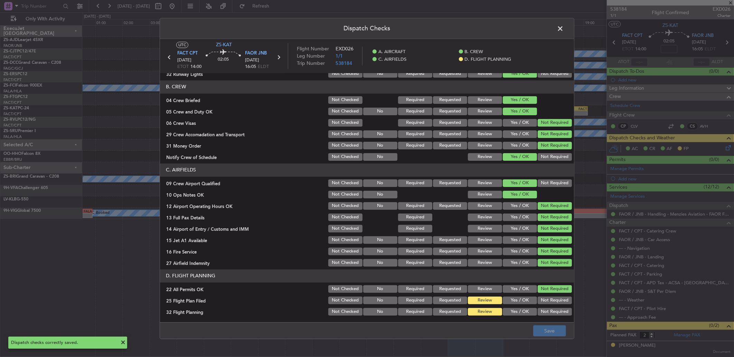
click at [563, 28] on span at bounding box center [563, 30] width 0 height 14
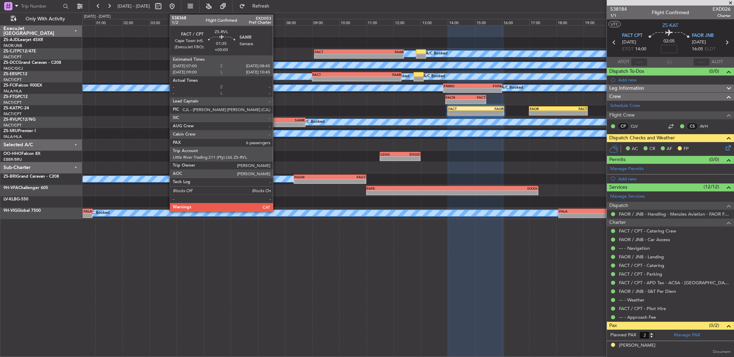
click at [276, 123] on div "-" at bounding box center [269, 125] width 23 height 4
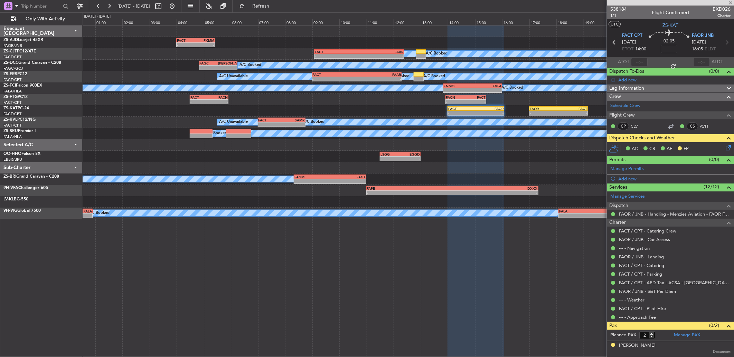
type input "6"
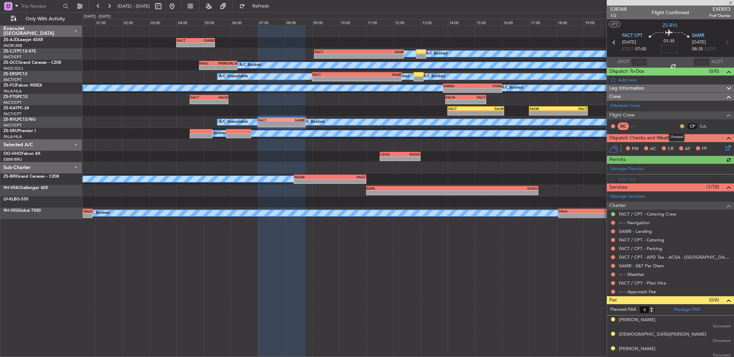
click at [680, 126] on button at bounding box center [682, 126] width 4 height 4
click at [665, 147] on span "Acknowledged" at bounding box center [678, 146] width 30 height 7
click at [611, 289] on div at bounding box center [613, 292] width 6 height 6
click at [613, 291] on div at bounding box center [613, 292] width 6 height 6
click at [613, 291] on button at bounding box center [613, 292] width 4 height 4
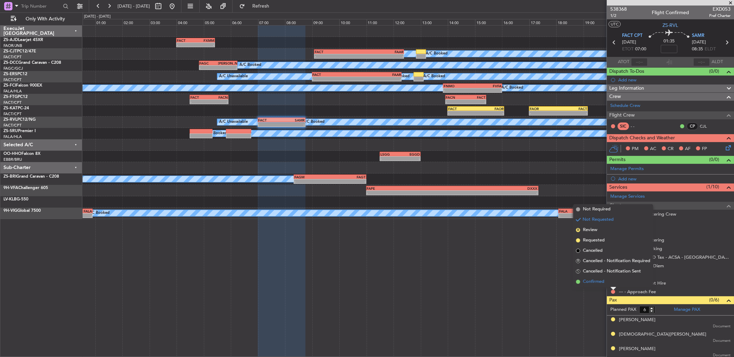
click at [608, 282] on li "Confirmed" at bounding box center [613, 282] width 80 height 10
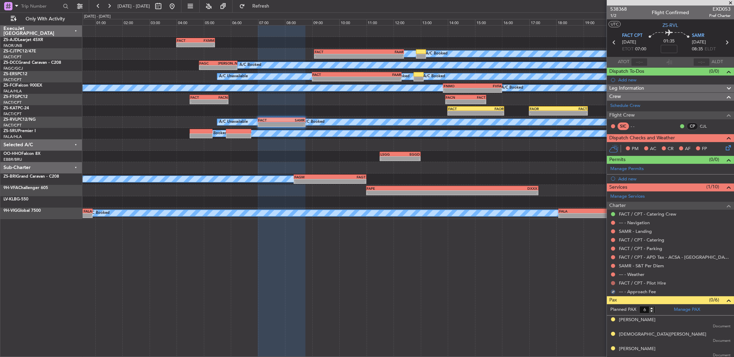
click at [612, 284] on button at bounding box center [613, 283] width 4 height 4
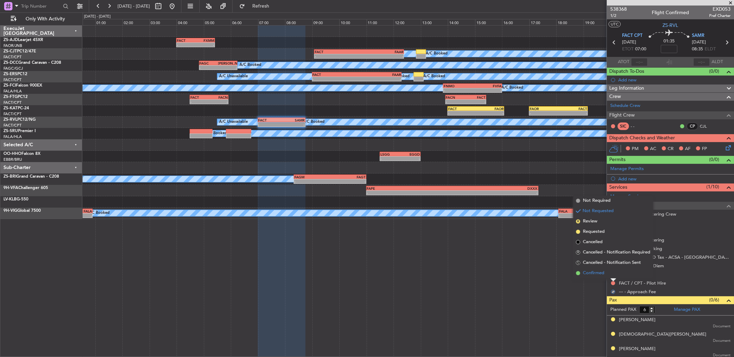
click at [612, 274] on li "Confirmed" at bounding box center [613, 273] width 80 height 10
click at [612, 274] on button at bounding box center [613, 275] width 4 height 4
click at [612, 267] on li "Confirmed" at bounding box center [613, 265] width 80 height 10
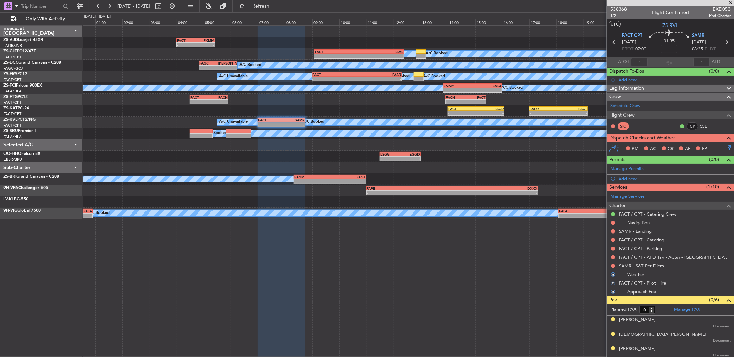
click at [612, 267] on button at bounding box center [613, 266] width 4 height 4
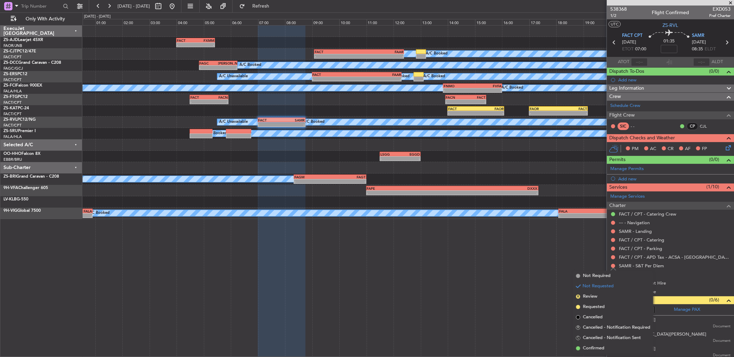
click at [598, 345] on span "Confirmed" at bounding box center [593, 348] width 21 height 7
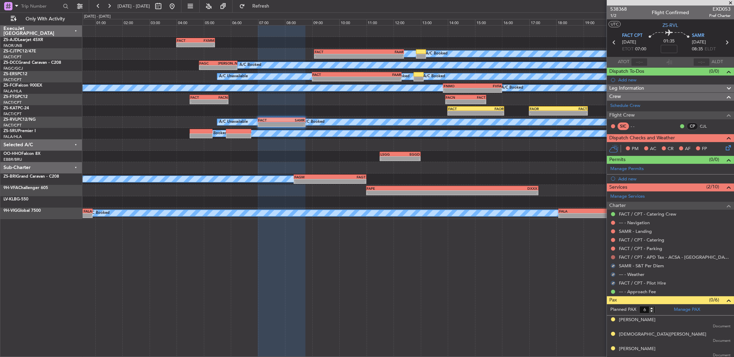
click at [613, 257] on button at bounding box center [613, 258] width 4 height 4
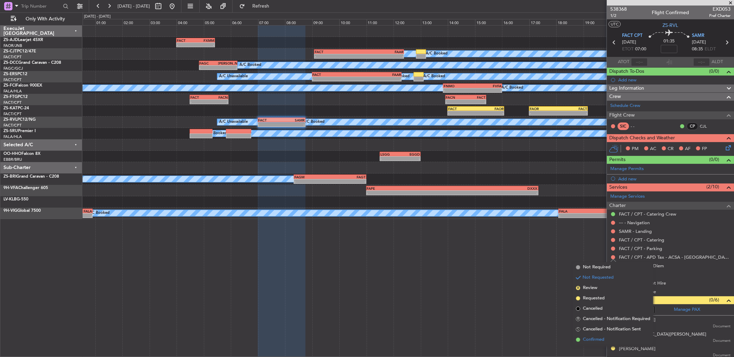
click at [600, 338] on span "Confirmed" at bounding box center [593, 340] width 21 height 7
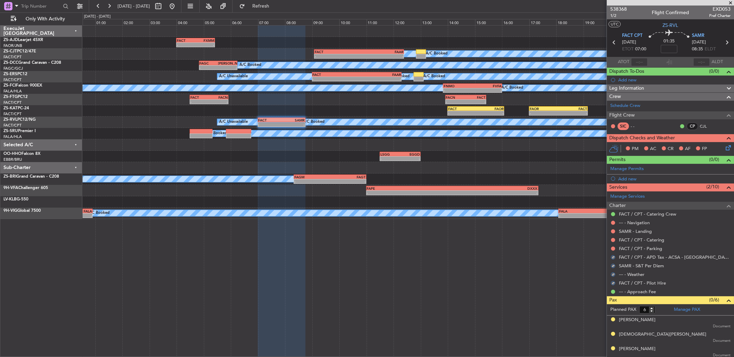
click at [612, 249] on button at bounding box center [613, 249] width 4 height 4
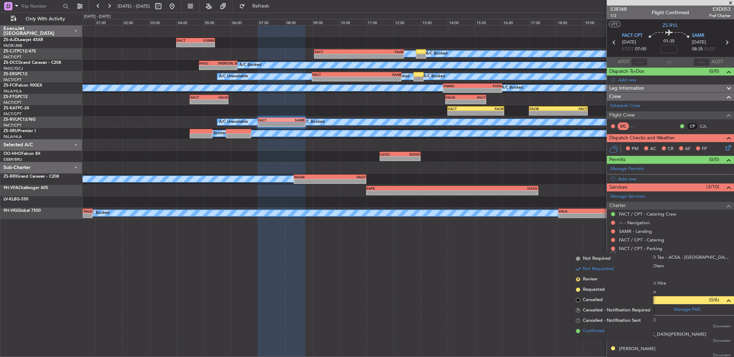
click at [588, 329] on span "Confirmed" at bounding box center [593, 331] width 21 height 7
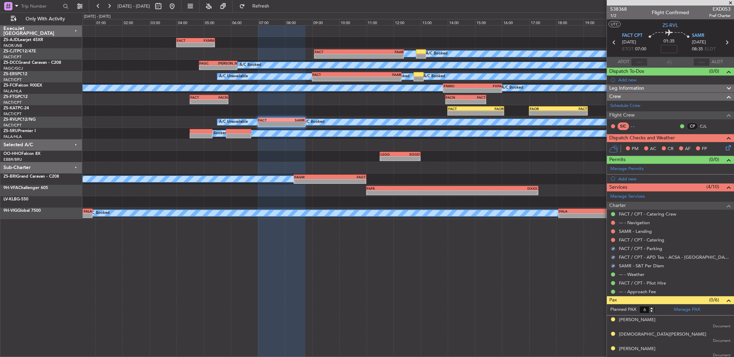
click at [611, 238] on div at bounding box center [613, 241] width 6 height 6
click at [610, 239] on div at bounding box center [613, 241] width 6 height 6
drag, startPoint x: 610, startPoint y: 239, endPoint x: 614, endPoint y: 240, distance: 3.6
click at [614, 240] on button at bounding box center [613, 240] width 4 height 4
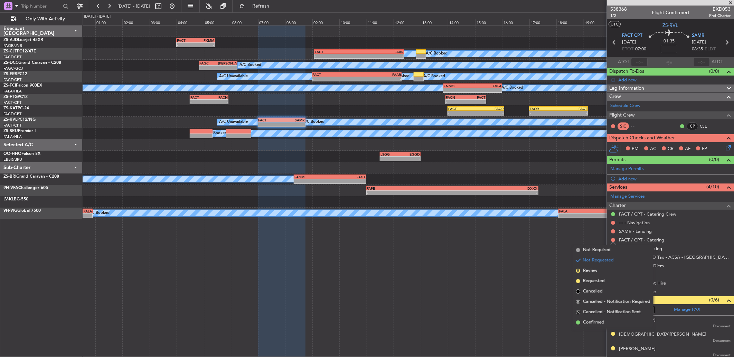
drag, startPoint x: 603, startPoint y: 319, endPoint x: 611, endPoint y: 259, distance: 60.6
click at [603, 319] on li "Confirmed" at bounding box center [613, 323] width 80 height 10
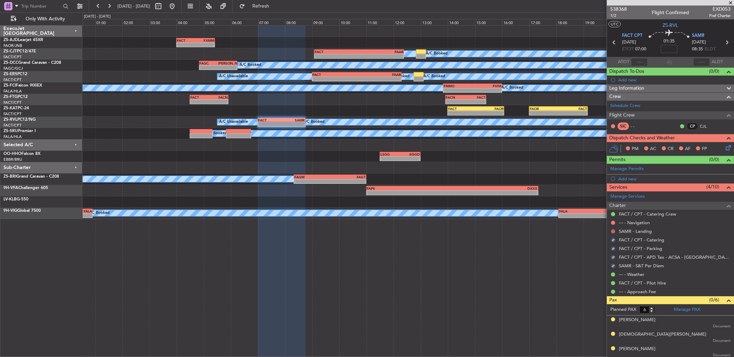
click at [612, 232] on button at bounding box center [613, 232] width 4 height 4
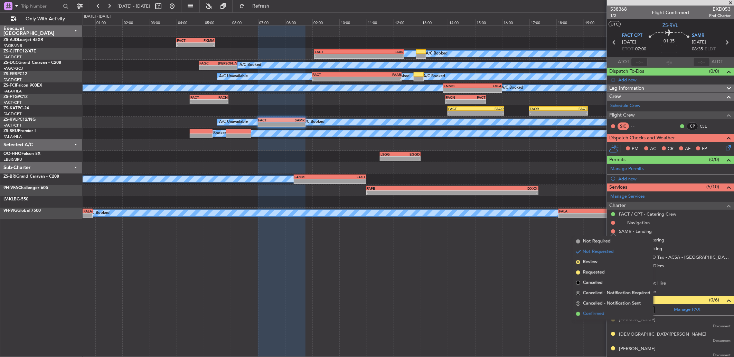
click at [602, 313] on span "Confirmed" at bounding box center [593, 314] width 21 height 7
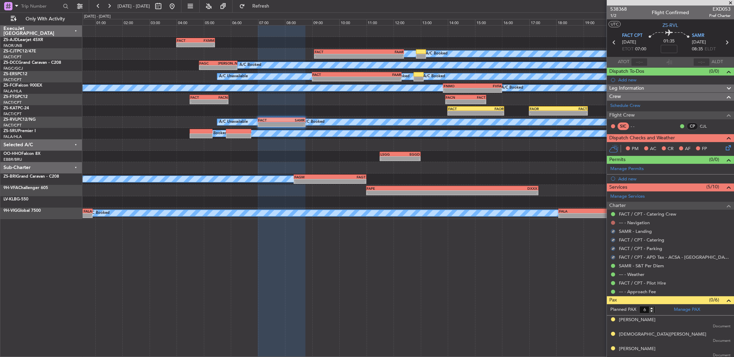
click at [613, 221] on button at bounding box center [613, 223] width 4 height 4
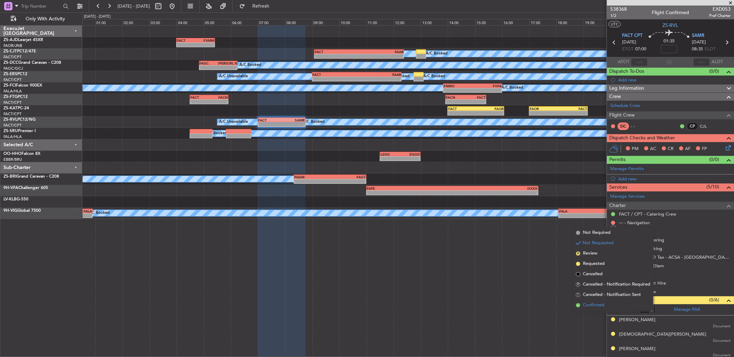
click at [605, 301] on li "Confirmed" at bounding box center [613, 305] width 80 height 10
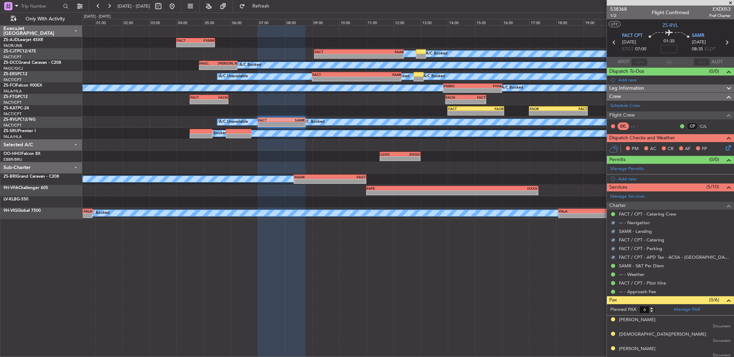
click at [724, 150] on icon at bounding box center [727, 147] width 6 height 6
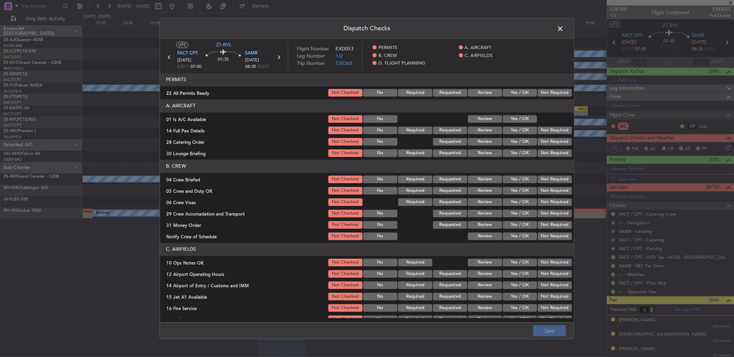
click at [515, 92] on button "Yes / OK" at bounding box center [519, 93] width 34 height 8
click at [514, 116] on button "Yes / OK" at bounding box center [519, 119] width 34 height 8
click at [517, 128] on button "Yes / OK" at bounding box center [519, 131] width 34 height 8
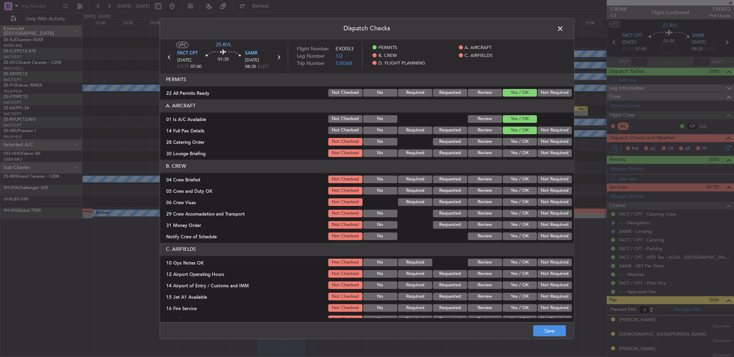
drag, startPoint x: 552, startPoint y: 144, endPoint x: 528, endPoint y: 150, distance: 24.6
click at [549, 145] on button "Not Required" at bounding box center [554, 142] width 34 height 8
click at [514, 154] on button "Yes / OK" at bounding box center [519, 154] width 34 height 8
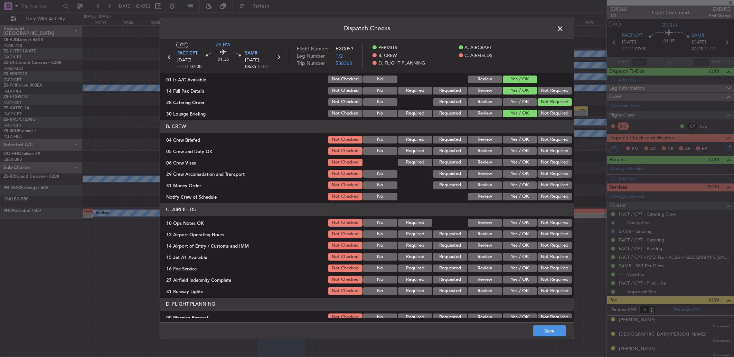
scroll to position [57, 0]
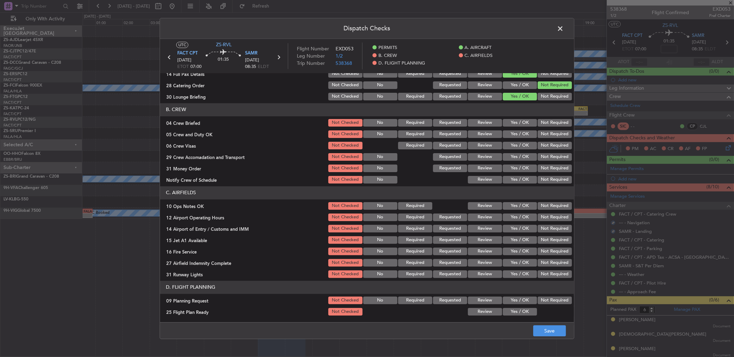
click at [483, 128] on section "B. CREW 04 Crew Briefed Not Checked No Required Requested Review Yes / OK Not R…" at bounding box center [367, 144] width 414 height 82
click at [479, 123] on button "Review" at bounding box center [485, 123] width 34 height 8
click at [504, 137] on button "Yes / OK" at bounding box center [519, 135] width 34 height 8
click at [512, 145] on button "Yes / OK" at bounding box center [519, 146] width 34 height 8
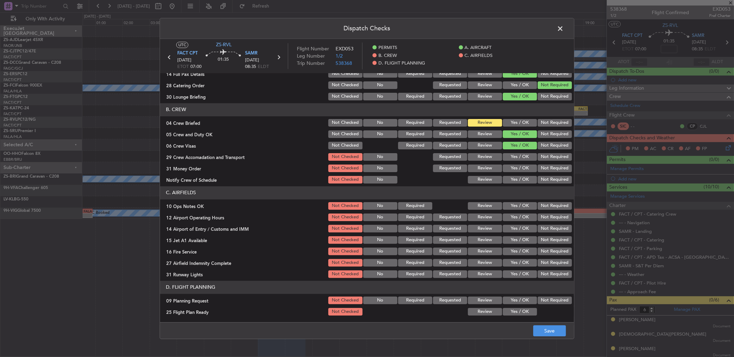
drag, startPoint x: 485, startPoint y: 154, endPoint x: 512, endPoint y: 168, distance: 29.8
click at [485, 155] on button "Review" at bounding box center [485, 157] width 34 height 8
click at [512, 168] on button "Yes / OK" at bounding box center [519, 169] width 34 height 8
click at [537, 169] on button "Not Required" at bounding box center [554, 169] width 34 height 8
click at [525, 182] on button "Yes / OK" at bounding box center [519, 180] width 34 height 8
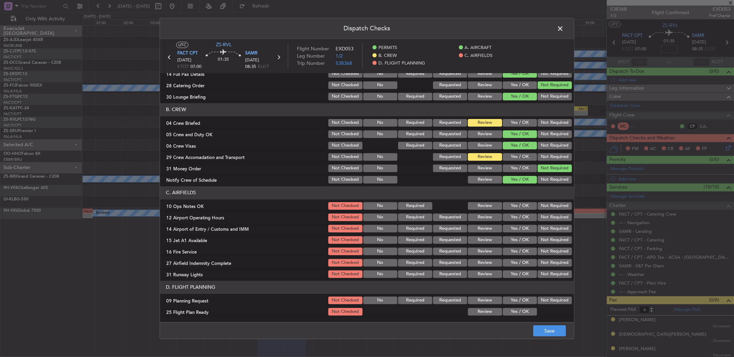
drag, startPoint x: 517, startPoint y: 203, endPoint x: 510, endPoint y: 213, distance: 11.5
click at [516, 204] on button "Yes / OK" at bounding box center [519, 206] width 34 height 8
drag, startPoint x: 510, startPoint y: 213, endPoint x: 509, endPoint y: 218, distance: 5.4
click at [509, 217] on div "Yes / OK" at bounding box center [518, 218] width 35 height 10
click at [516, 219] on button "Yes / OK" at bounding box center [519, 218] width 34 height 8
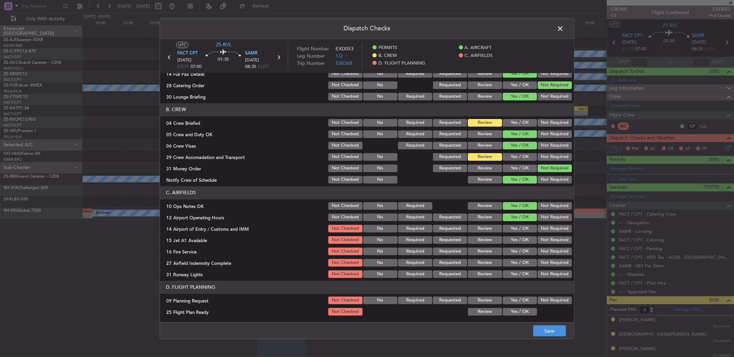
click at [548, 227] on button "Not Required" at bounding box center [554, 229] width 34 height 8
click at [548, 242] on button "Not Required" at bounding box center [554, 241] width 34 height 8
click at [537, 249] on button "Not Required" at bounding box center [554, 252] width 34 height 8
click at [521, 263] on button "Yes / OK" at bounding box center [519, 263] width 34 height 8
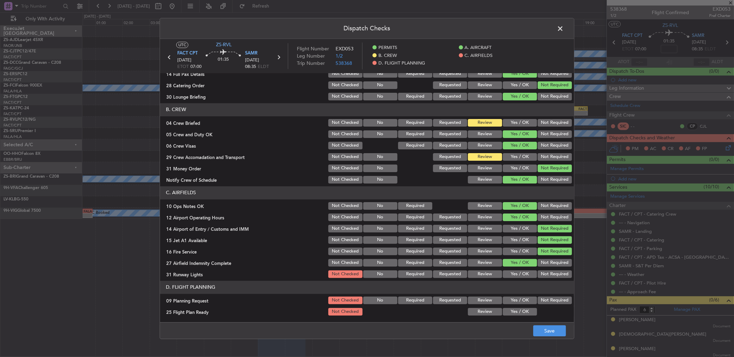
click at [471, 262] on button "Review" at bounding box center [485, 263] width 34 height 8
click at [508, 280] on article "PERMITS 22 All Permits Ready Not Checked No Required Requested Review Yes / OK …" at bounding box center [367, 195] width 414 height 245
click at [515, 275] on button "Yes / OK" at bounding box center [519, 275] width 34 height 8
click at [547, 277] on button "Not Required" at bounding box center [554, 275] width 34 height 8
click at [546, 301] on button "Not Required" at bounding box center [554, 301] width 34 height 8
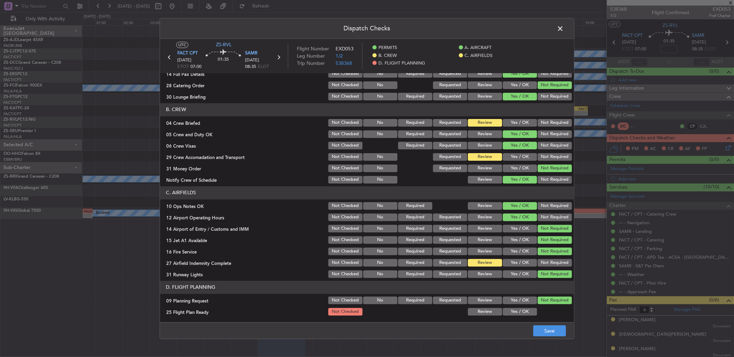
click at [482, 313] on button "Review" at bounding box center [485, 312] width 34 height 8
click at [546, 331] on button "Save" at bounding box center [549, 331] width 33 height 11
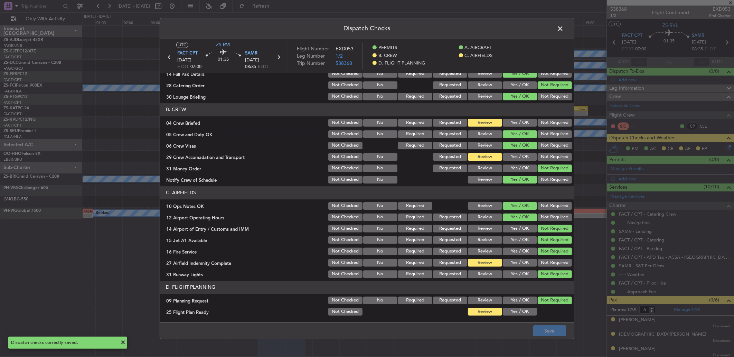
click at [563, 30] on span at bounding box center [563, 30] width 0 height 14
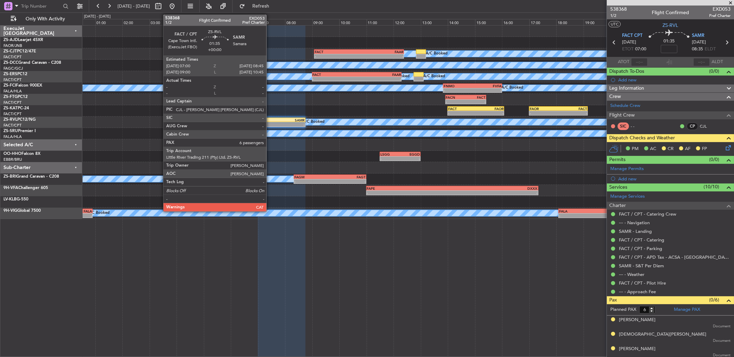
click at [270, 118] on div "FACT" at bounding box center [269, 120] width 23 height 4
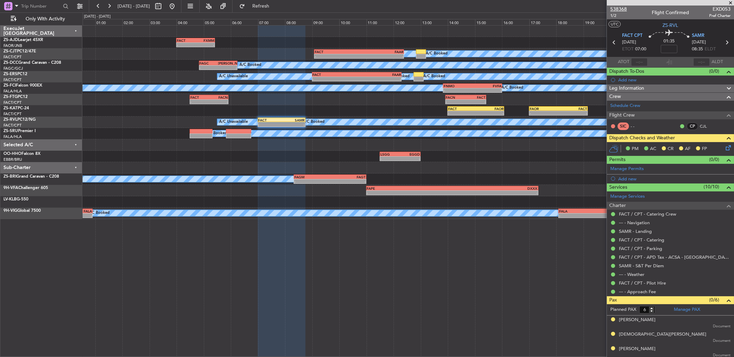
click at [616, 9] on span "538368" at bounding box center [618, 9] width 17 height 7
click at [725, 146] on icon at bounding box center [727, 147] width 6 height 6
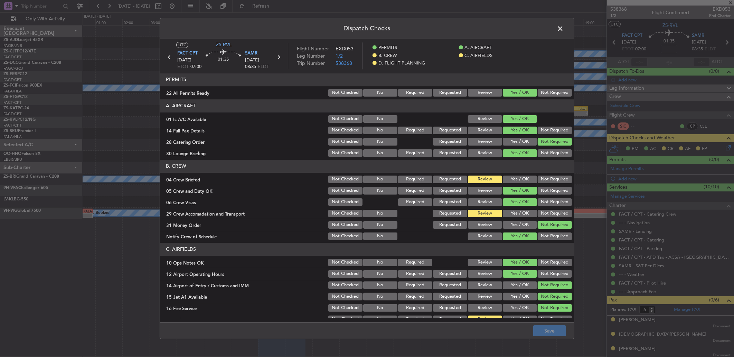
click at [563, 27] on span at bounding box center [563, 30] width 0 height 14
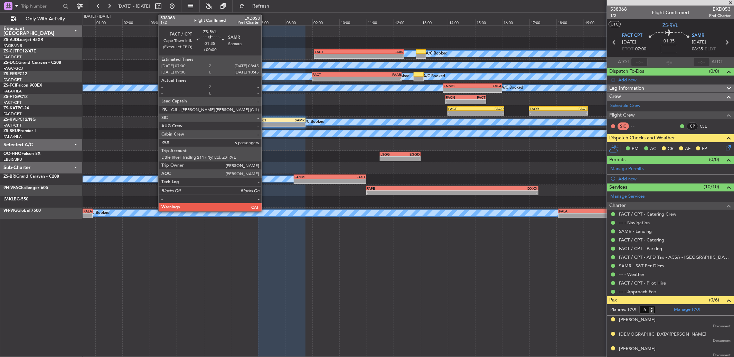
click at [266, 123] on div "-" at bounding box center [269, 125] width 23 height 4
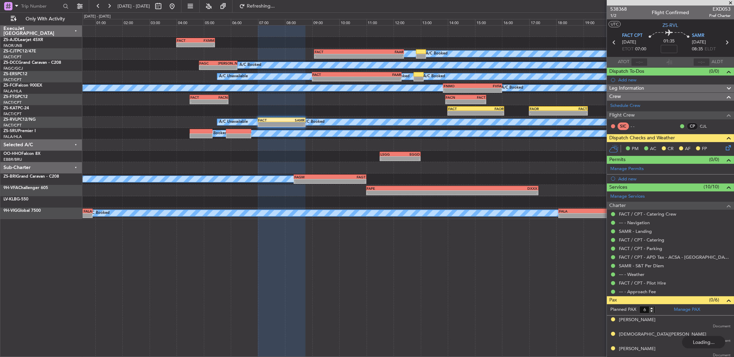
click at [721, 143] on div "PM AC CR AF FP" at bounding box center [669, 149] width 127 height 14
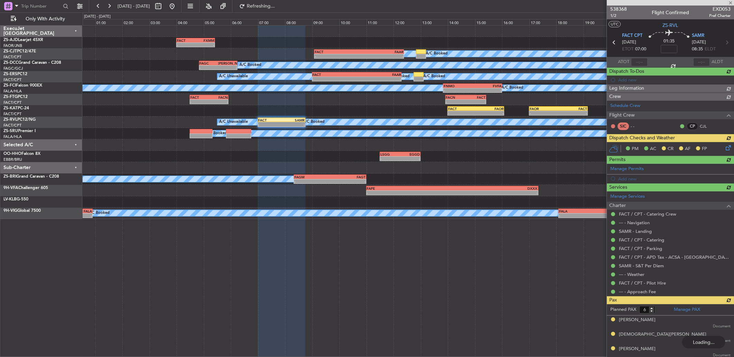
click at [721, 145] on div "PM AC CR AF FP" at bounding box center [669, 149] width 127 height 14
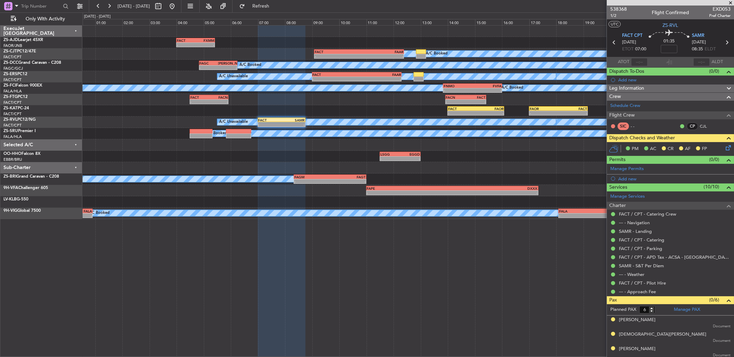
click at [724, 148] on icon at bounding box center [727, 147] width 6 height 6
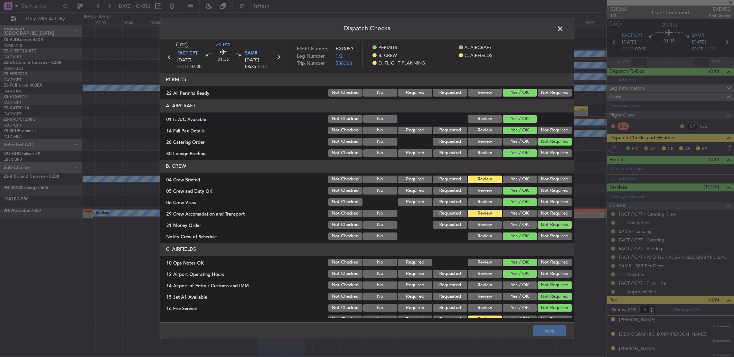
click at [510, 180] on button "Yes / OK" at bounding box center [519, 180] width 34 height 8
click at [537, 212] on button "Not Required" at bounding box center [554, 214] width 34 height 8
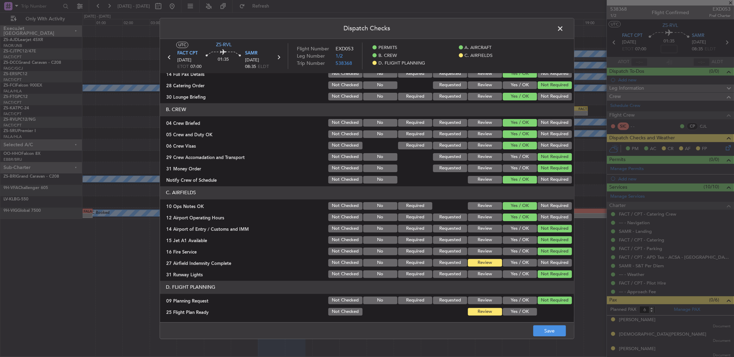
click at [523, 262] on button "Yes / OK" at bounding box center [519, 263] width 34 height 8
click at [563, 32] on span at bounding box center [563, 30] width 0 height 14
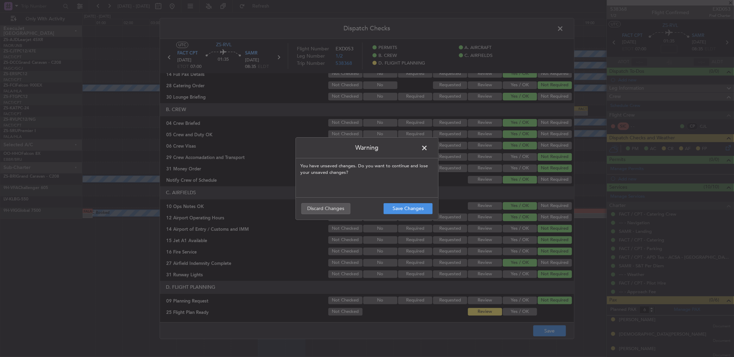
click at [403, 201] on footer "Save Changes Discard Changes" at bounding box center [367, 209] width 142 height 22
click at [405, 206] on button "Save Changes" at bounding box center [407, 208] width 49 height 11
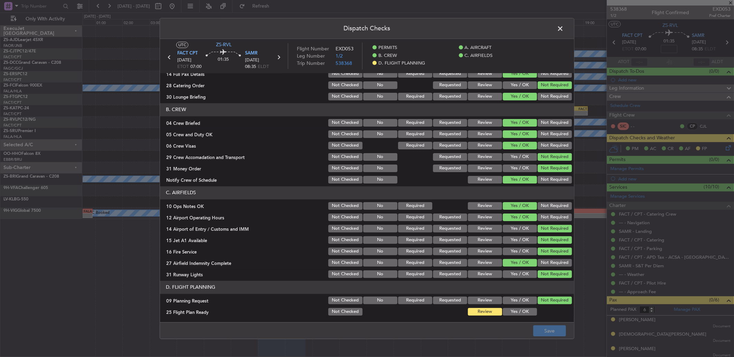
click at [563, 29] on span at bounding box center [563, 30] width 0 height 14
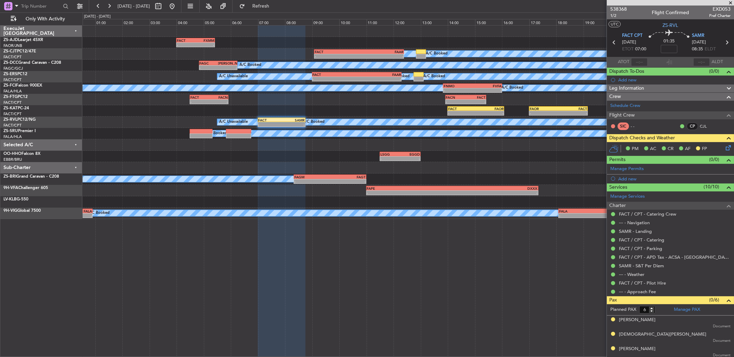
click at [724, 148] on icon at bounding box center [727, 147] width 6 height 6
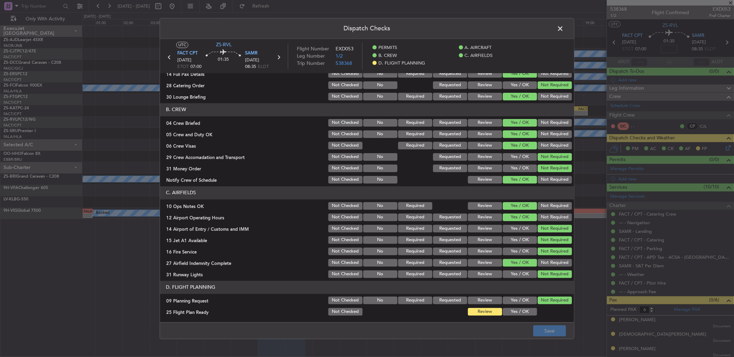
click at [563, 28] on span at bounding box center [563, 30] width 0 height 14
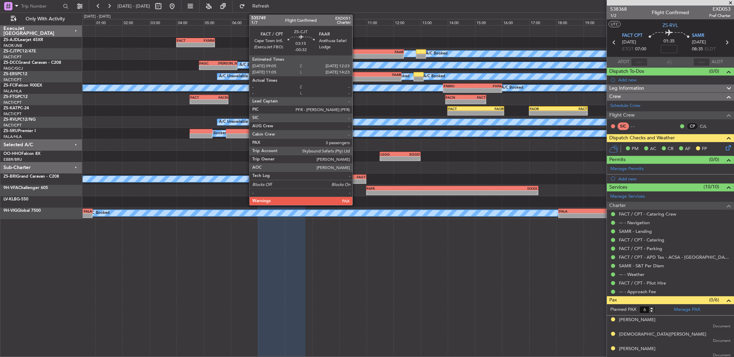
click at [356, 50] on div "FACT" at bounding box center [337, 52] width 44 height 4
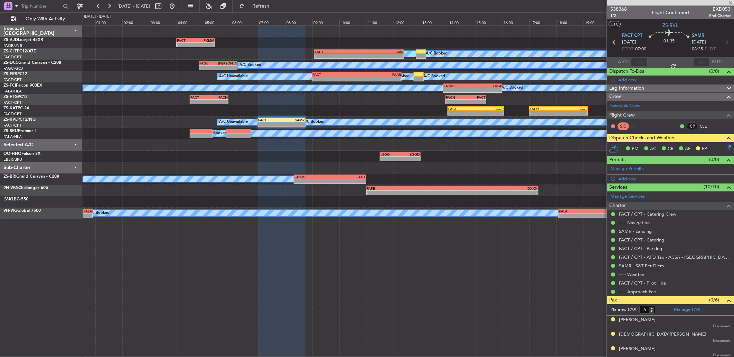
type input "-00:32"
type input "3"
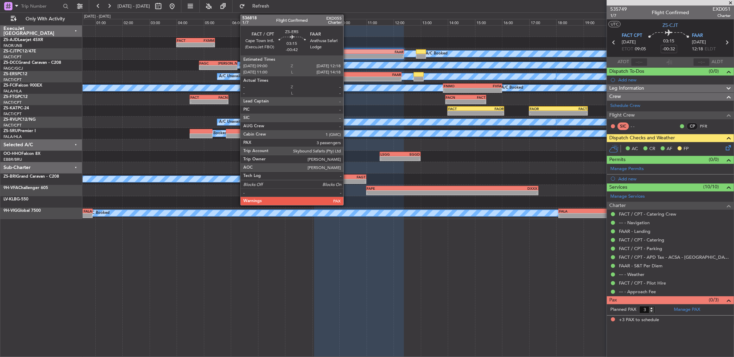
click at [347, 76] on div "09:00 Z" at bounding box center [335, 78] width 44 height 4
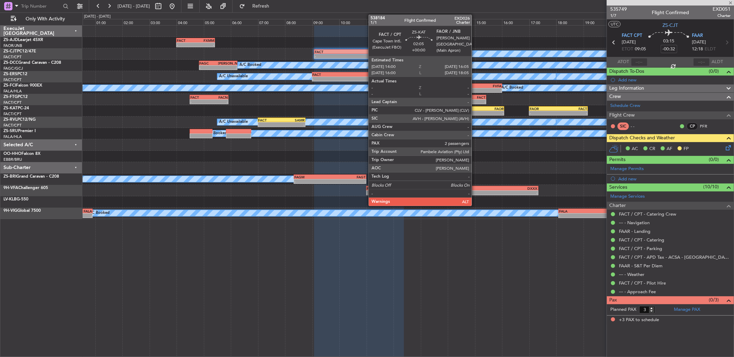
type input "-00:42"
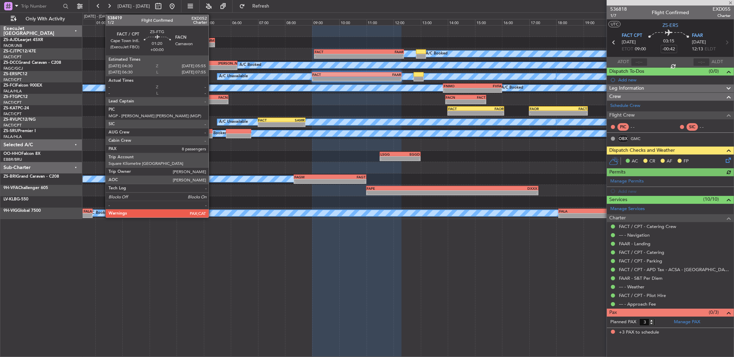
click at [212, 102] on div "-" at bounding box center [218, 102] width 19 height 4
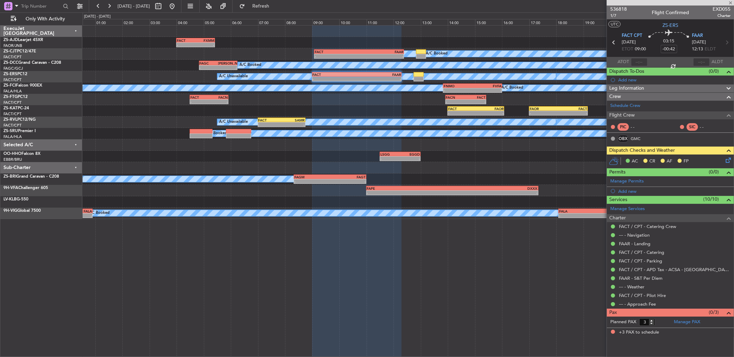
type input "8"
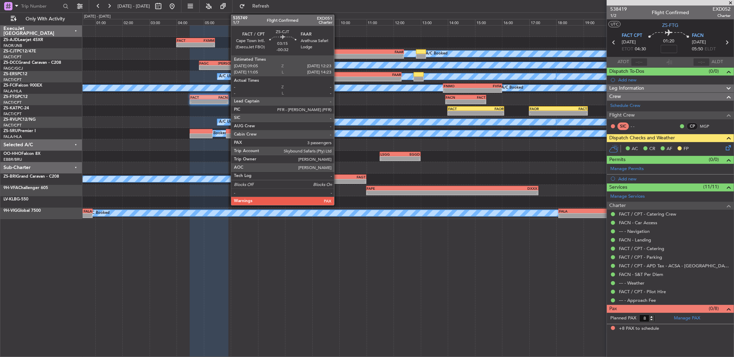
click at [337, 56] on div "-" at bounding box center [337, 56] width 44 height 4
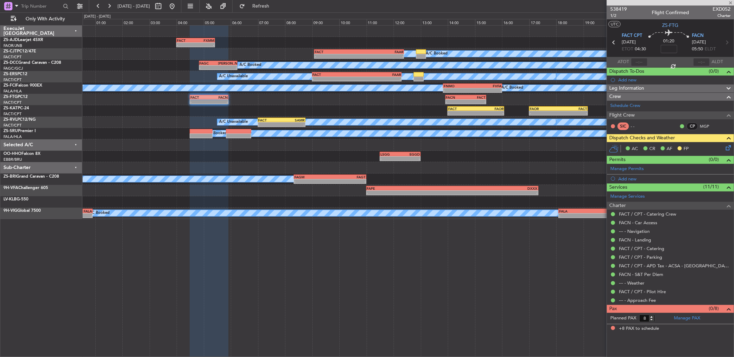
type input "-00:32"
type input "3"
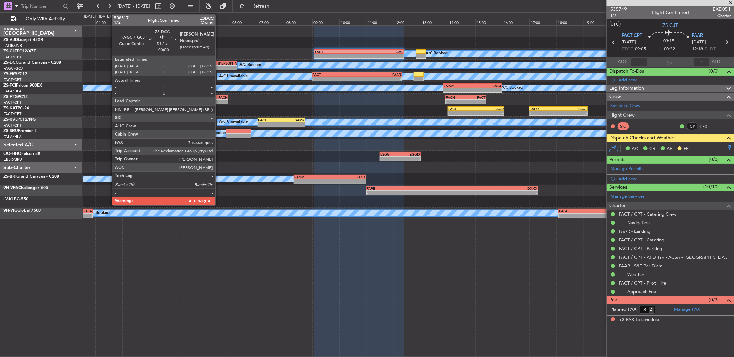
click at [219, 65] on div "06:15 Z" at bounding box center [227, 67] width 19 height 4
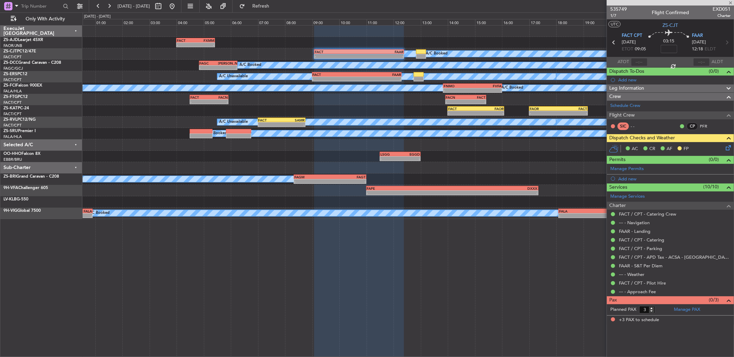
type input "7"
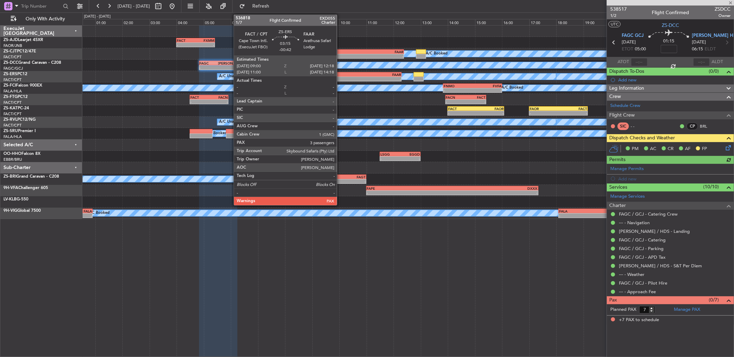
click at [341, 74] on div "FACT" at bounding box center [335, 75] width 44 height 4
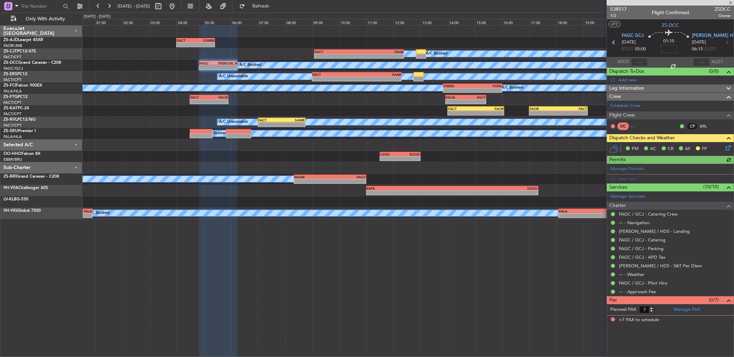
type input "-00:42"
type input "3"
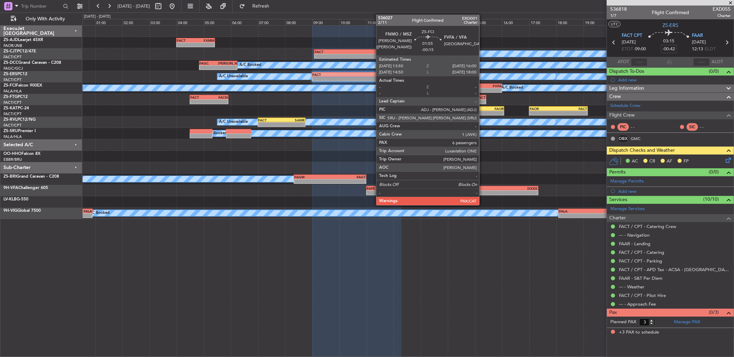
click at [482, 76] on div "- - FACT 04:00 Z FXMM 05:25 Z A/C Booked A/C Booked A/C Booked A/C Booked - - F…" at bounding box center [408, 123] width 651 height 194
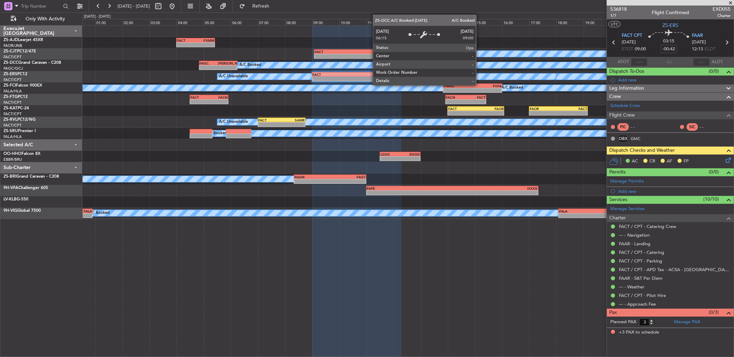
click at [478, 66] on div "A/C Booked" at bounding box center [600, 65] width 725 height 6
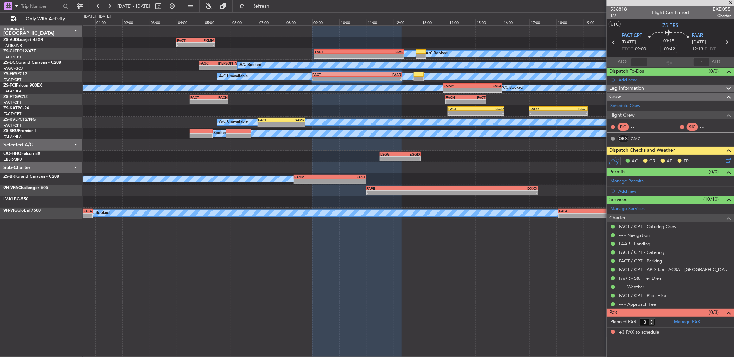
click at [727, 162] on icon at bounding box center [727, 159] width 6 height 6
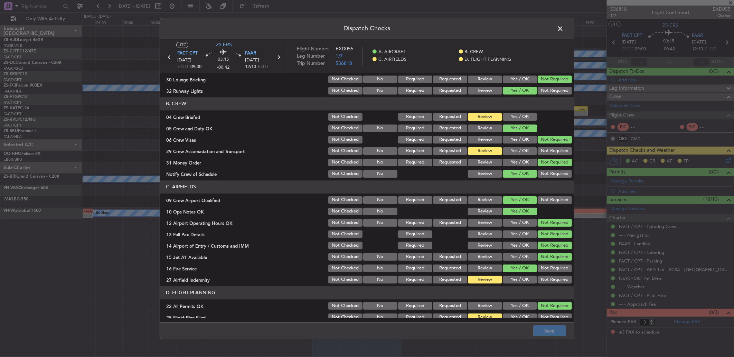
scroll to position [65, 0]
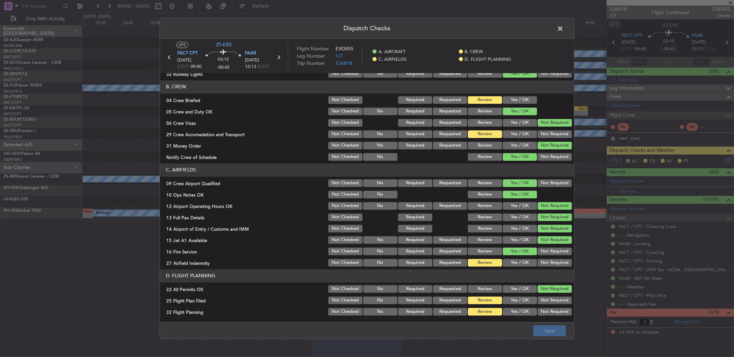
click at [563, 28] on span at bounding box center [563, 30] width 0 height 14
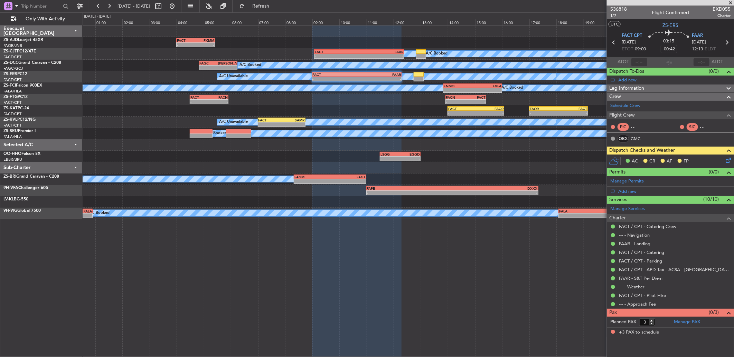
click at [729, 161] on icon at bounding box center [727, 159] width 6 height 6
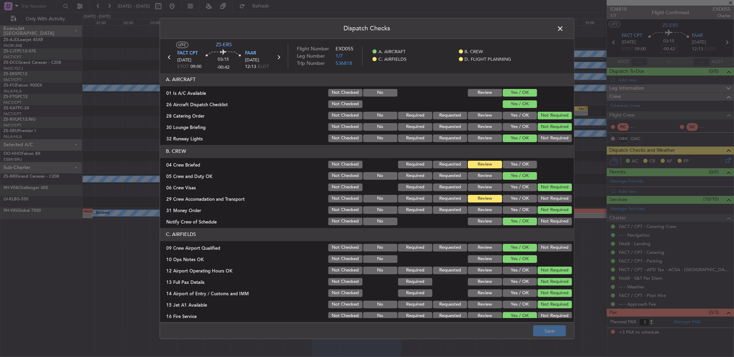
click at [563, 31] on span at bounding box center [563, 30] width 0 height 14
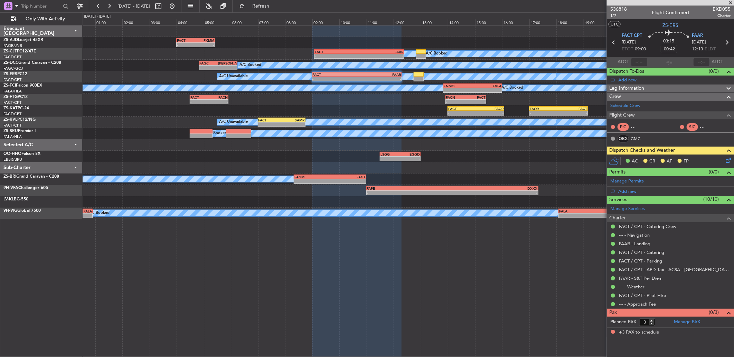
click at [352, 48] on div "- - FACT 04:00 Z FXMM 05:25 Z" at bounding box center [408, 42] width 651 height 11
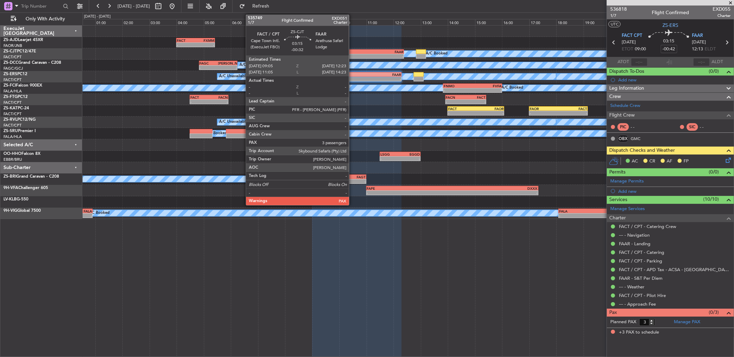
click at [353, 55] on div "-" at bounding box center [337, 56] width 44 height 4
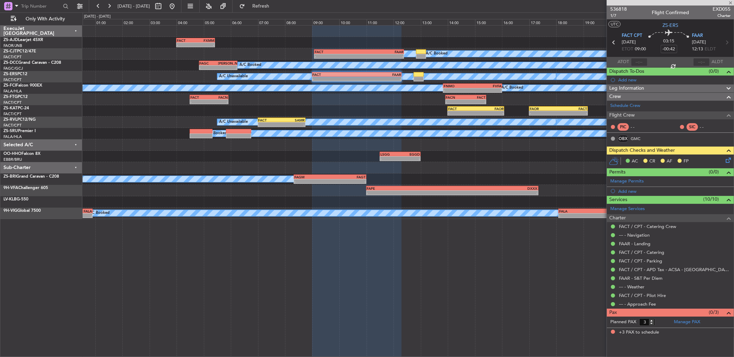
type input "-00:32"
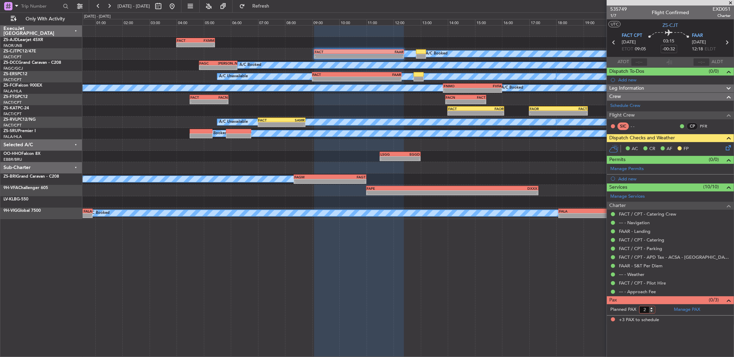
click at [651, 312] on input "2" at bounding box center [647, 310] width 16 height 8
click at [651, 312] on input "1" at bounding box center [647, 310] width 16 height 8
type input "0"
click at [651, 312] on input "0" at bounding box center [647, 310] width 16 height 8
click at [667, 328] on article "535749 1/7 Flight Confirmed EXD051 Charter UTC ZS-CJT FACT CPT 10/10/2025 ETOT …" at bounding box center [669, 182] width 127 height 352
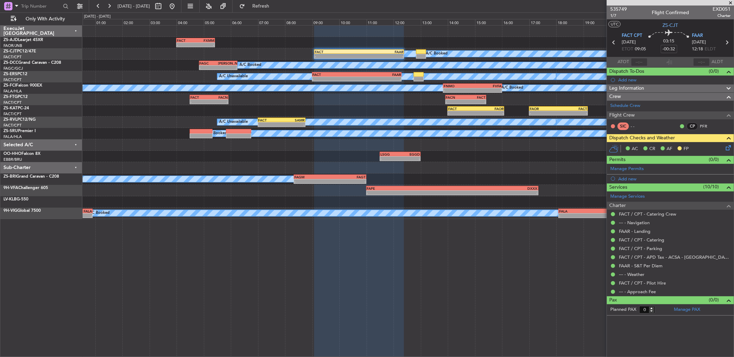
click at [91, 9] on fb-range-datepicker "[DATE] - [DATE]" at bounding box center [135, 6] width 93 height 12
click at [99, 1] on button at bounding box center [98, 6] width 11 height 11
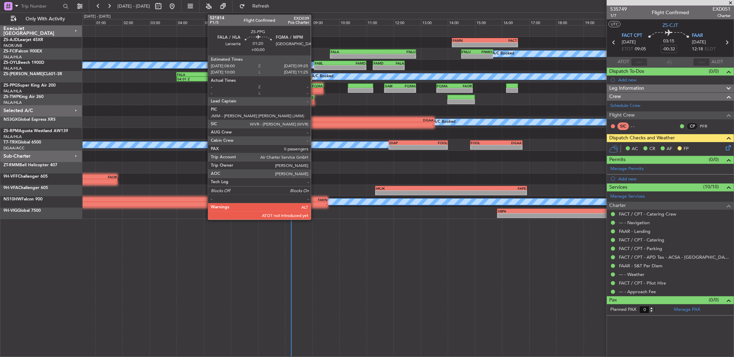
click at [314, 89] on div "-" at bounding box center [313, 90] width 19 height 4
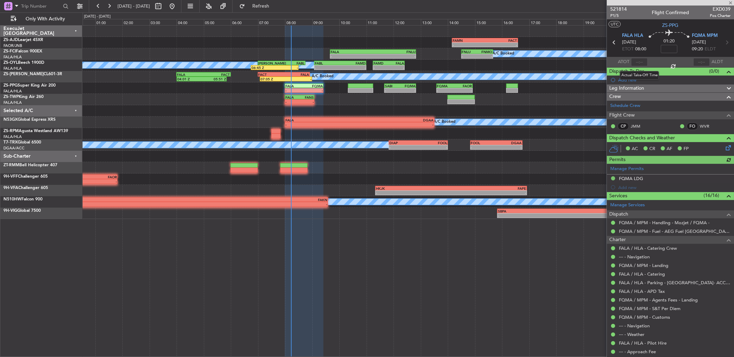
click at [637, 61] on div at bounding box center [639, 62] width 17 height 8
click at [636, 61] on div at bounding box center [639, 62] width 17 height 8
click at [650, 61] on section "ATOT ALDT" at bounding box center [669, 62] width 127 height 10
click at [637, 62] on input "text" at bounding box center [639, 62] width 17 height 8
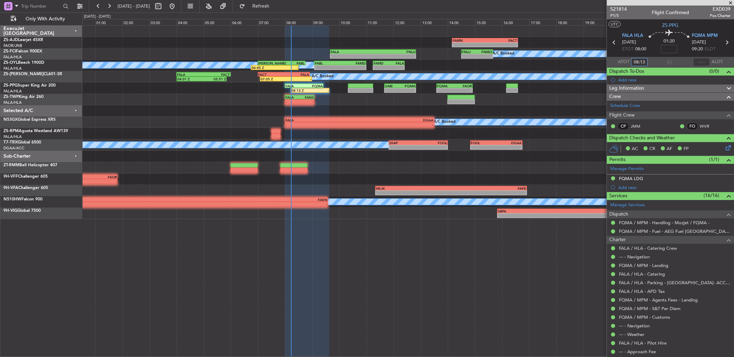
type input "08:13"
click at [107, 6] on button at bounding box center [109, 6] width 11 height 11
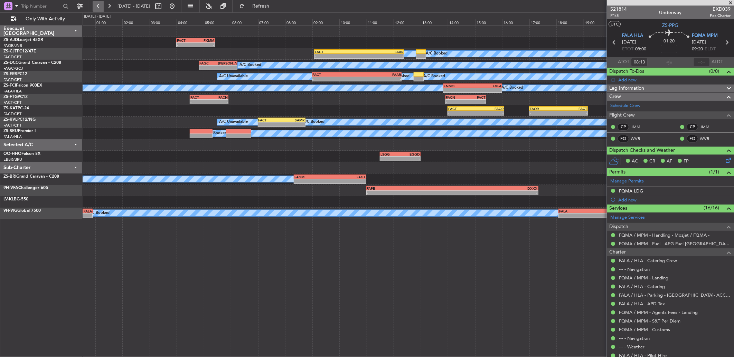
click at [97, 1] on button at bounding box center [98, 6] width 11 height 11
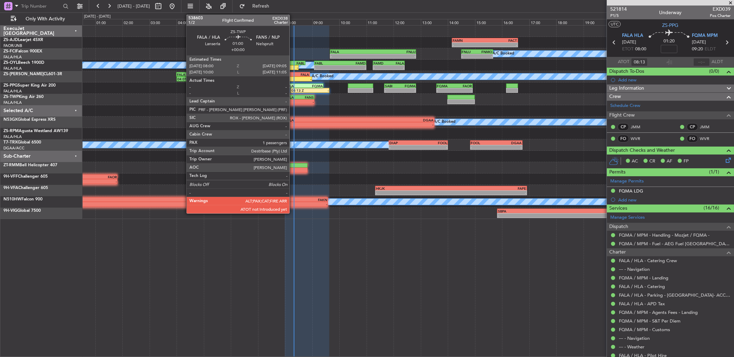
click at [293, 101] on div "-" at bounding box center [292, 102] width 14 height 4
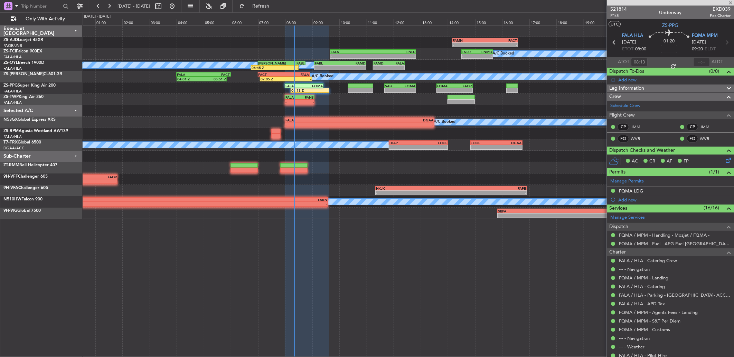
type input "1"
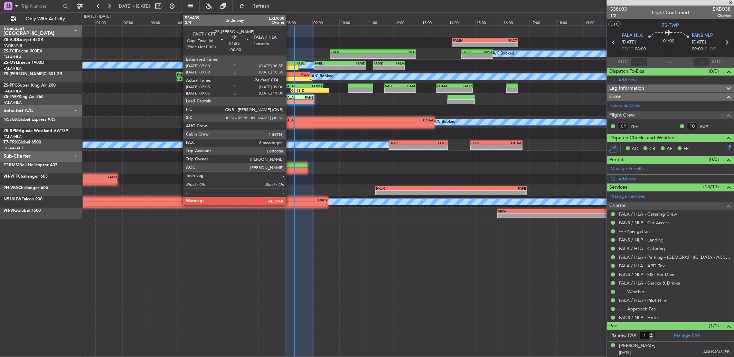
click at [289, 75] on div "FALA" at bounding box center [296, 75] width 25 height 4
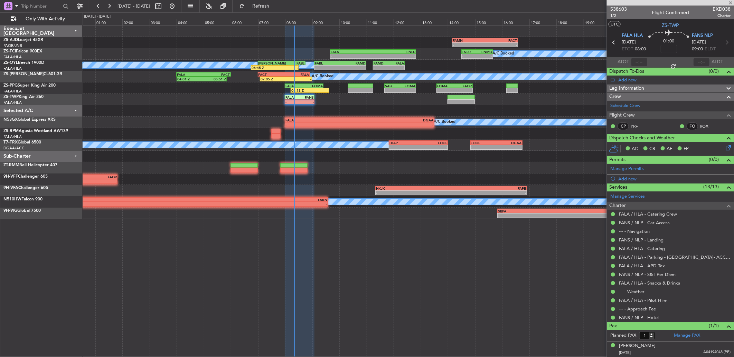
type input "07:05"
type input "8"
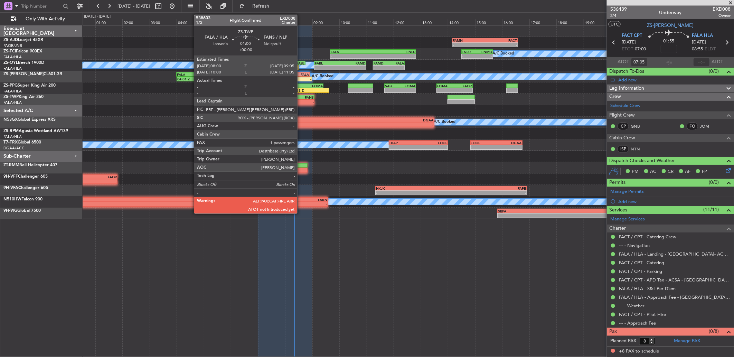
click at [300, 101] on div "-" at bounding box center [306, 102] width 14 height 4
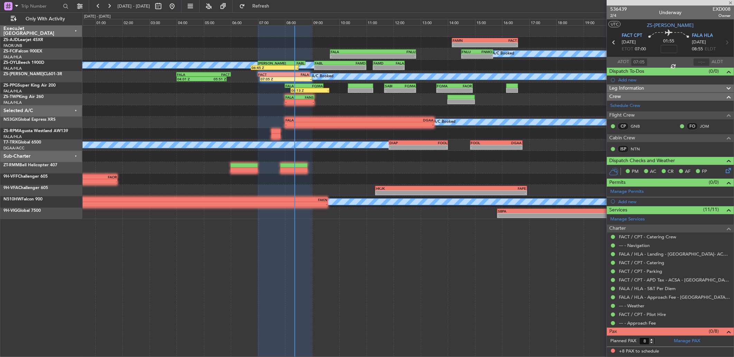
type input "1"
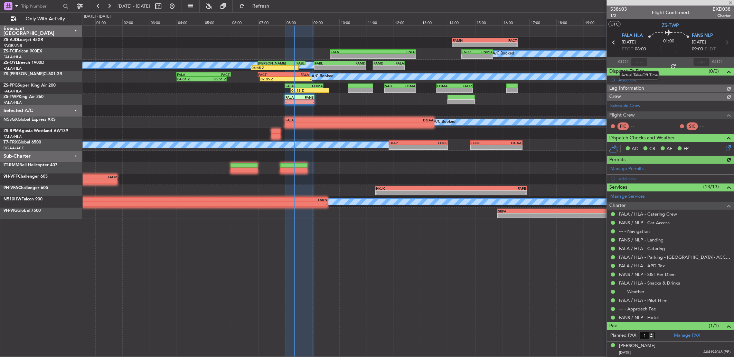
click at [640, 63] on div at bounding box center [639, 62] width 17 height 8
click at [637, 66] on div at bounding box center [639, 62] width 17 height 8
click at [644, 63] on div at bounding box center [639, 62] width 17 height 8
click at [634, 63] on input "text" at bounding box center [639, 62] width 17 height 8
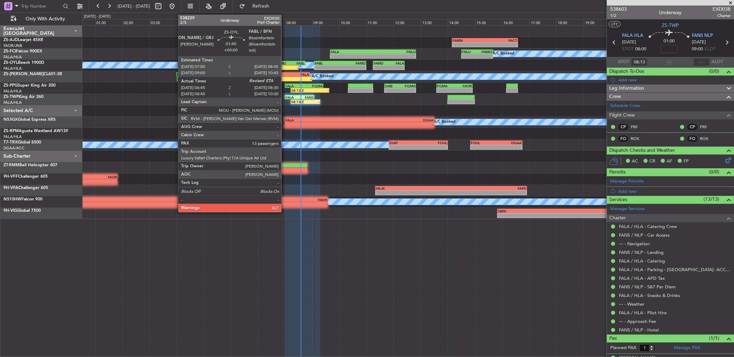
click at [285, 64] on div "FABL" at bounding box center [292, 63] width 23 height 4
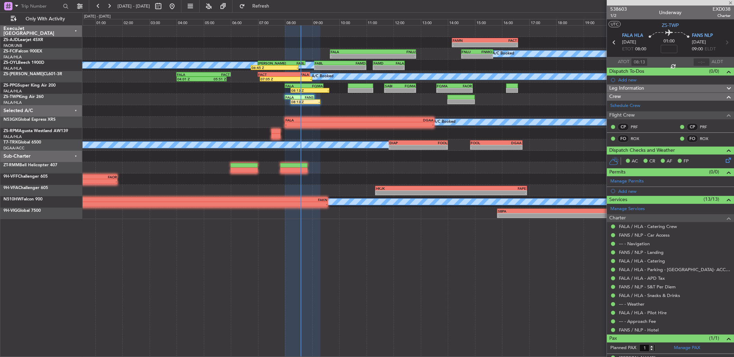
type input "06:45"
type input "13"
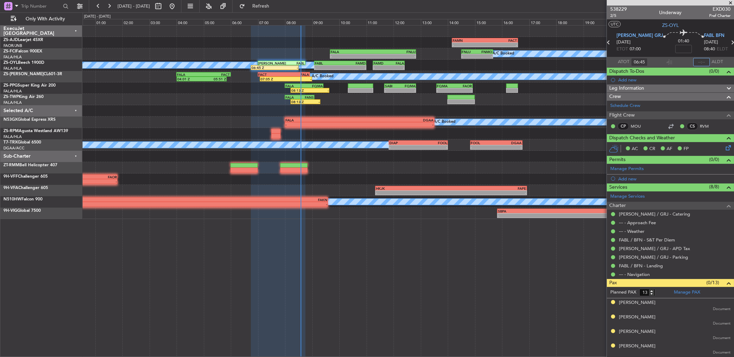
click at [694, 59] on input "text" at bounding box center [701, 62] width 17 height 8
type input "08:16"
click at [109, 6] on button at bounding box center [109, 6] width 11 height 11
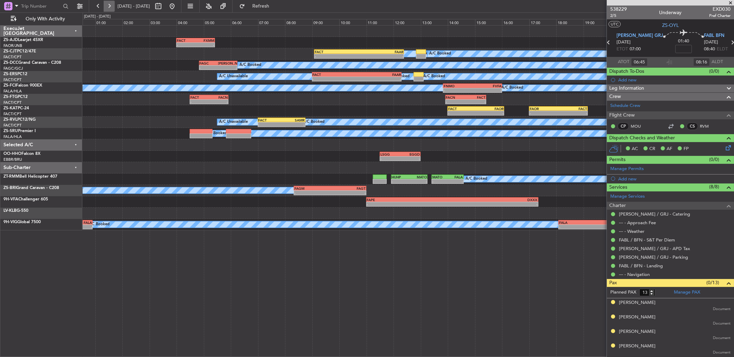
drag, startPoint x: 109, startPoint y: 4, endPoint x: 114, endPoint y: 4, distance: 4.5
click at [114, 4] on button at bounding box center [109, 6] width 11 height 11
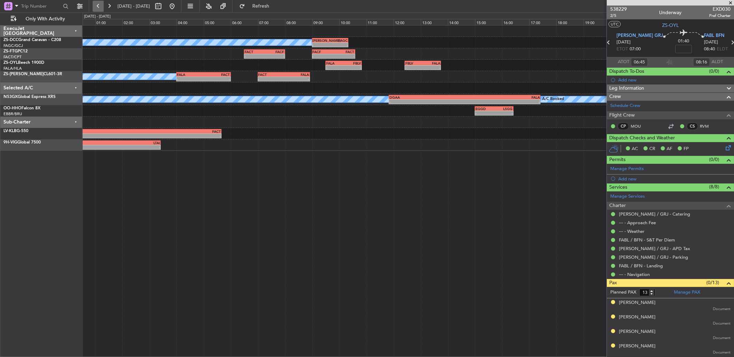
click at [98, 8] on button at bounding box center [98, 6] width 11 height 11
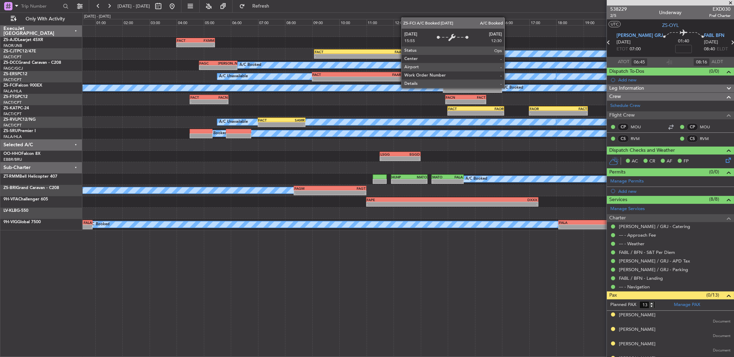
click at [477, 84] on div "FNMO 13:50 Z FVFA 16:00 Z" at bounding box center [472, 86] width 59 height 5
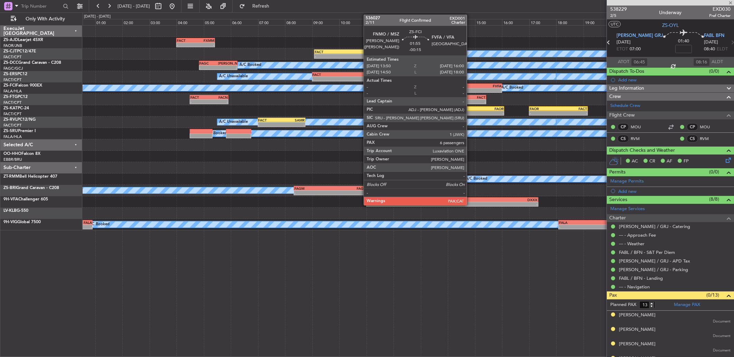
click at [470, 88] on div "-" at bounding box center [457, 90] width 29 height 4
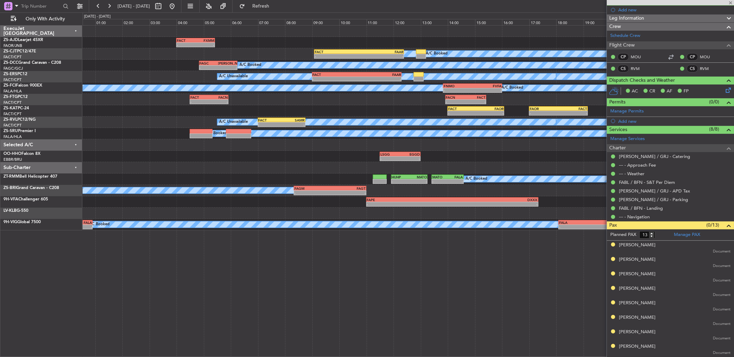
scroll to position [142, 0]
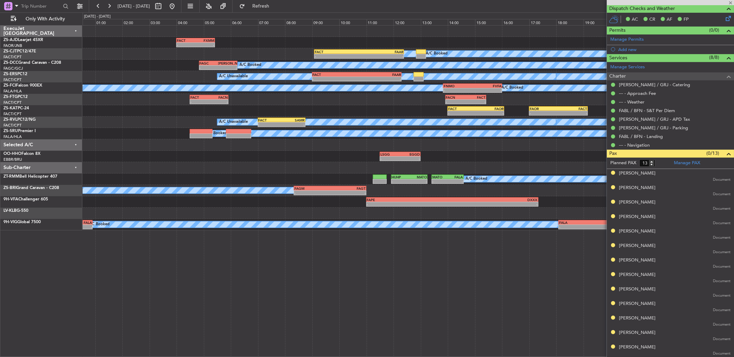
type input "-00:15"
type input "7"
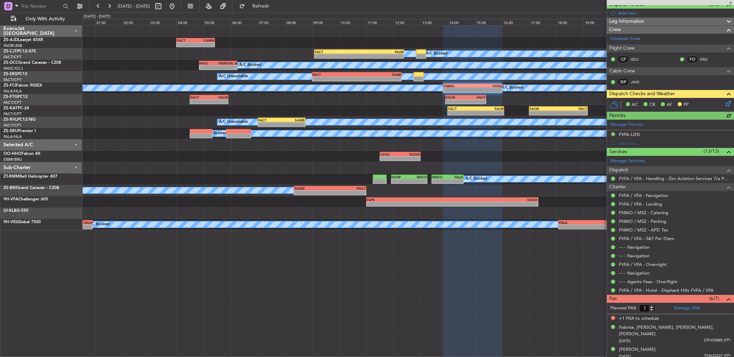
scroll to position [133, 0]
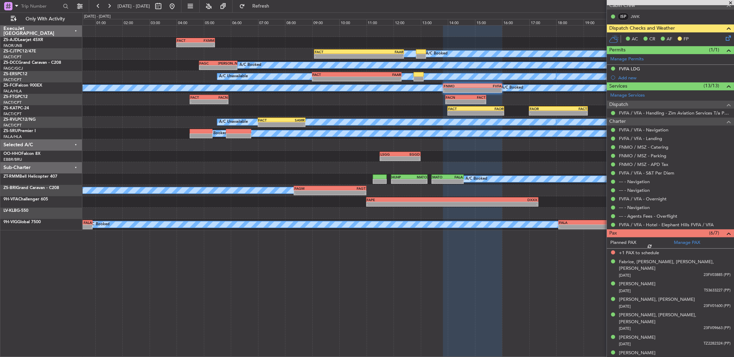
scroll to position [124, 0]
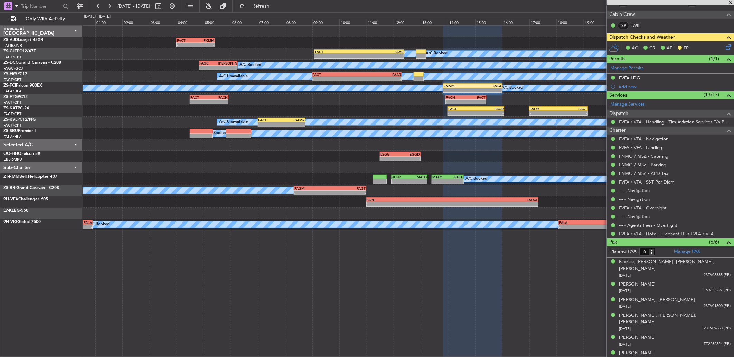
click at [377, 77] on div "- -" at bounding box center [357, 79] width 90 height 5
type input "-00:42"
type input "3"
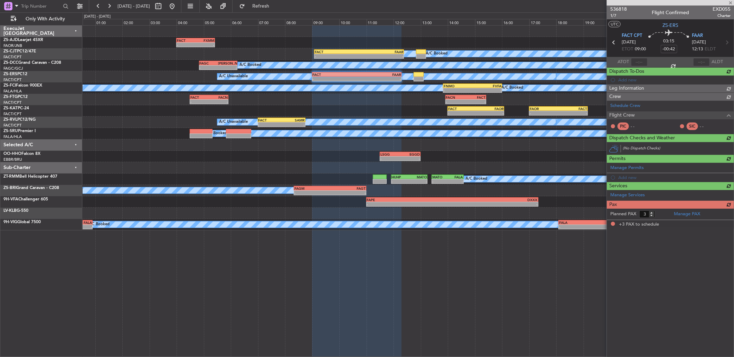
scroll to position [0, 0]
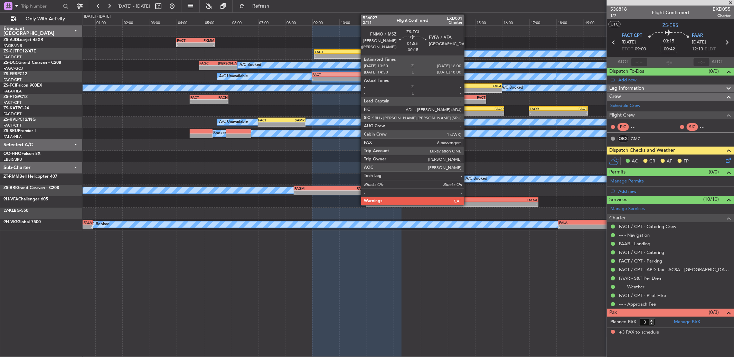
click at [467, 89] on div "-" at bounding box center [457, 90] width 29 height 4
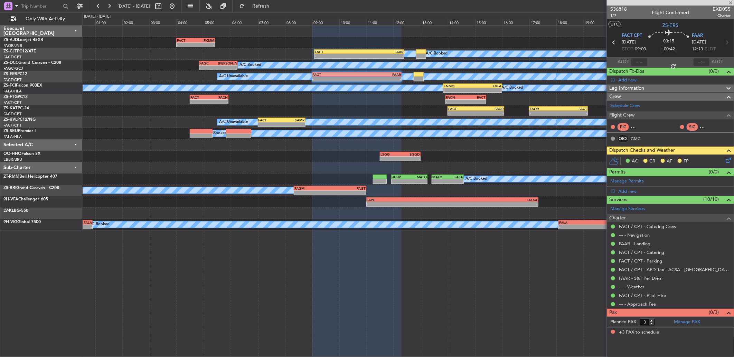
type input "-00:15"
type input "6"
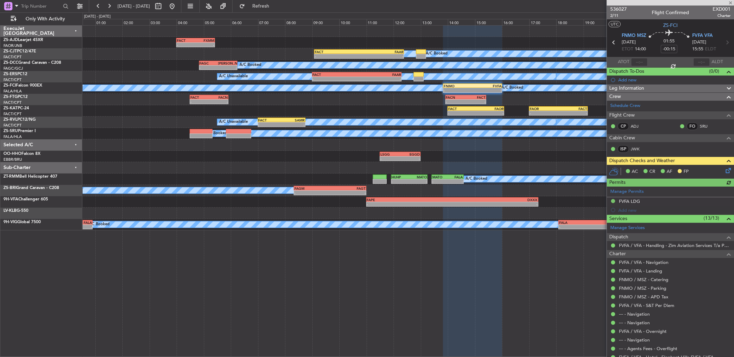
click at [723, 151] on div "ISP JWK" at bounding box center [670, 150] width 124 height 12
click at [724, 172] on icon at bounding box center [727, 170] width 6 height 6
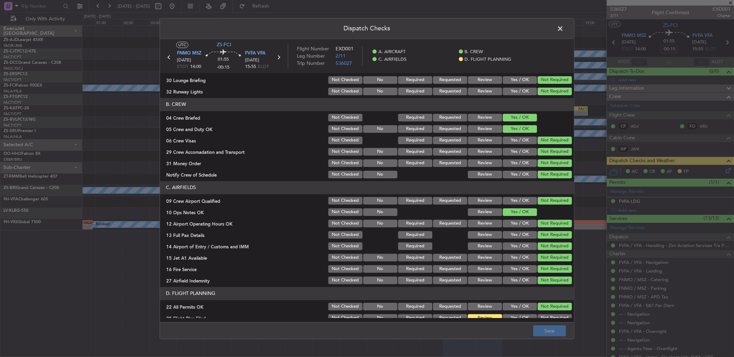
scroll to position [65, 0]
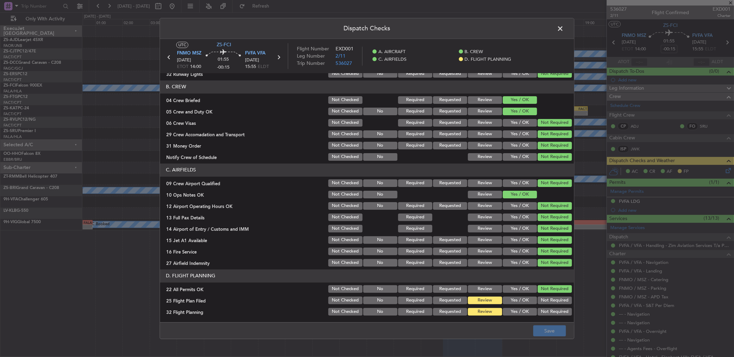
click at [511, 297] on button "Yes / OK" at bounding box center [519, 301] width 34 height 8
click at [508, 303] on button "Yes / OK" at bounding box center [519, 301] width 34 height 8
click at [508, 309] on button "Yes / OK" at bounding box center [519, 312] width 34 height 8
click at [510, 312] on button "Yes / OK" at bounding box center [519, 312] width 34 height 8
drag, startPoint x: 535, startPoint y: 329, endPoint x: 607, endPoint y: 356, distance: 77.4
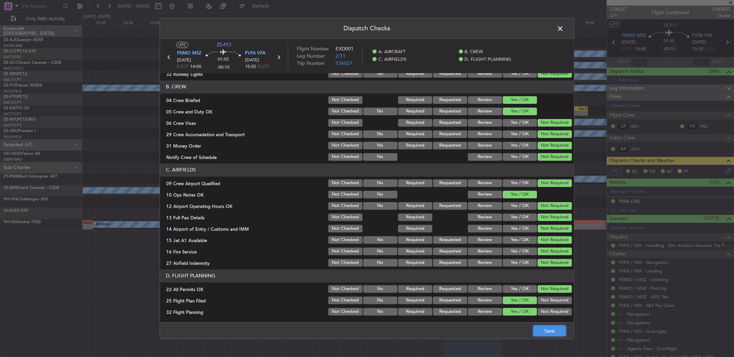
click at [538, 331] on button "Save" at bounding box center [549, 331] width 33 height 11
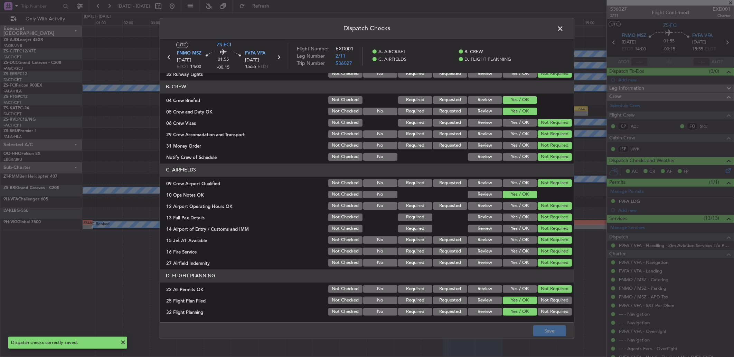
click at [563, 25] on span at bounding box center [563, 30] width 0 height 14
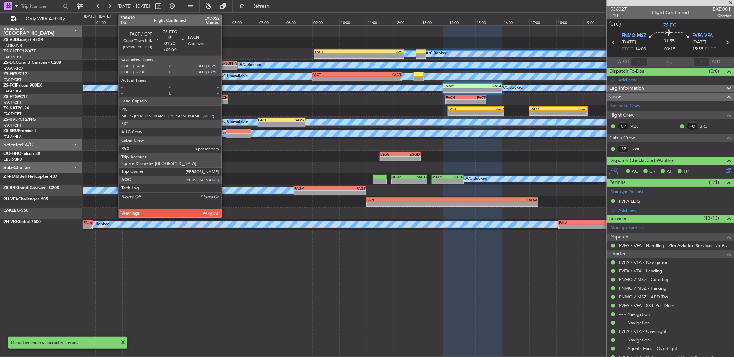
click at [225, 101] on div "-" at bounding box center [218, 102] width 19 height 4
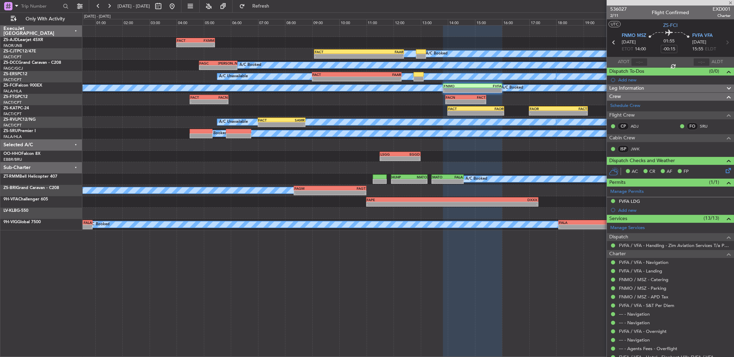
type input "8"
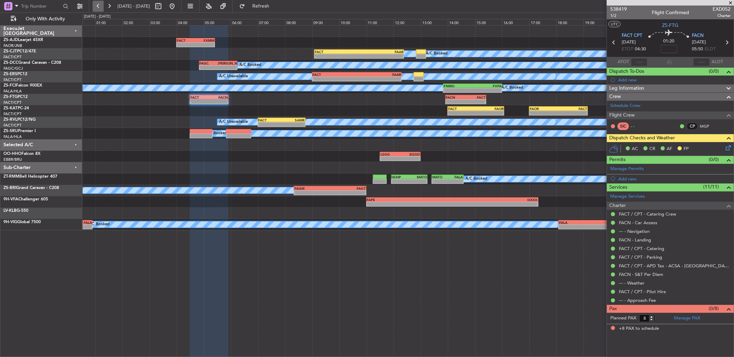
click at [97, 1] on button at bounding box center [98, 6] width 11 height 11
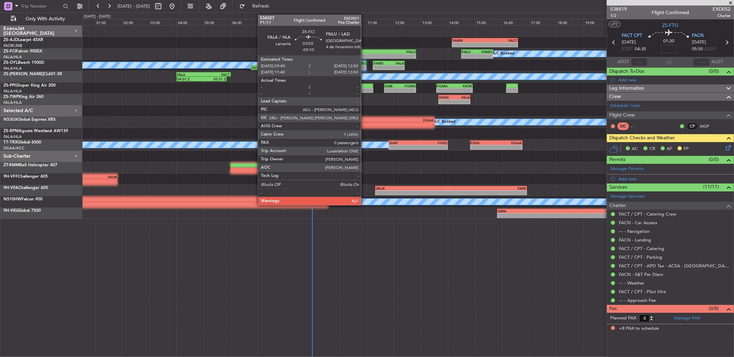
click at [364, 58] on div "-" at bounding box center [351, 56] width 42 height 4
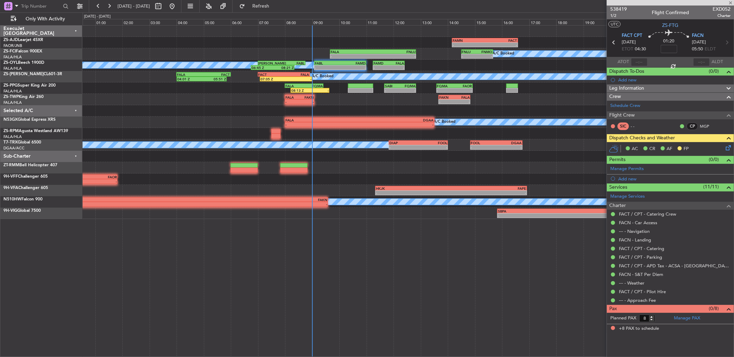
type input "-00:10"
type input "0"
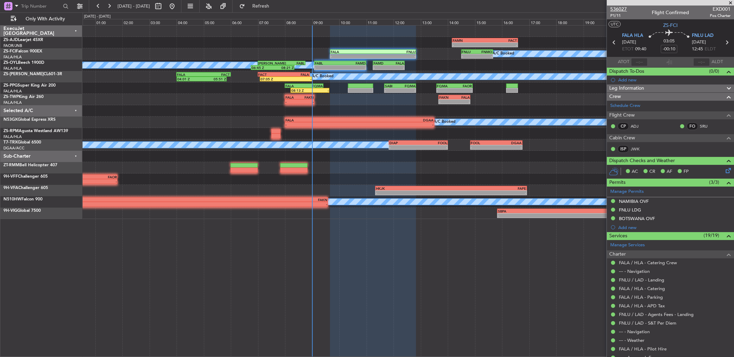
click at [619, 9] on span "536027" at bounding box center [618, 9] width 17 height 7
click at [106, 8] on button at bounding box center [109, 6] width 11 height 11
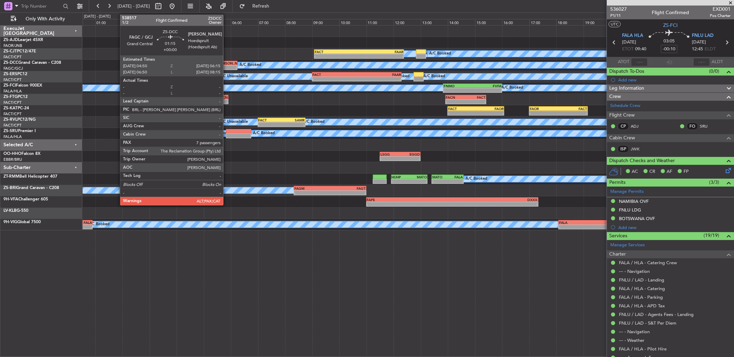
click at [227, 66] on div "-" at bounding box center [227, 68] width 19 height 4
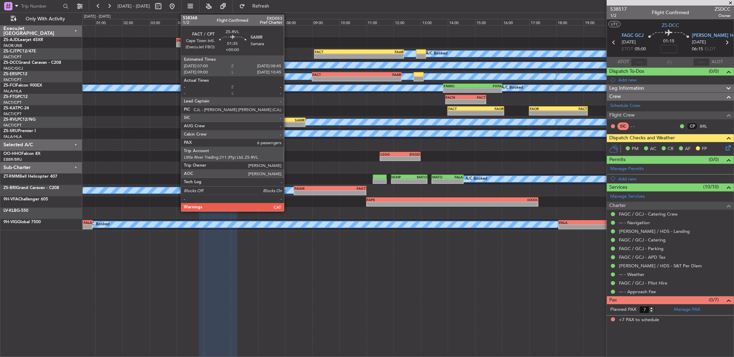
click at [287, 118] on div "FACT 07:00 Z SAMR 08:45 Z" at bounding box center [282, 120] width 48 height 5
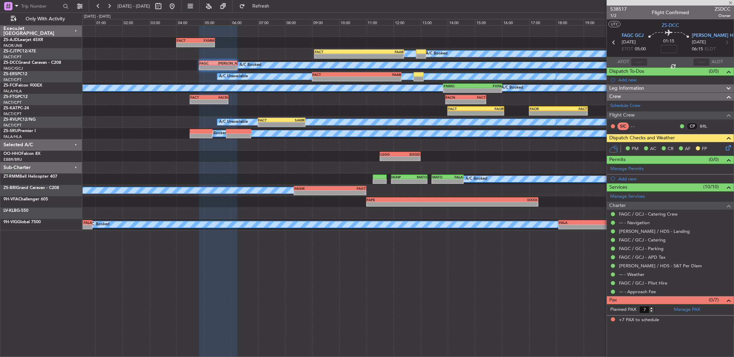
type input "6"
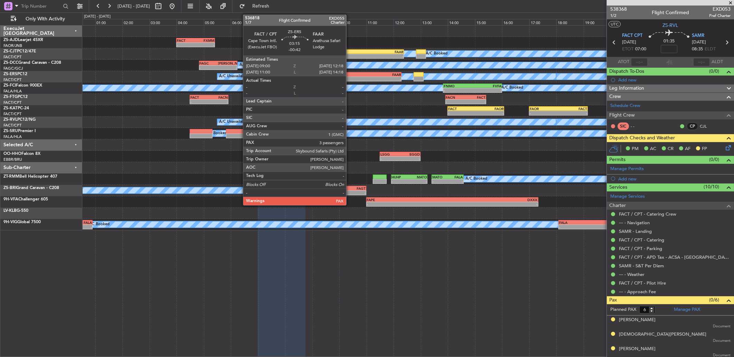
click at [349, 77] on div "-" at bounding box center [335, 79] width 44 height 4
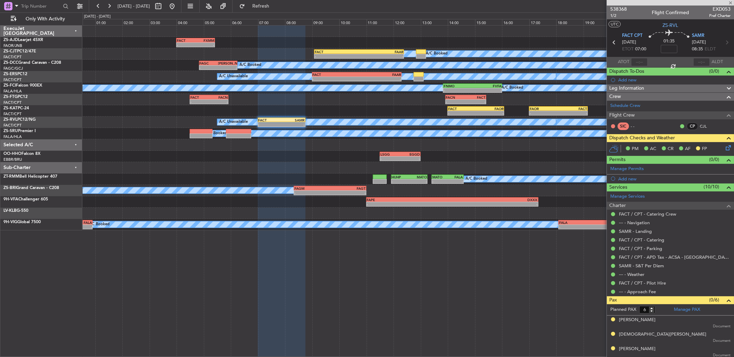
type input "-00:42"
type input "3"
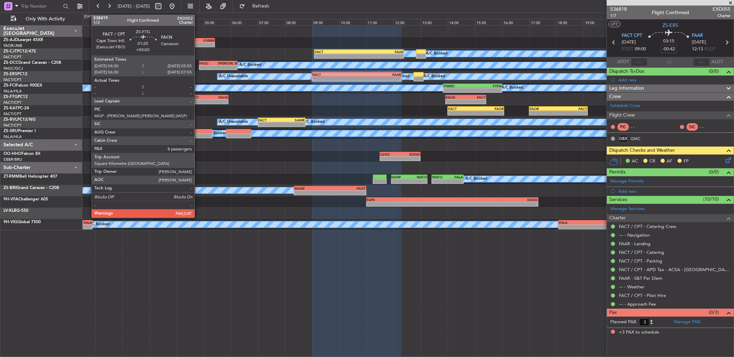
click at [198, 98] on div "FACT" at bounding box center [199, 97] width 19 height 4
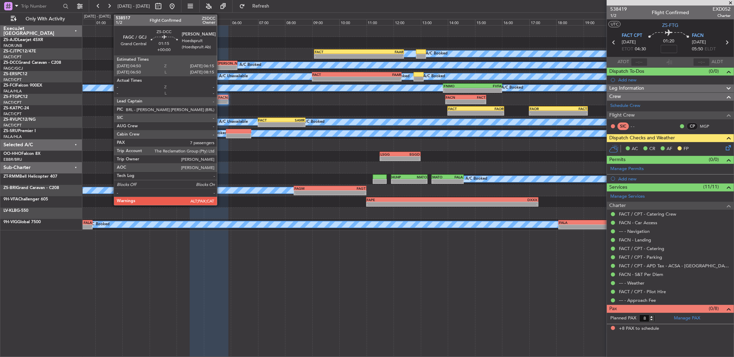
click at [220, 67] on div "-" at bounding box center [227, 68] width 19 height 4
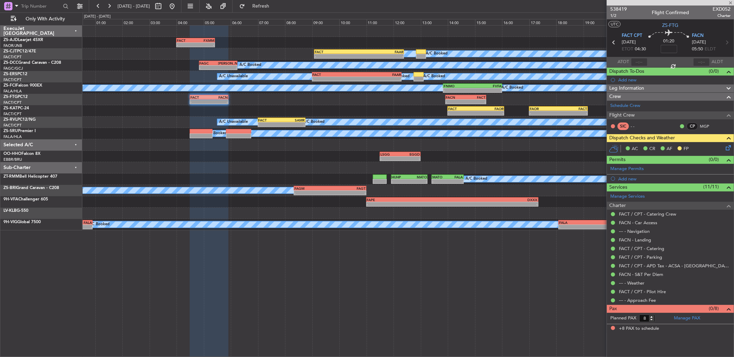
type input "7"
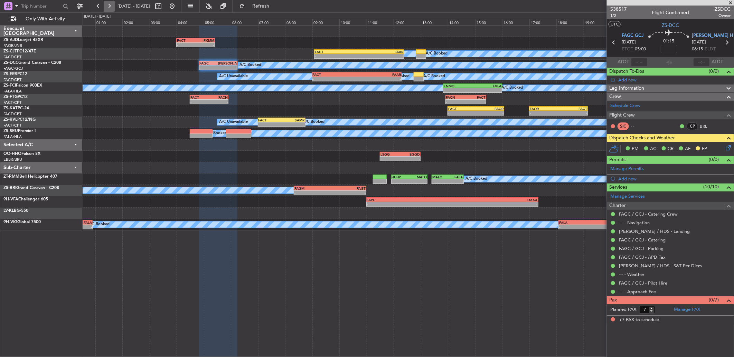
click at [111, 9] on button at bounding box center [109, 6] width 11 height 11
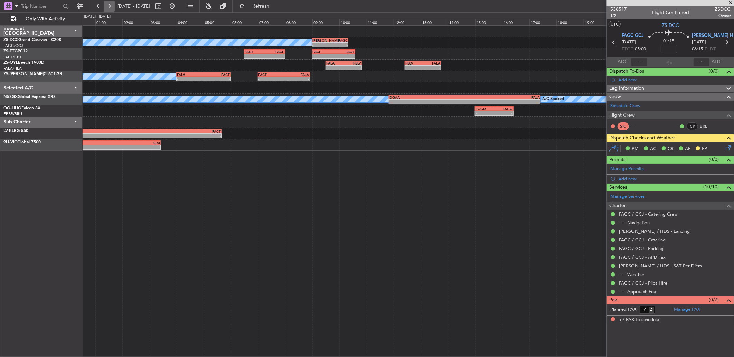
click at [113, 4] on button at bounding box center [109, 6] width 11 height 11
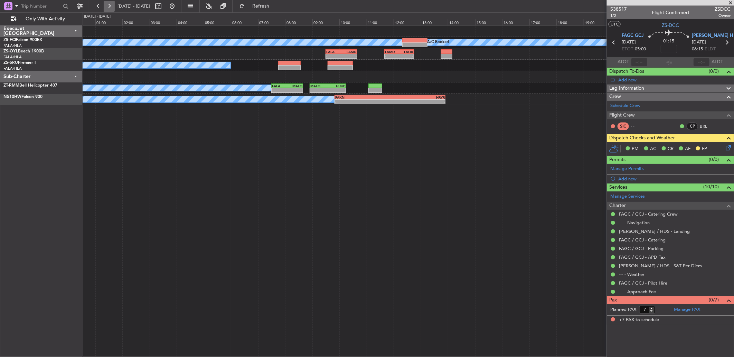
click at [108, 8] on button at bounding box center [109, 6] width 11 height 11
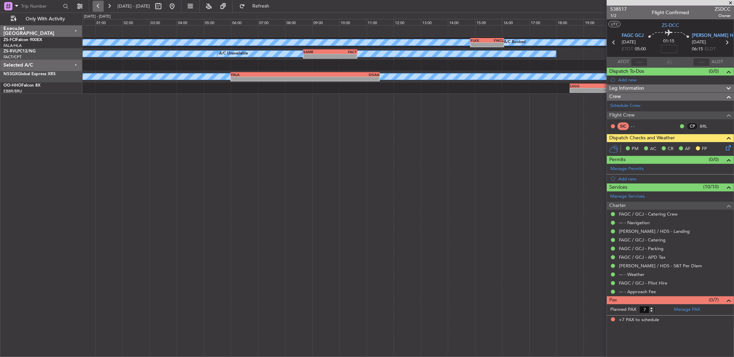
click at [99, 2] on button at bounding box center [98, 6] width 11 height 11
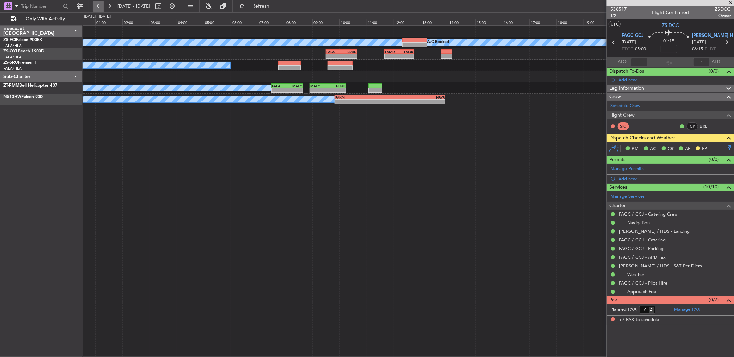
click at [99, 3] on button at bounding box center [98, 6] width 11 height 11
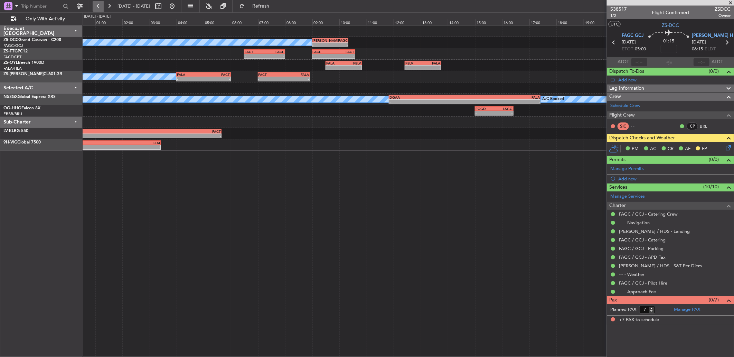
click at [99, 3] on button at bounding box center [98, 6] width 11 height 11
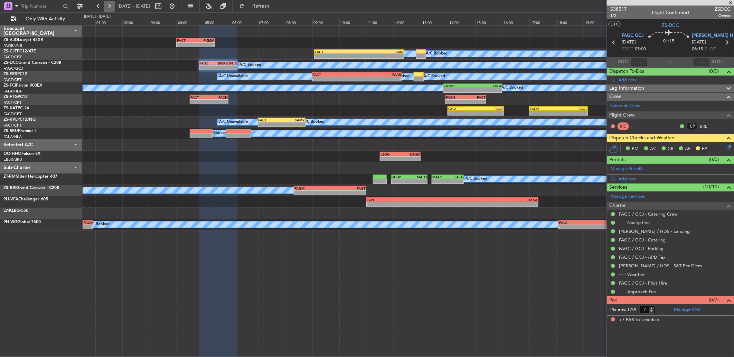
click at [111, 6] on button at bounding box center [109, 6] width 11 height 11
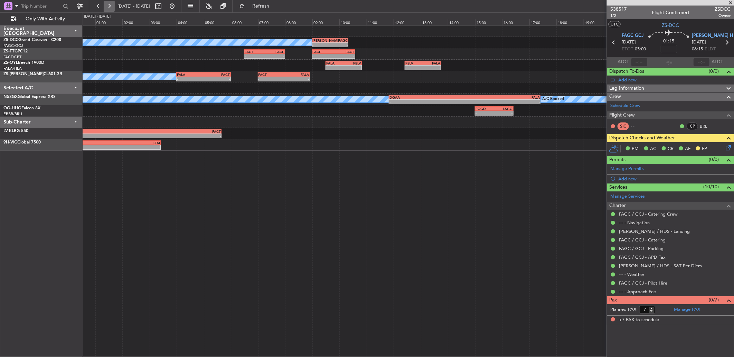
click at [111, 6] on button at bounding box center [109, 6] width 11 height 11
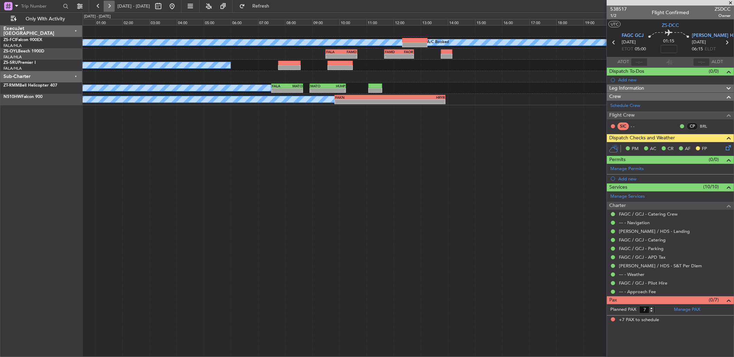
click at [111, 6] on button at bounding box center [109, 6] width 11 height 11
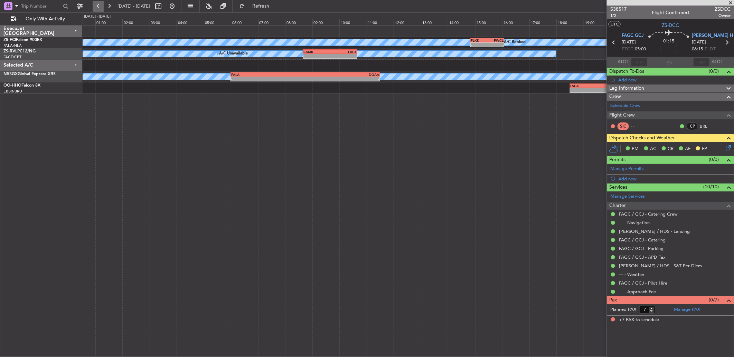
click at [93, 7] on button at bounding box center [98, 6] width 11 height 11
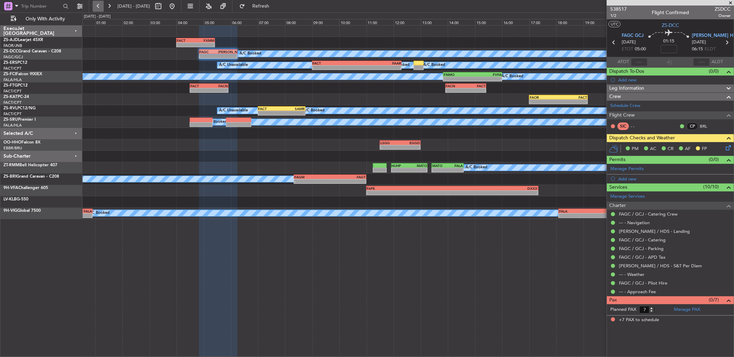
click at [101, 5] on button at bounding box center [98, 6] width 11 height 11
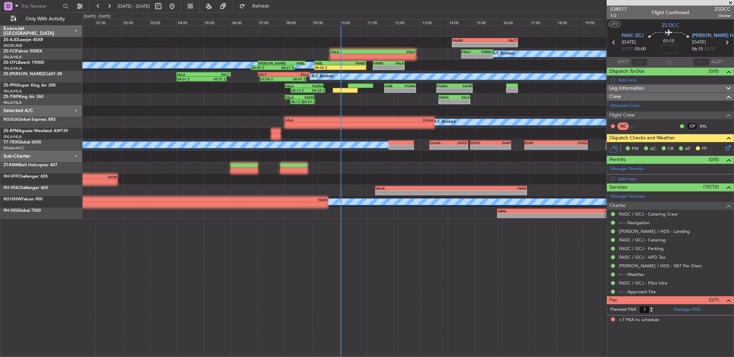
click at [284, 12] on div "FAMN 14:10 Z FACT 16:35 Z - - - - FACT 04:00 Z FXMM 05:25 Z A/C Booked - - FNLU…" at bounding box center [367, 184] width 734 height 345
click at [275, 6] on span "Refresh" at bounding box center [260, 6] width 29 height 5
